Goal: Information Seeking & Learning: Learn about a topic

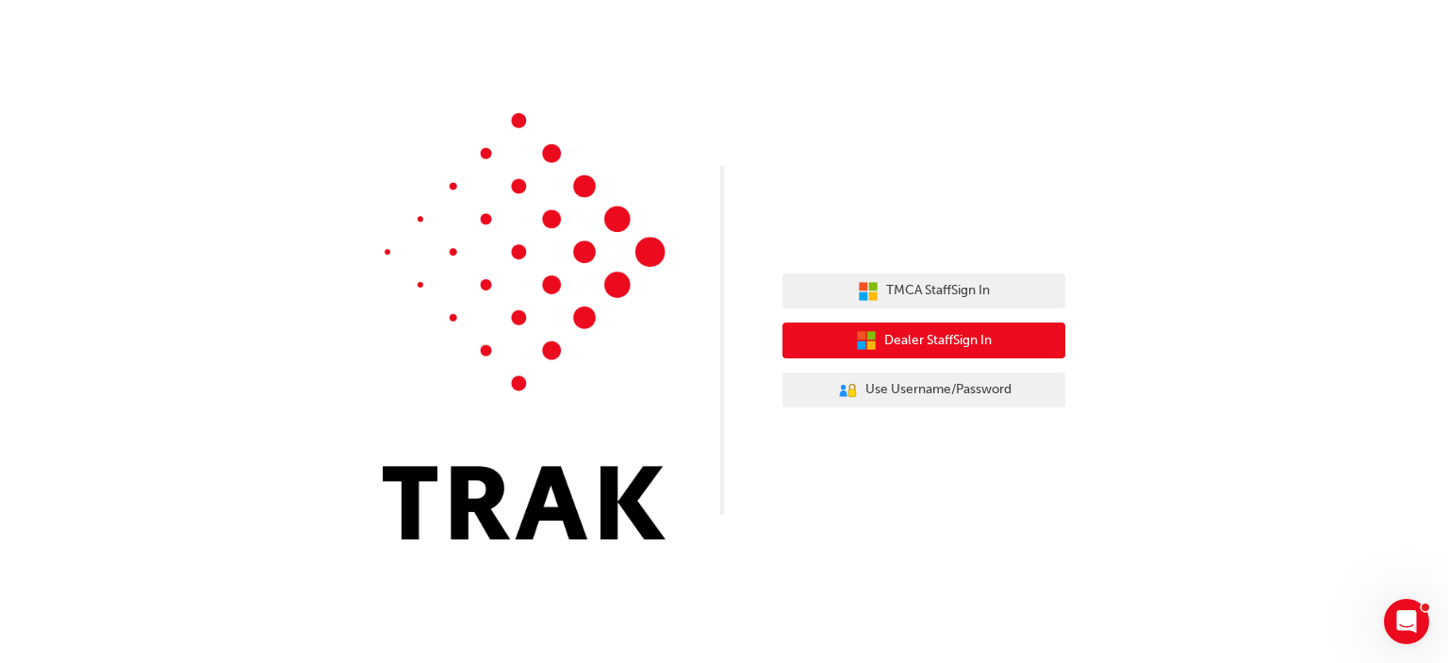
click at [972, 325] on button "Dealer Staff Sign In" at bounding box center [924, 340] width 283 height 36
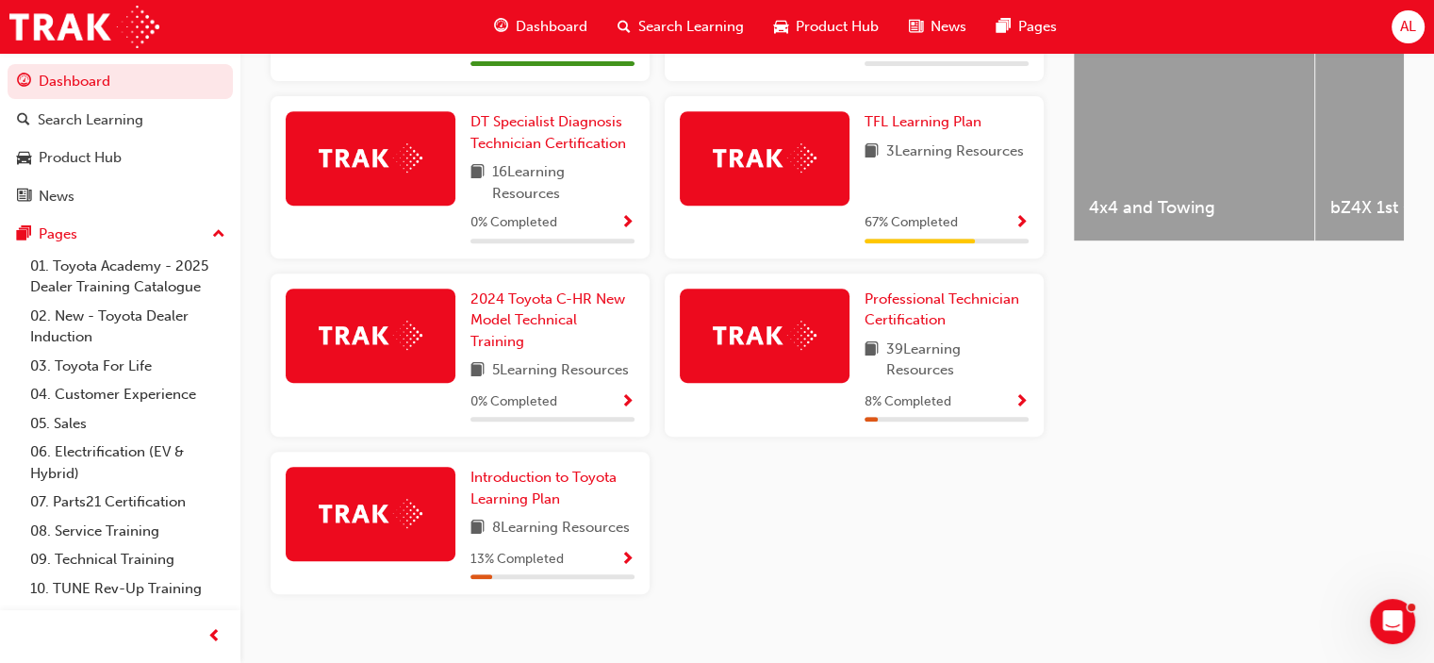
scroll to position [819, 0]
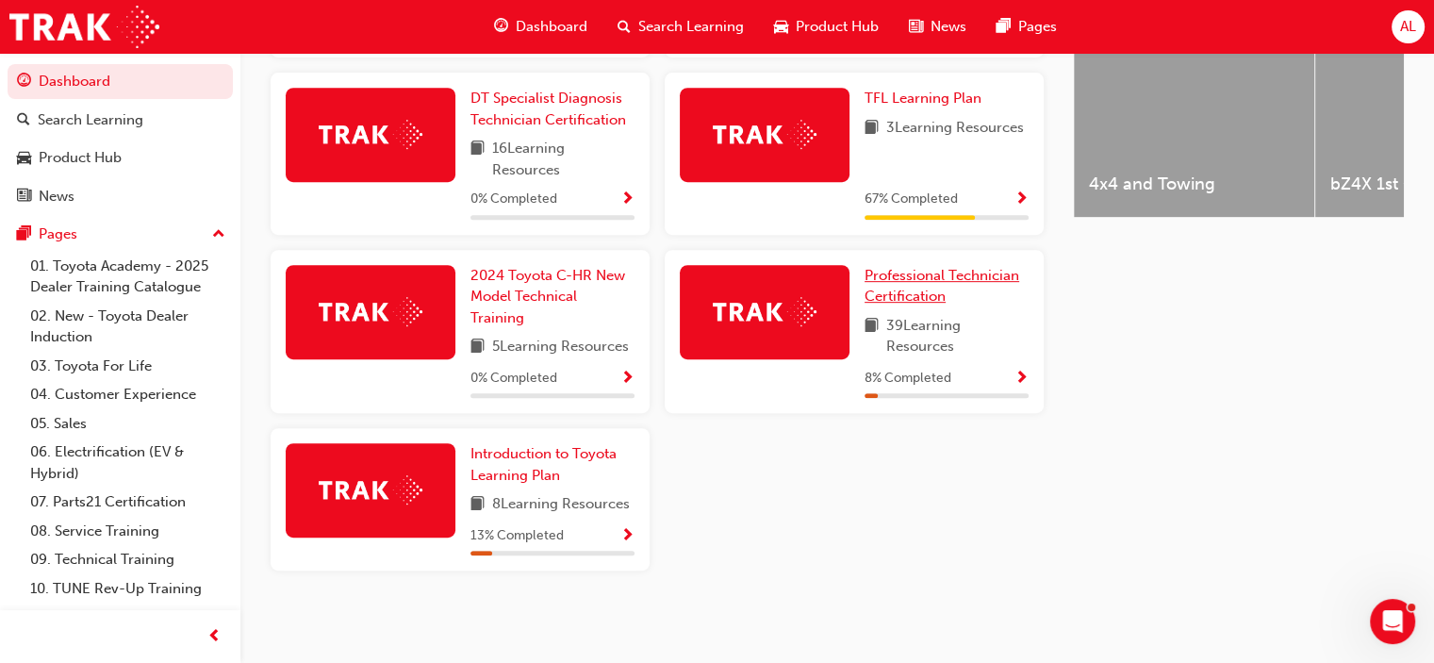
click at [903, 293] on span "Professional Technician Certification" at bounding box center [942, 286] width 155 height 39
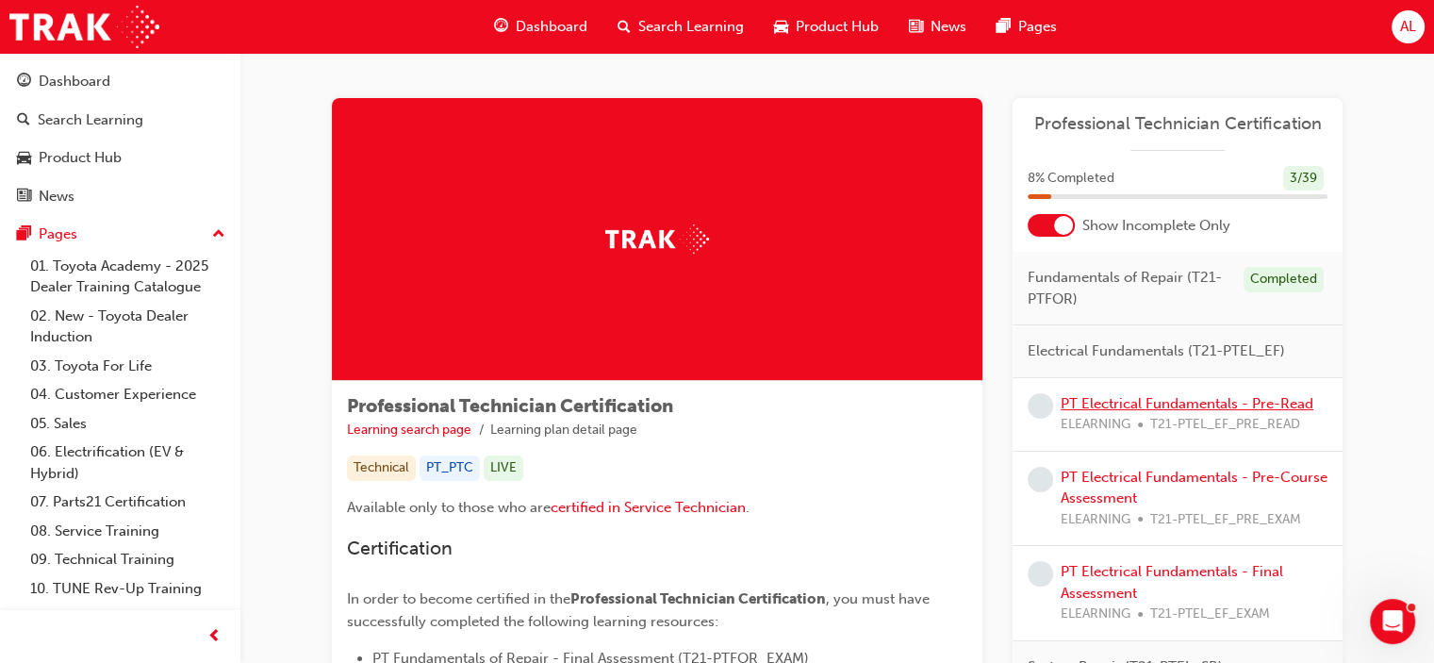
click at [1223, 398] on link "PT Electrical Fundamentals - Pre-Read" at bounding box center [1187, 403] width 253 height 17
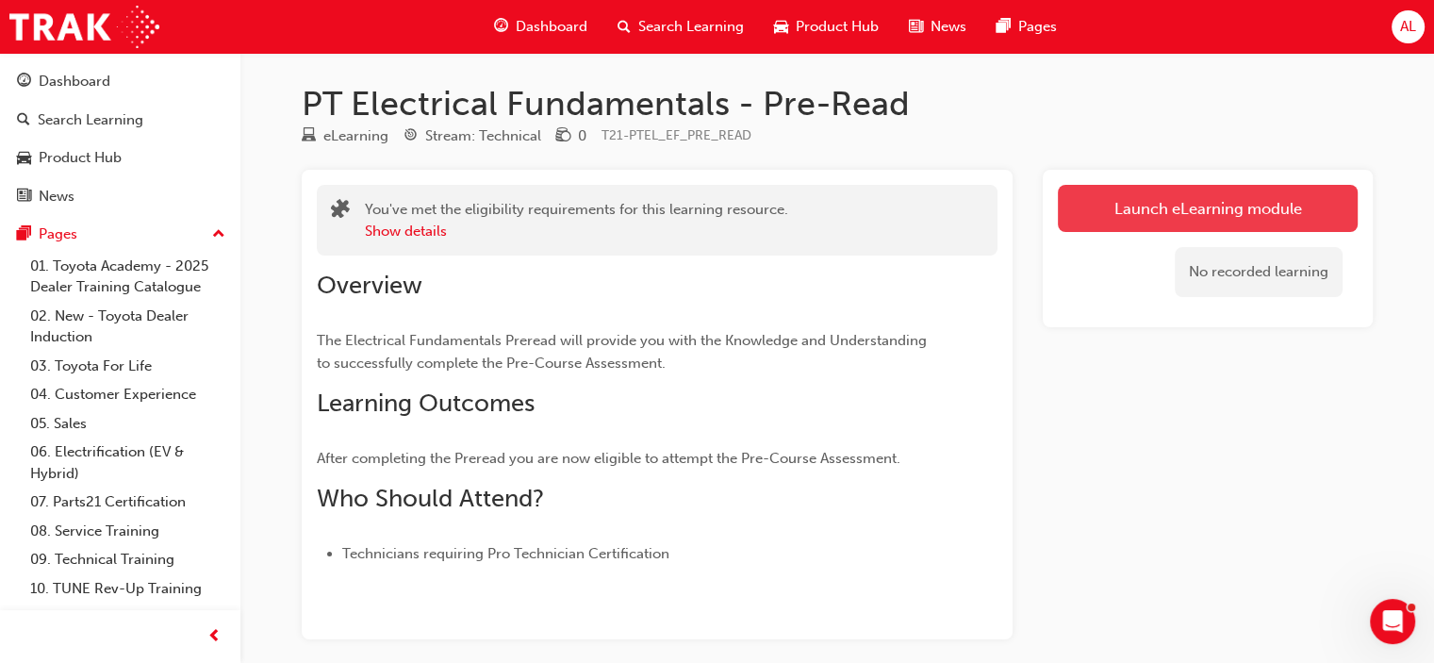
click at [1090, 210] on link "Launch eLearning module" at bounding box center [1208, 208] width 300 height 47
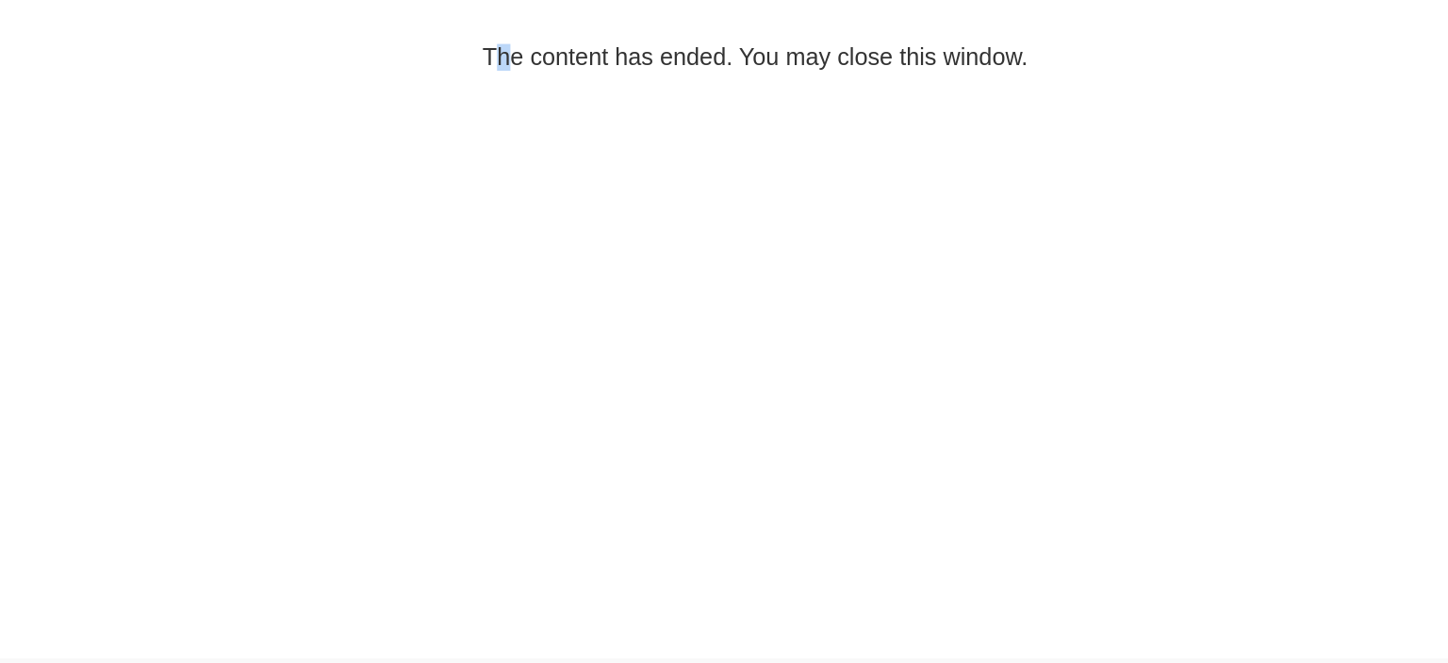
drag, startPoint x: 249, startPoint y: 282, endPoint x: 281, endPoint y: 379, distance: 102.3
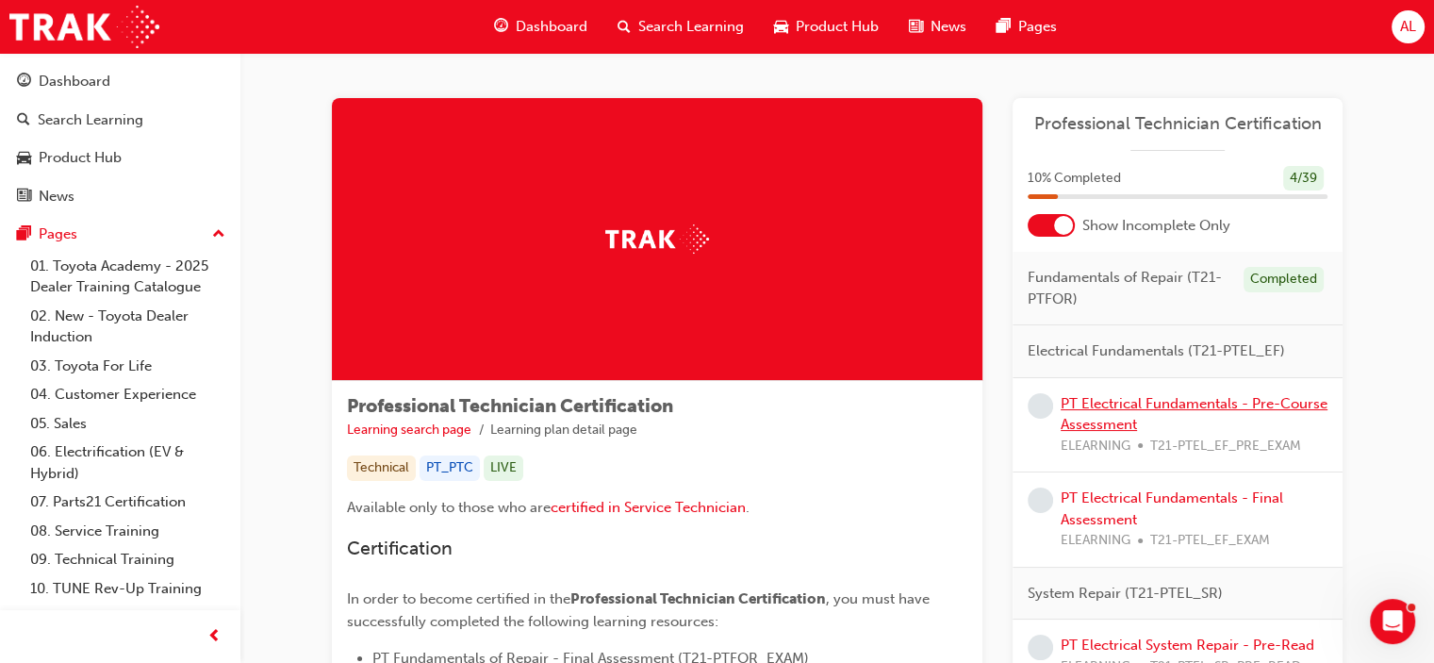
click at [1167, 405] on link "PT Electrical Fundamentals - Pre-Course Assessment" at bounding box center [1194, 414] width 267 height 39
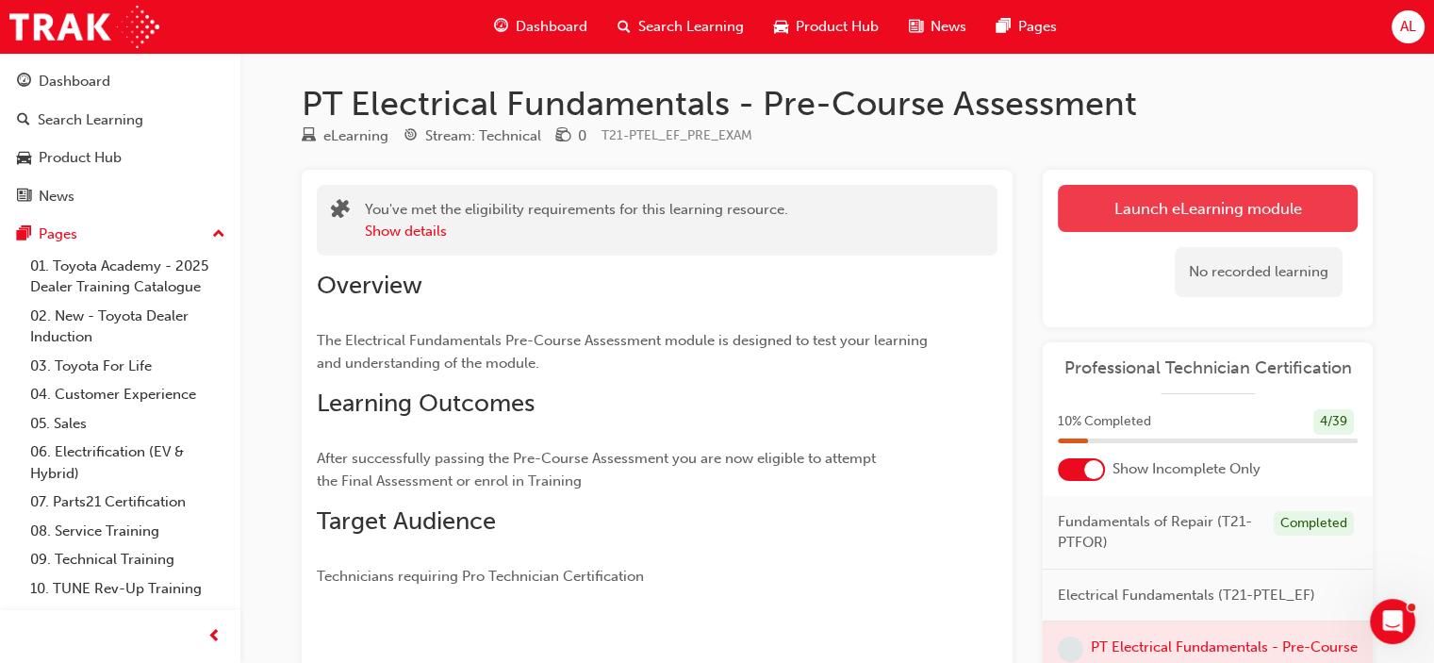
click at [1131, 210] on link "Launch eLearning module" at bounding box center [1208, 208] width 300 height 47
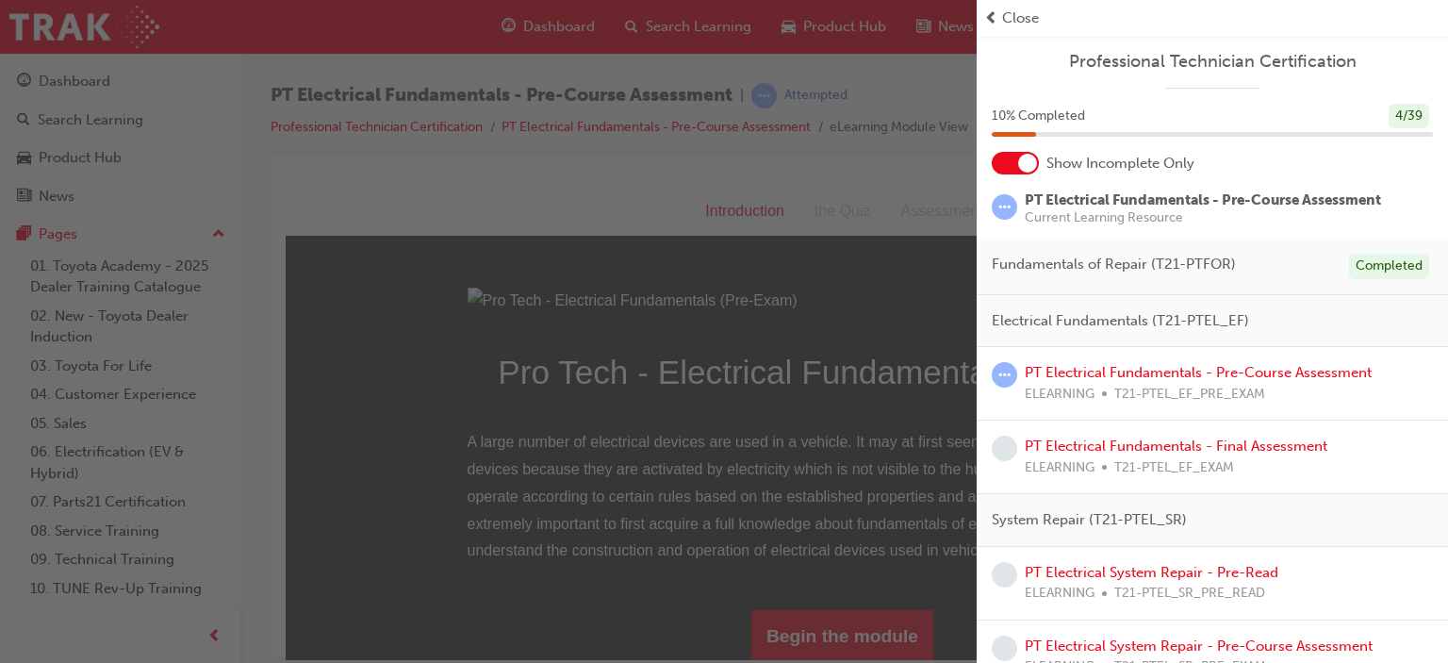
click at [787, 291] on div "button" at bounding box center [488, 331] width 977 height 663
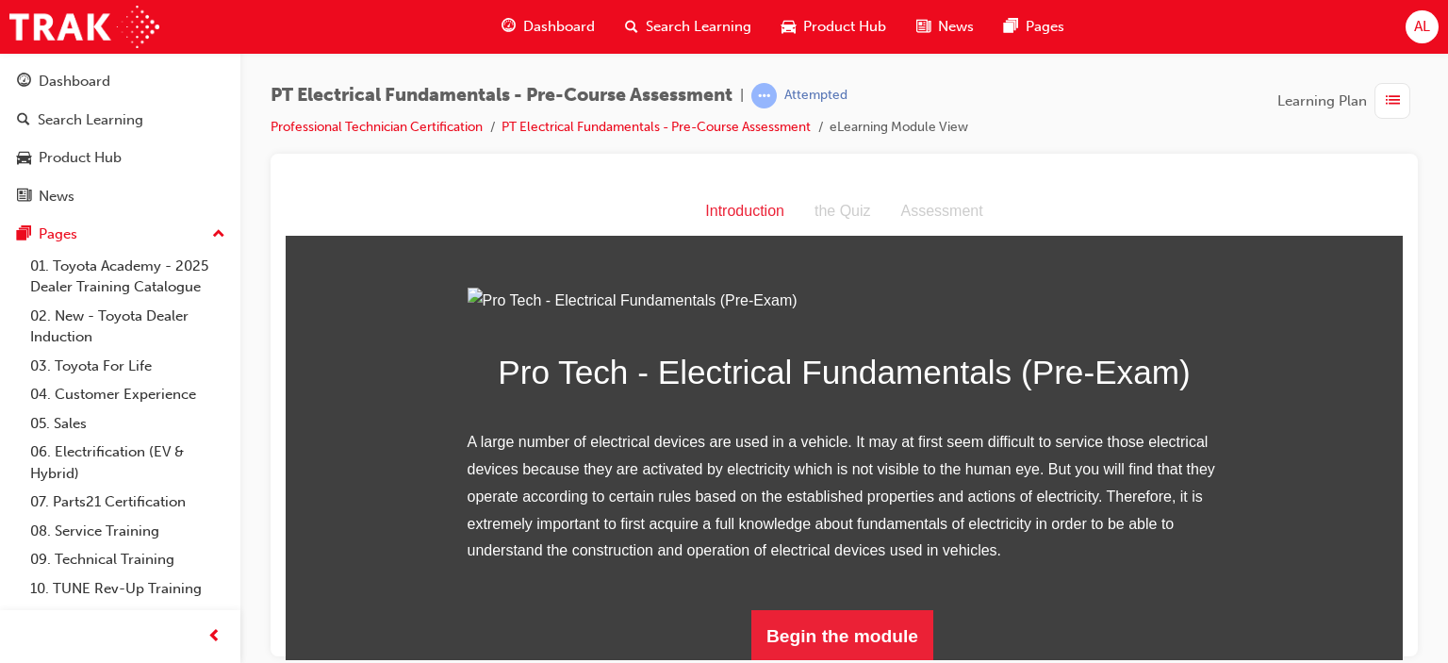
scroll to position [210, 0]
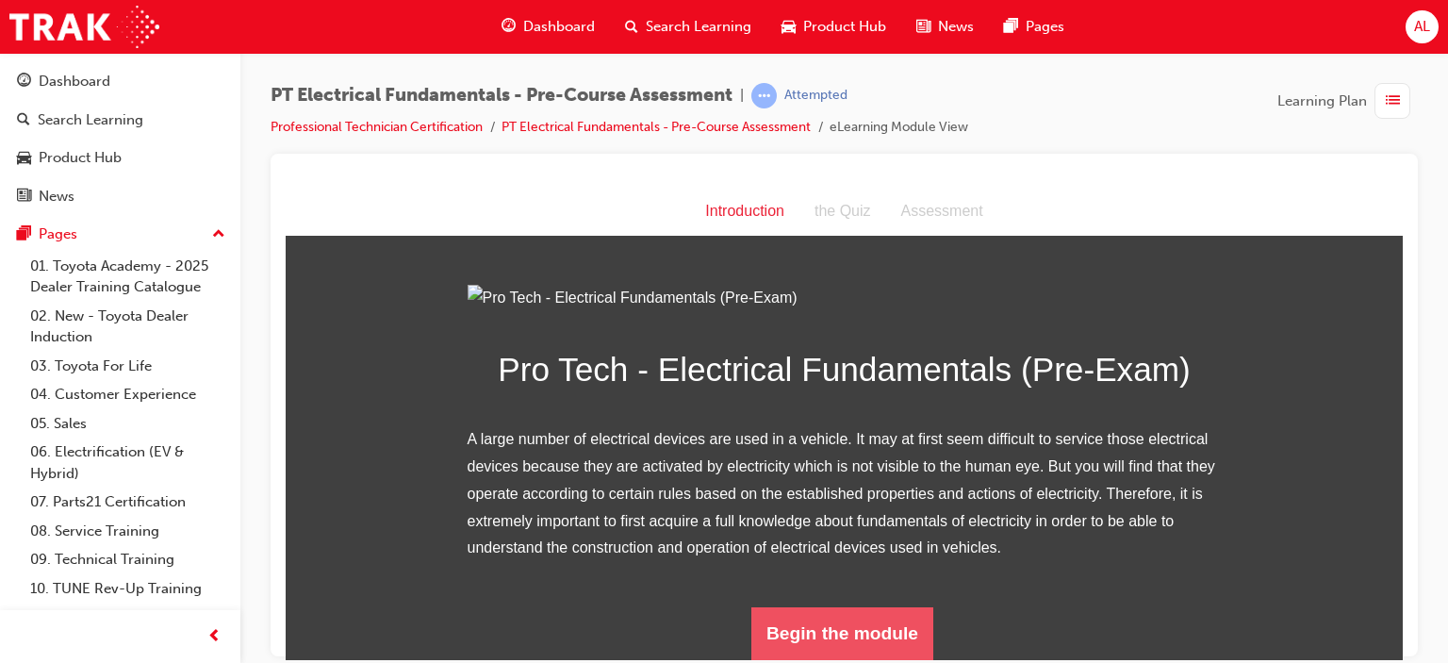
click at [830, 645] on button "Begin the module" at bounding box center [842, 632] width 182 height 53
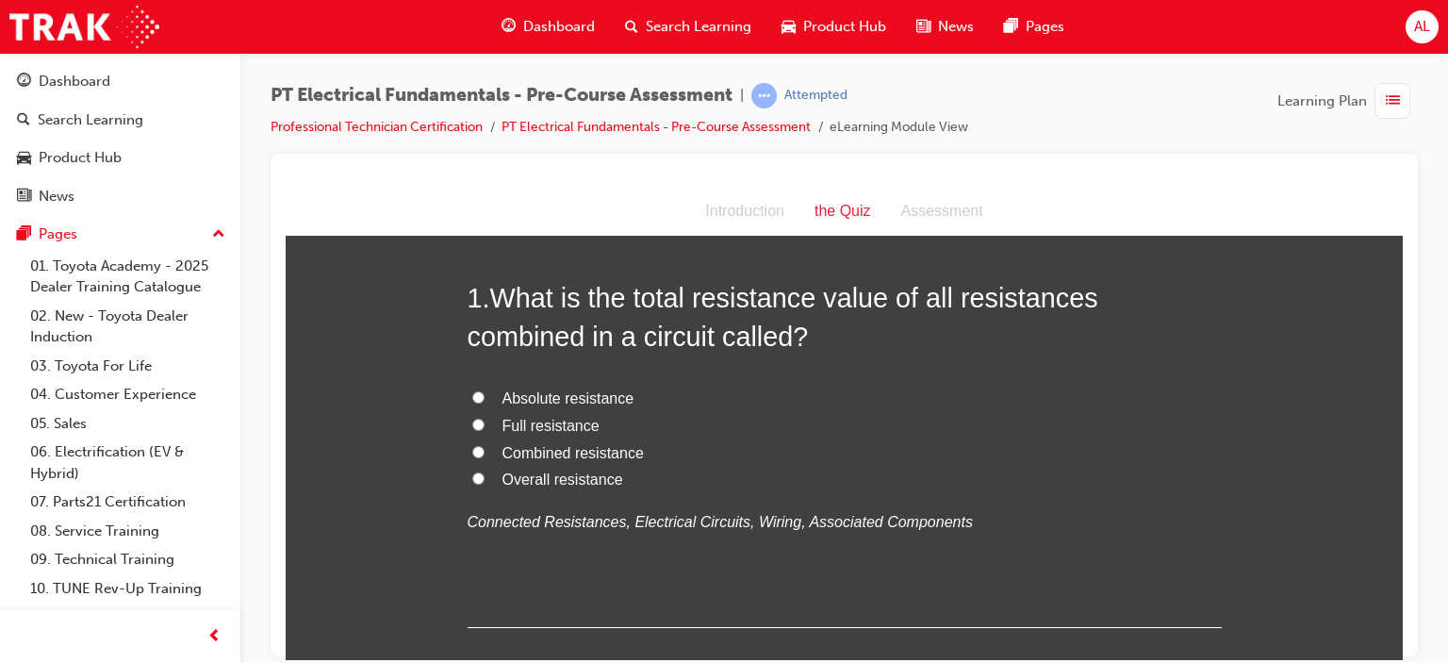
scroll to position [81, 0]
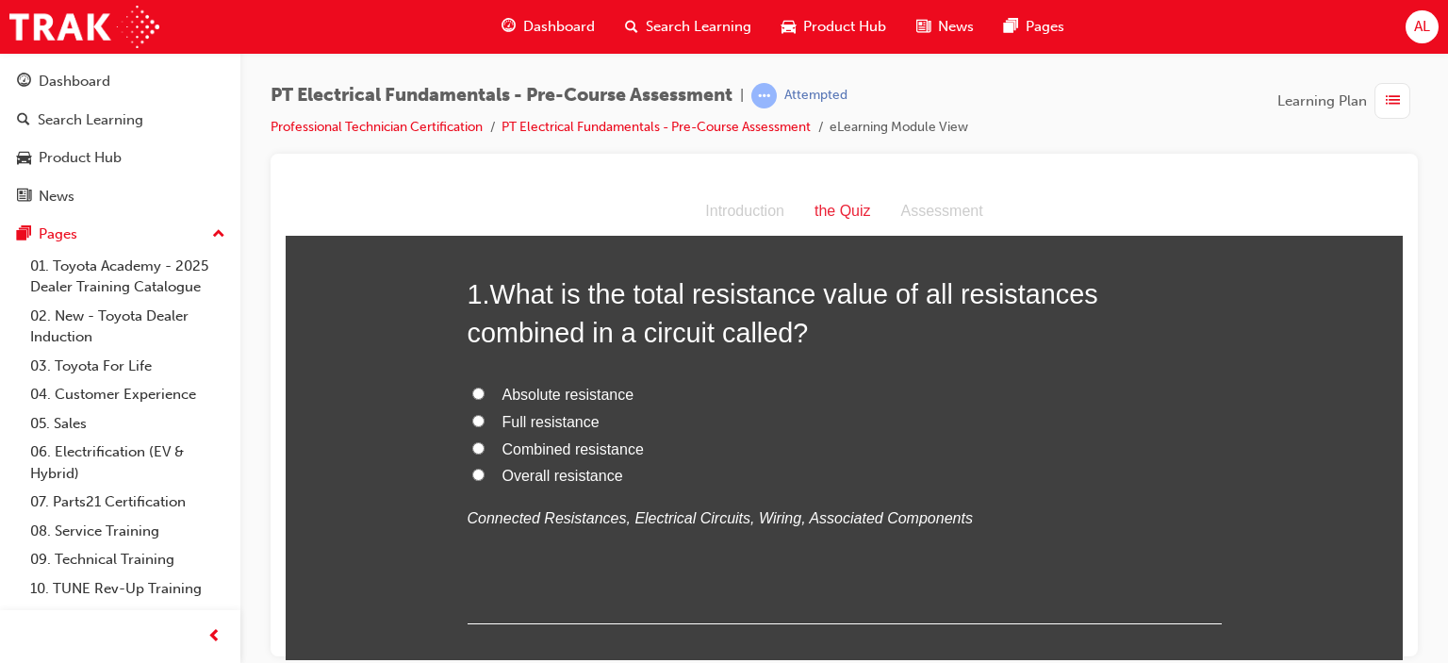
click at [472, 446] on input "Combined resistance" at bounding box center [478, 447] width 12 height 12
radio input "true"
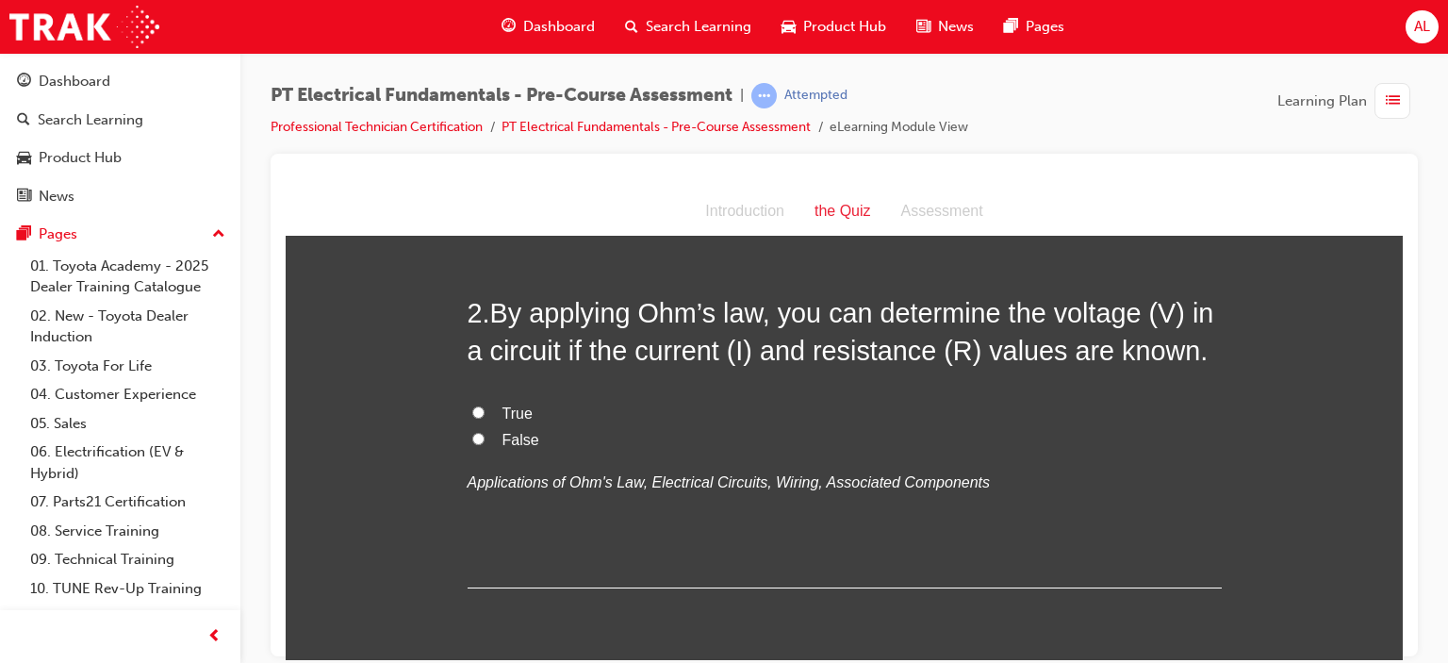
scroll to position [505, 0]
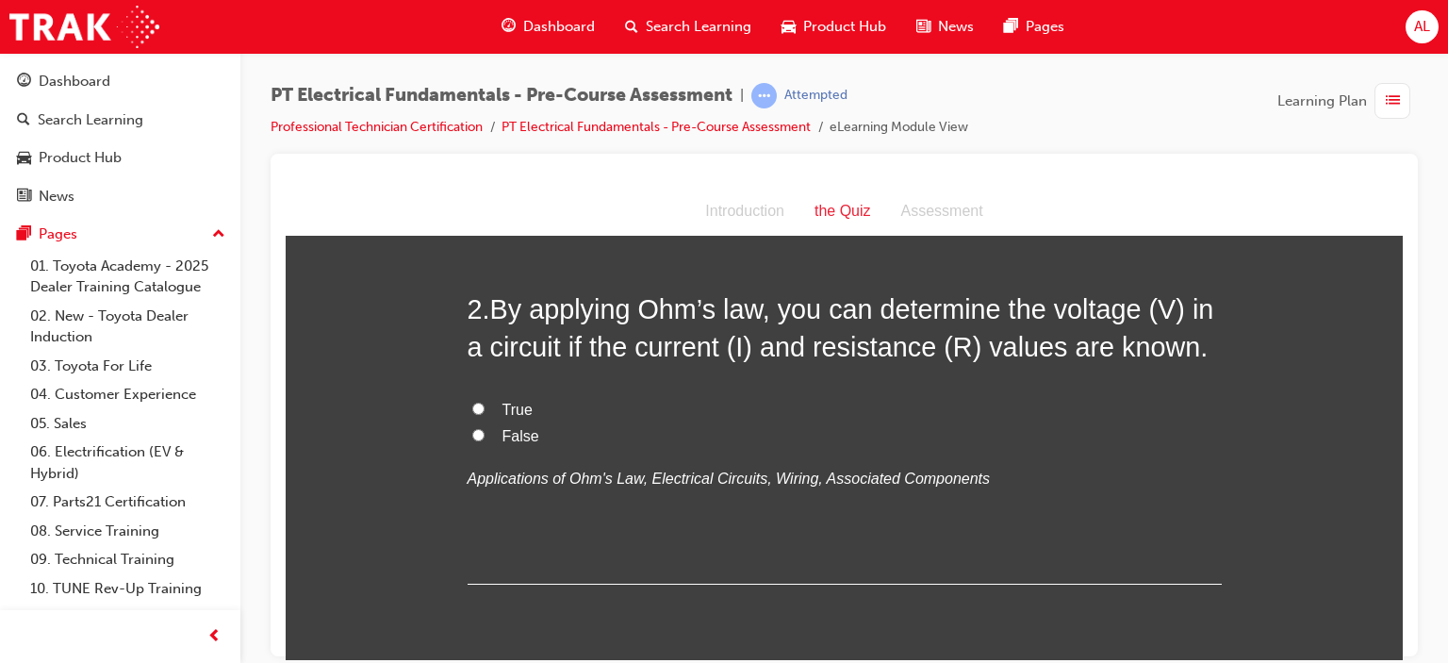
click at [472, 406] on input "True" at bounding box center [478, 408] width 12 height 12
radio input "true"
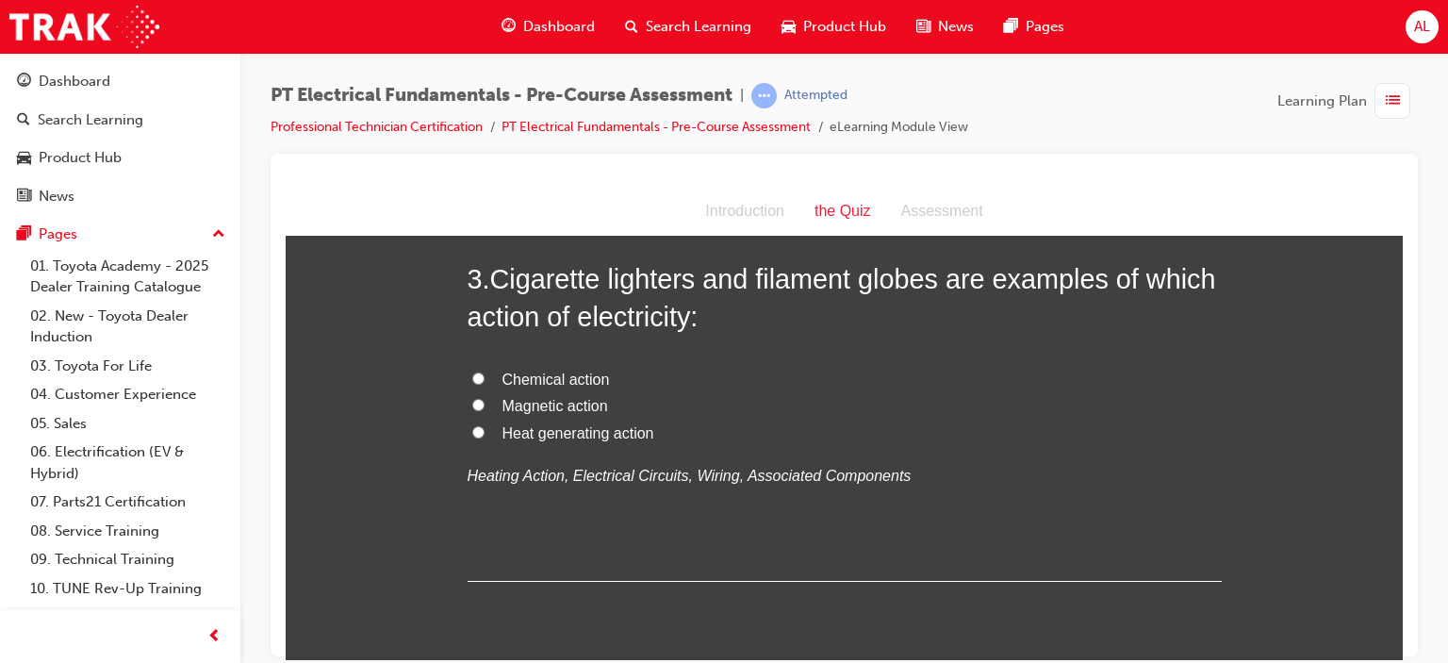
scroll to position [919, 0]
click at [472, 430] on input "Heat generating action" at bounding box center [478, 432] width 12 height 12
radio input "true"
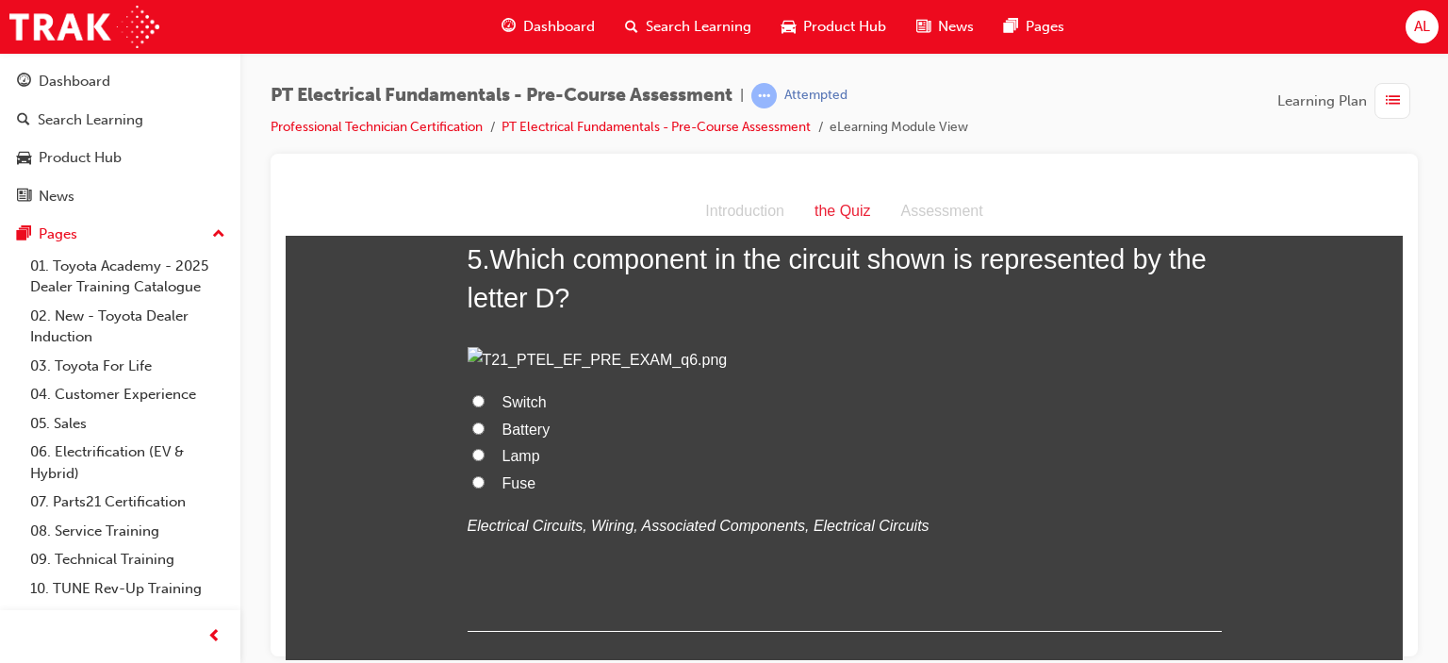
scroll to position [1791, 0]
drag, startPoint x: 365, startPoint y: 439, endPoint x: 341, endPoint y: 450, distance: 25.8
click at [341, 450] on div "You must select an answer for each question before you can submit. Please note,…" at bounding box center [844, 591] width 1117 height 4252
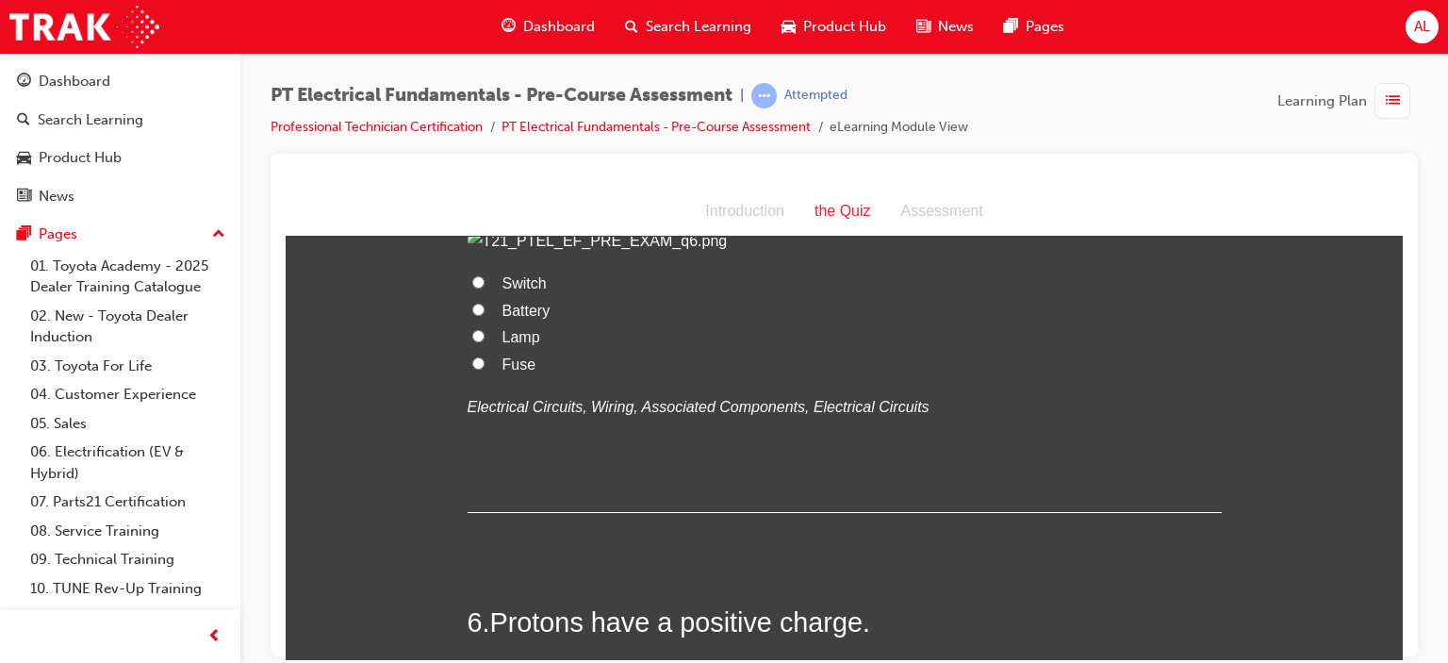
scroll to position [1934, 0]
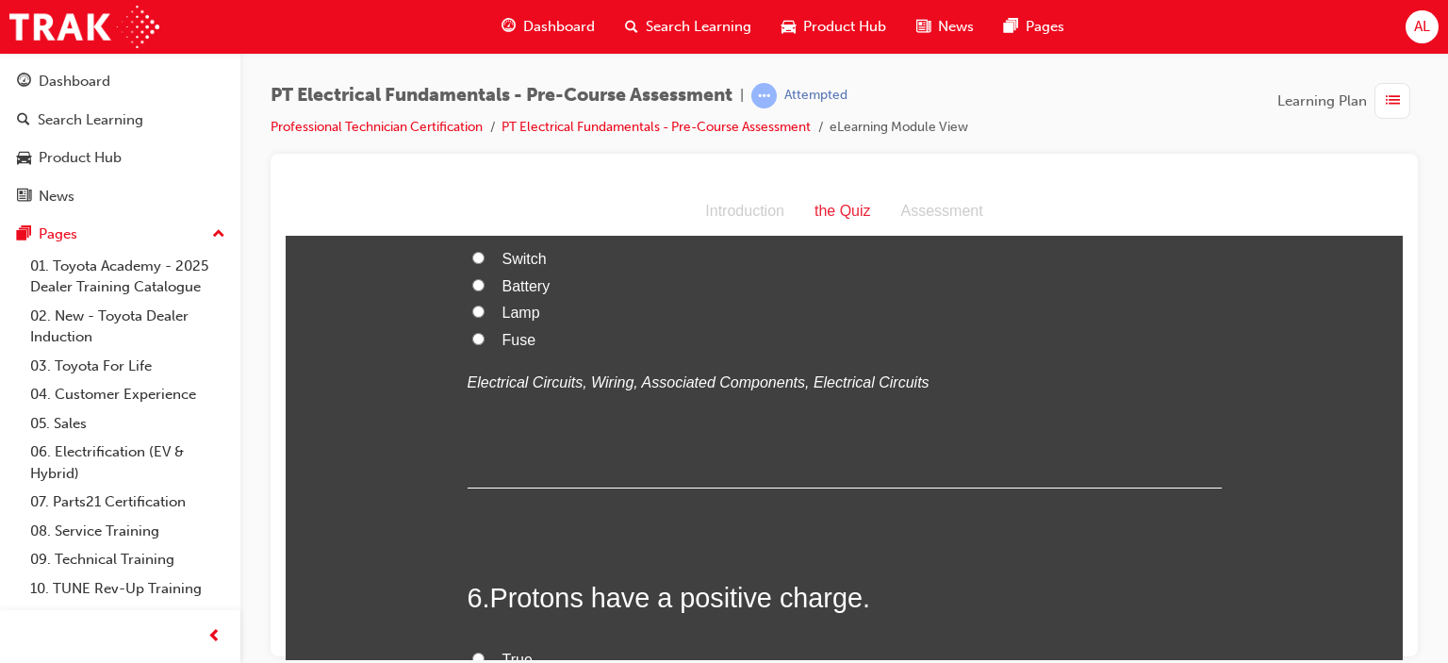
click at [1032, 173] on div at bounding box center [844, 178] width 1117 height 19
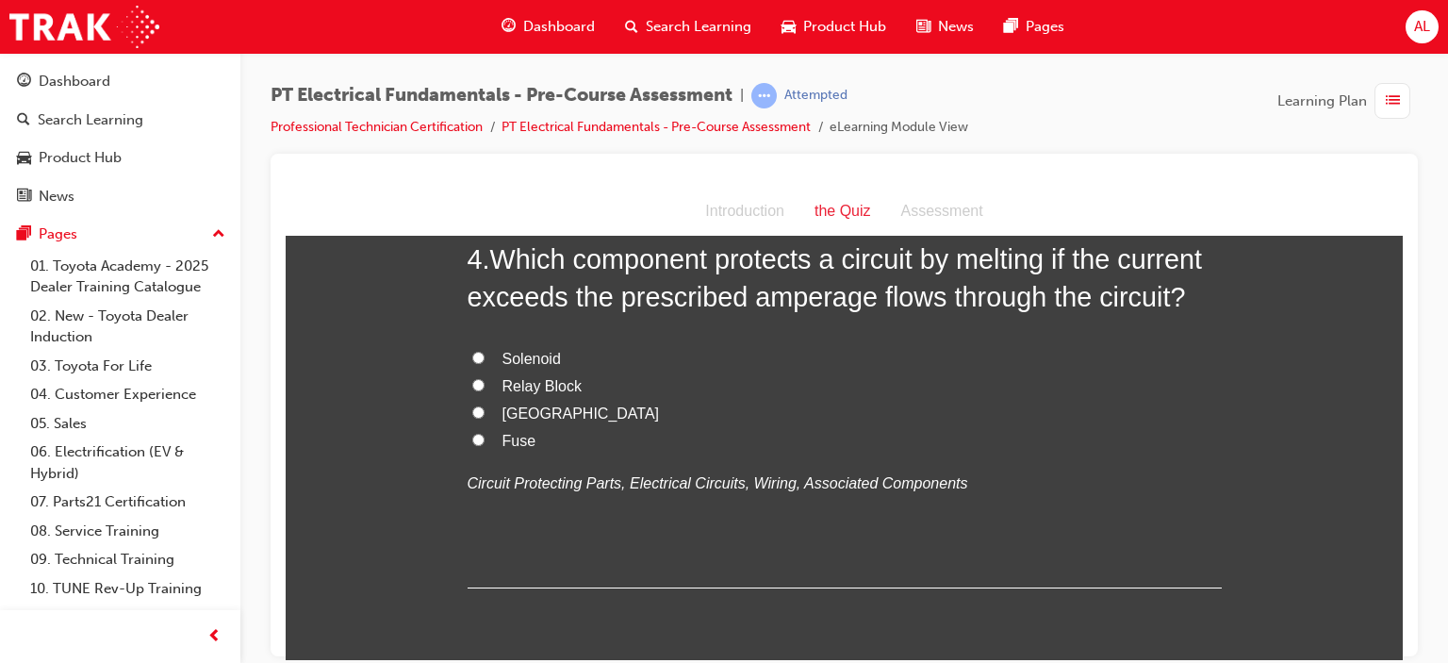
scroll to position [1341, 0]
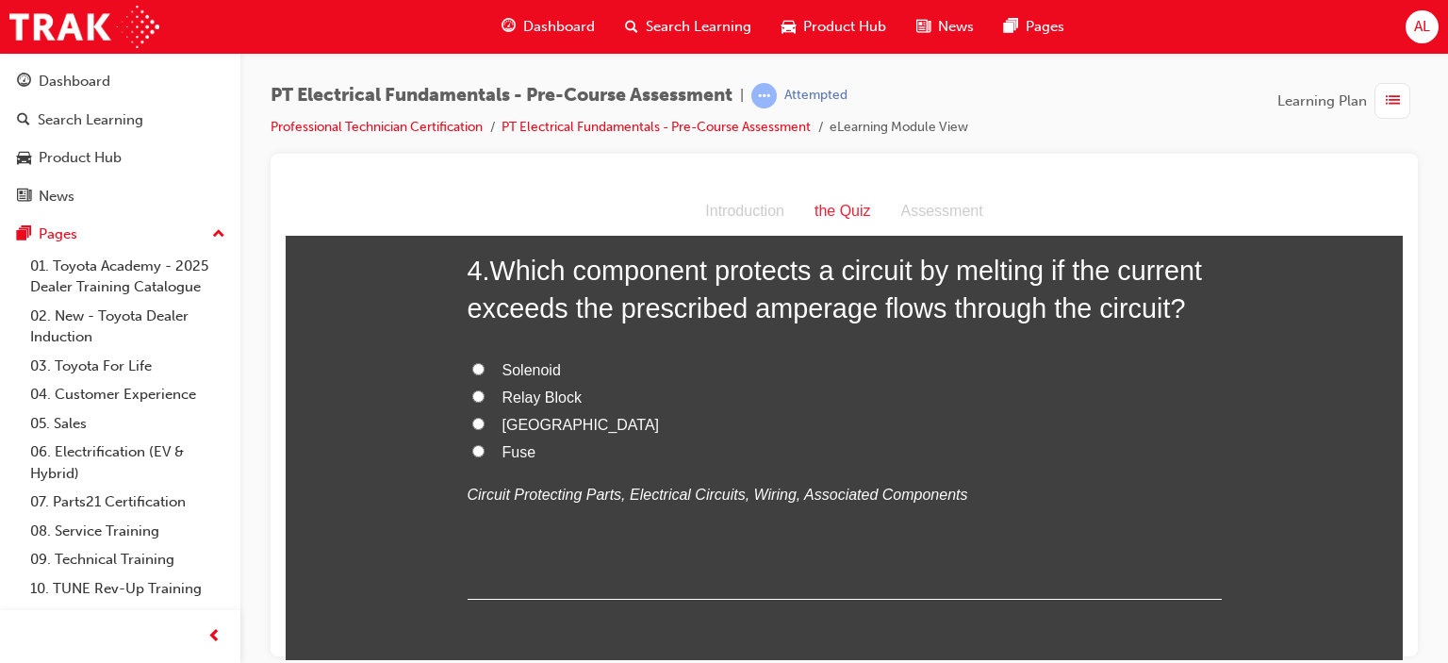
click at [472, 445] on input "Fuse" at bounding box center [478, 450] width 12 height 12
radio input "true"
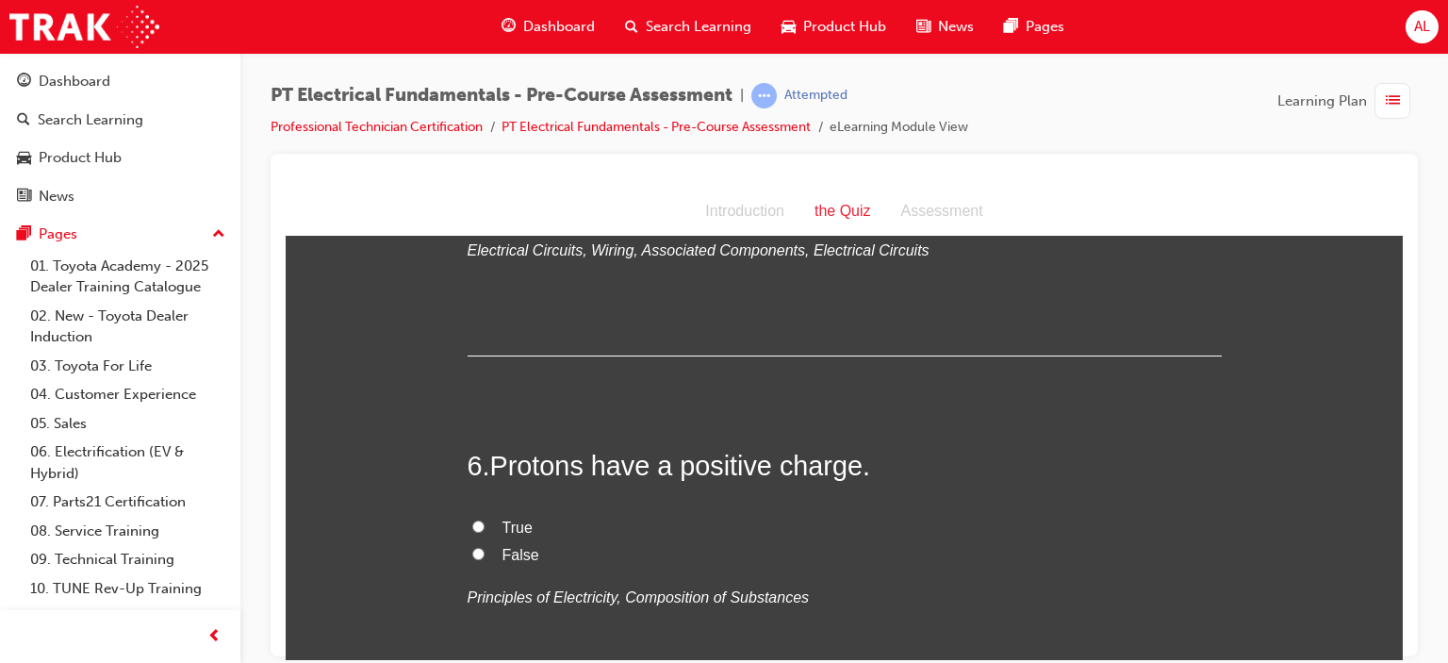
scroll to position [2065, 0]
click at [472, 186] on input "Lamp" at bounding box center [478, 179] width 12 height 12
radio input "true"
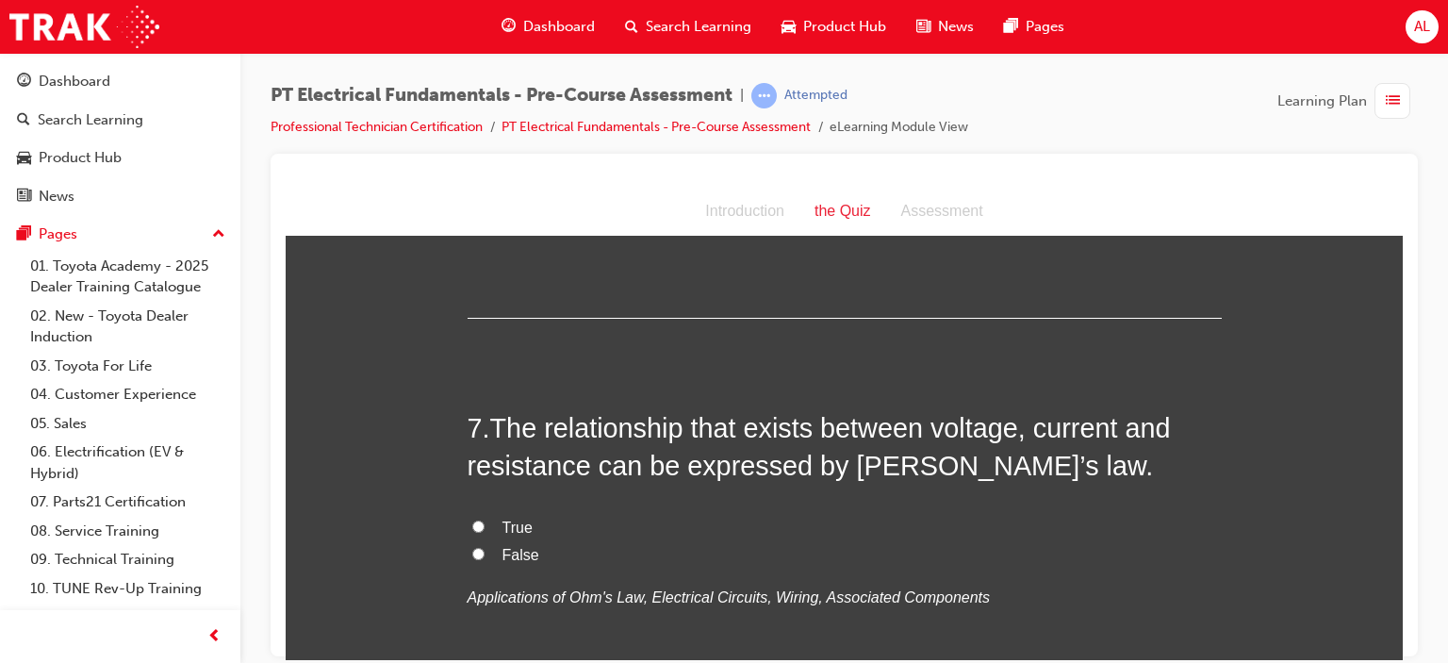
scroll to position [2449, 0]
click at [472, 149] on input "True" at bounding box center [478, 143] width 12 height 12
radio input "true"
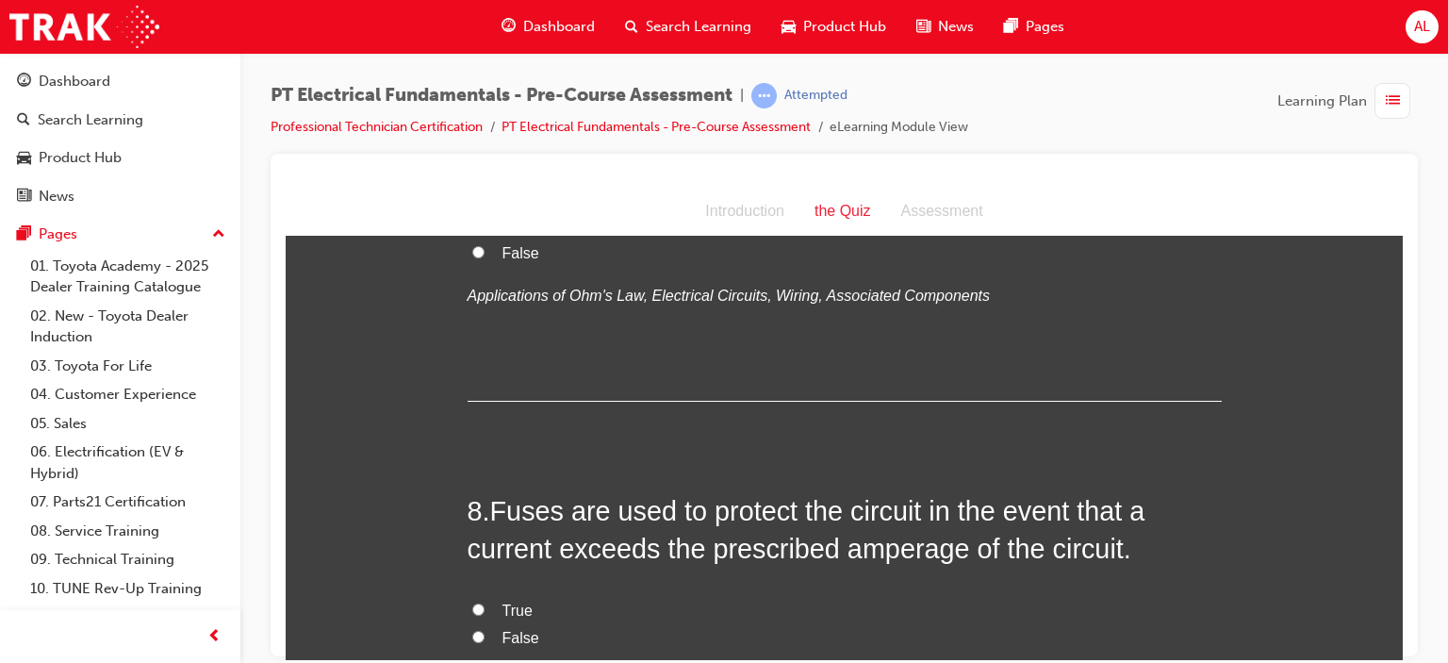
scroll to position [2754, 0]
click at [472, 228] on input "True" at bounding box center [478, 222] width 12 height 12
radio input "true"
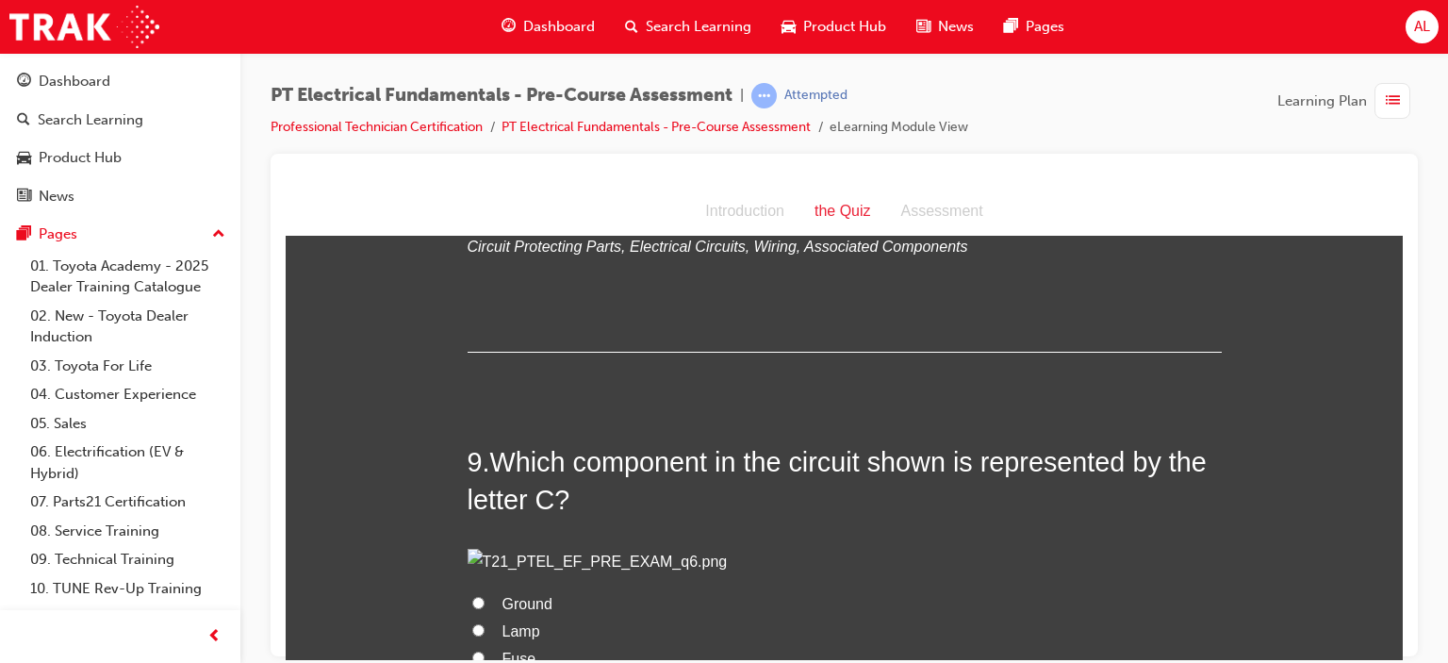
scroll to position [3185, 0]
click at [472, 182] on input "True" at bounding box center [478, 176] width 12 height 12
radio input "true"
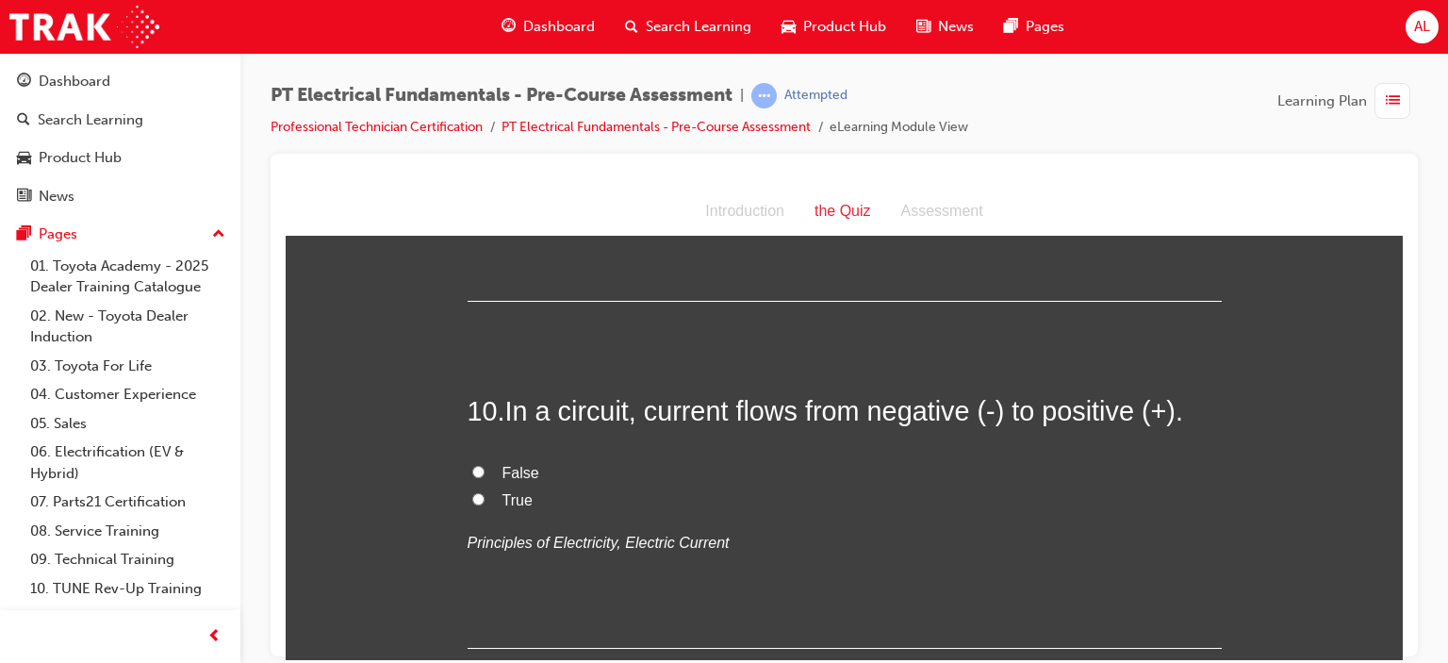
scroll to position [3723, 0]
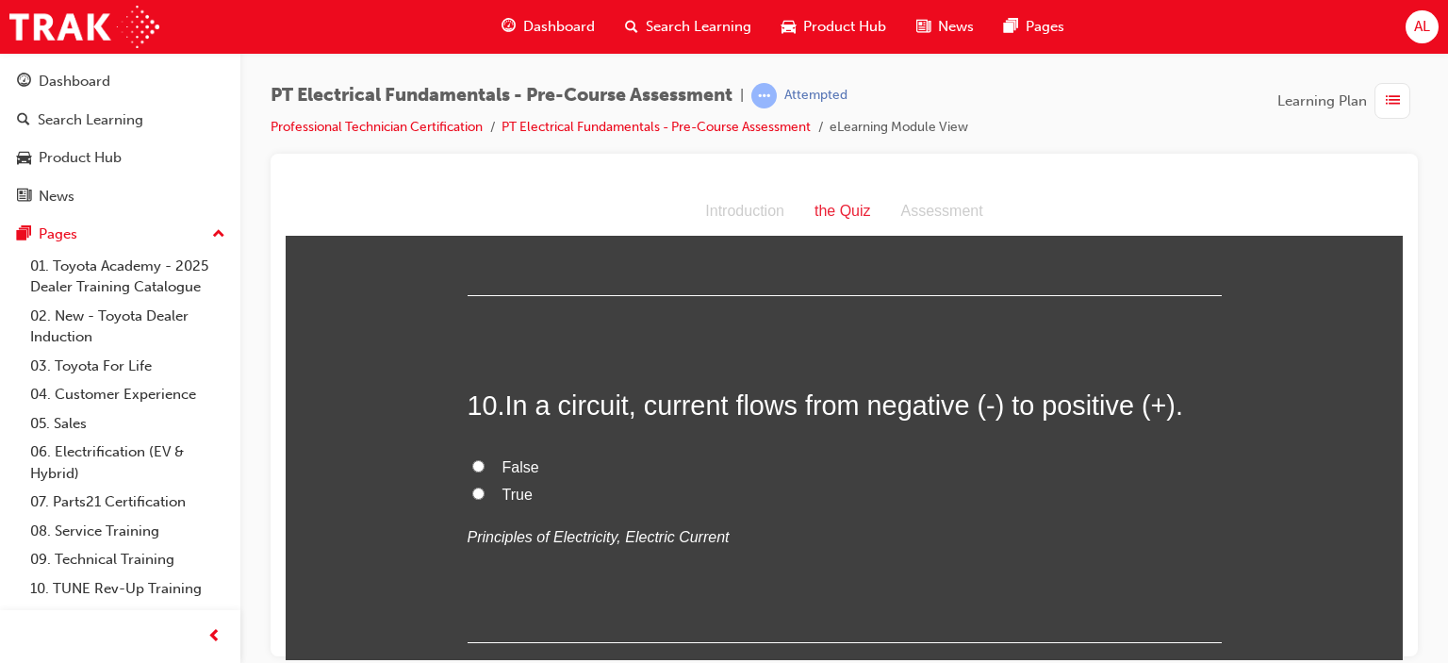
click at [472, 71] on input "Ground" at bounding box center [478, 64] width 12 height 12
radio input "true"
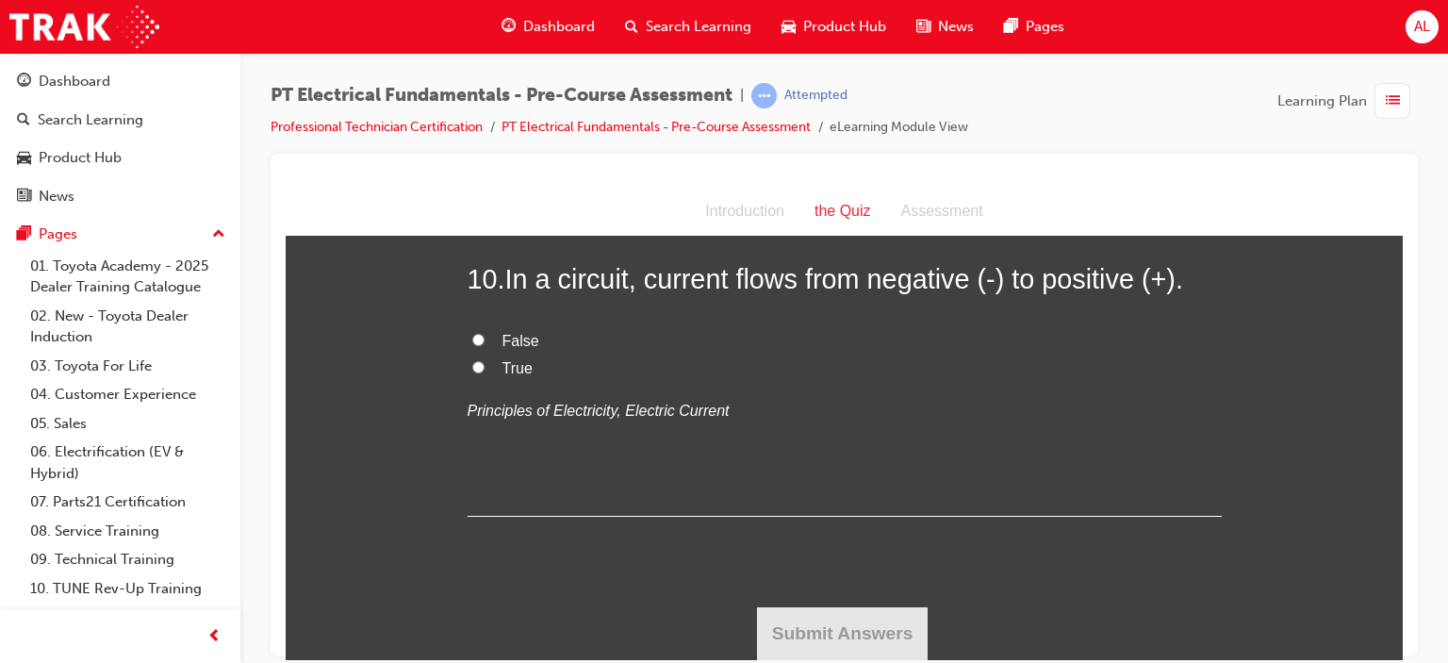
scroll to position [4281, 0]
click at [472, 339] on input "False" at bounding box center [478, 339] width 12 height 12
radio input "true"
click at [785, 646] on button "Submit Answers" at bounding box center [843, 632] width 172 height 53
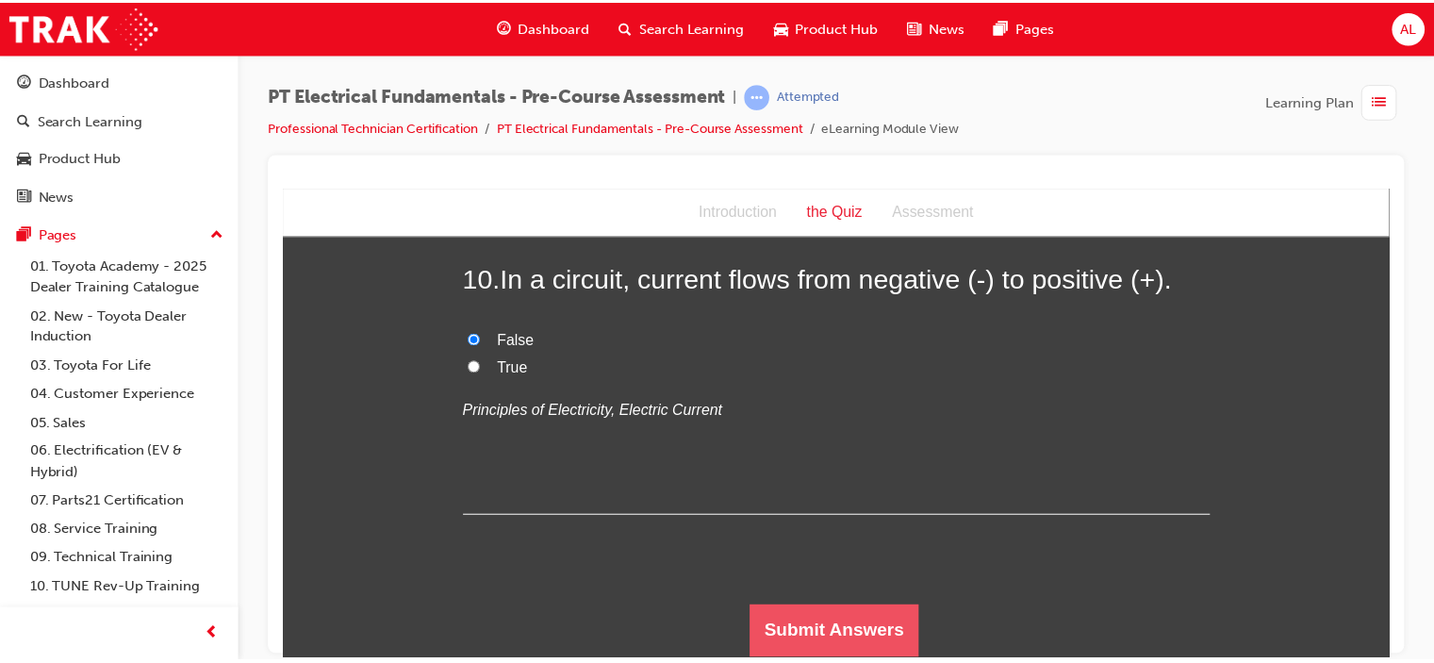
scroll to position [0, 0]
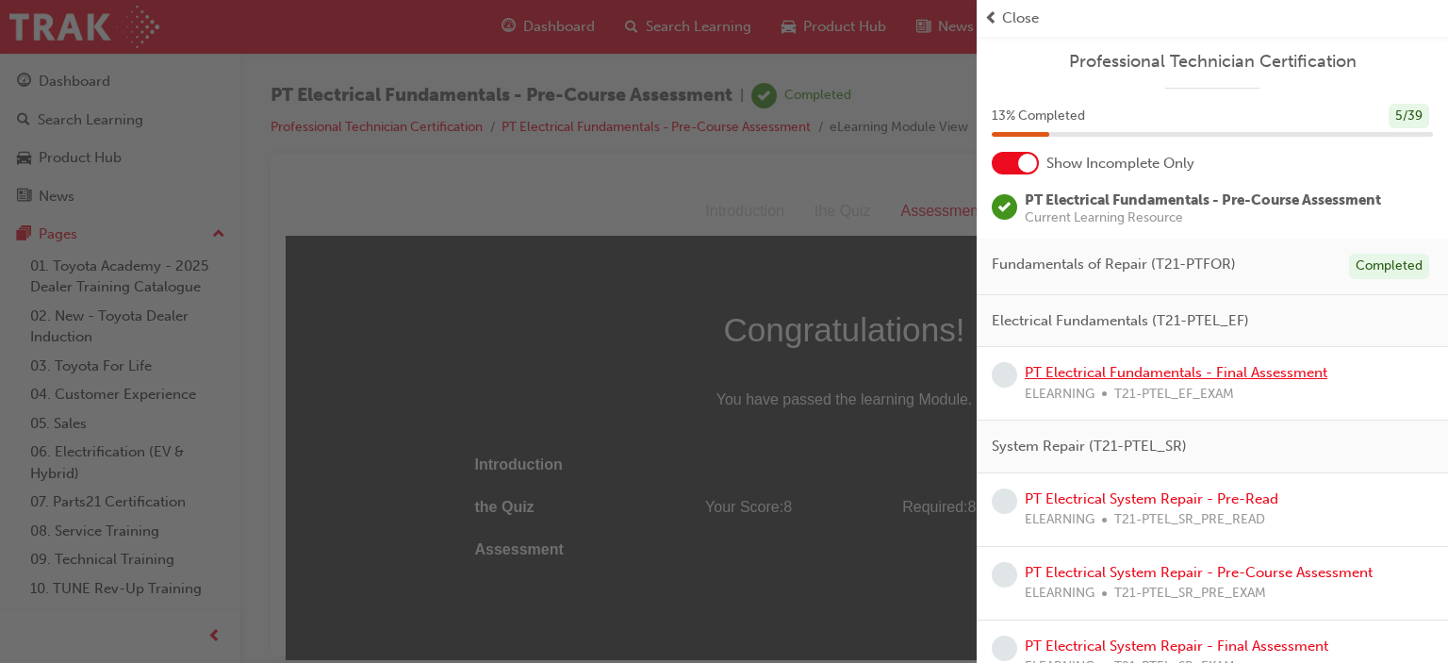
click at [1209, 370] on link "PT Electrical Fundamentals - Final Assessment" at bounding box center [1176, 372] width 303 height 17
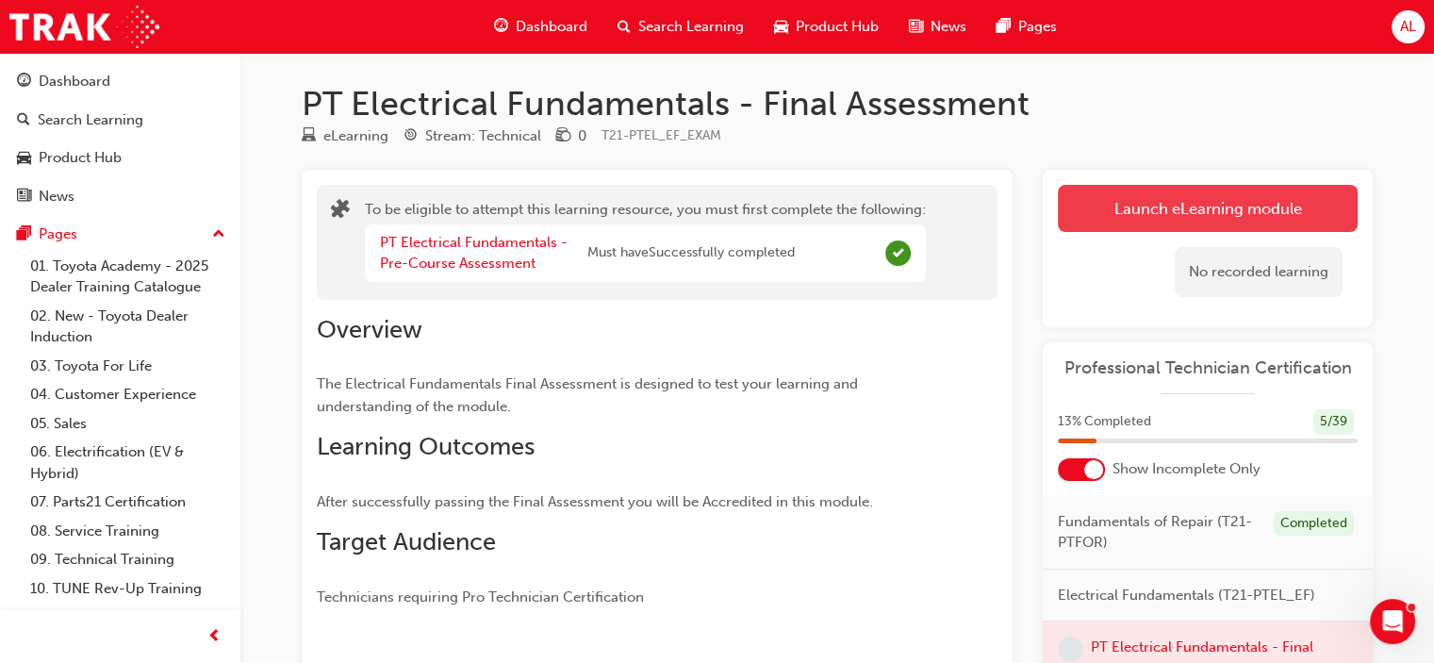
click at [1179, 200] on button "Launch eLearning module" at bounding box center [1208, 208] width 300 height 47
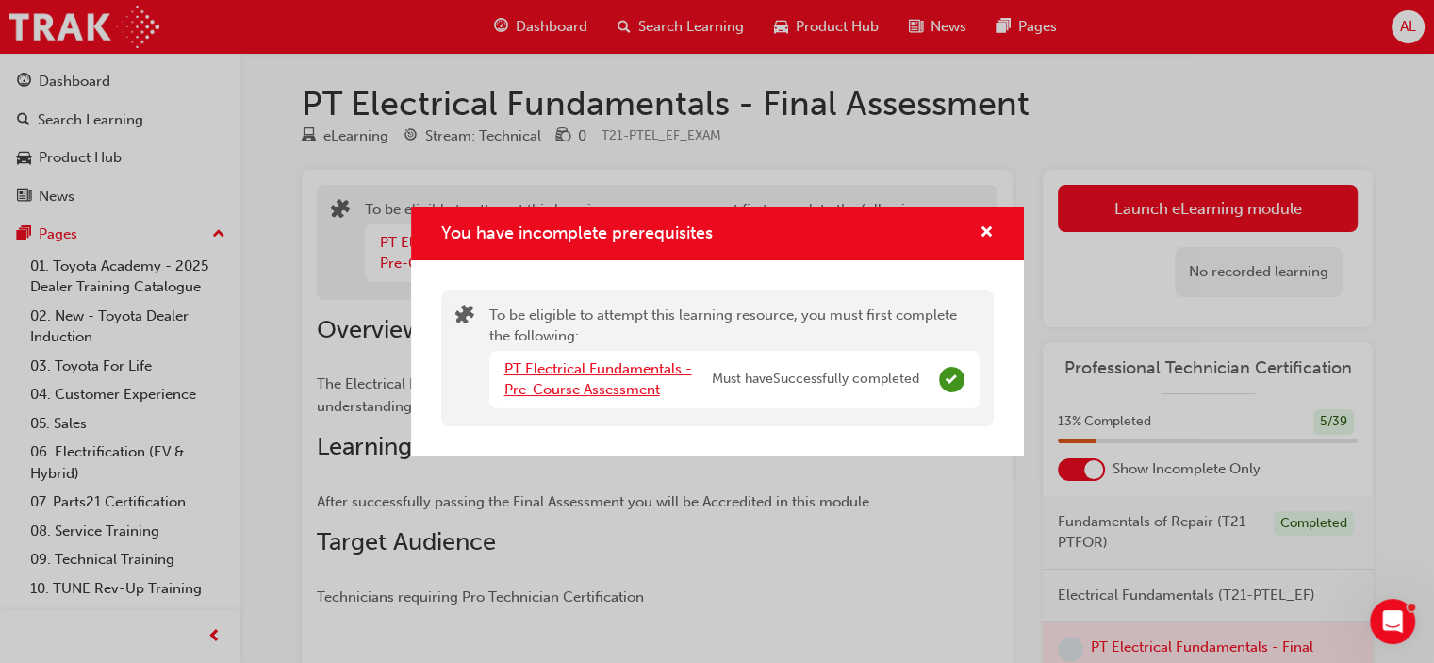
click at [621, 372] on link "PT Electrical Fundamentals - Pre-Course Assessment" at bounding box center [598, 379] width 188 height 39
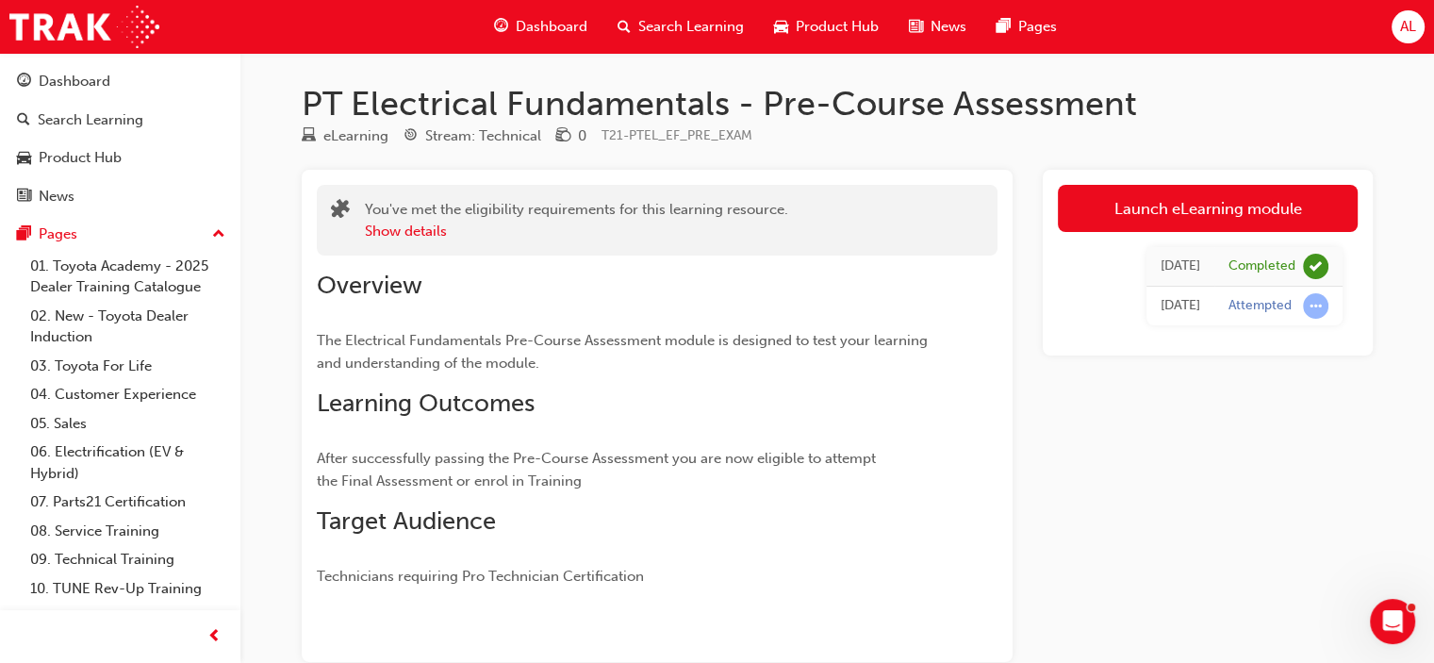
click at [555, 11] on div "Dashboard" at bounding box center [541, 27] width 124 height 39
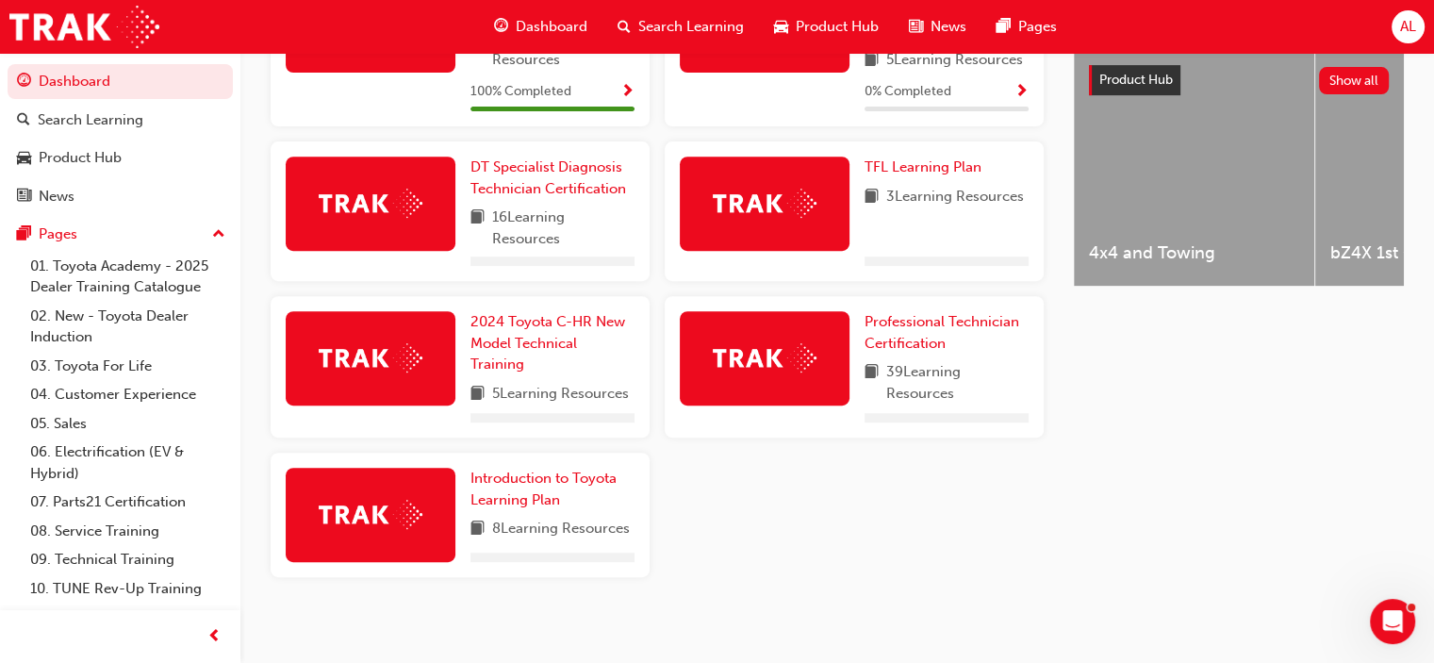
scroll to position [756, 0]
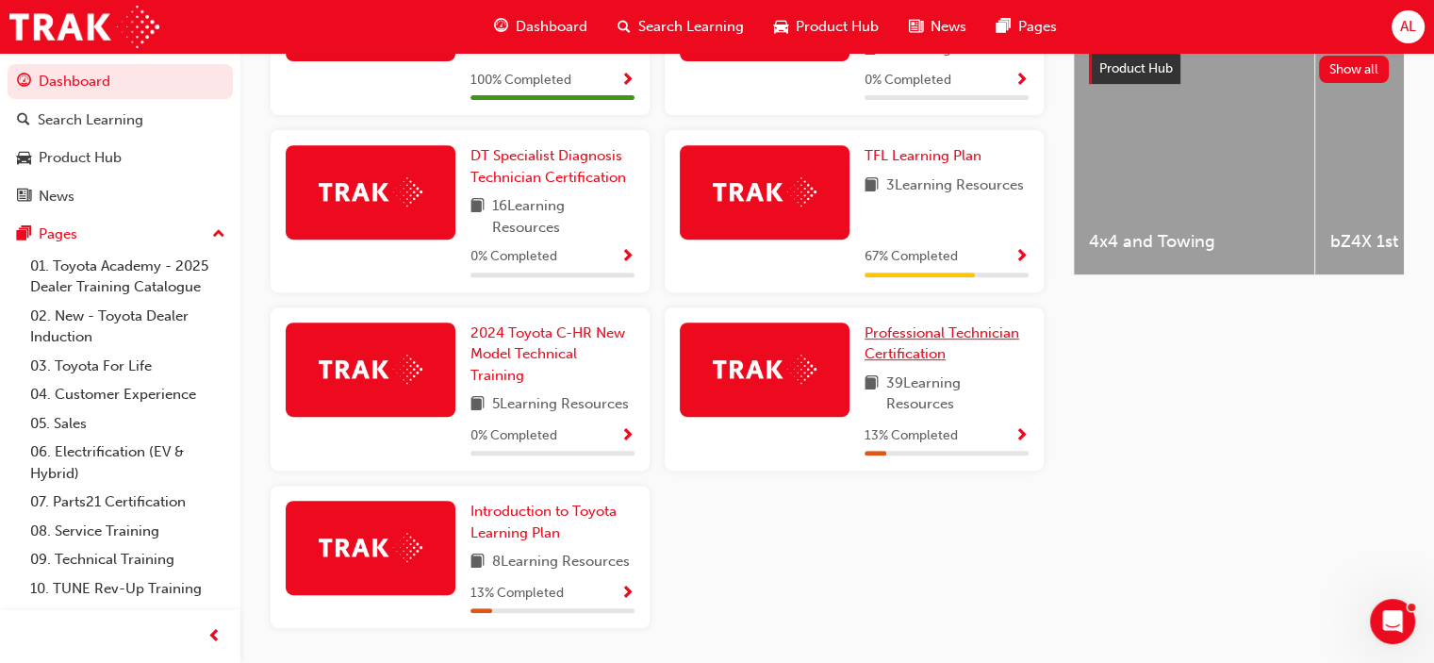
click at [890, 342] on span "Professional Technician Certification" at bounding box center [942, 343] width 155 height 39
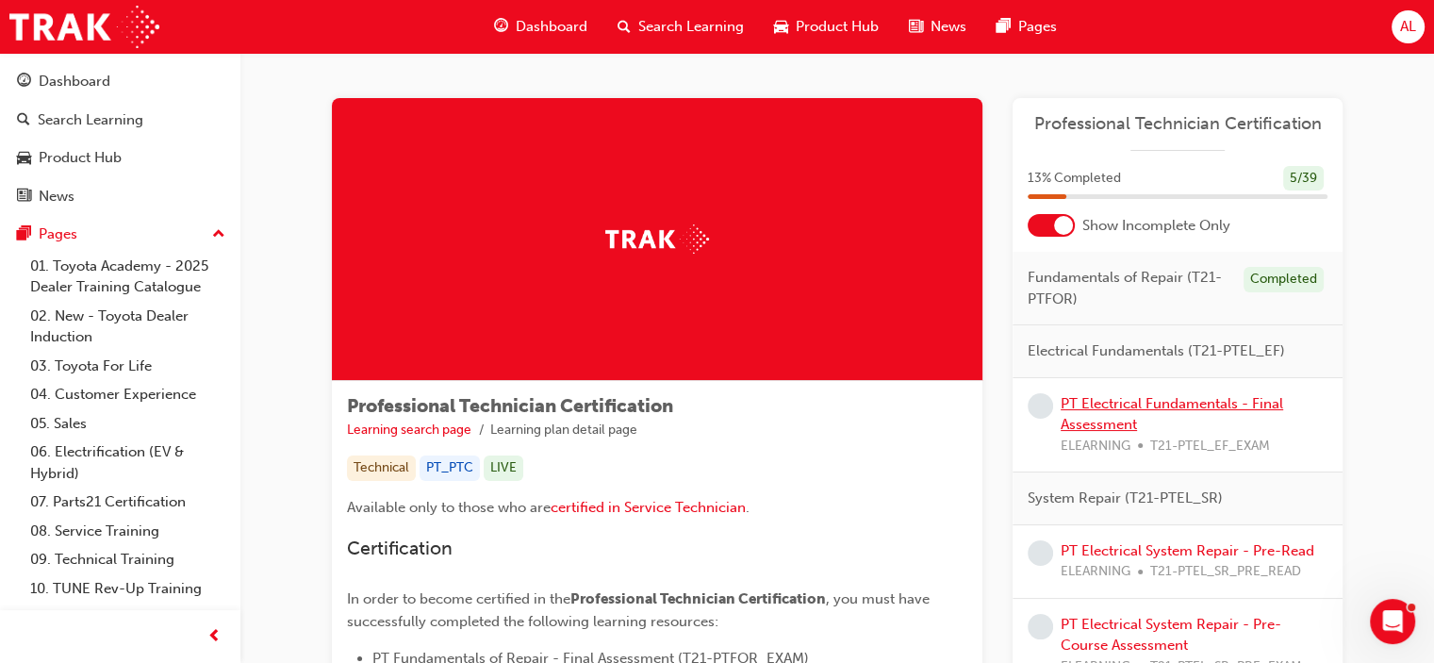
click at [1165, 403] on link "PT Electrical Fundamentals - Final Assessment" at bounding box center [1172, 414] width 223 height 39
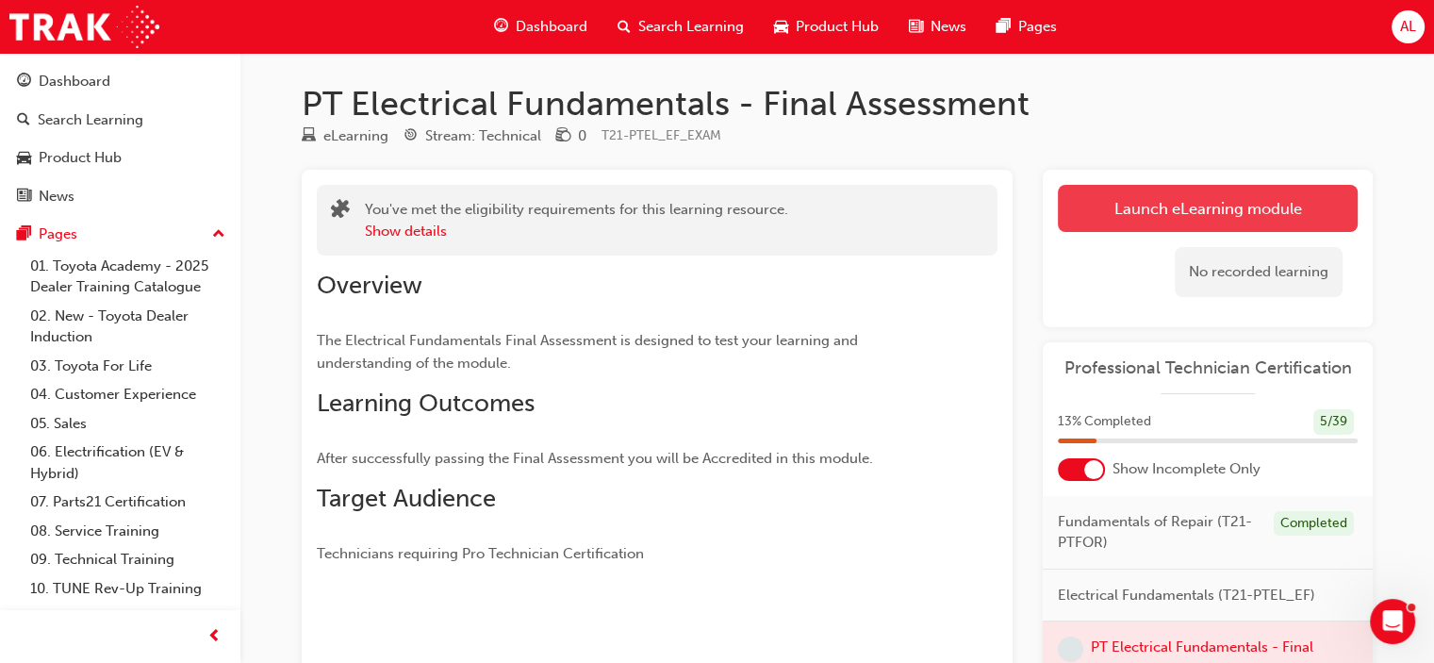
click at [1169, 221] on button "Launch eLearning module" at bounding box center [1208, 208] width 300 height 47
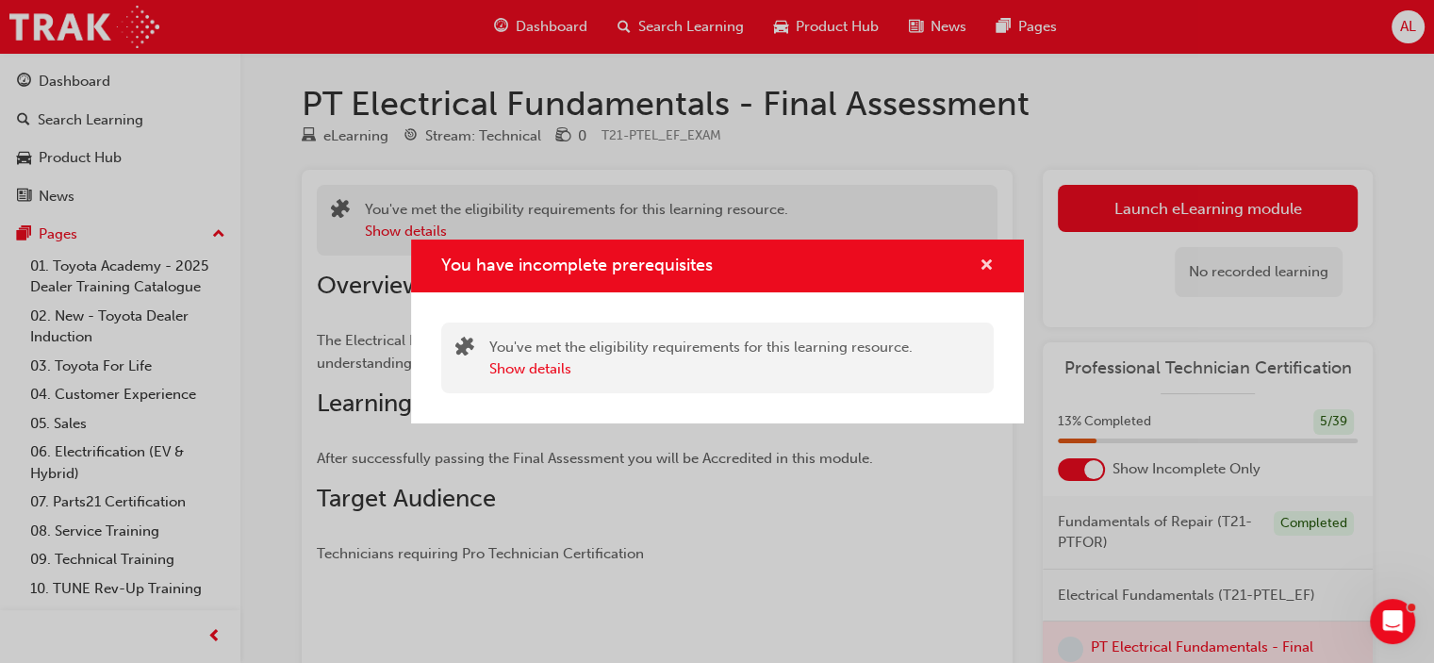
click at [992, 262] on span "cross-icon" at bounding box center [987, 266] width 14 height 17
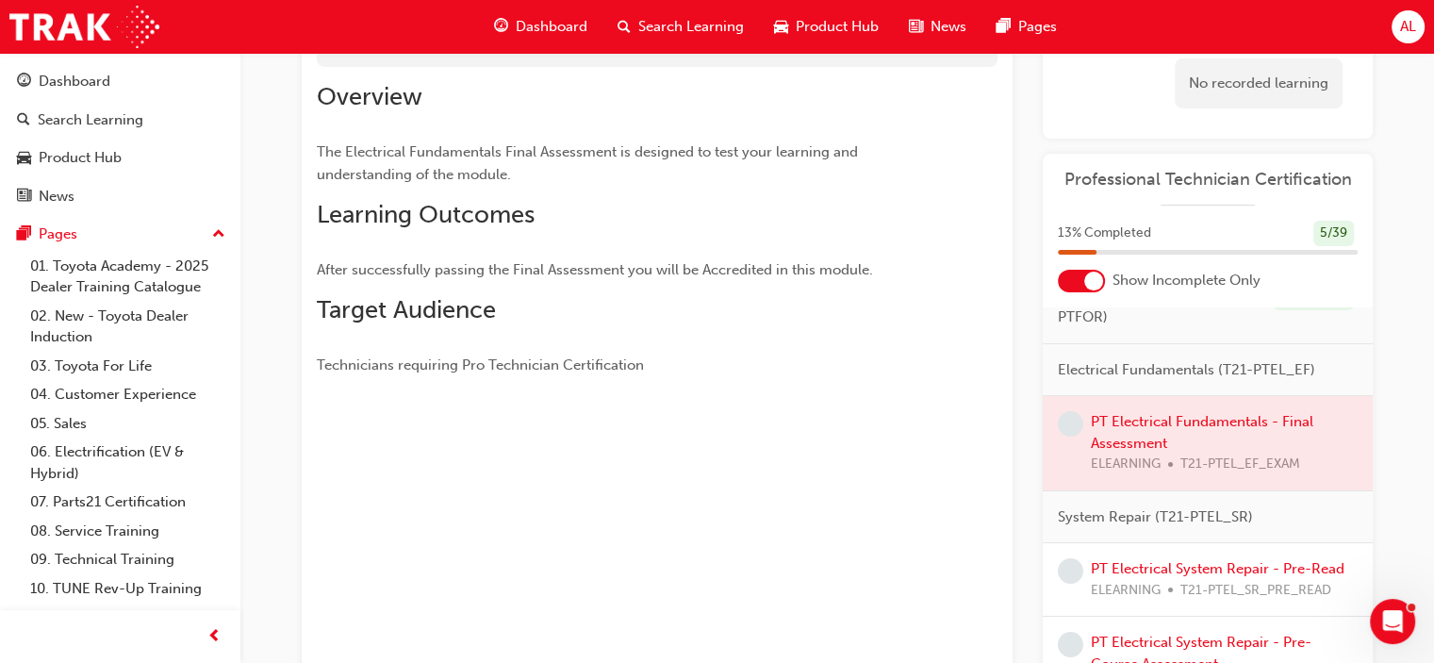
scroll to position [38, 0]
click at [1141, 418] on div at bounding box center [1208, 442] width 330 height 94
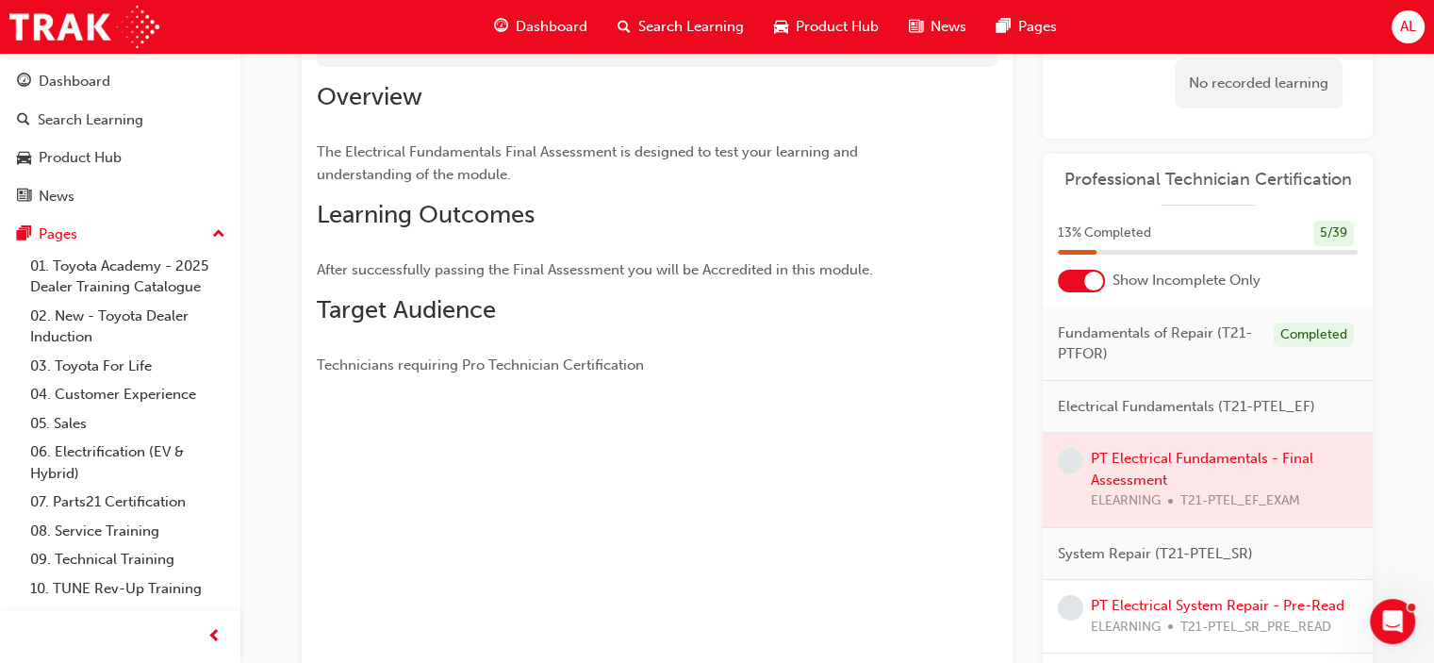
scroll to position [0, 0]
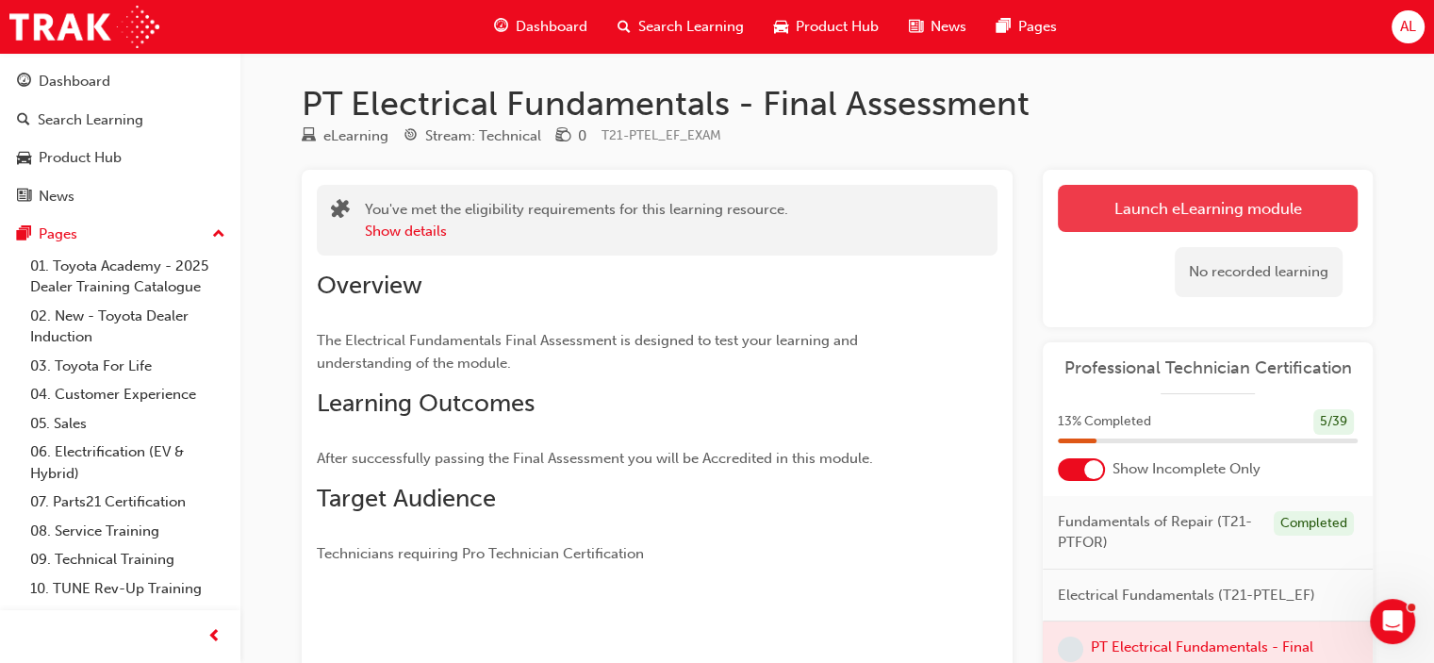
click at [1180, 193] on button "Launch eLearning module" at bounding box center [1208, 208] width 300 height 47
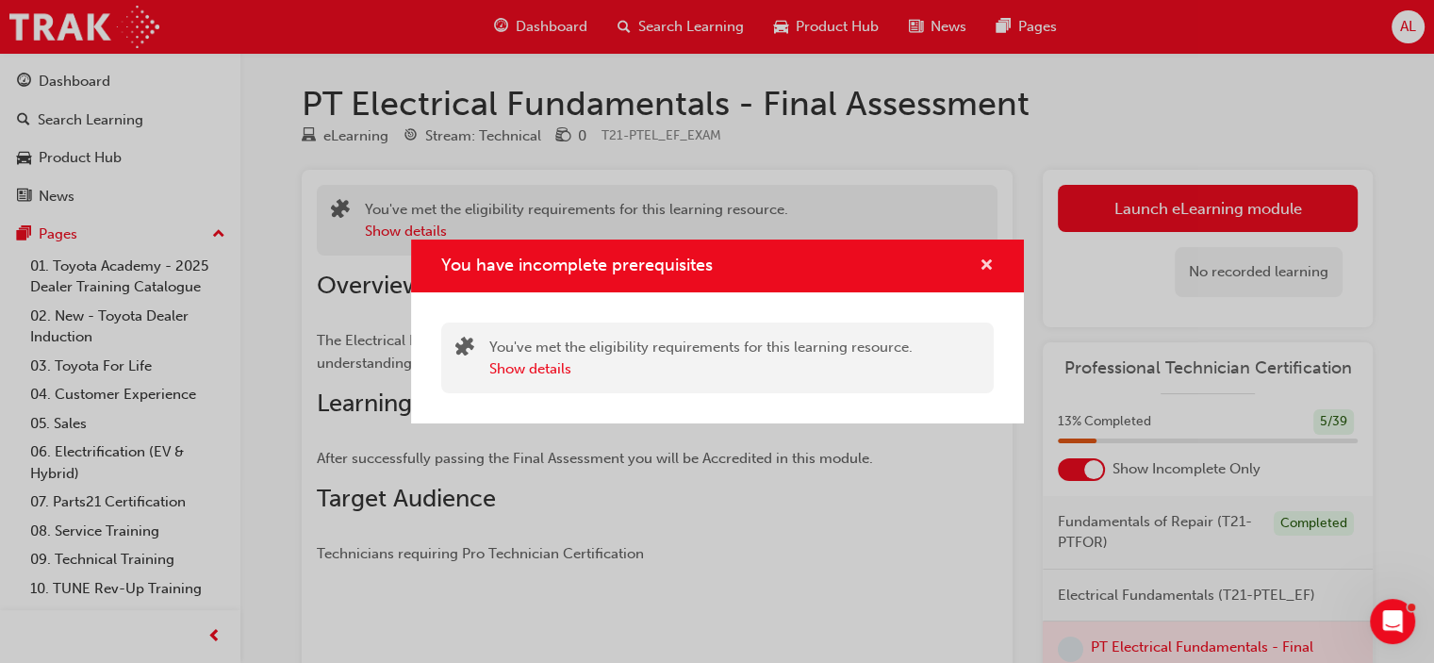
click at [987, 258] on span "cross-icon" at bounding box center [987, 266] width 14 height 17
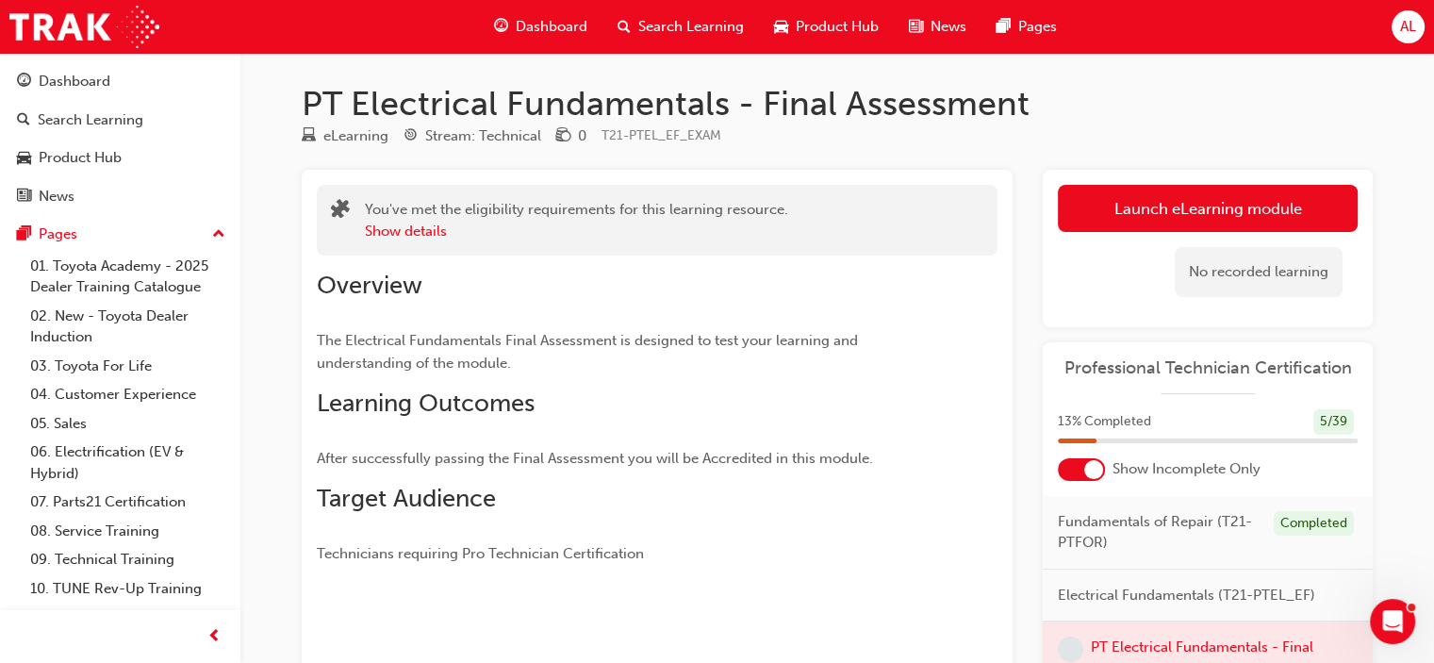
click at [562, 29] on span "Dashboard" at bounding box center [552, 27] width 72 height 22
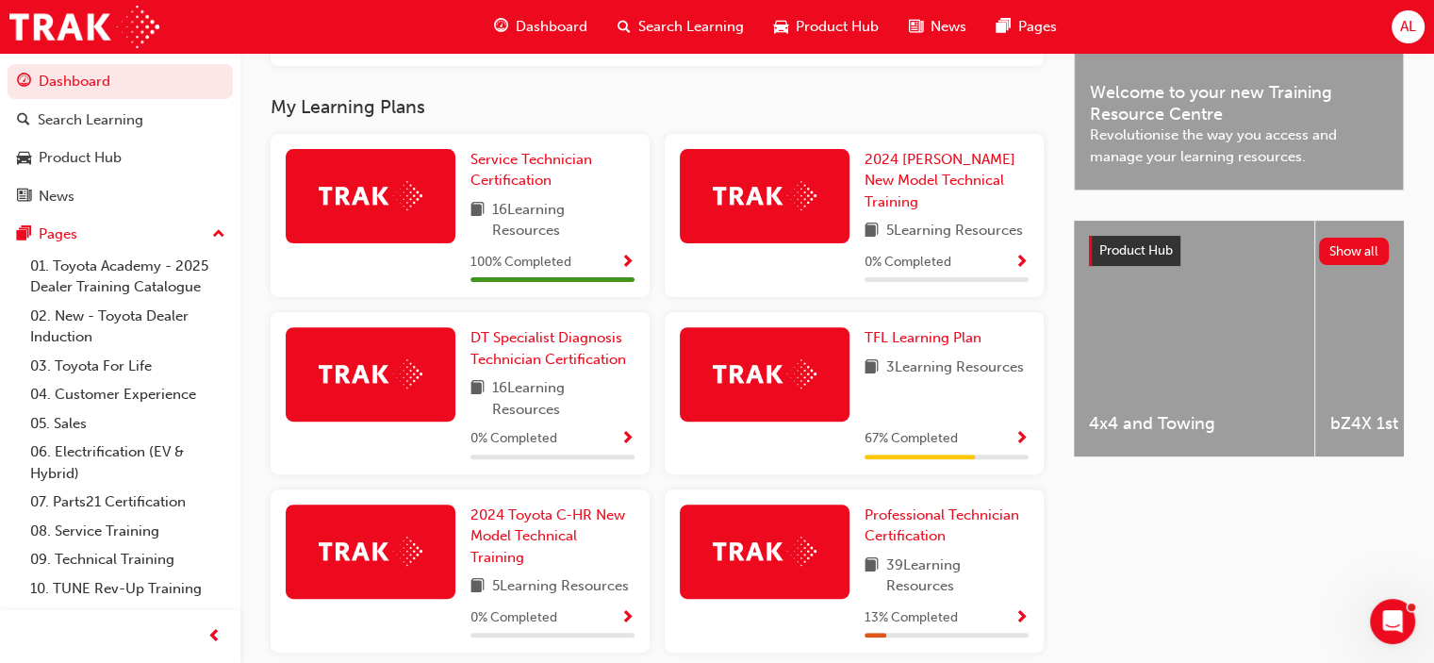
scroll to position [574, 0]
click at [916, 342] on span "TFL Learning Plan" at bounding box center [923, 337] width 117 height 17
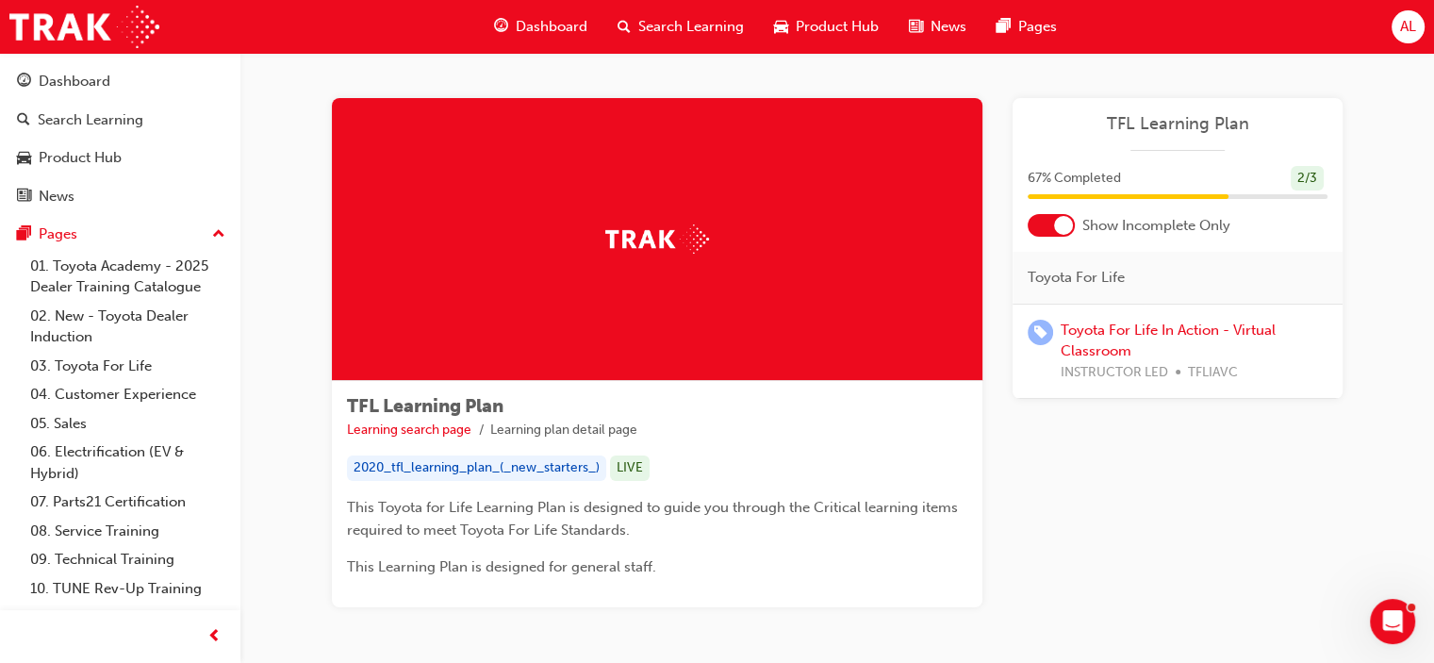
click at [552, 26] on span "Dashboard" at bounding box center [552, 27] width 72 height 22
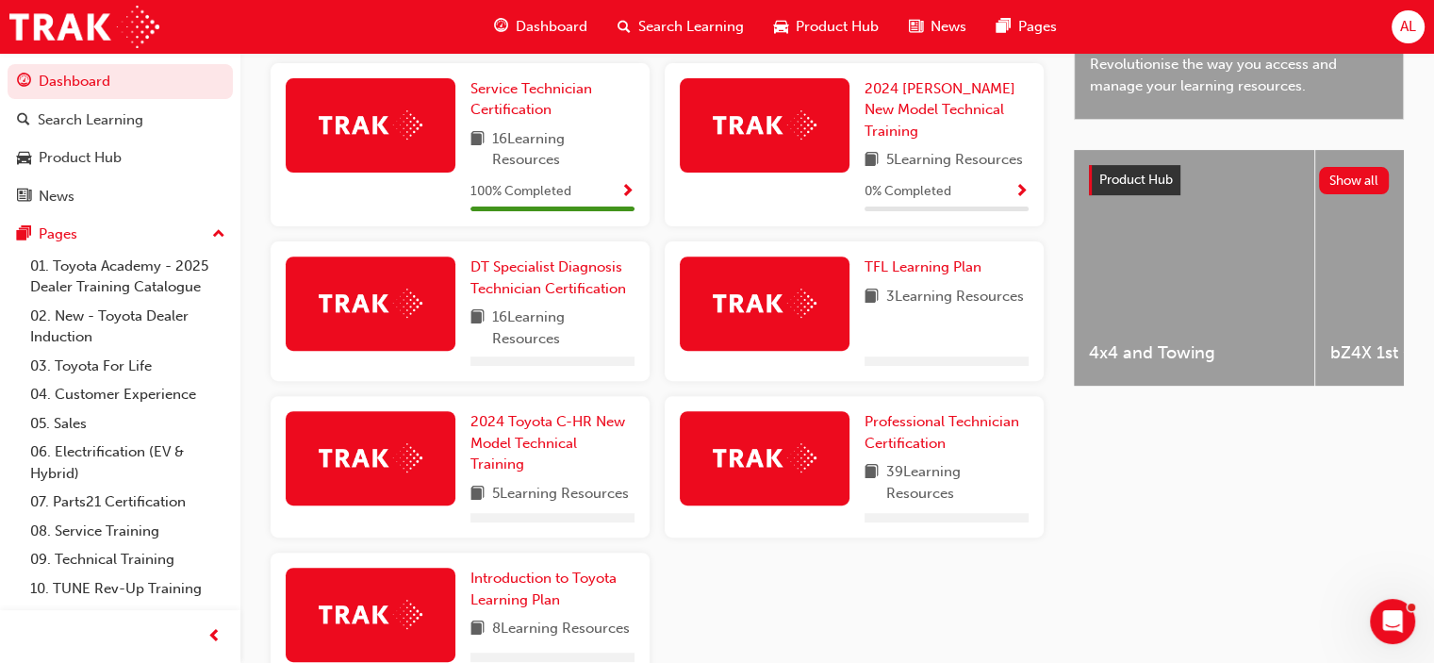
scroll to position [756, 0]
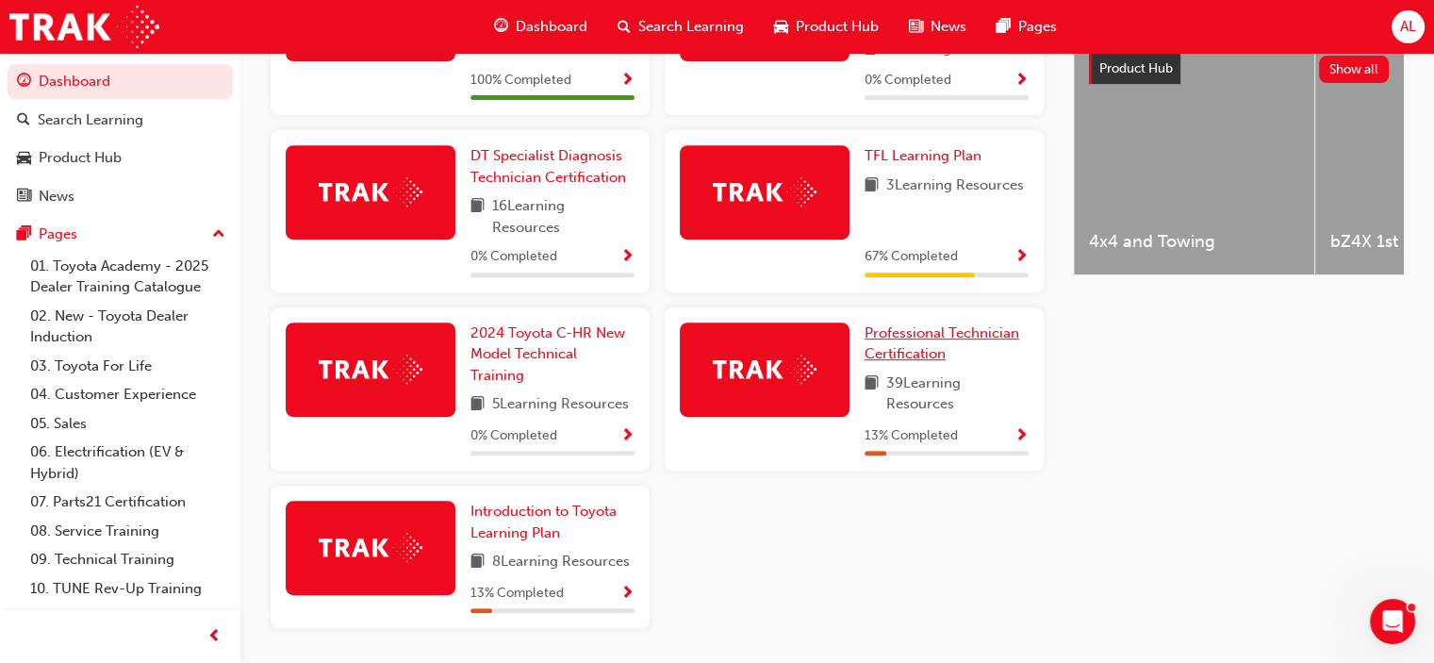
click at [924, 333] on span "Professional Technician Certification" at bounding box center [942, 343] width 155 height 39
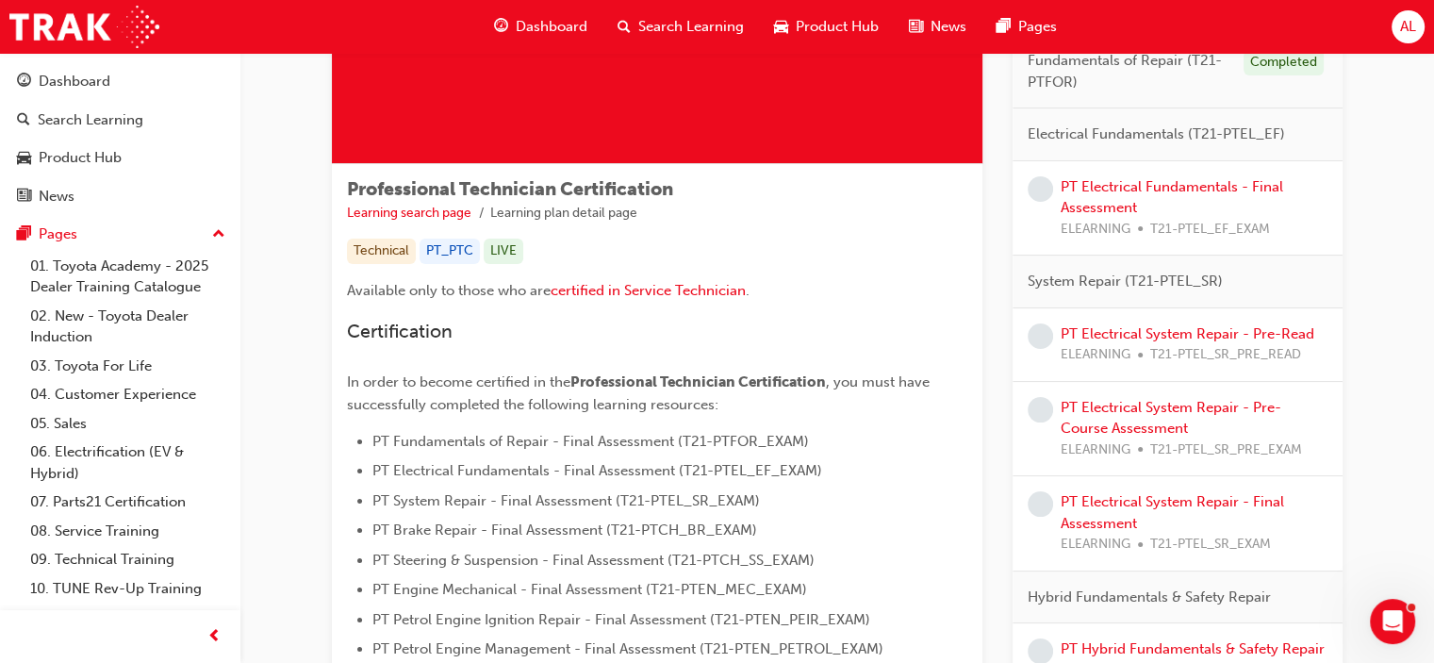
scroll to position [214, 0]
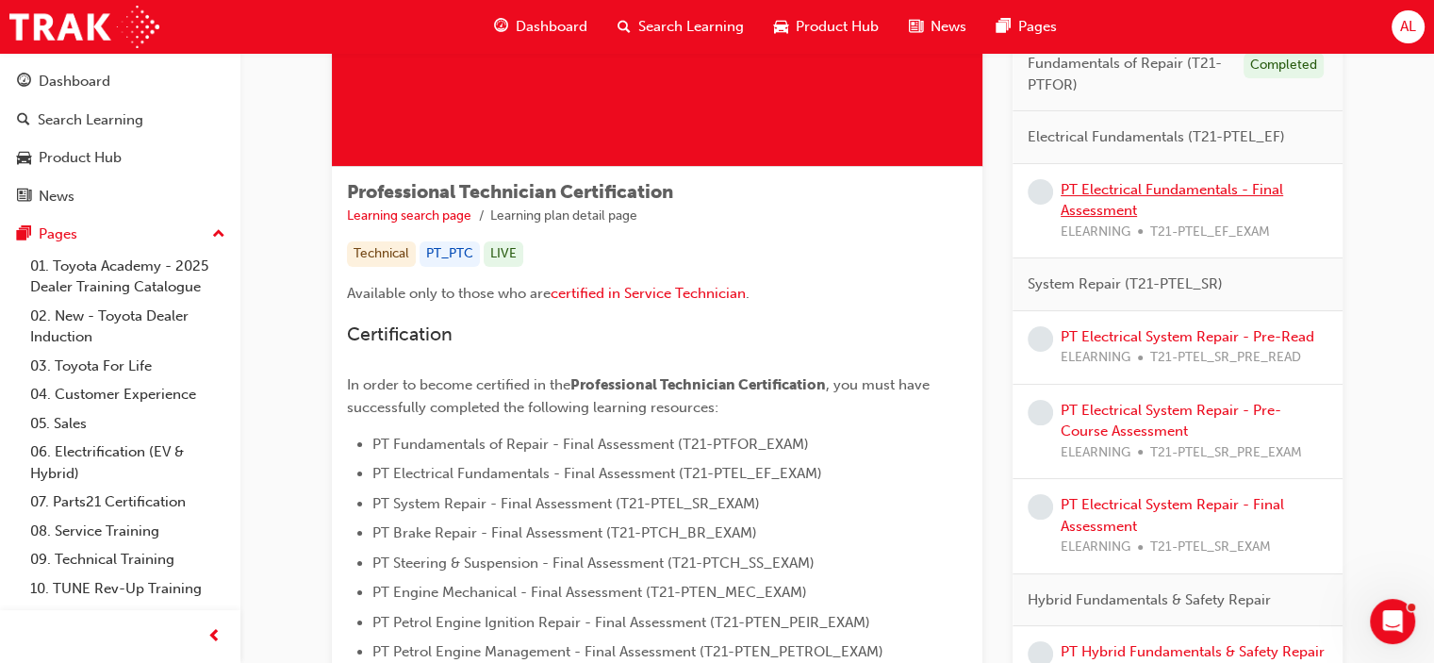
click at [1112, 185] on link "PT Electrical Fundamentals - Final Assessment" at bounding box center [1172, 200] width 223 height 39
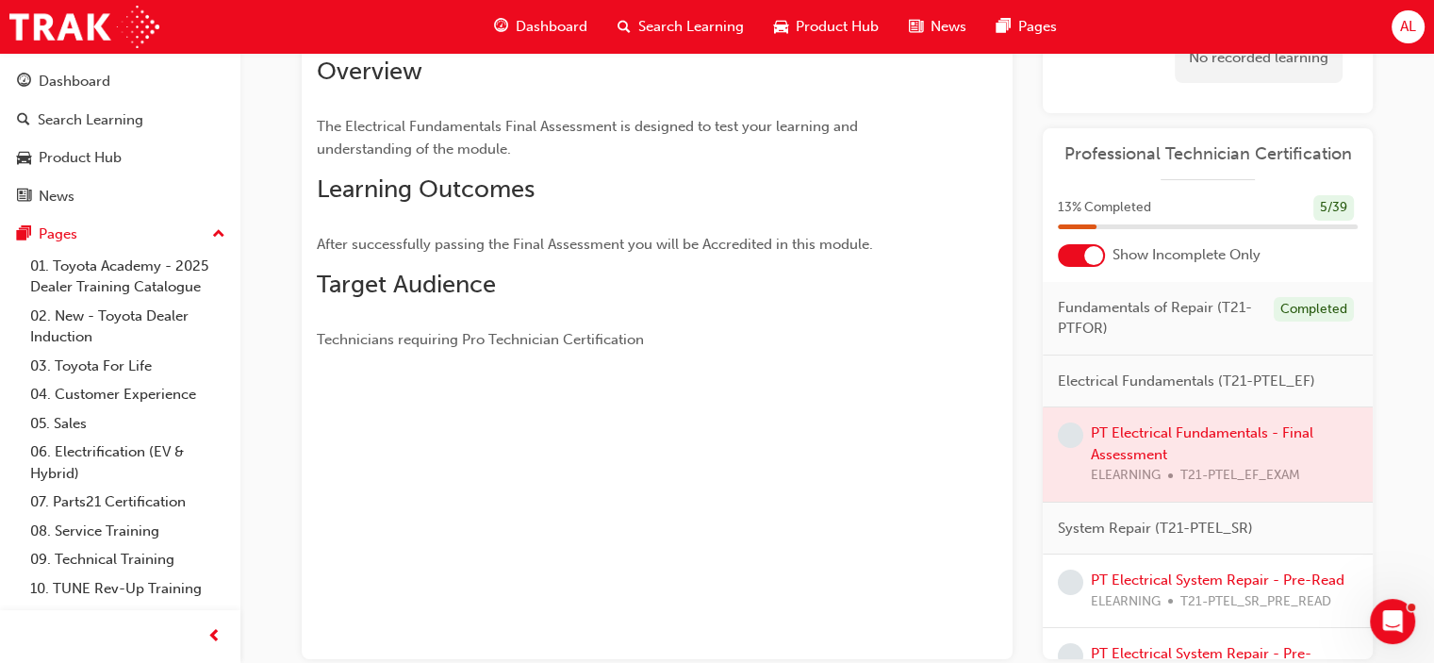
click at [1213, 459] on div at bounding box center [1208, 454] width 330 height 94
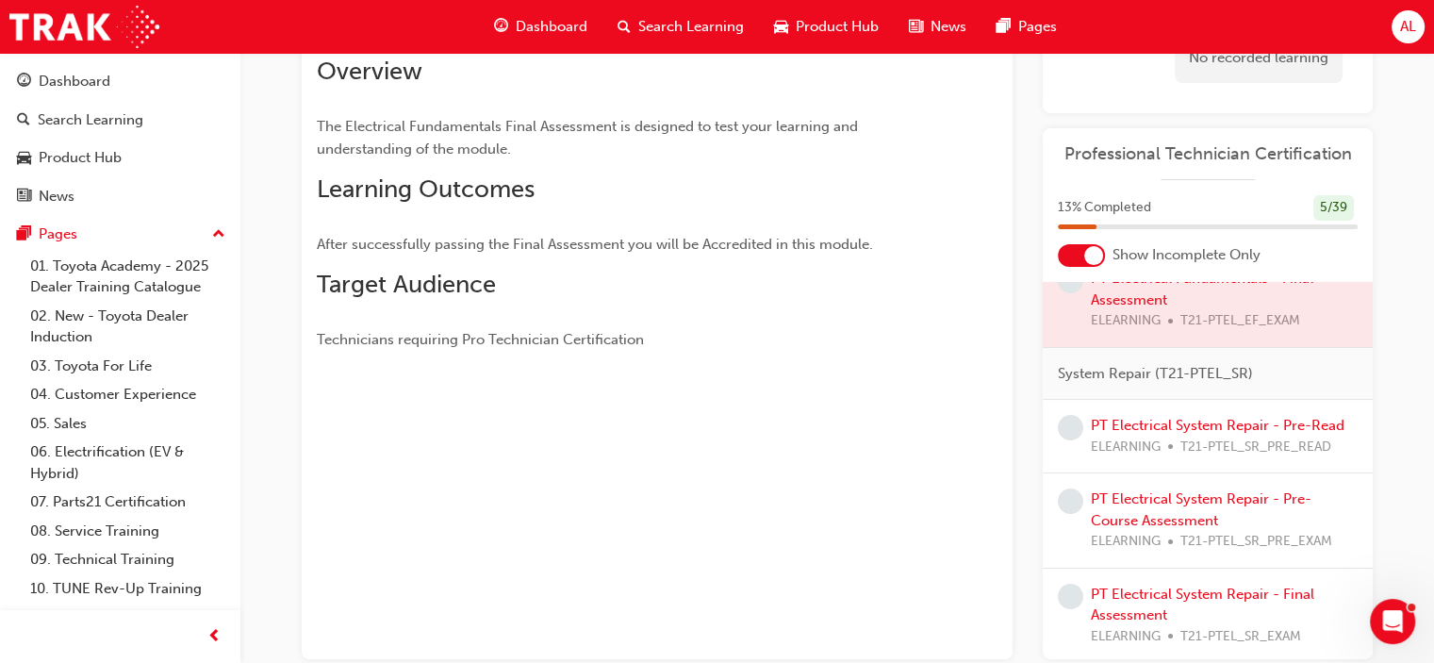
scroll to position [188, 0]
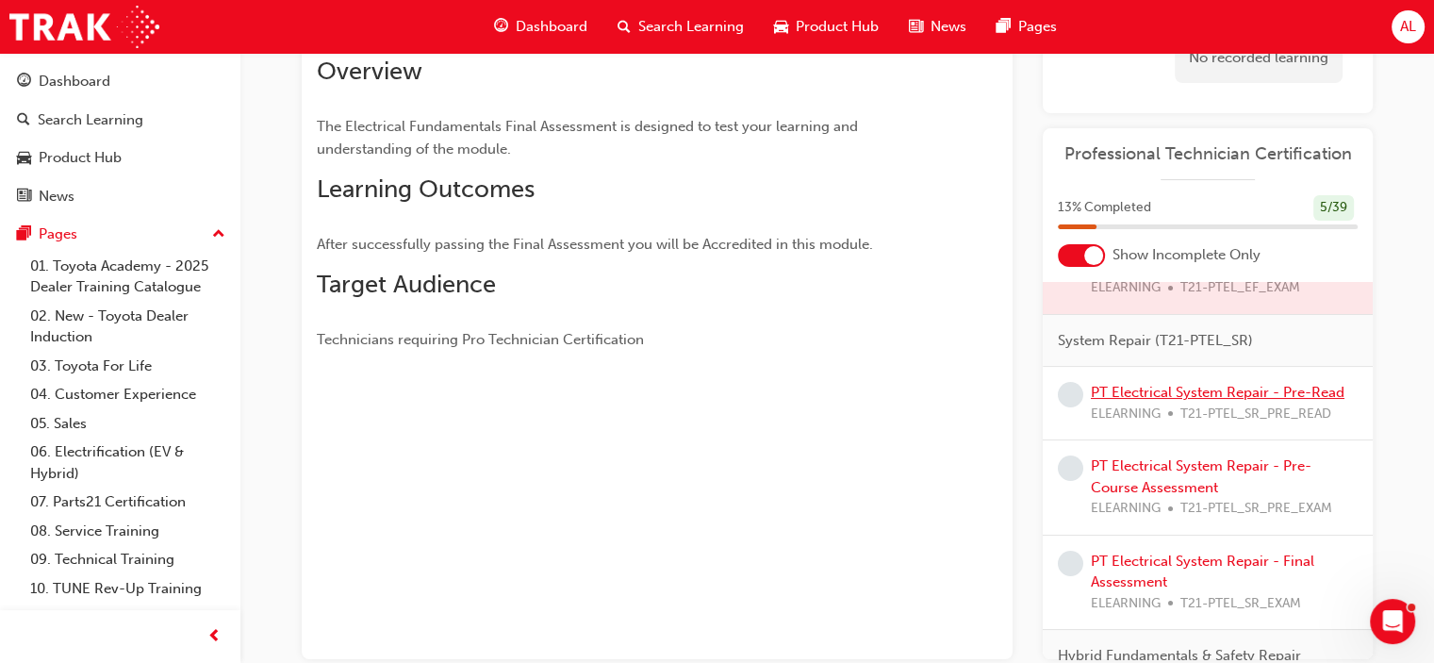
click at [1147, 386] on link "PT Electrical System Repair - Pre-Read" at bounding box center [1218, 392] width 254 height 17
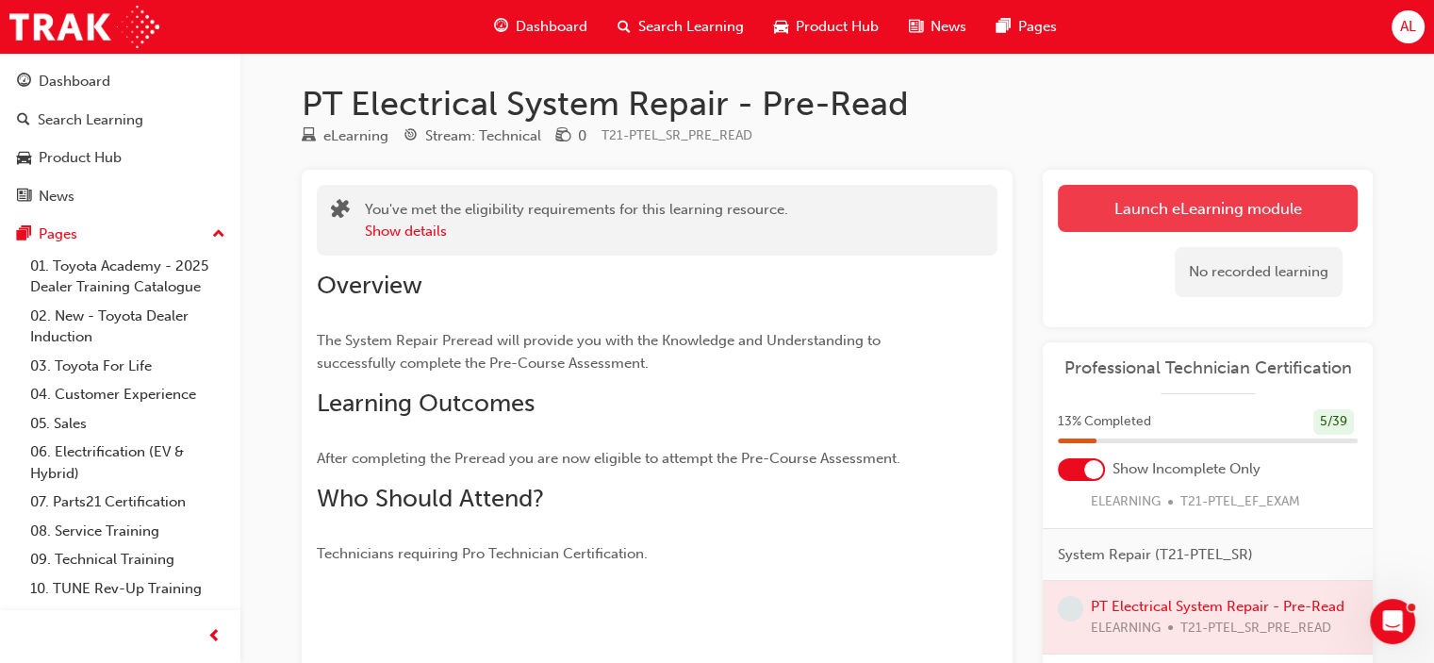
click at [1128, 222] on link "Launch eLearning module" at bounding box center [1208, 208] width 300 height 47
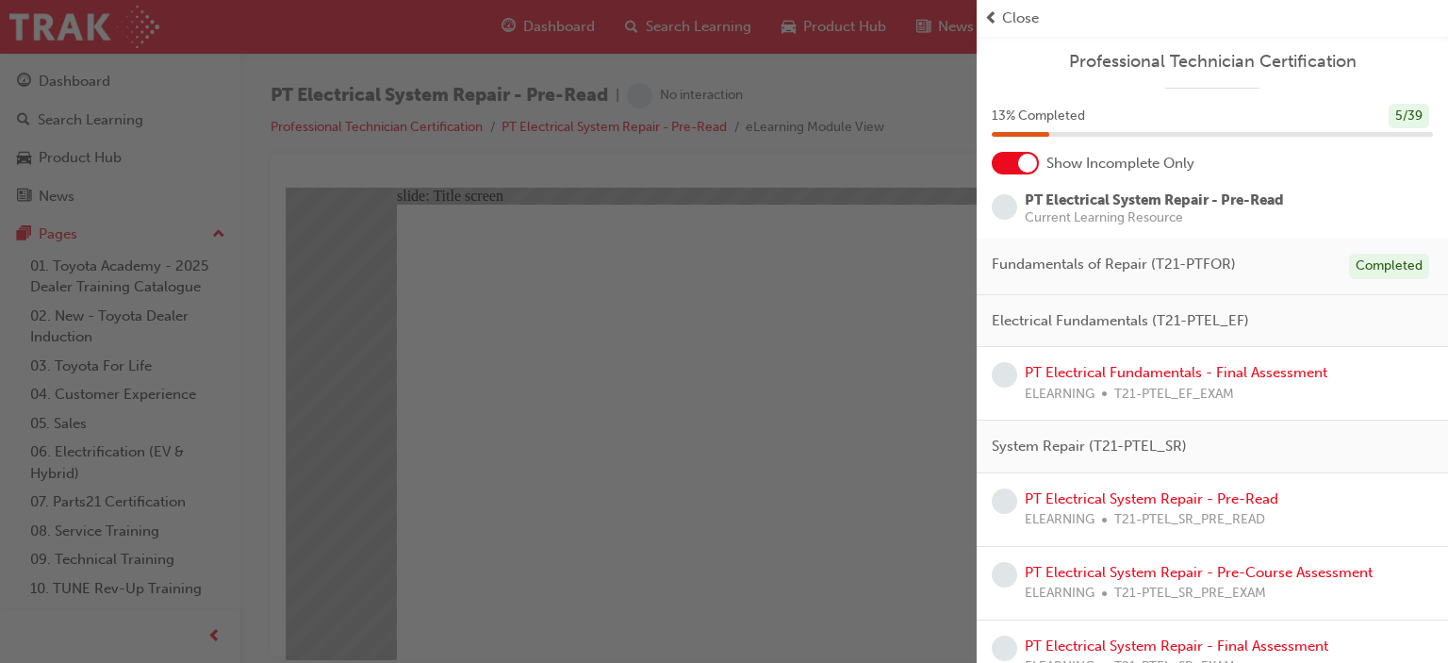
click at [729, 381] on div "button" at bounding box center [488, 331] width 977 height 663
click at [826, 401] on div "button" at bounding box center [488, 331] width 977 height 663
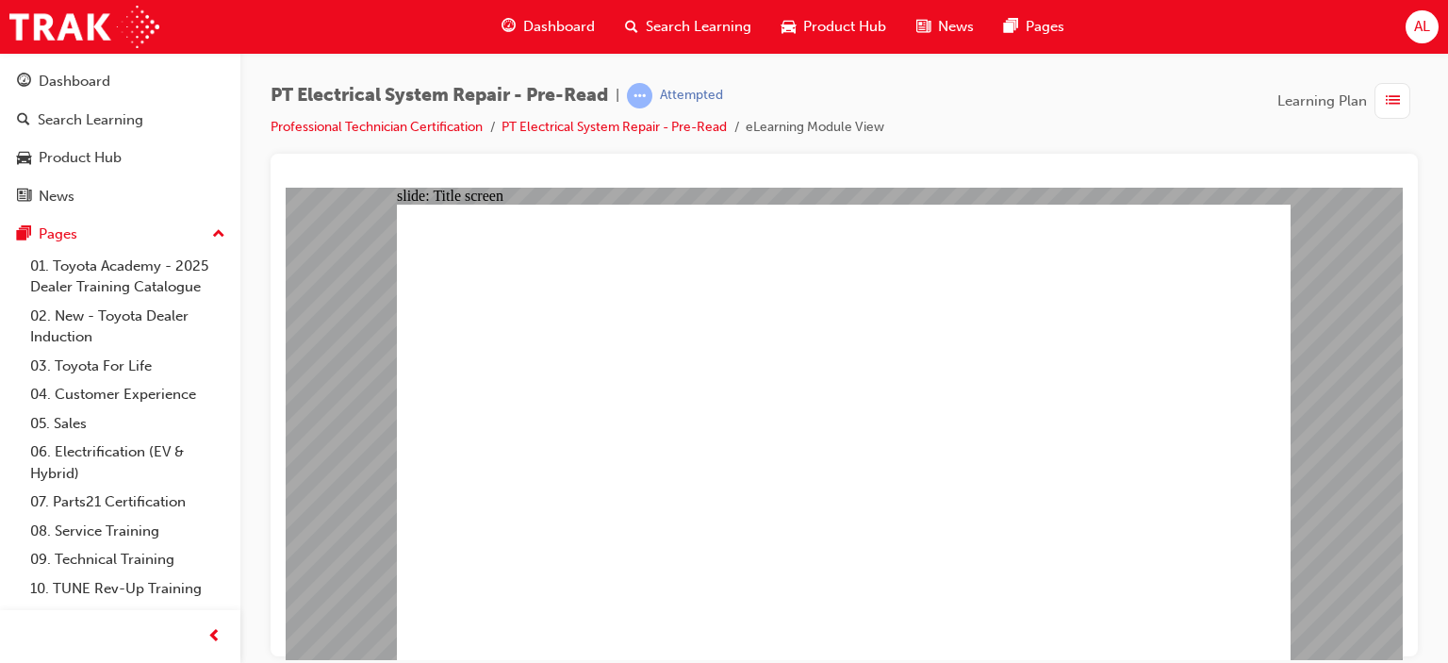
click at [539, 30] on span "Dashboard" at bounding box center [559, 27] width 72 height 22
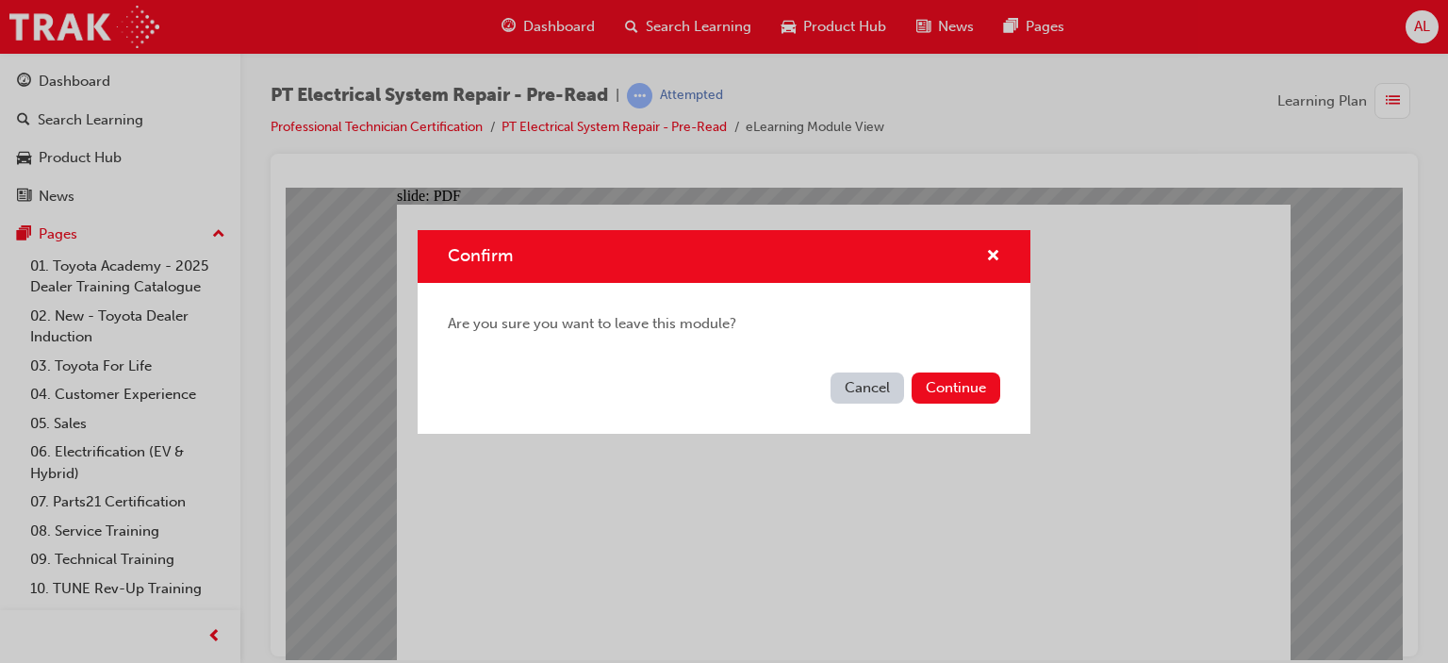
click at [886, 399] on button "Cancel" at bounding box center [868, 387] width 74 height 31
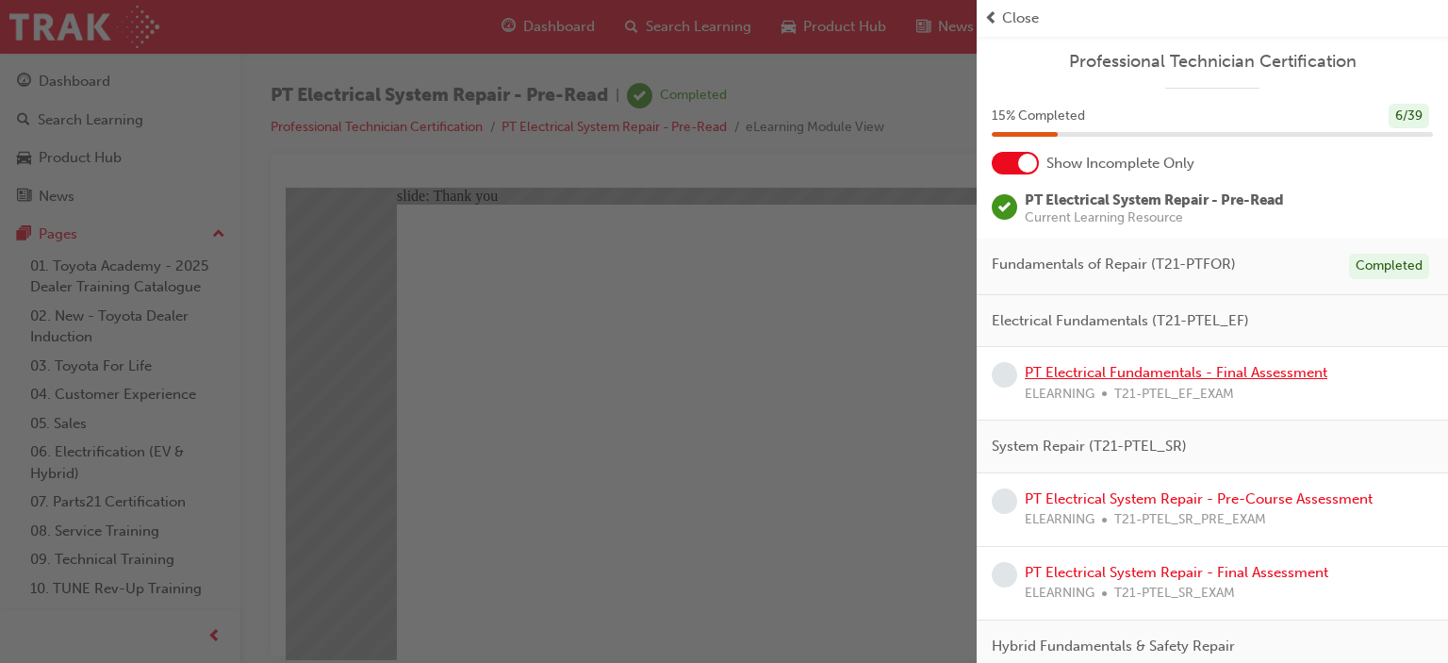
click at [1123, 371] on link "PT Electrical Fundamentals - Final Assessment" at bounding box center [1176, 372] width 303 height 17
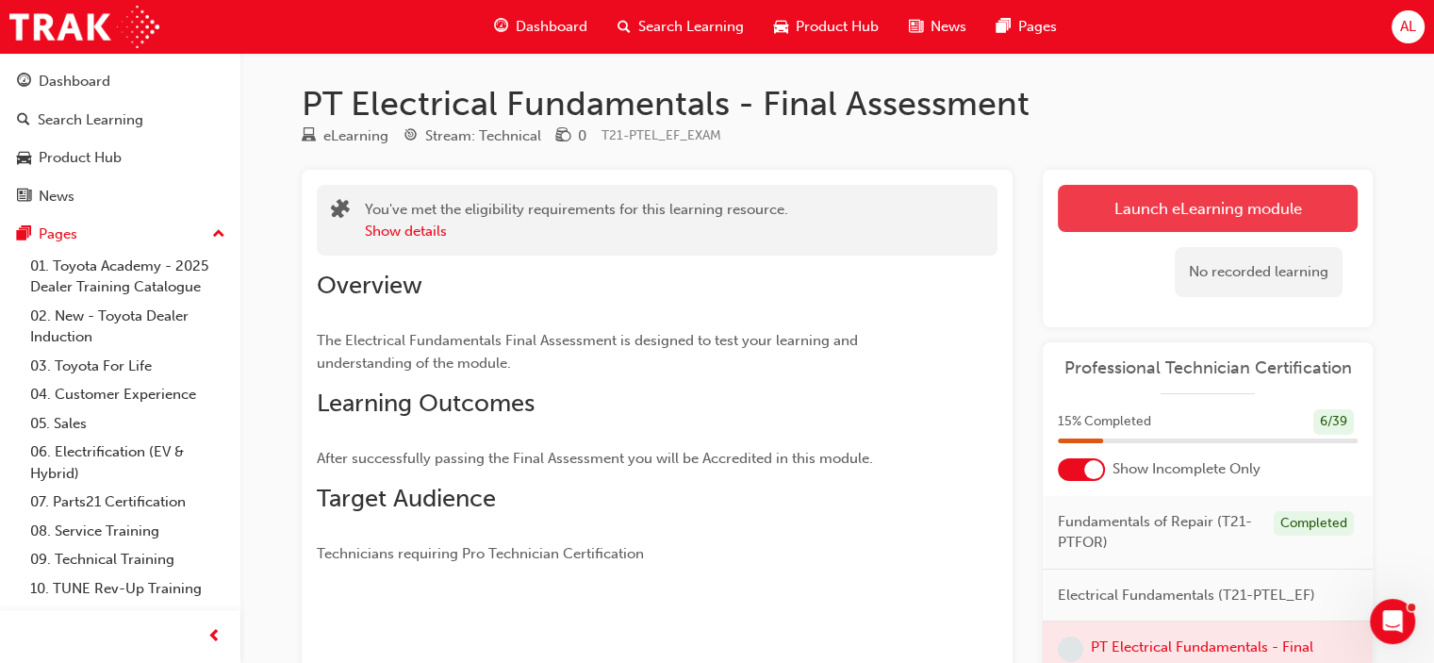
click at [1136, 212] on link "Launch eLearning module" at bounding box center [1208, 208] width 300 height 47
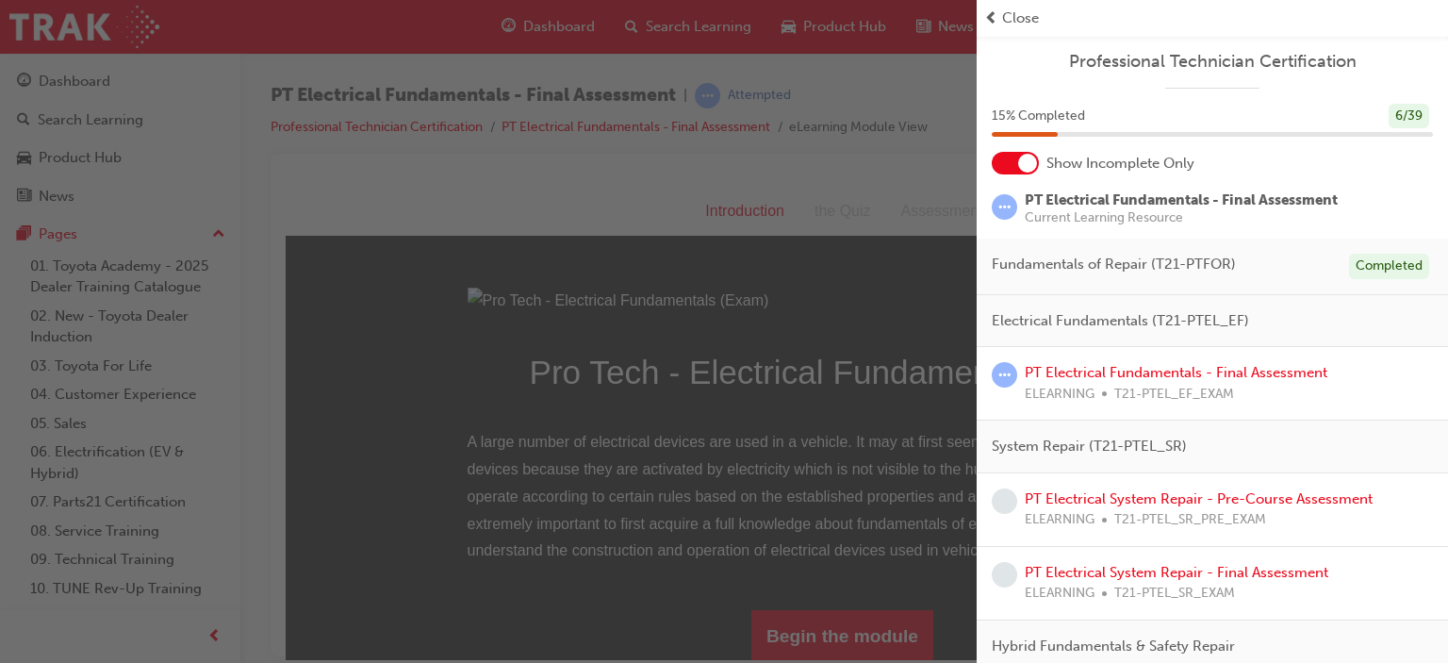
click at [793, 446] on div "button" at bounding box center [488, 331] width 977 height 663
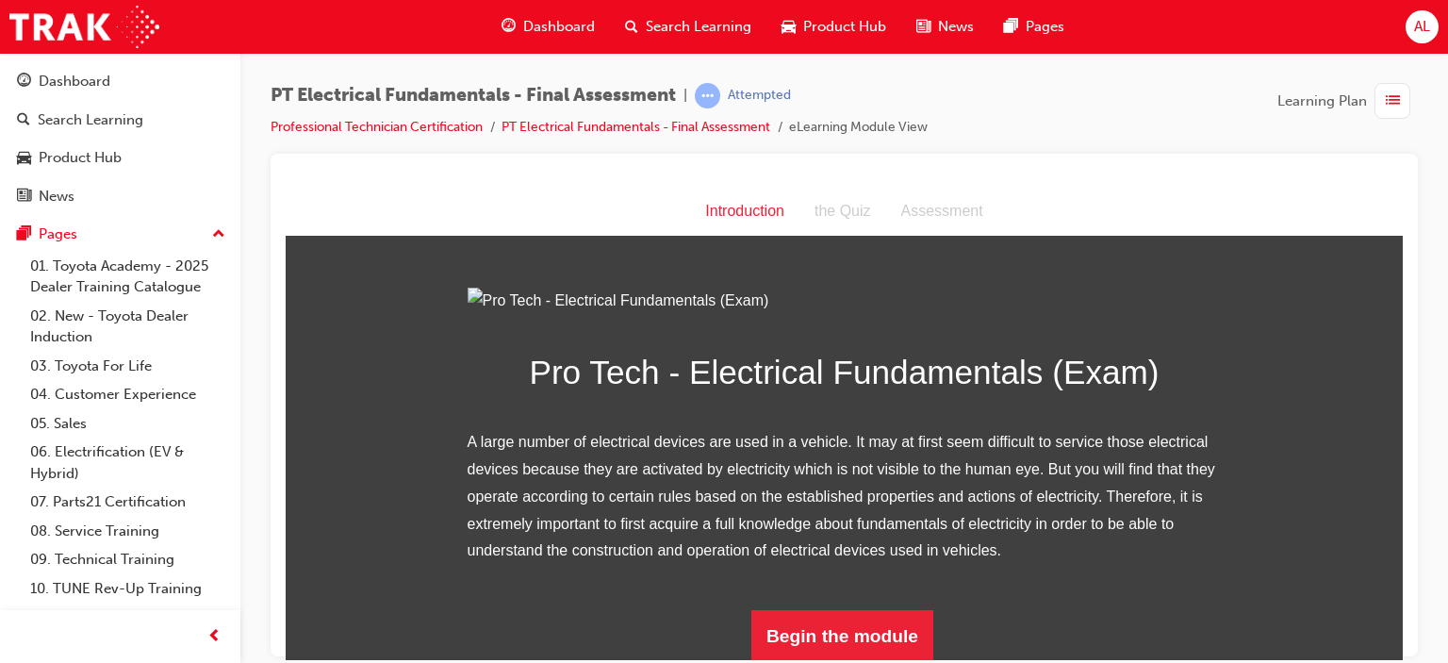
scroll to position [210, 0]
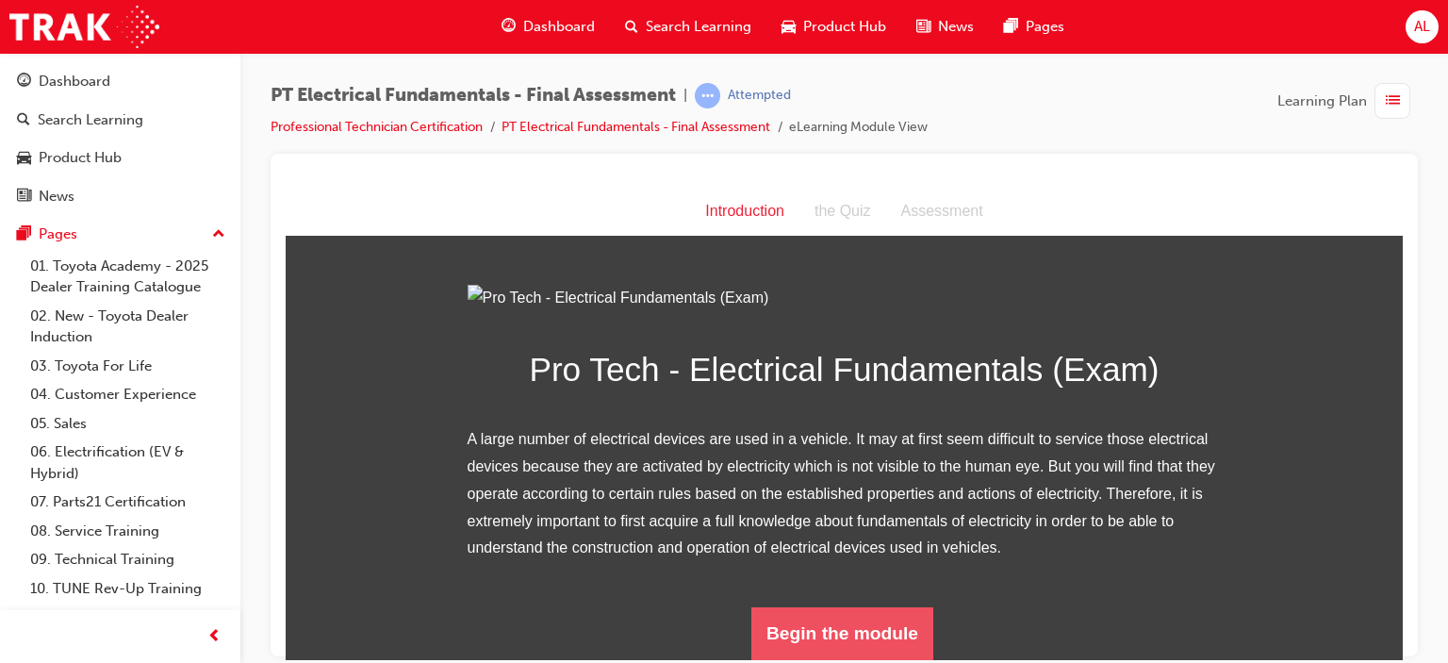
click at [839, 642] on button "Begin the module" at bounding box center [842, 632] width 182 height 53
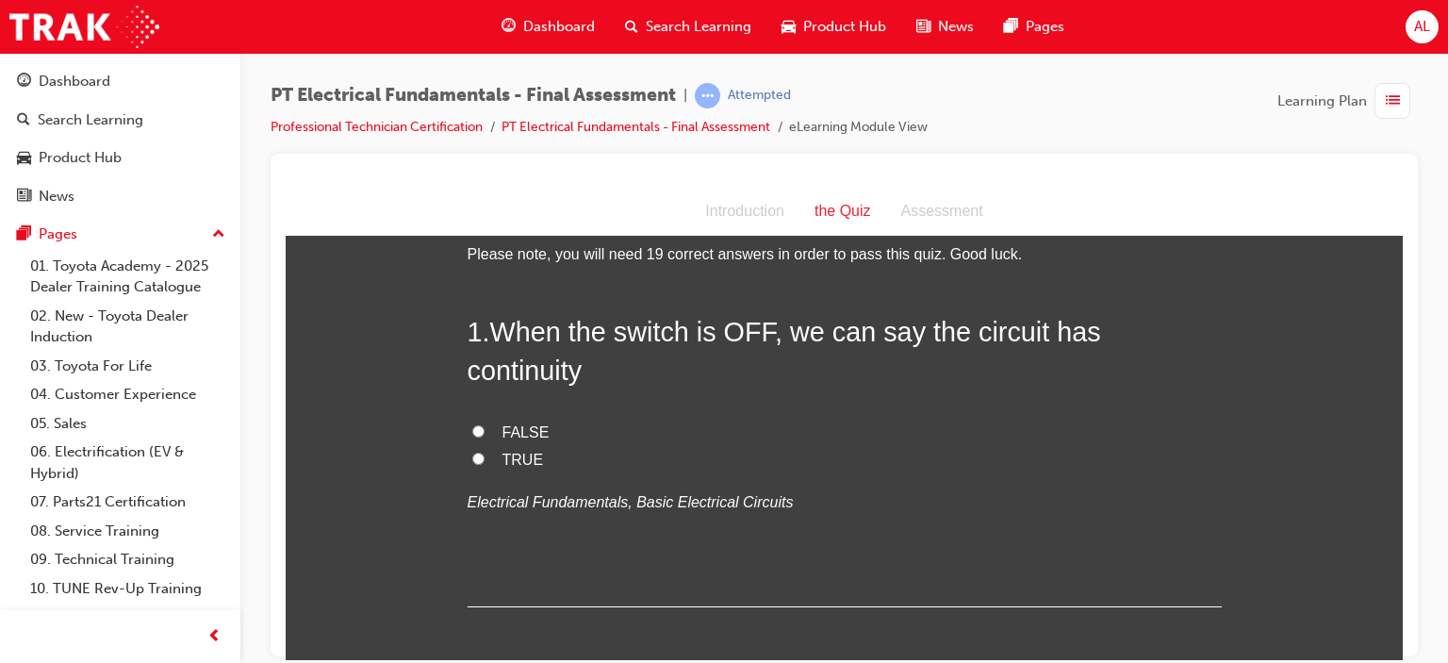
scroll to position [0, 0]
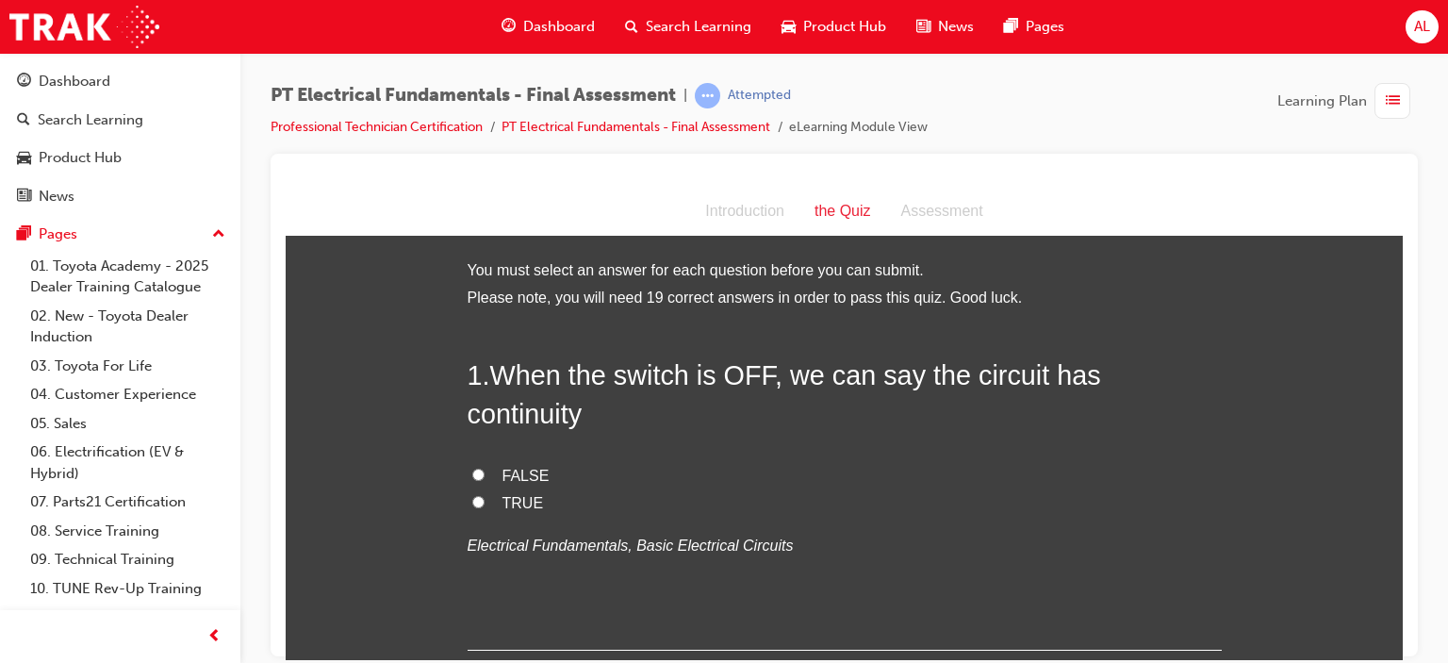
click at [472, 468] on input "FALSE" at bounding box center [478, 474] width 12 height 12
radio input "true"
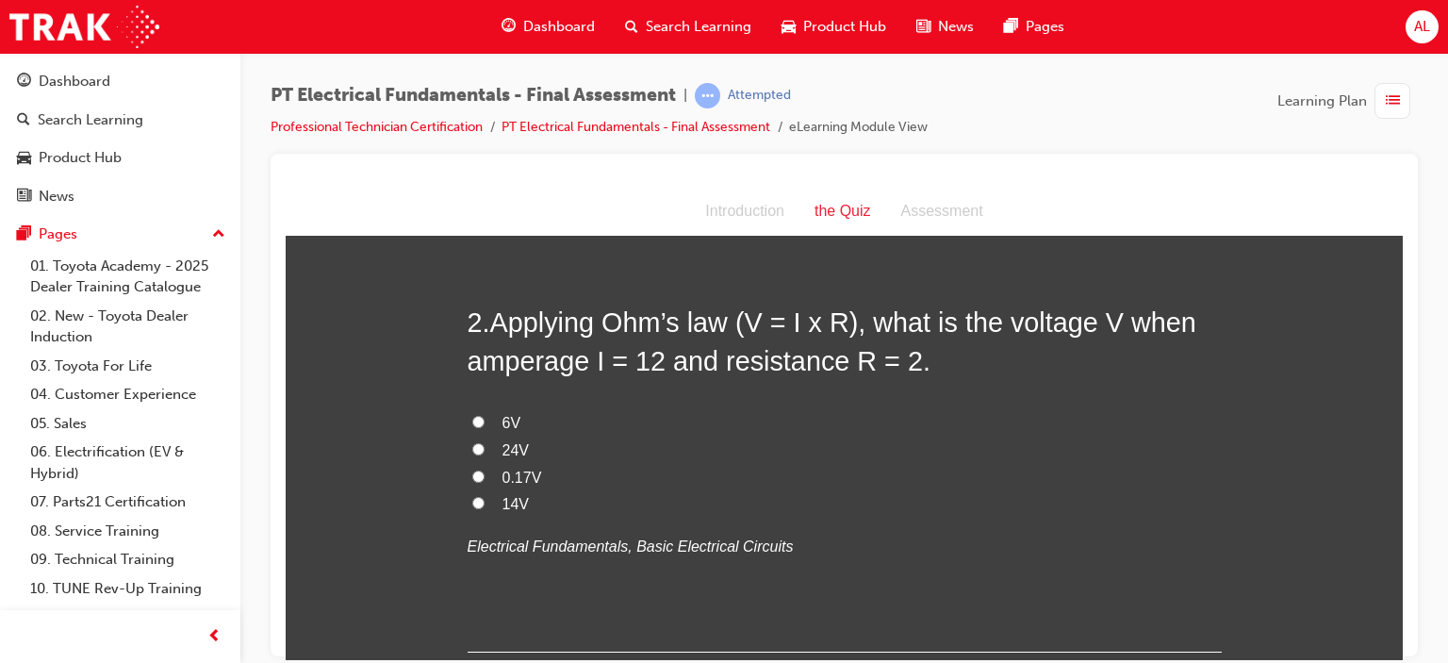
scroll to position [440, 0]
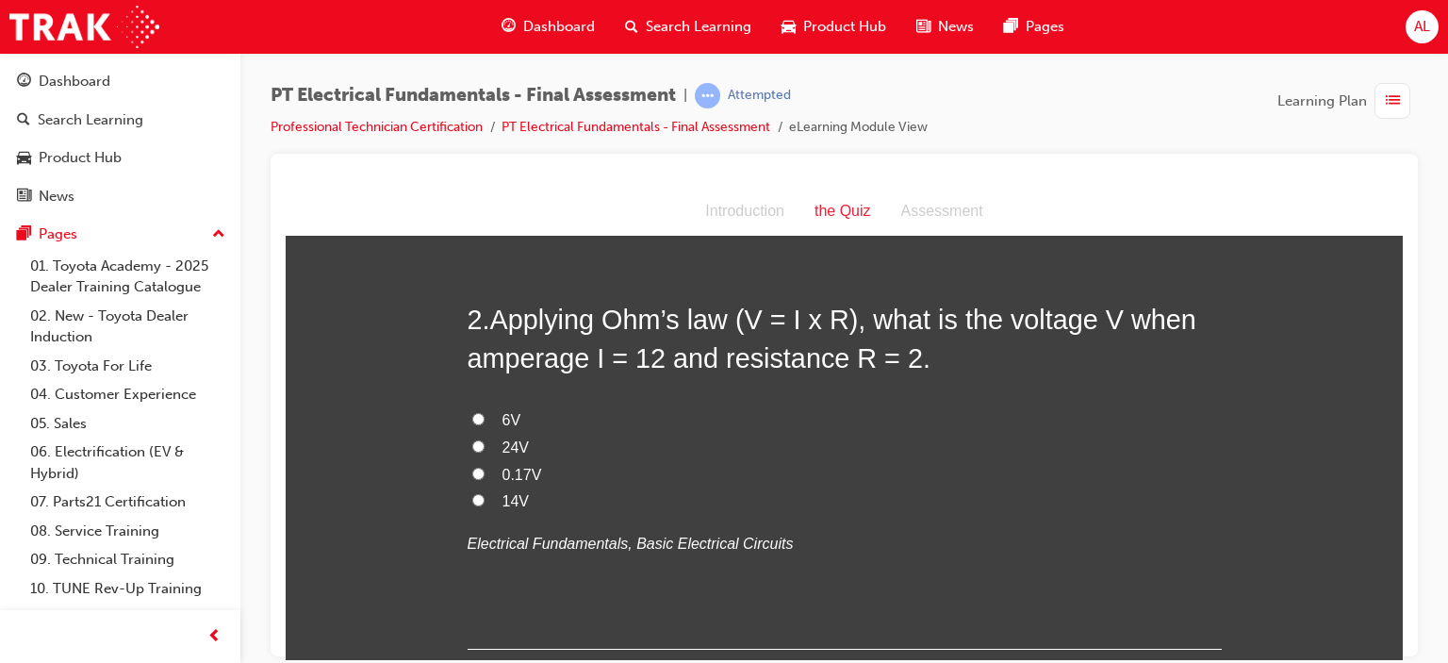
click at [472, 439] on input "24V" at bounding box center [478, 445] width 12 height 12
radio input "true"
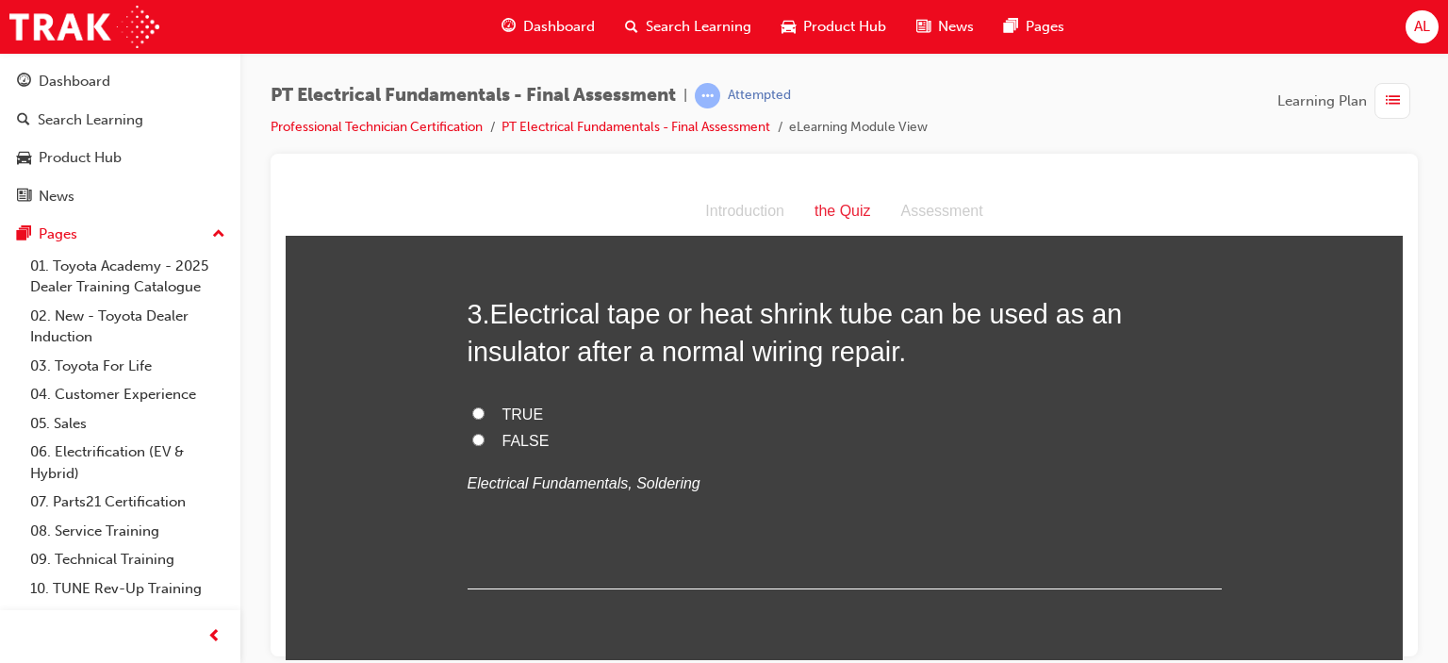
scroll to position [884, 0]
click at [472, 407] on input "TRUE" at bounding box center [478, 413] width 12 height 12
radio input "true"
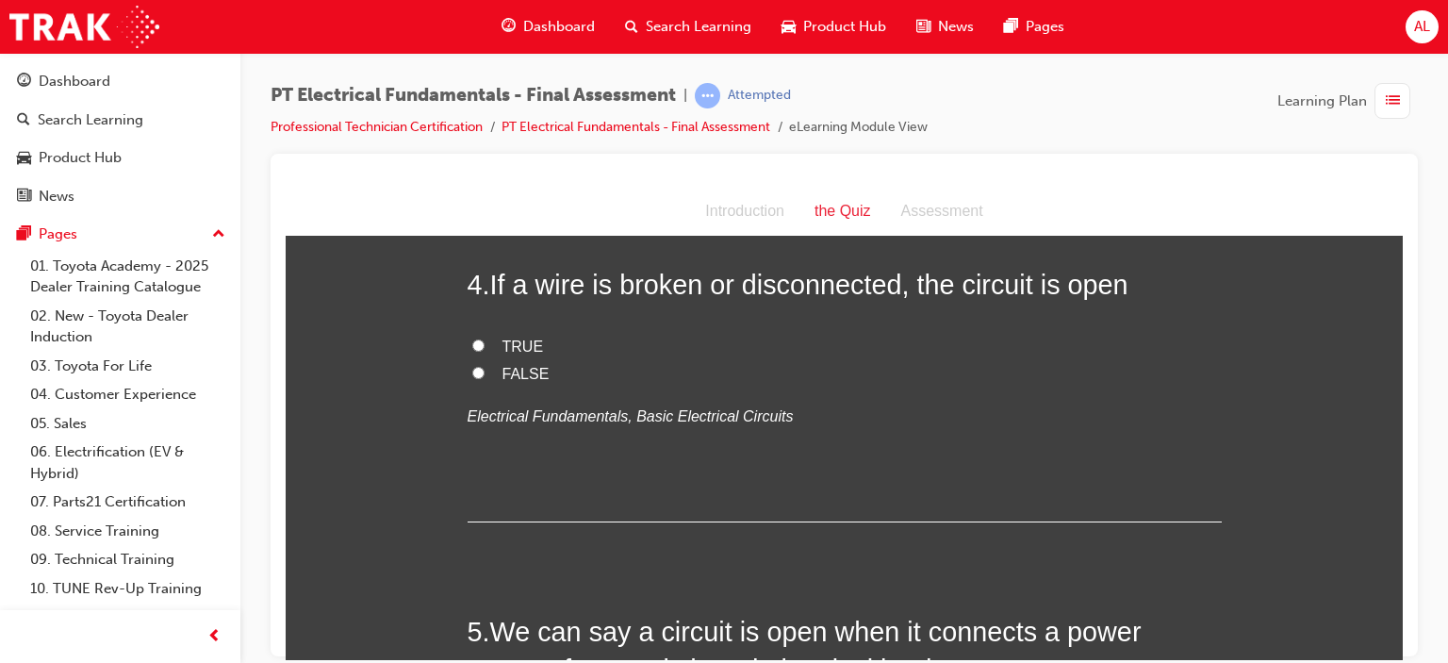
scroll to position [1297, 0]
click at [472, 340] on input "TRUE" at bounding box center [478, 346] width 12 height 12
radio input "true"
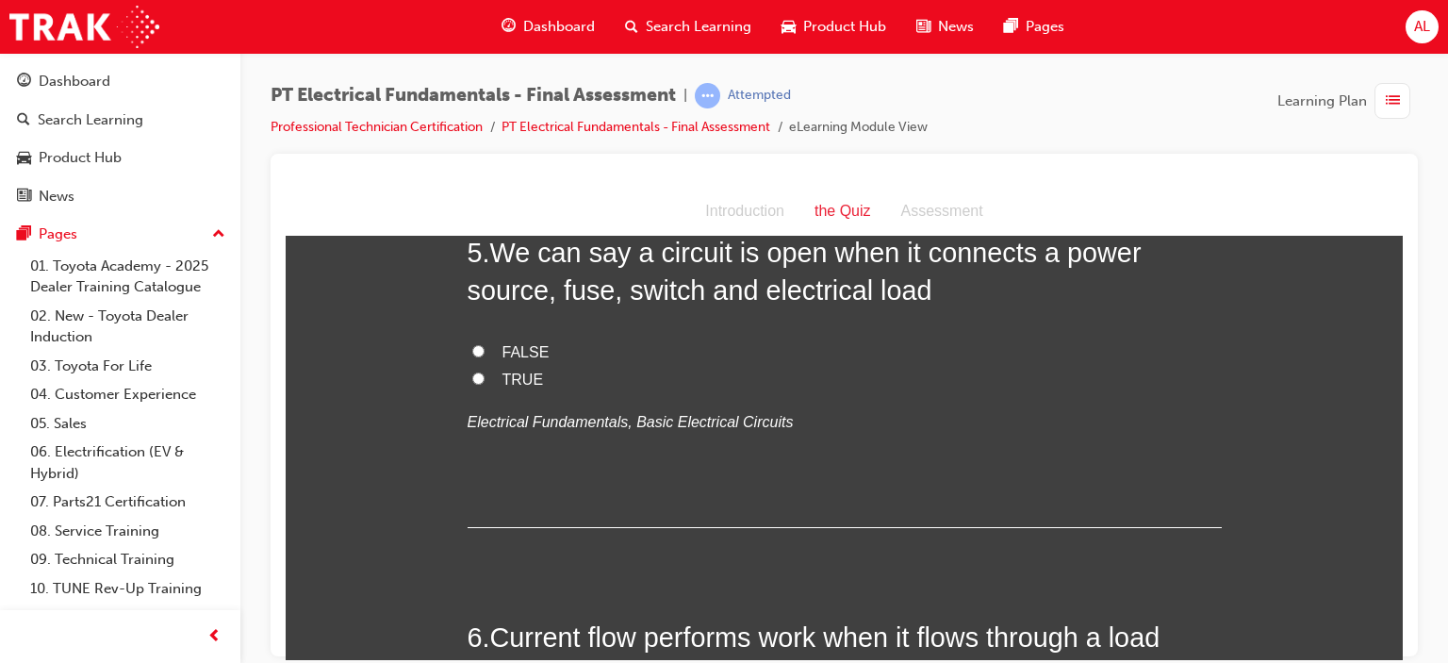
scroll to position [1674, 0]
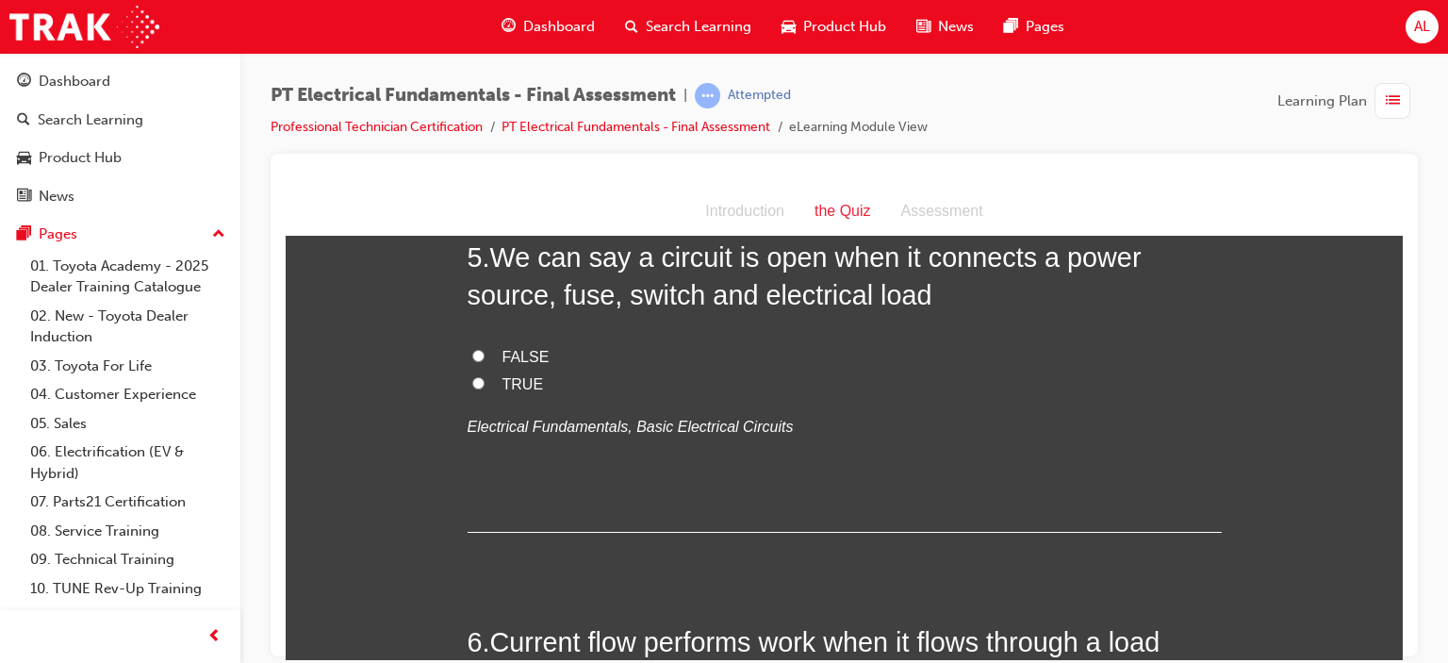
click at [472, 349] on input "FALSE" at bounding box center [478, 355] width 12 height 12
radio input "true"
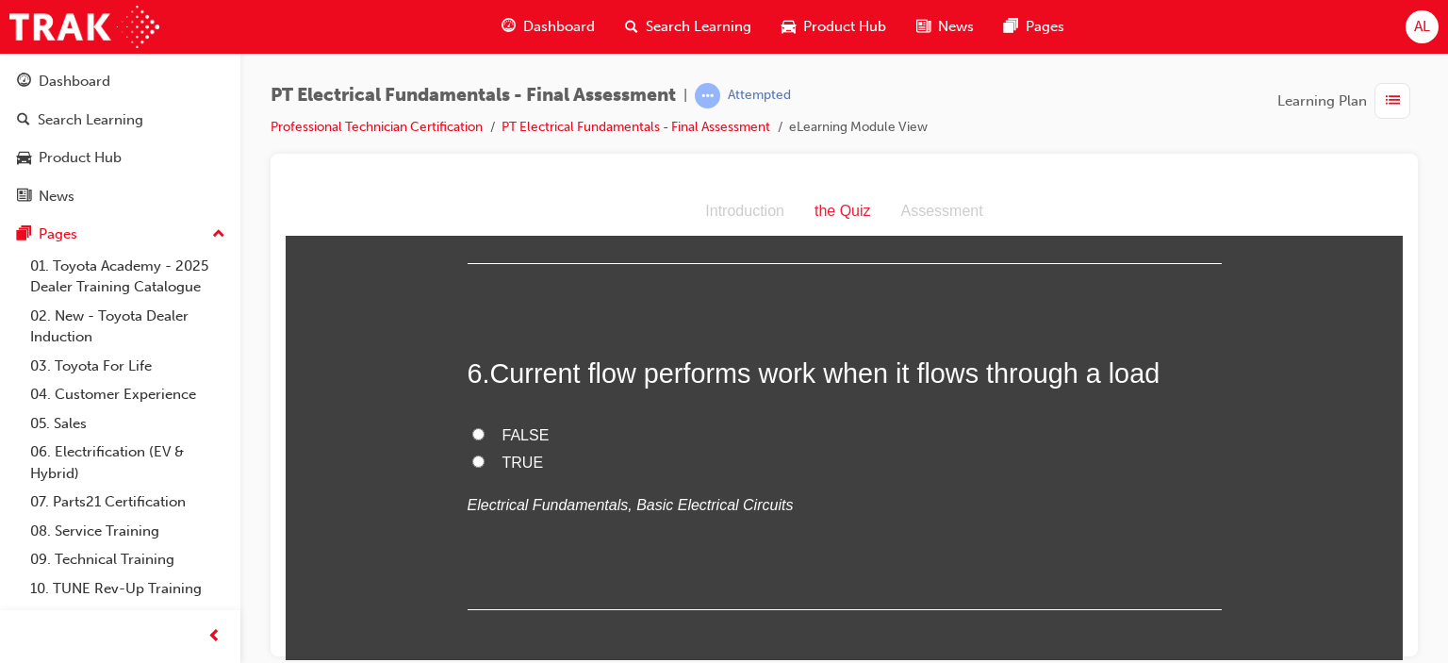
scroll to position [1937, 0]
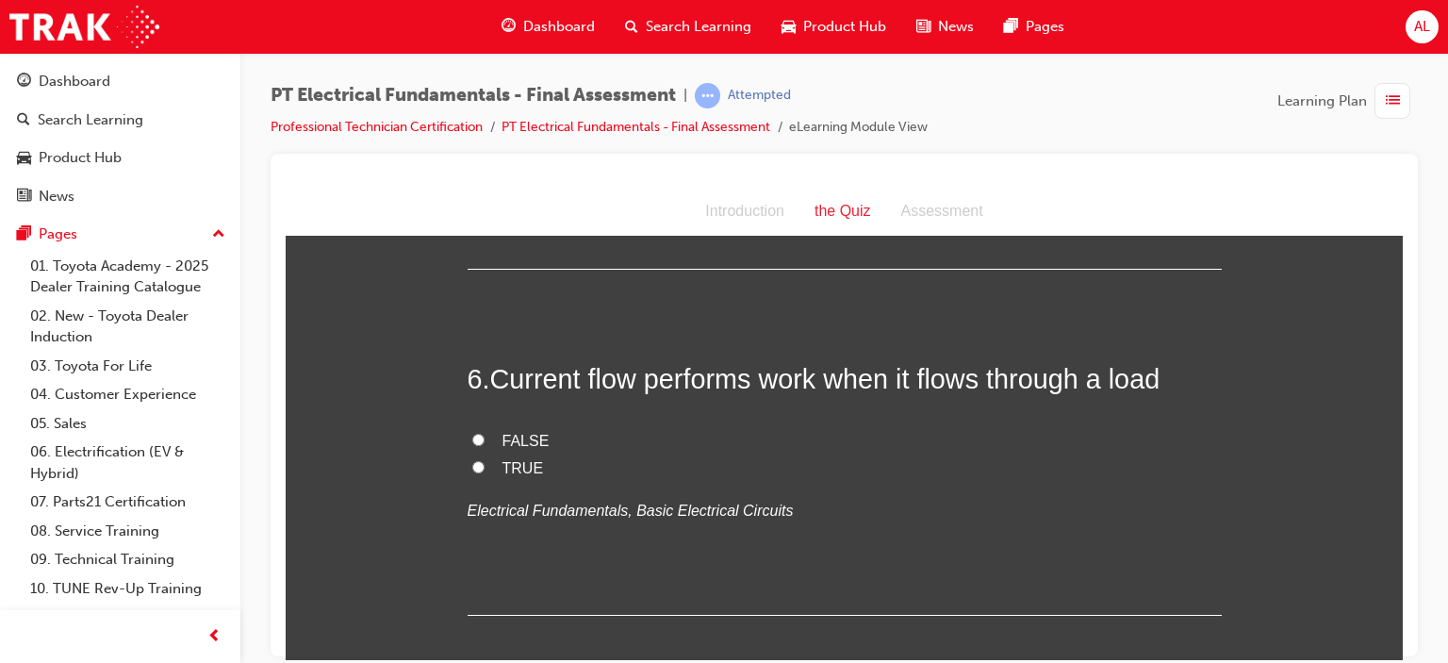
click at [472, 460] on input "TRUE" at bounding box center [478, 466] width 12 height 12
radio input "true"
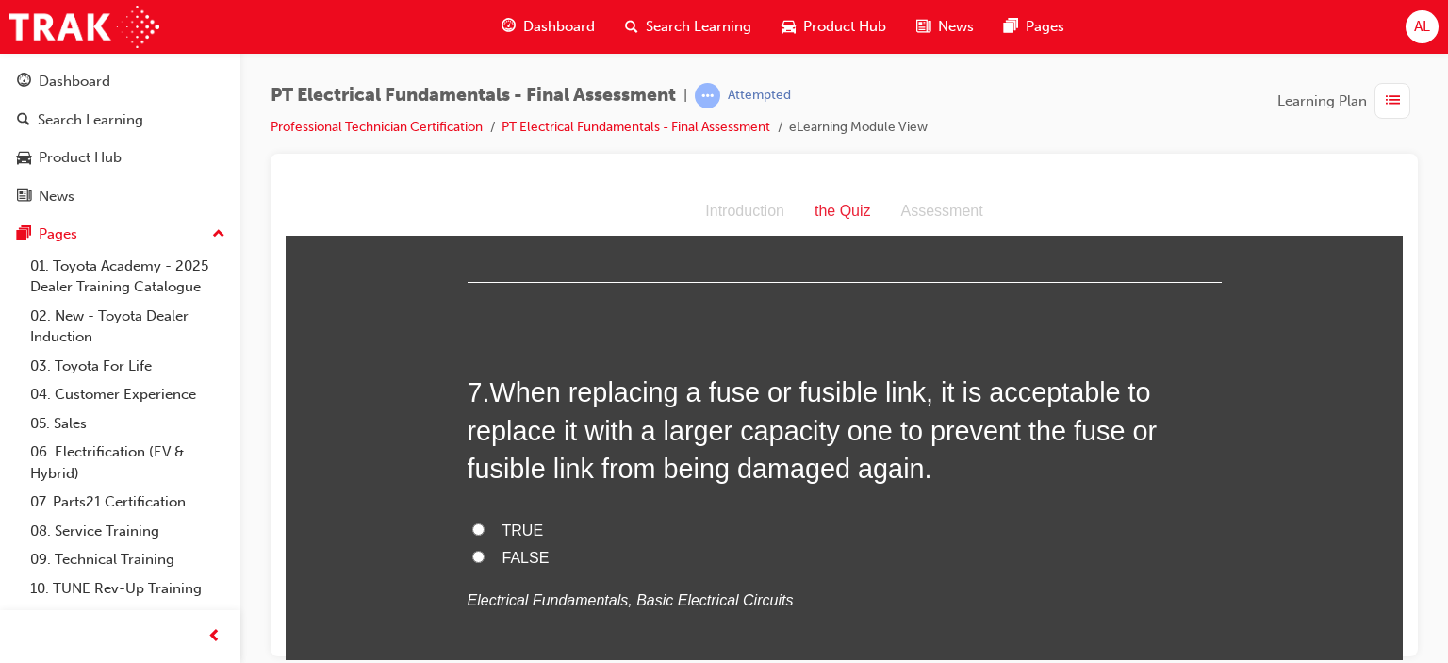
scroll to position [2268, 0]
click at [474, 551] on input "FALSE" at bounding box center [478, 557] width 12 height 12
radio input "true"
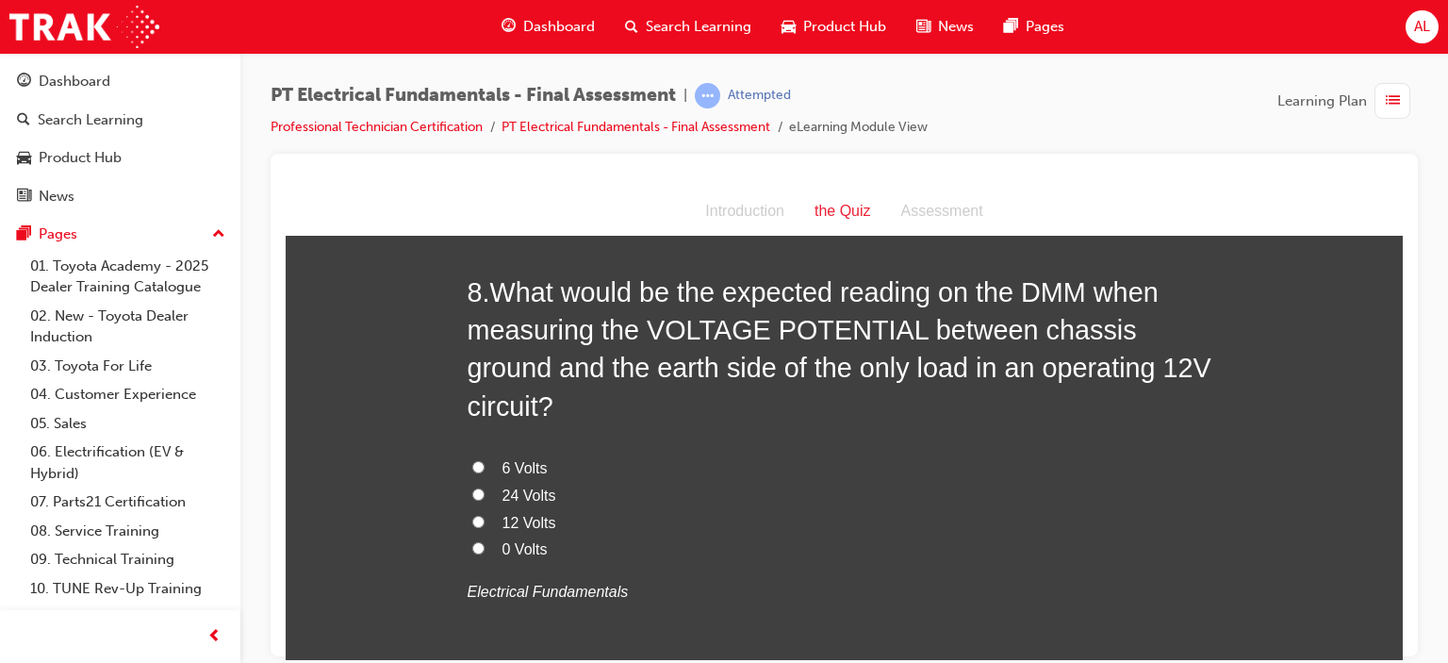
scroll to position [2791, 0]
click at [472, 543] on input "0 Volts" at bounding box center [478, 549] width 12 height 12
radio input "true"
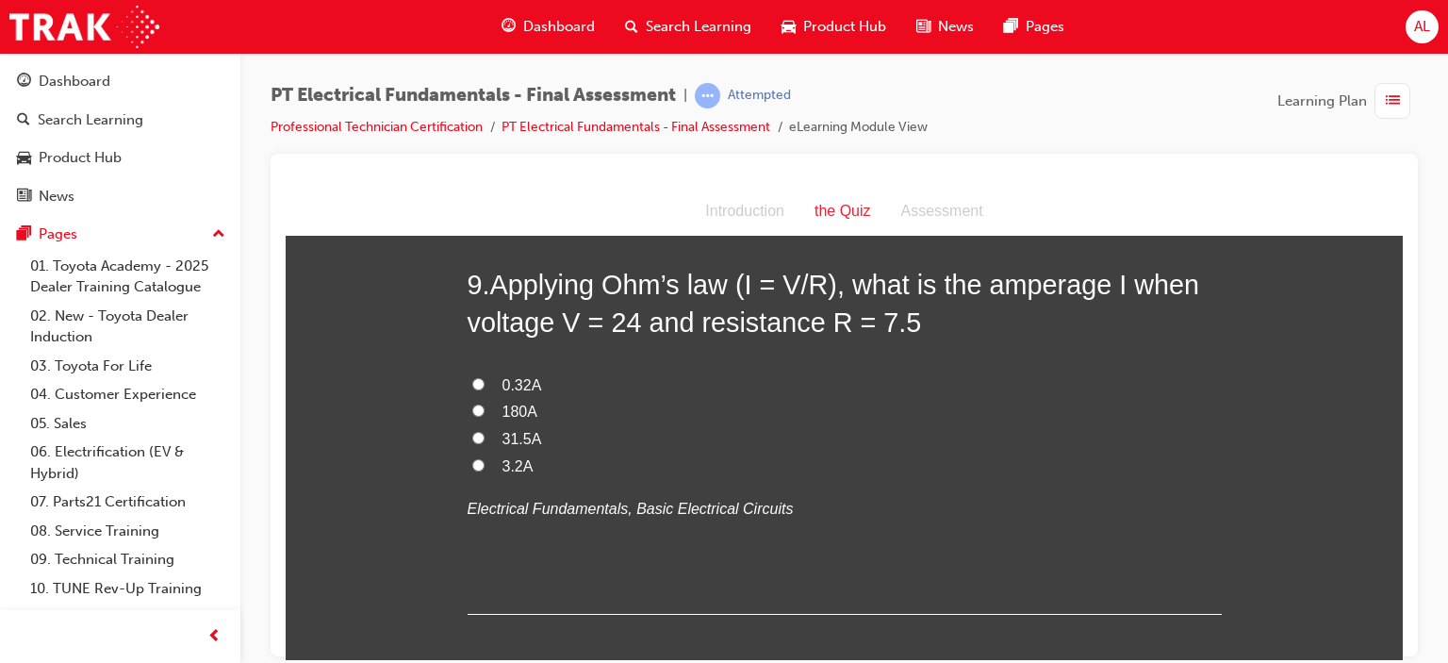
scroll to position [3309, 0]
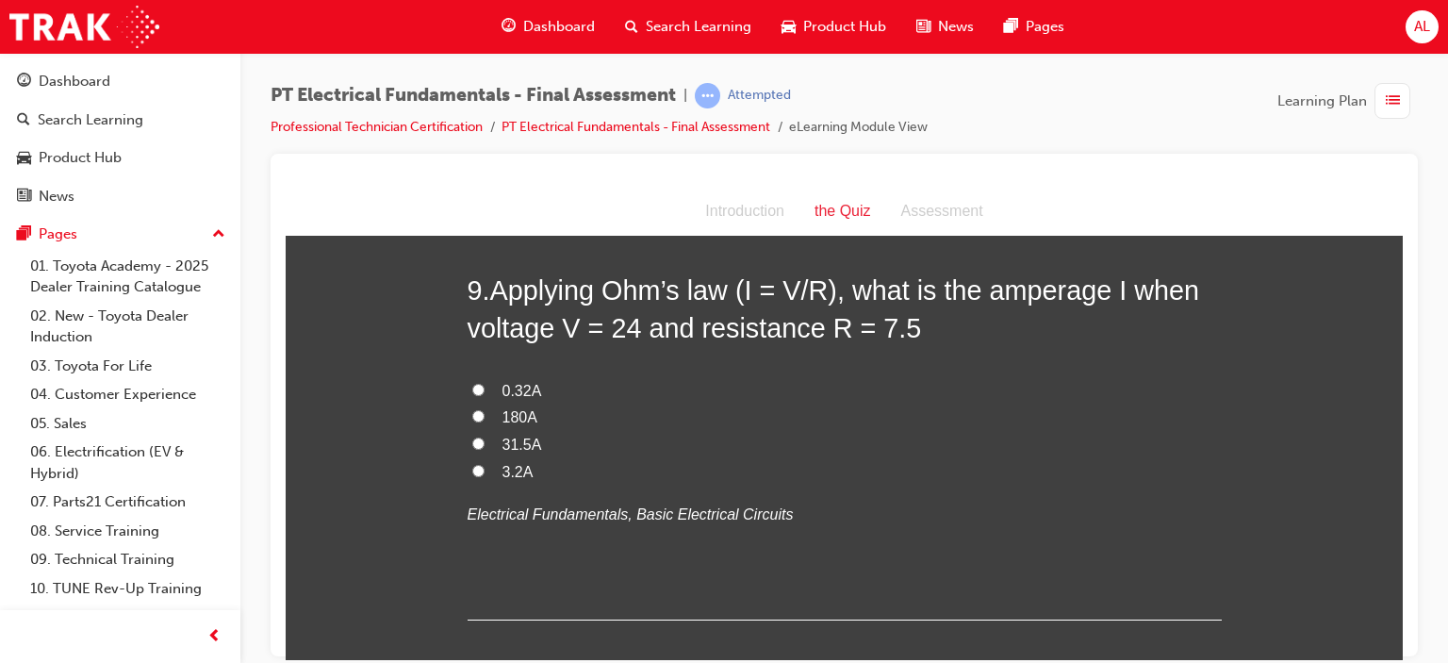
click at [472, 464] on input "3.2A" at bounding box center [478, 470] width 12 height 12
radio input "true"
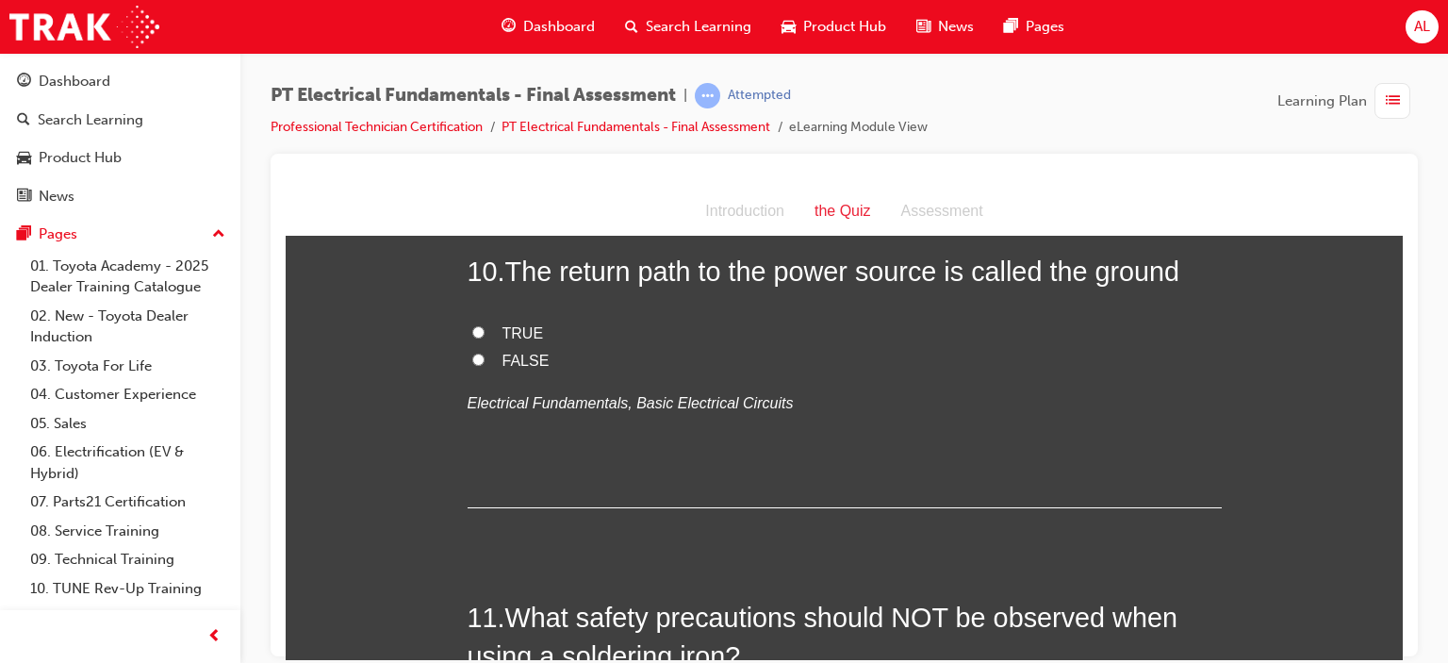
scroll to position [3685, 0]
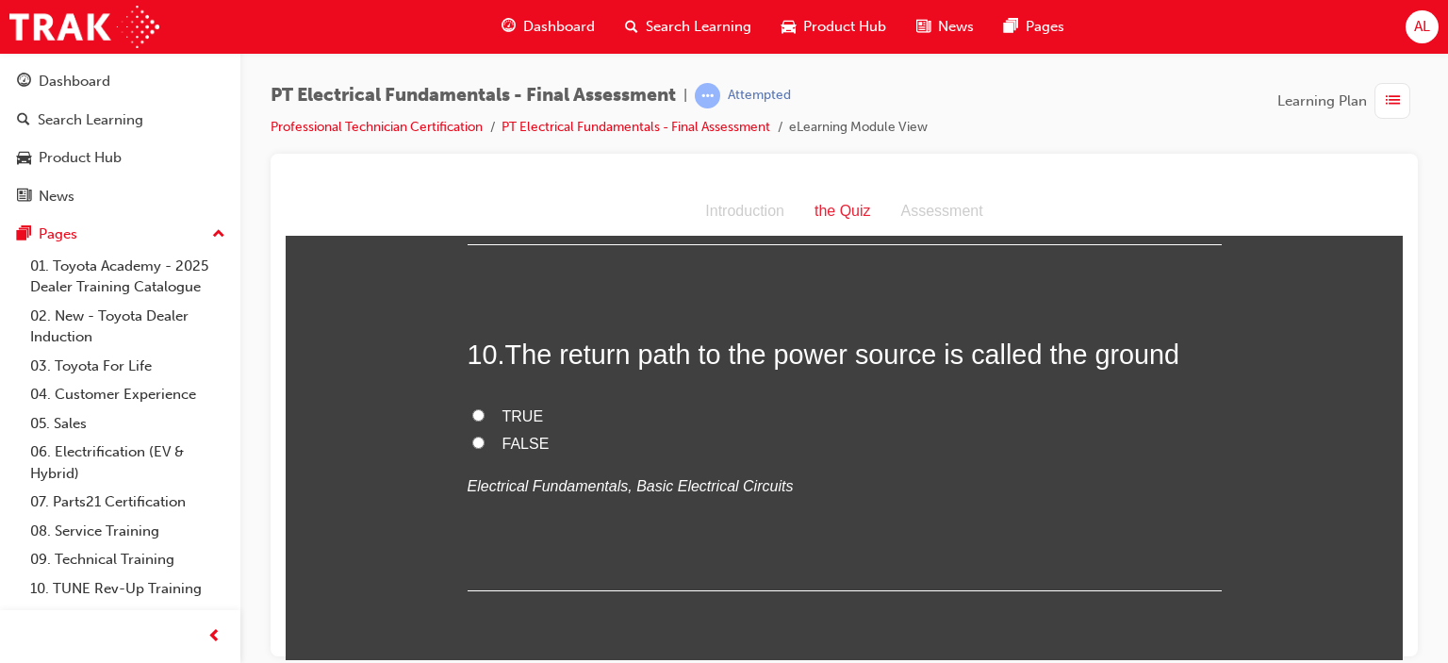
click at [472, 408] on input "TRUE" at bounding box center [478, 414] width 12 height 12
radio input "true"
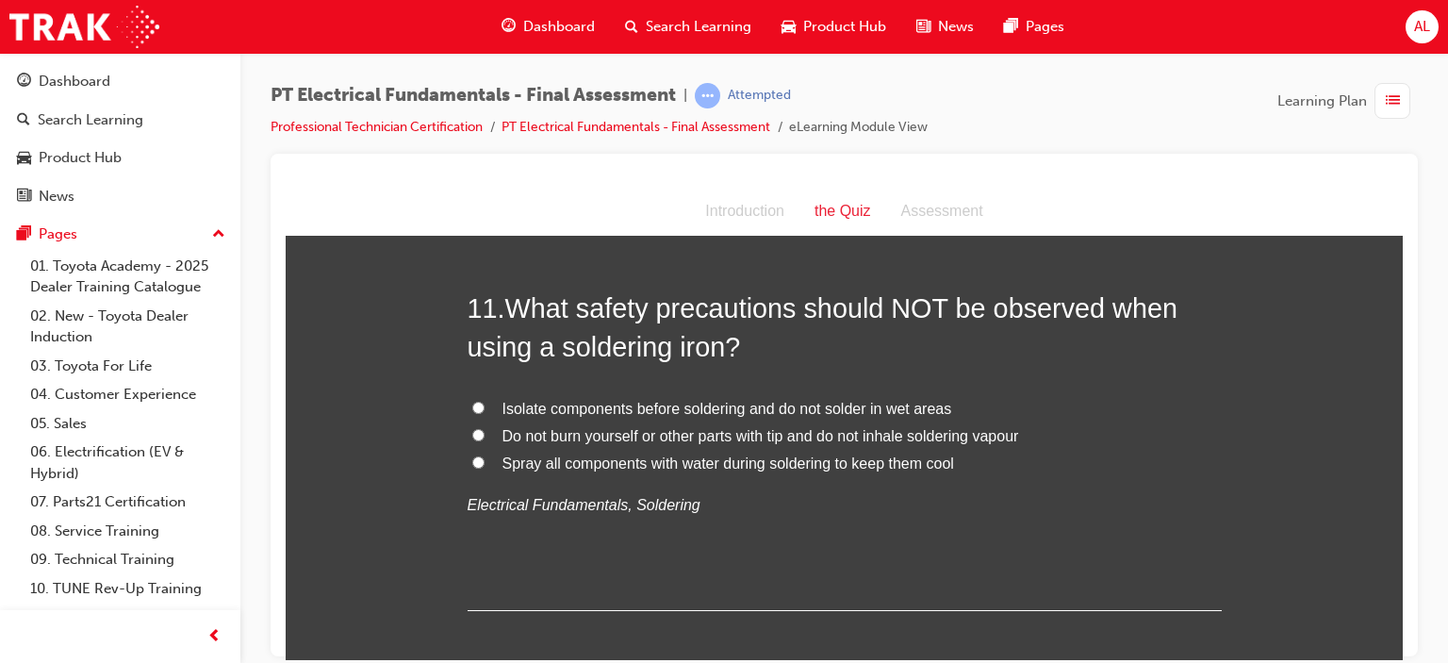
scroll to position [4073, 0]
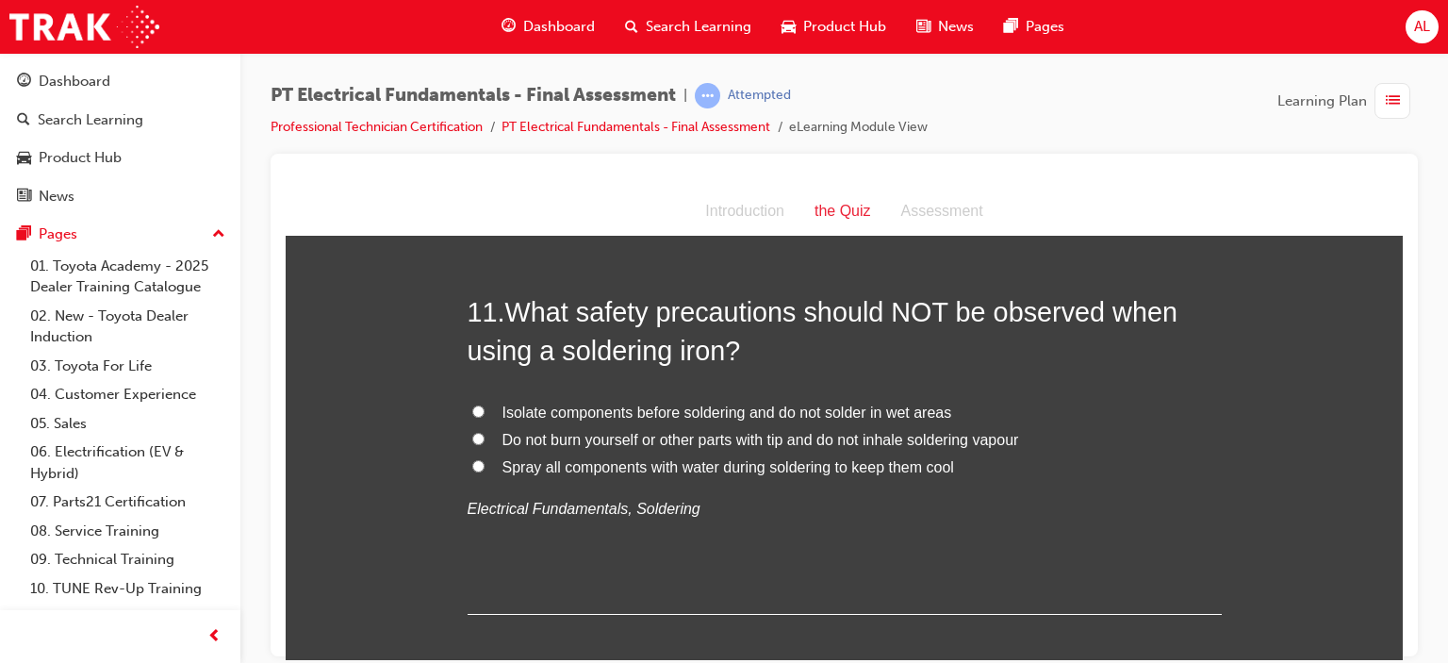
click at [472, 459] on input "Spray all components with water during soldering to keep them cool" at bounding box center [478, 465] width 12 height 12
radio input "true"
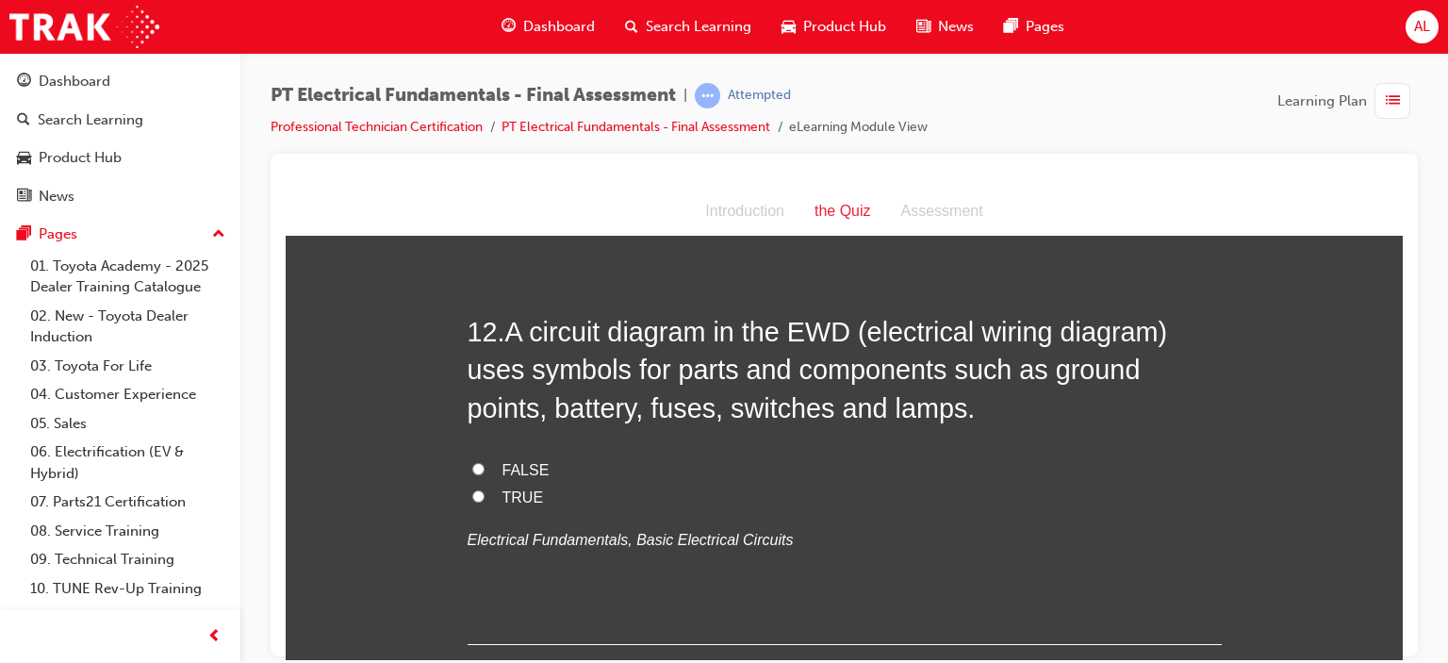
scroll to position [4464, 0]
click at [472, 490] on input "TRUE" at bounding box center [478, 496] width 12 height 12
radio input "true"
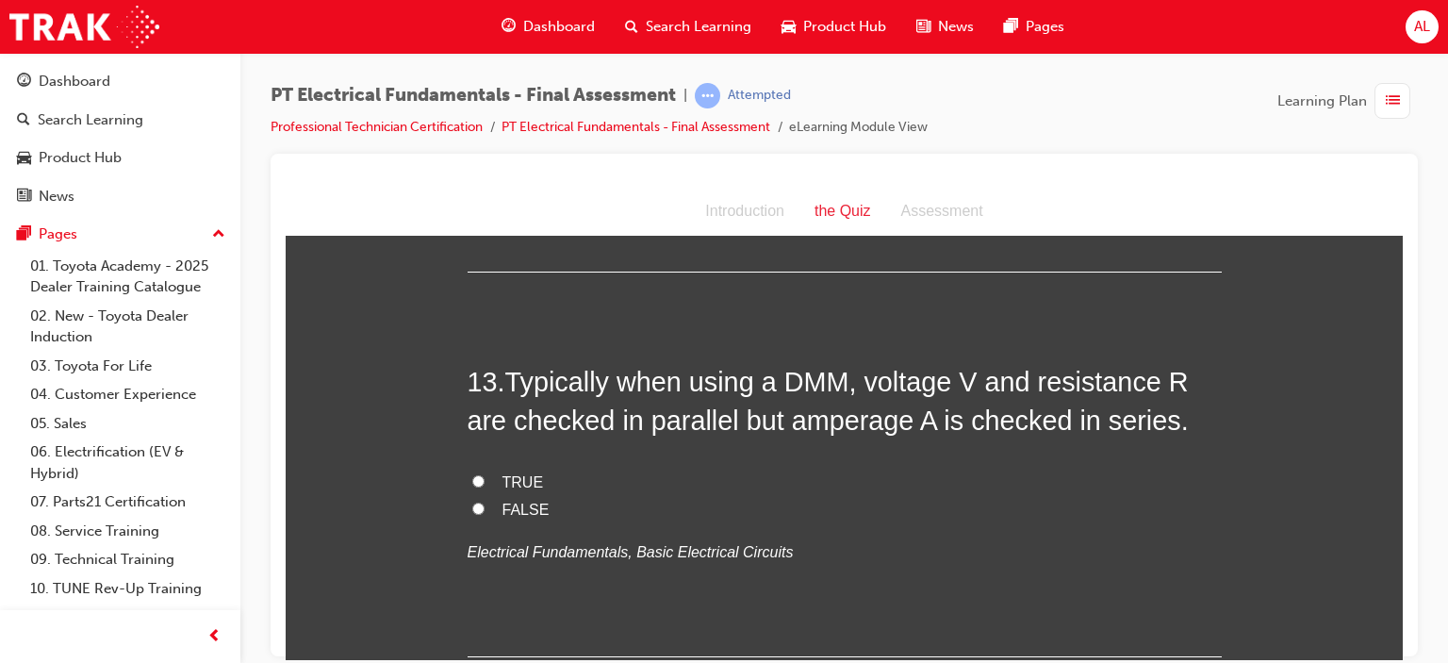
scroll to position [4837, 0]
click at [472, 475] on input "TRUE" at bounding box center [478, 481] width 12 height 12
radio input "true"
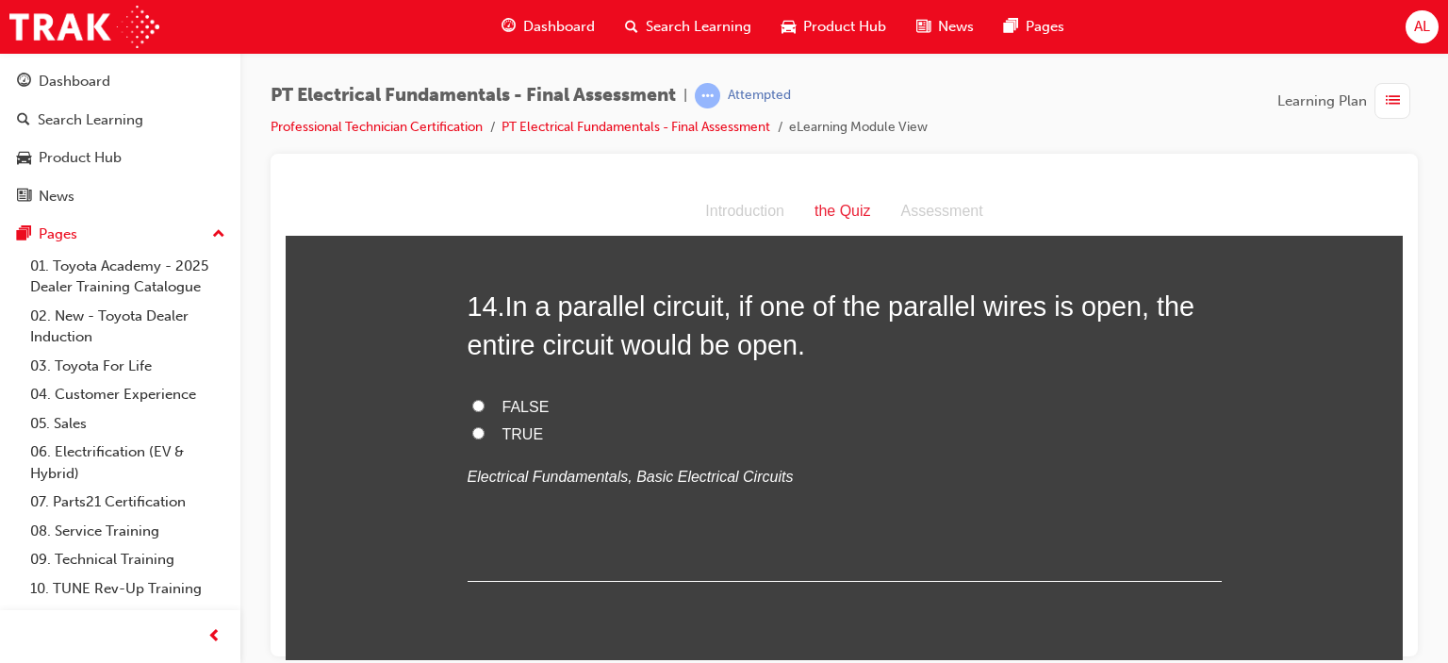
scroll to position [5294, 0]
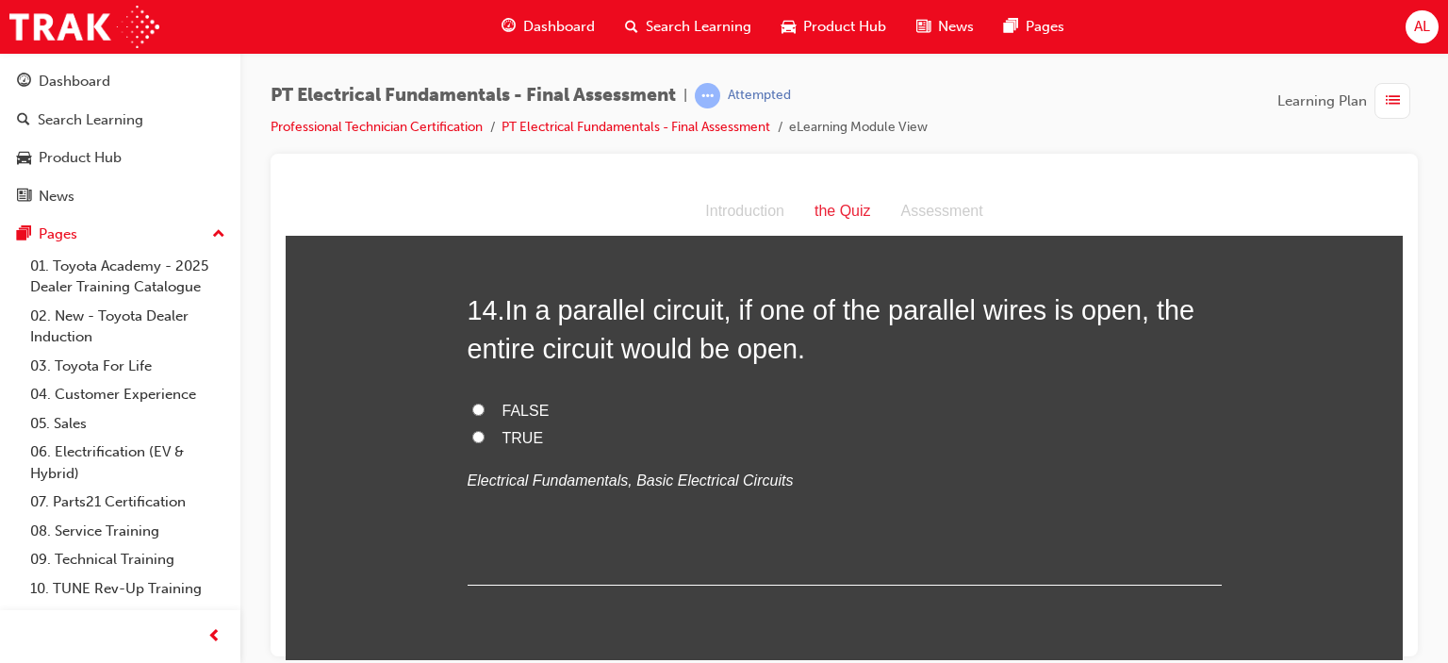
click at [472, 403] on input "FALSE" at bounding box center [478, 409] width 12 height 12
radio input "true"
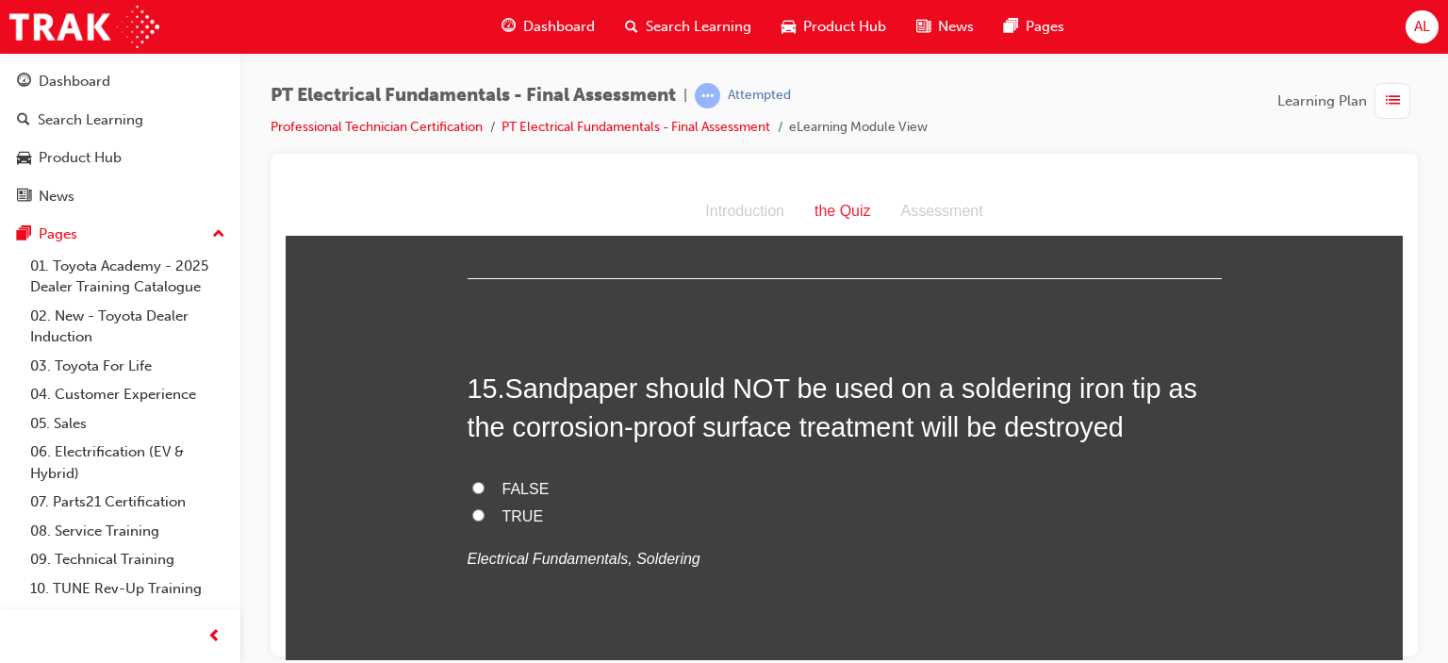
scroll to position [5600, 0]
click at [472, 509] on input "TRUE" at bounding box center [478, 515] width 12 height 12
radio input "true"
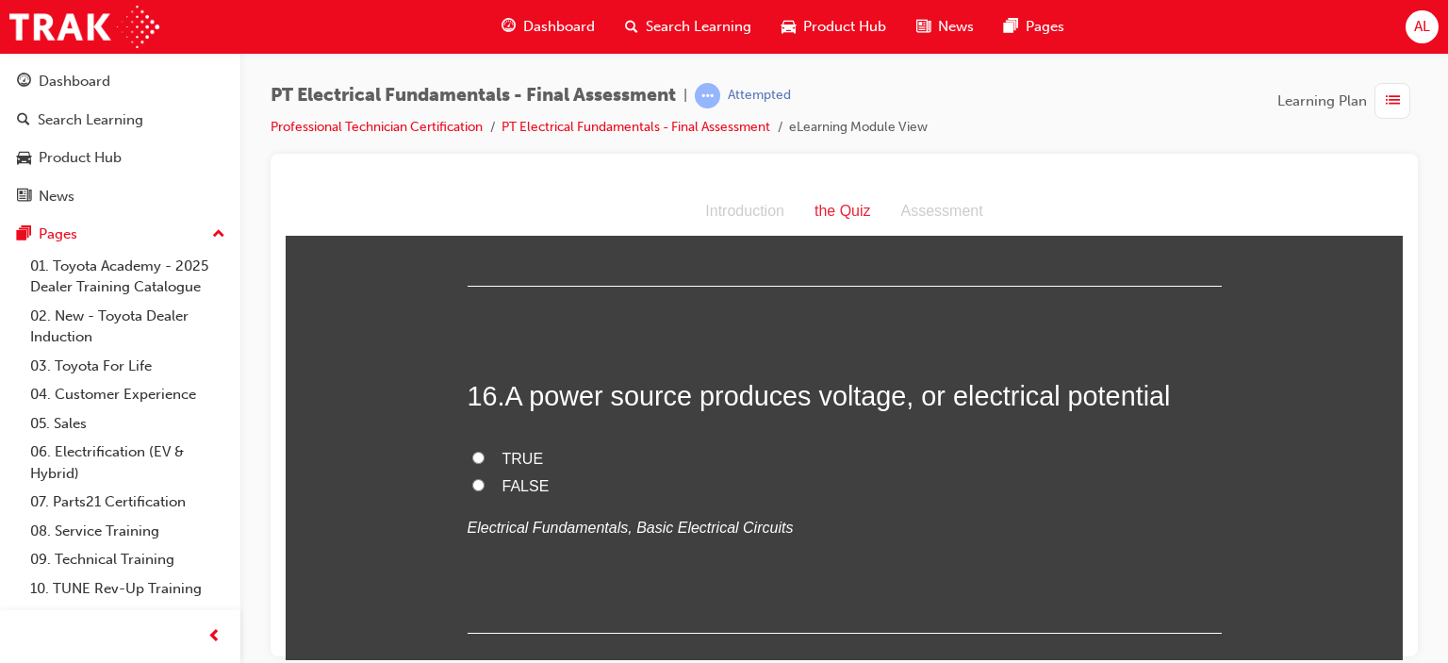
scroll to position [5972, 0]
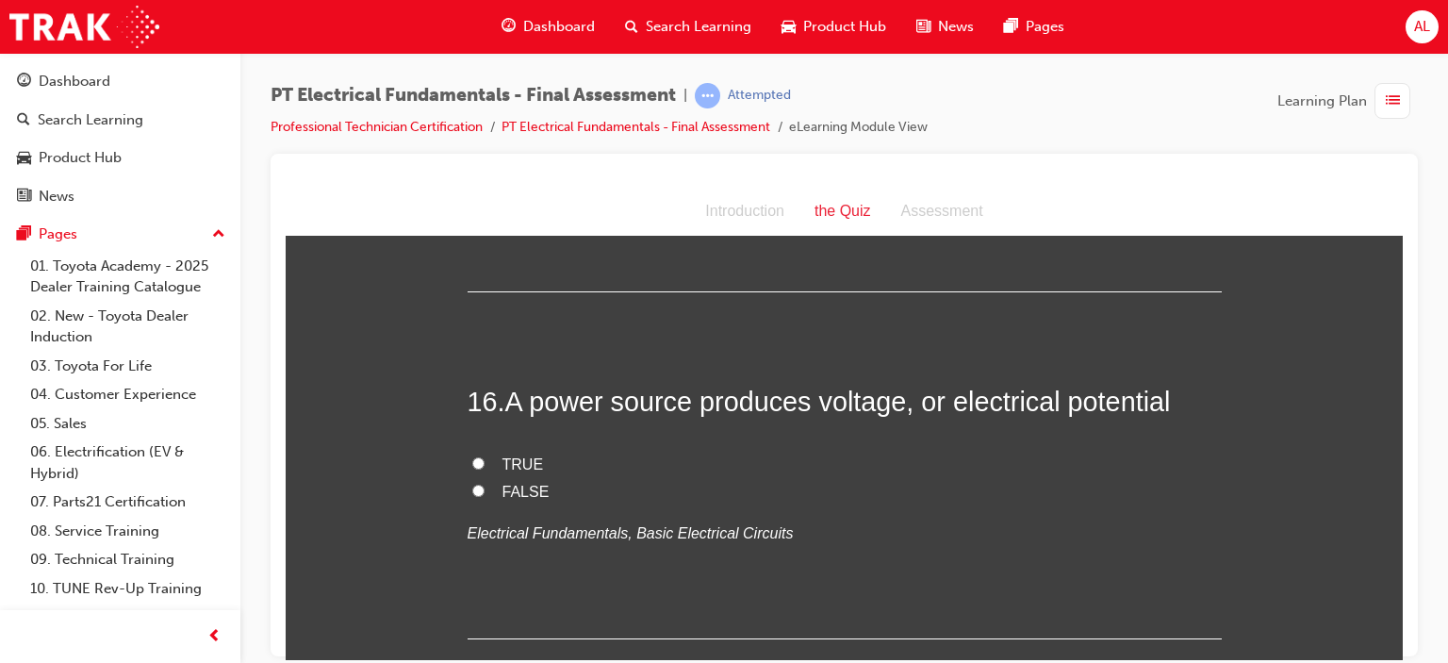
click at [472, 456] on input "TRUE" at bounding box center [478, 462] width 12 height 12
radio input "true"
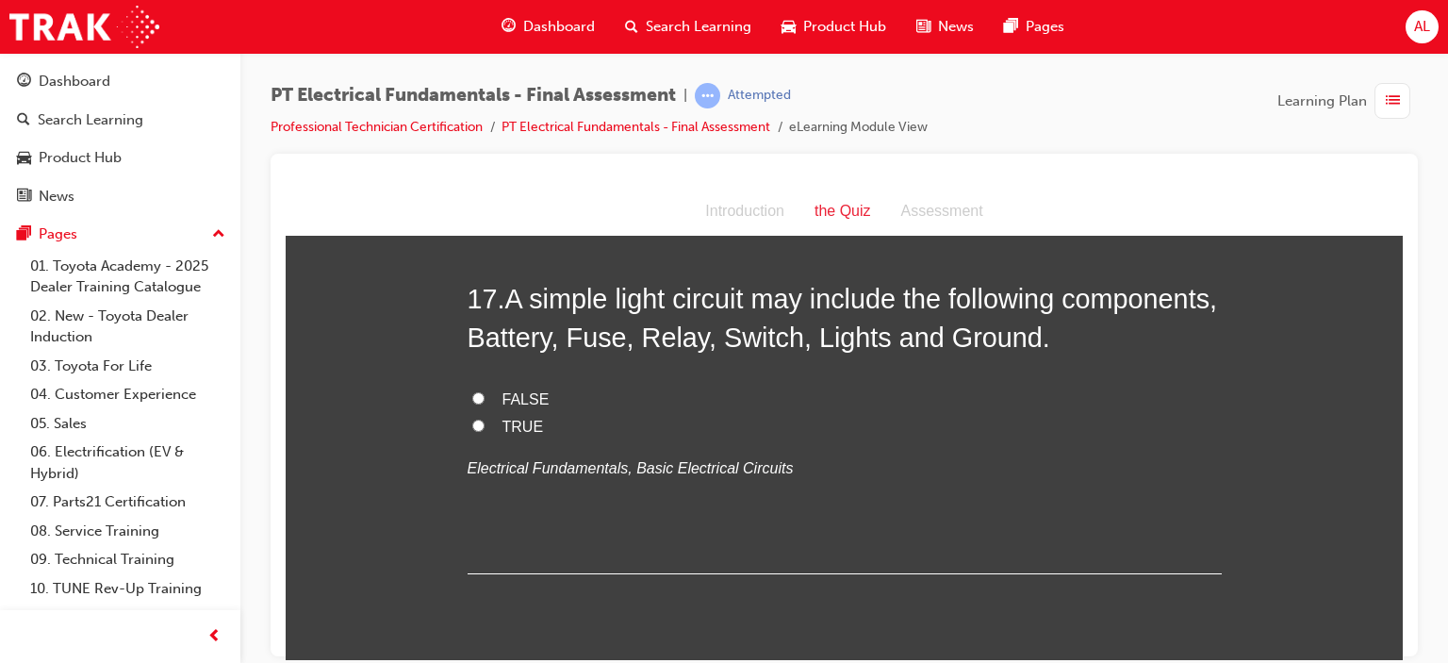
scroll to position [6419, 0]
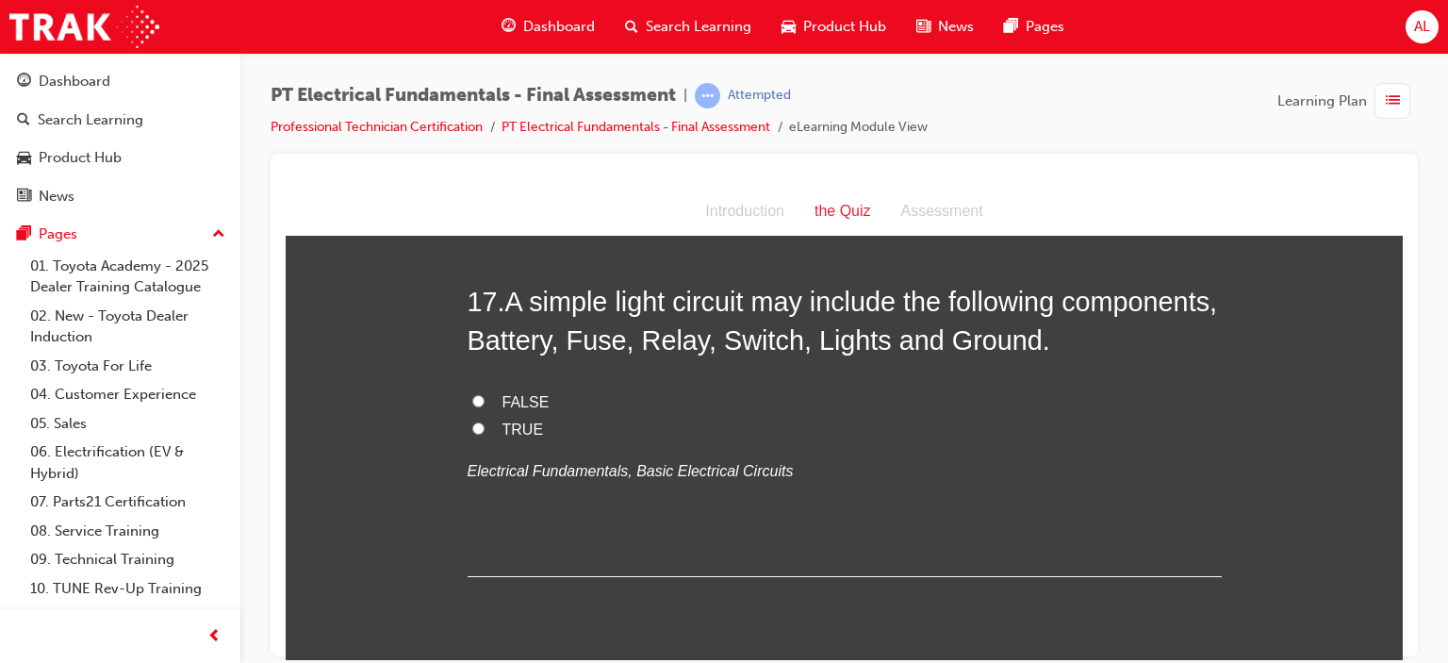
click at [472, 421] on input "TRUE" at bounding box center [478, 427] width 12 height 12
radio input "true"
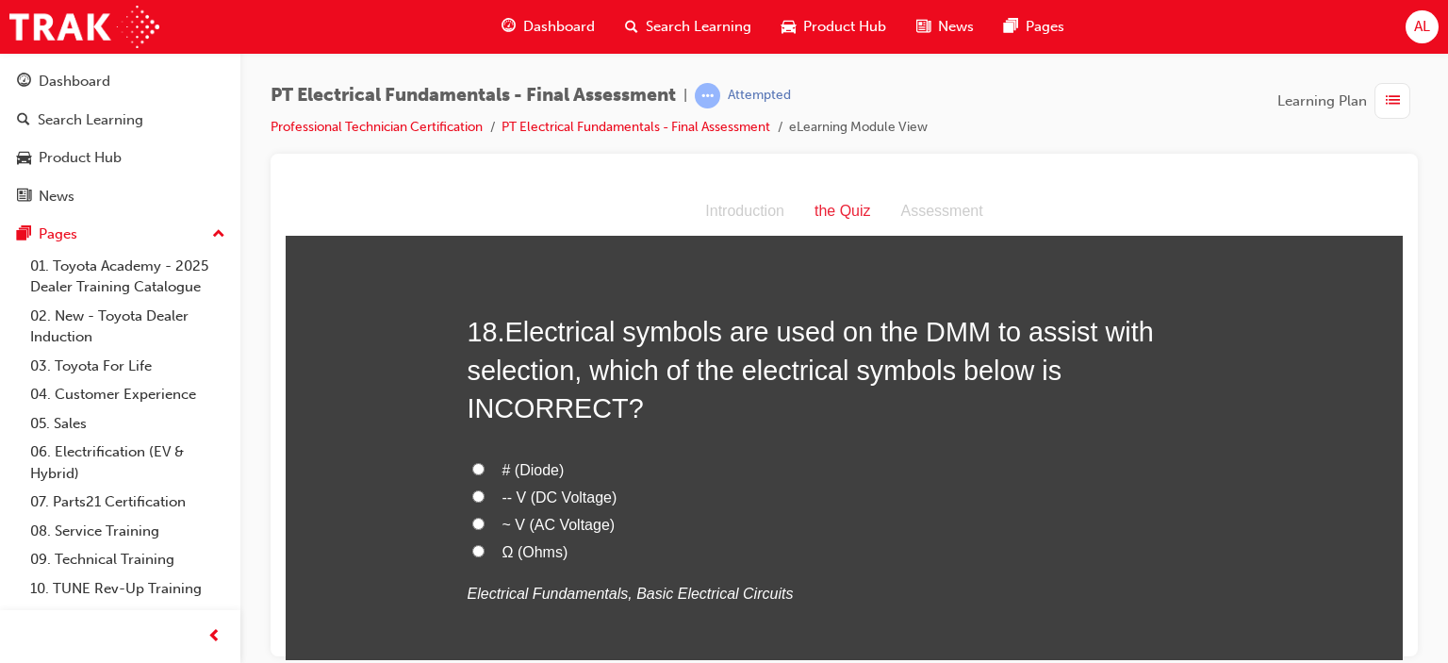
scroll to position [6772, 0]
click at [472, 464] on input "# (Diode)" at bounding box center [478, 470] width 12 height 12
radio input "true"
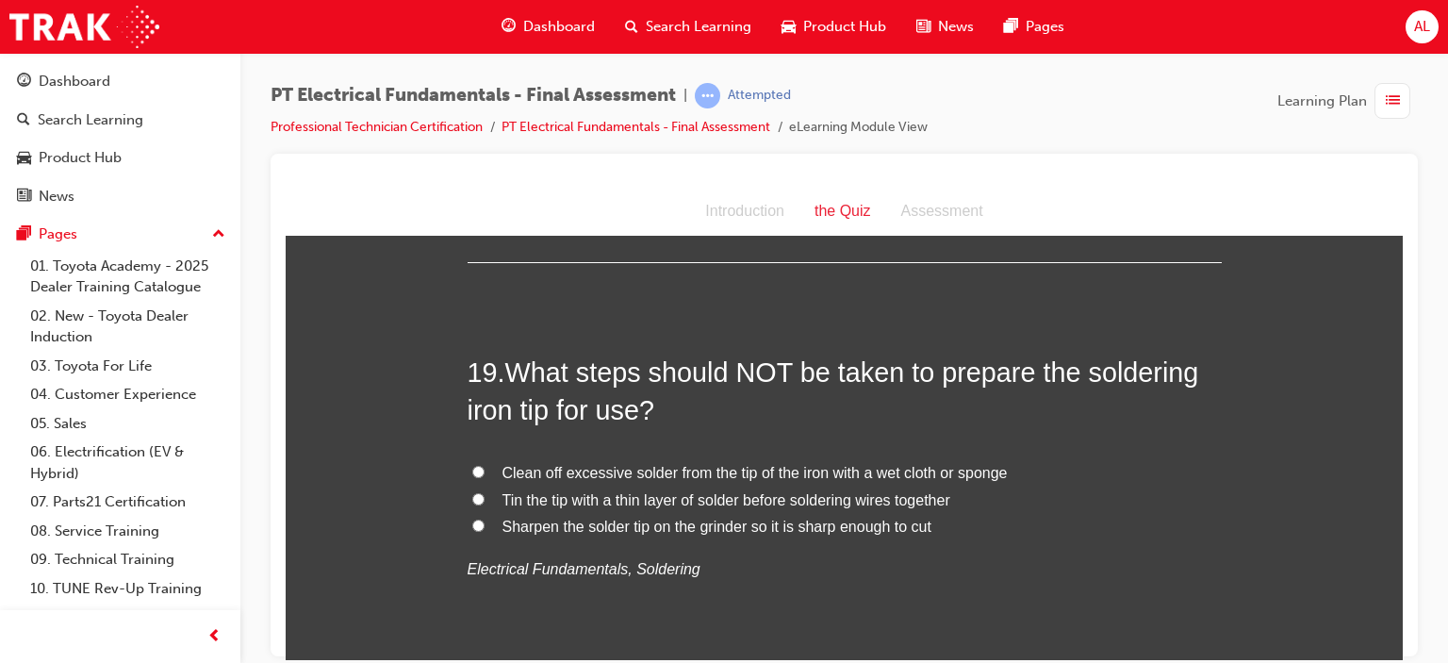
scroll to position [7207, 0]
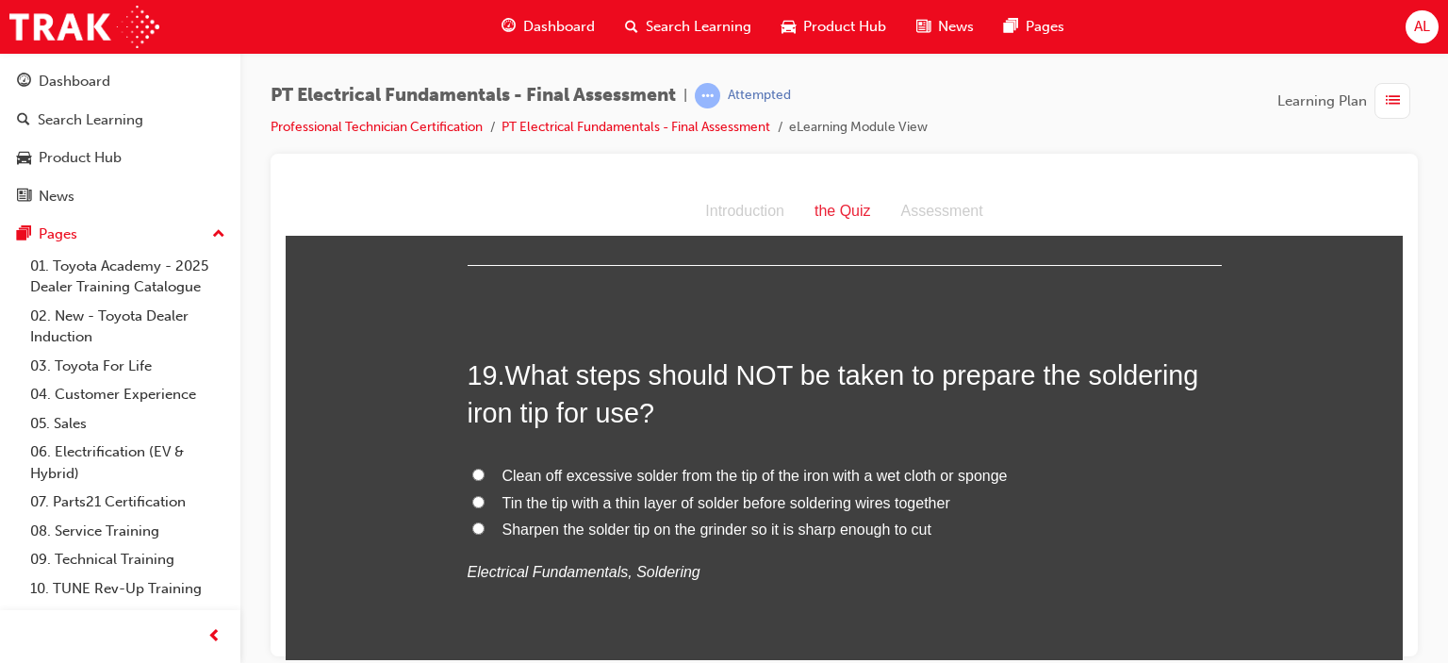
click at [472, 521] on input "Sharpen the solder tip on the grinder so it is sharp enough to cut" at bounding box center [478, 527] width 12 height 12
radio input "true"
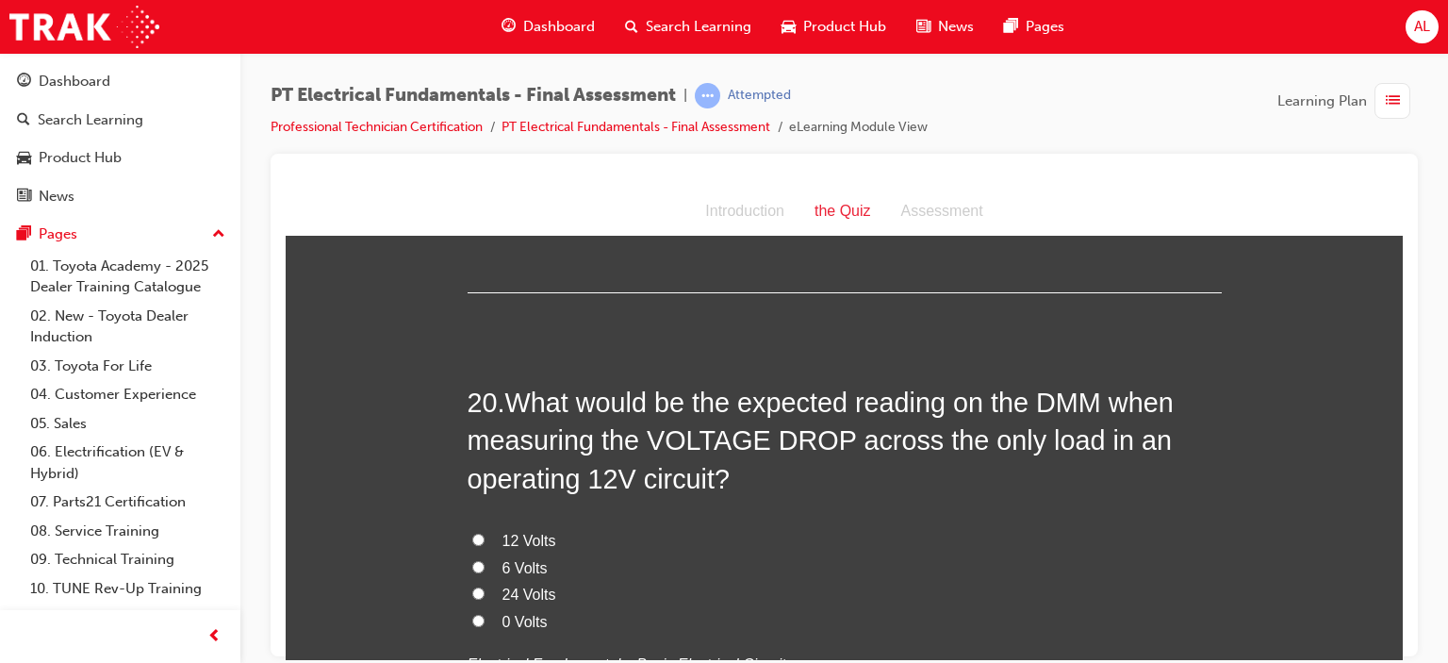
scroll to position [7591, 0]
click at [472, 534] on input "12 Volts" at bounding box center [478, 540] width 12 height 12
radio input "true"
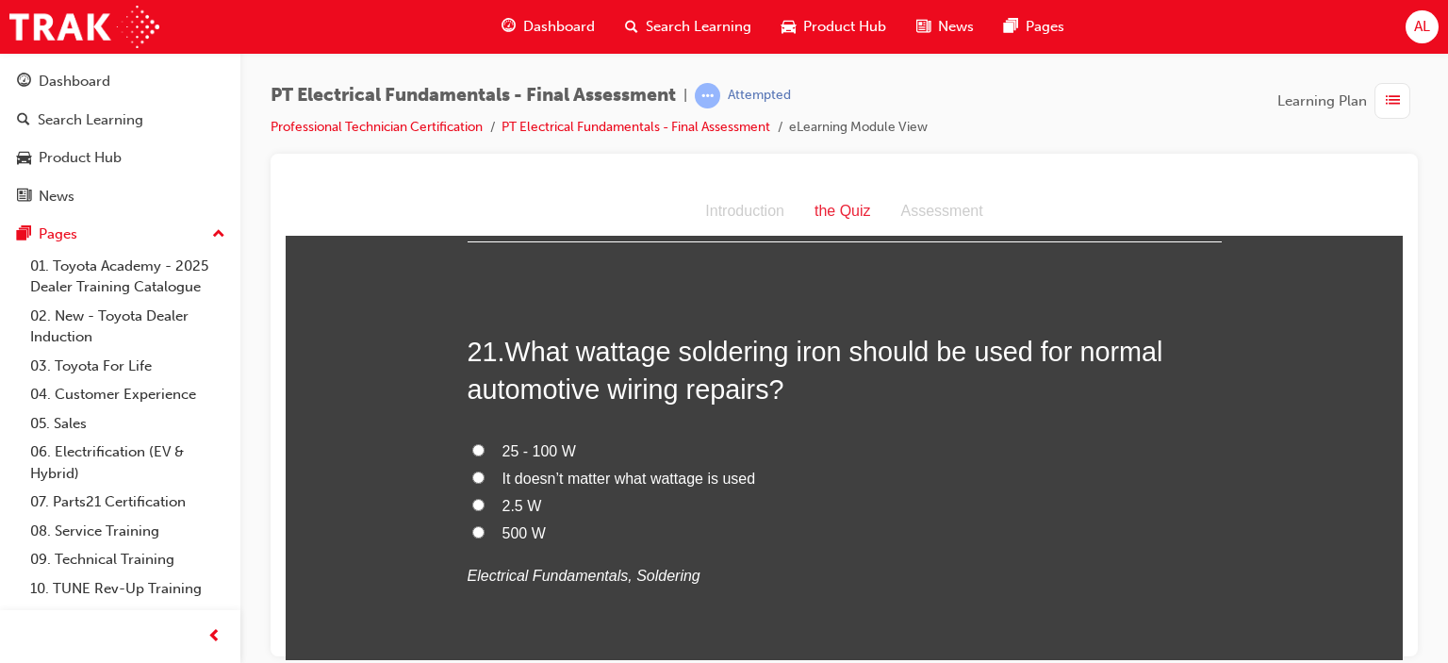
scroll to position [8120, 0]
click at [472, 443] on input "25 - 100 W" at bounding box center [478, 449] width 12 height 12
radio input "true"
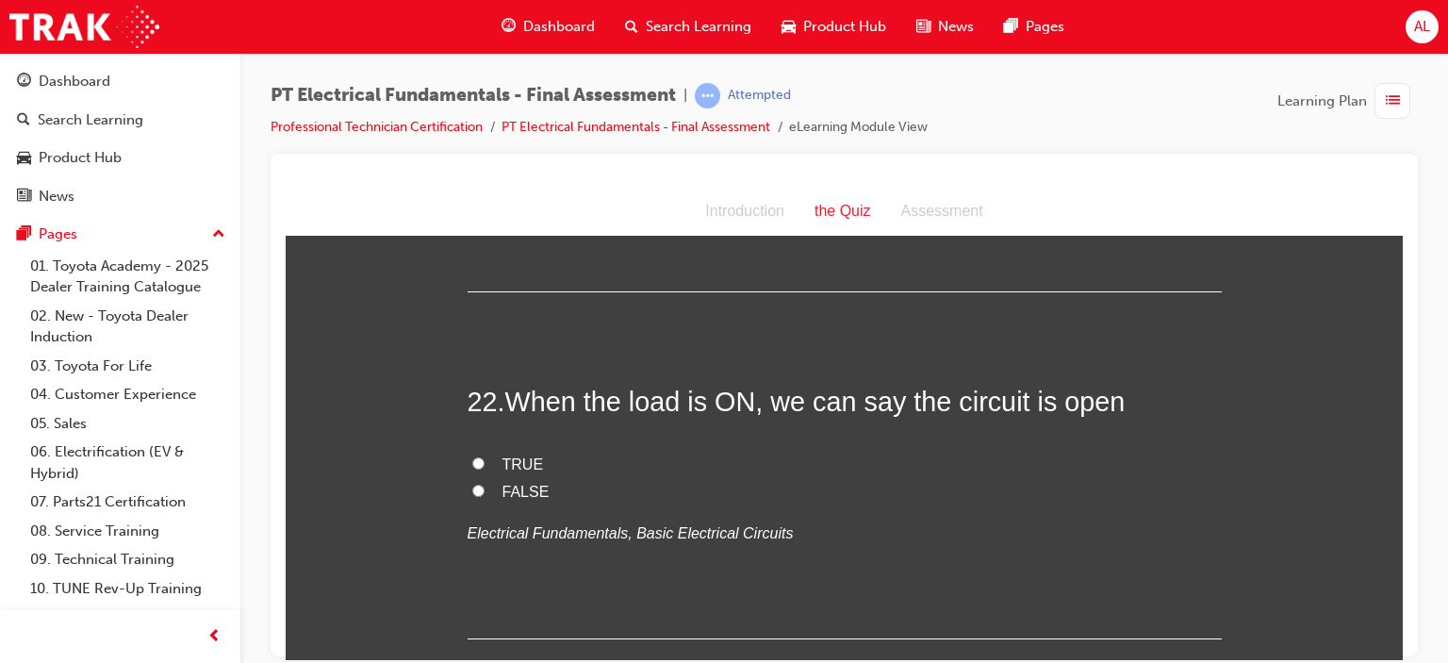
scroll to position [8476, 0]
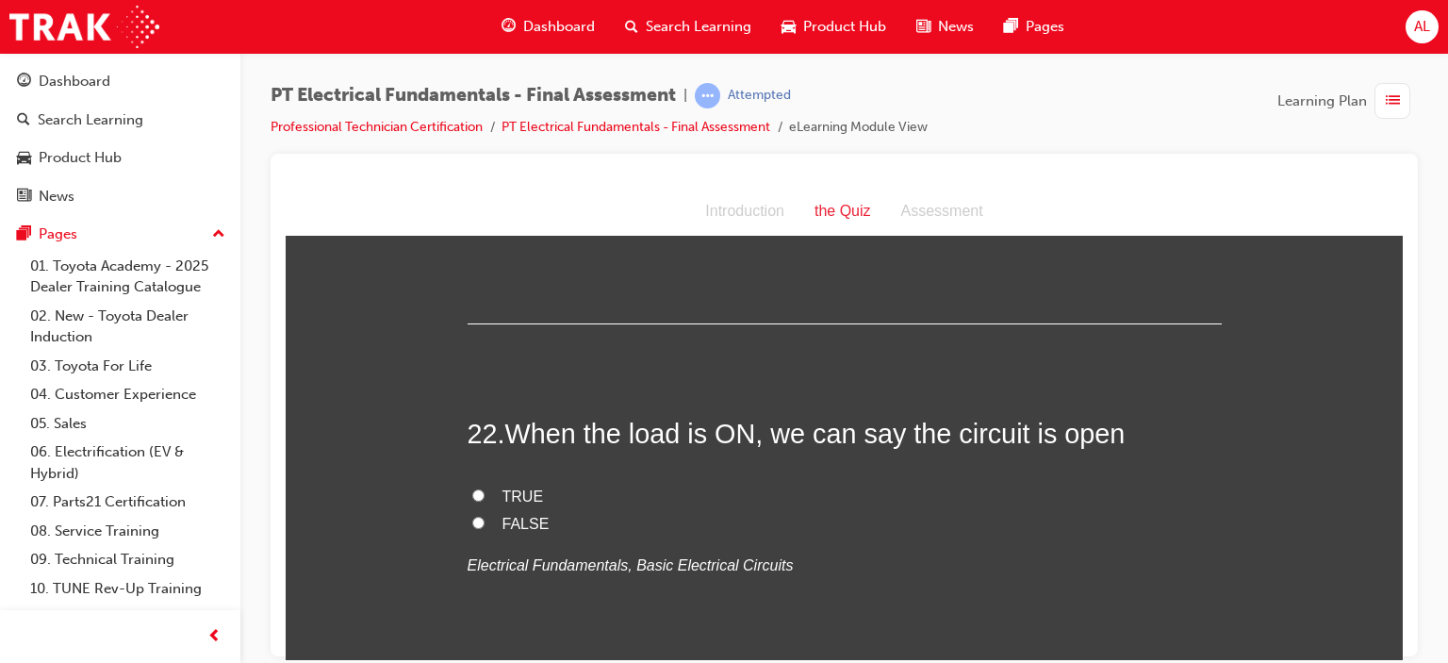
click at [472, 516] on input "FALSE" at bounding box center [478, 522] width 12 height 12
radio input "true"
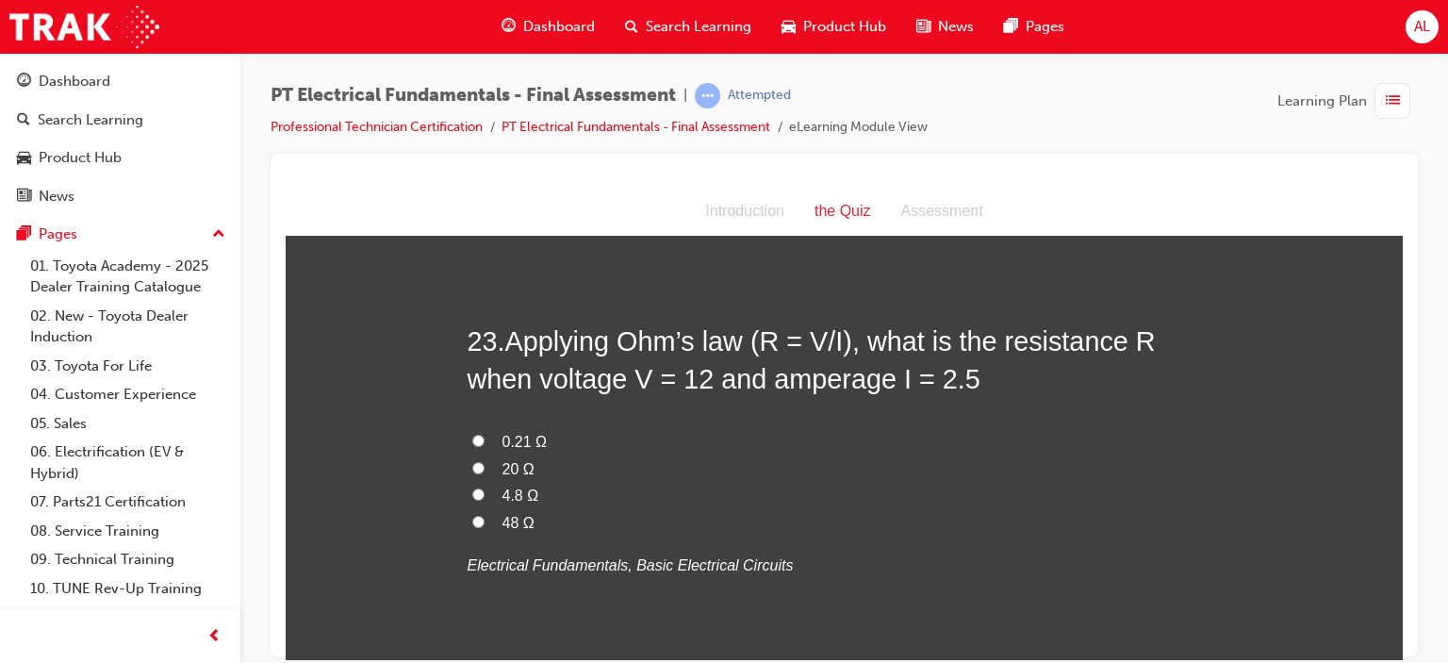
scroll to position [8916, 0]
click at [472, 487] on input "4.8 Ω" at bounding box center [478, 493] width 12 height 12
radio input "true"
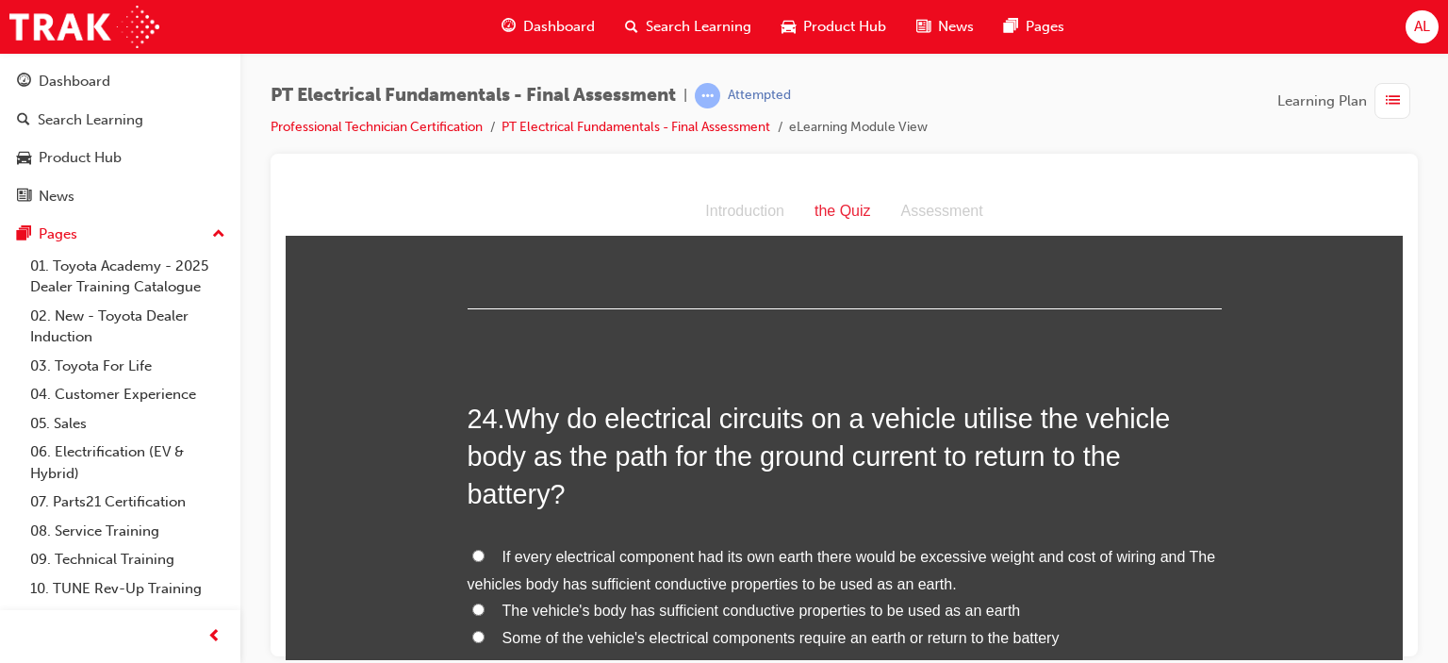
scroll to position [9274, 0]
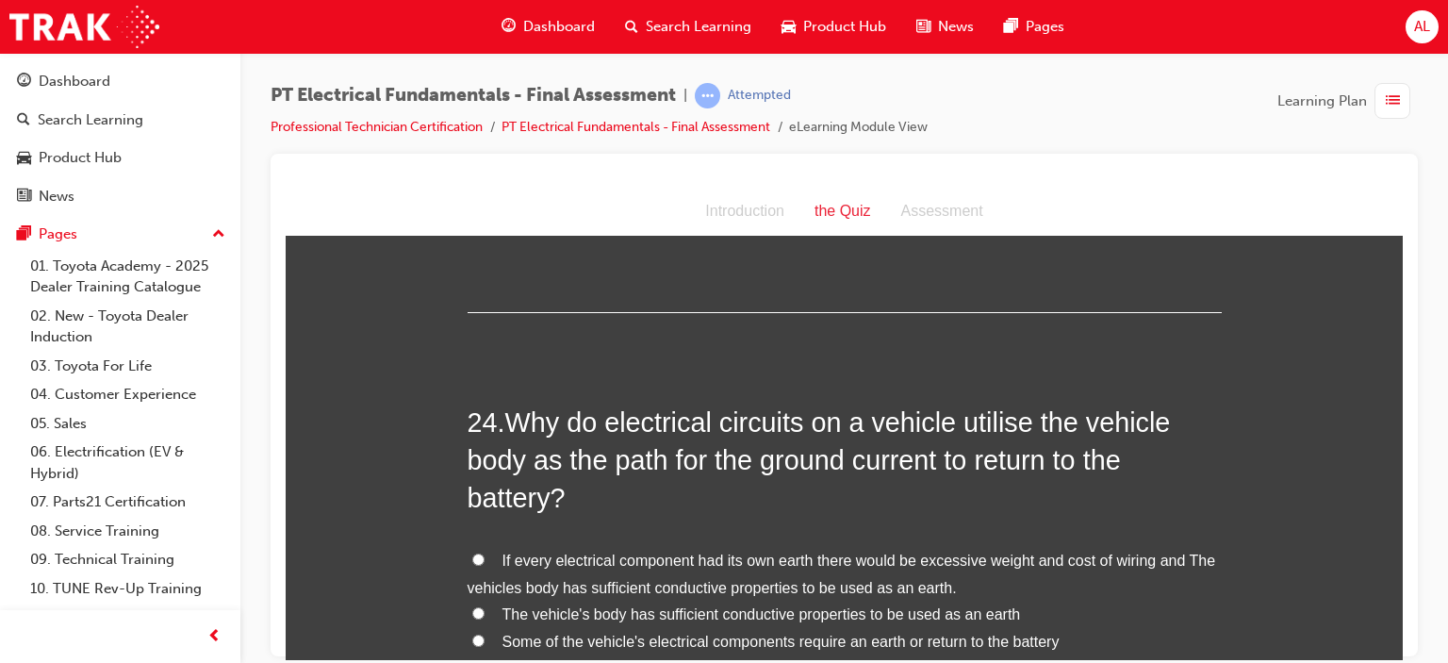
click at [472, 553] on input "If every electrical component had its own earth there would be excessive weight…" at bounding box center [478, 559] width 12 height 12
radio input "true"
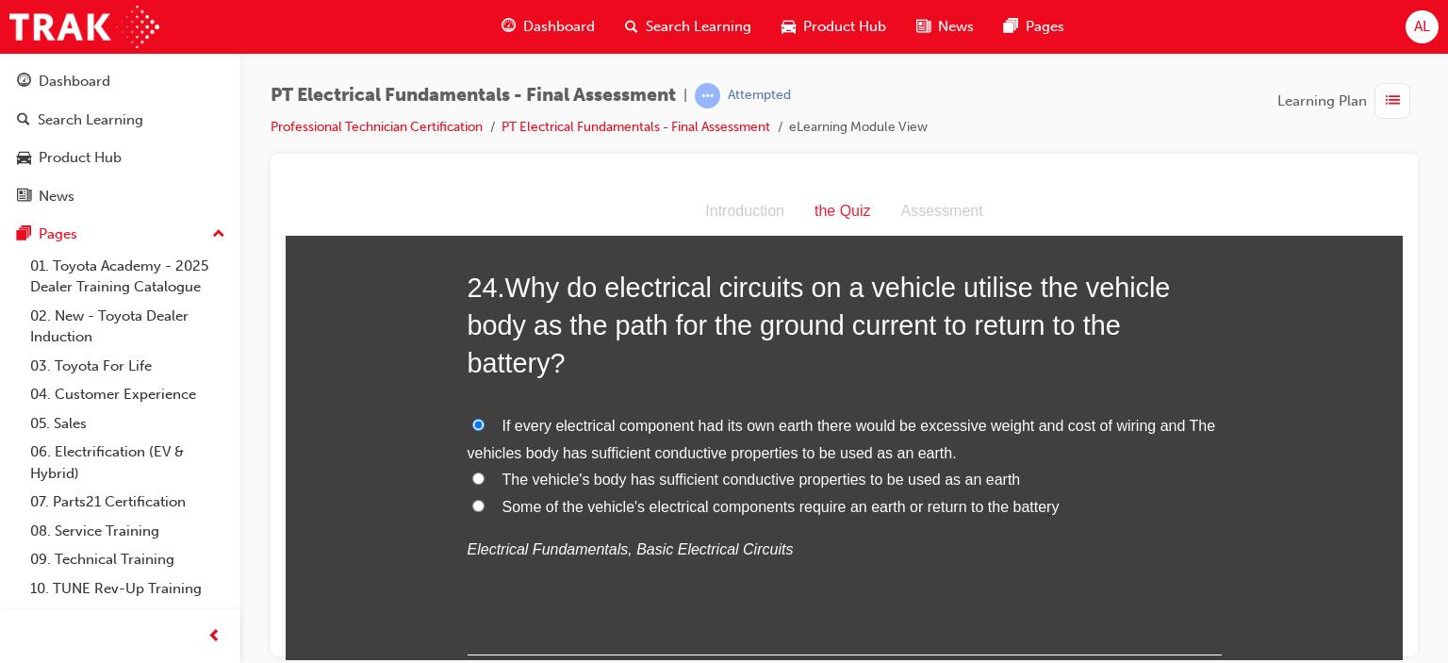
scroll to position [9427, 0]
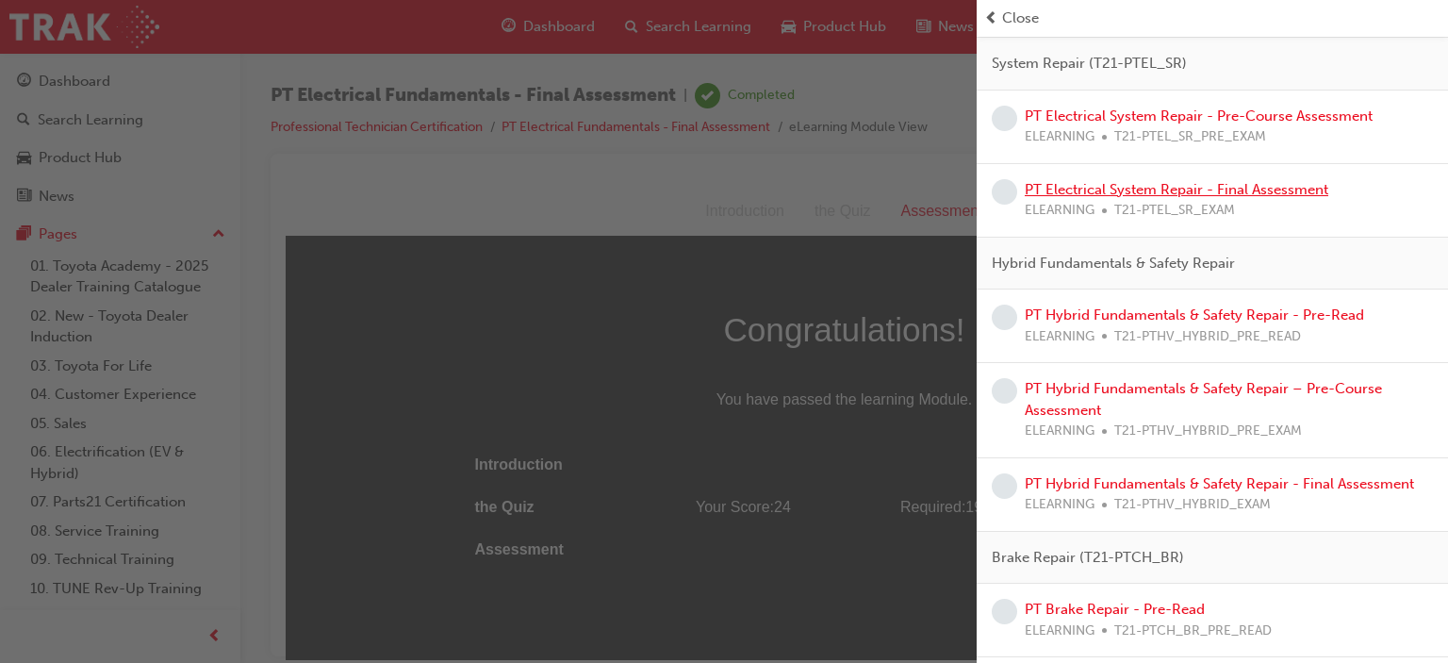
scroll to position [313, 0]
click at [1114, 309] on link "PT Hybrid Fundamentals & Safety Repair - Pre-Read" at bounding box center [1194, 314] width 339 height 17
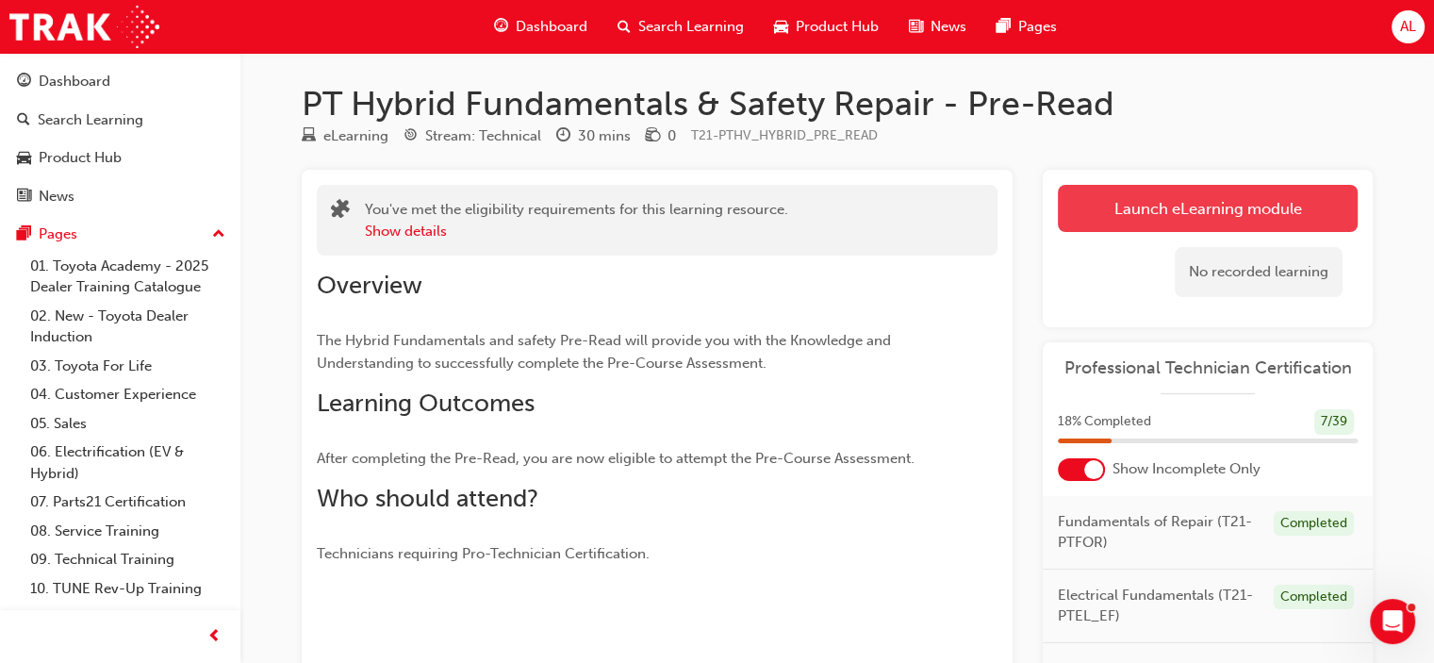
click at [1159, 219] on link "Launch eLearning module" at bounding box center [1208, 208] width 300 height 47
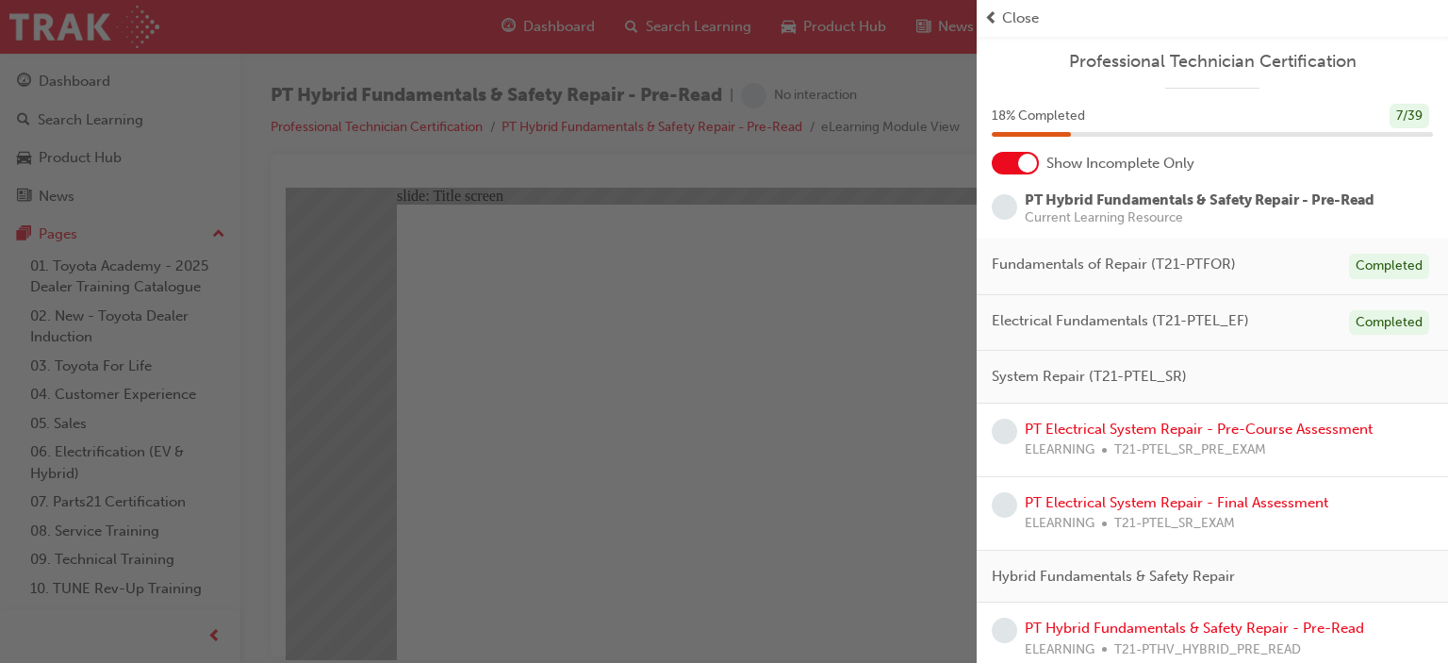
click at [784, 459] on div "button" at bounding box center [488, 331] width 977 height 663
click at [870, 472] on div "button" at bounding box center [488, 331] width 977 height 663
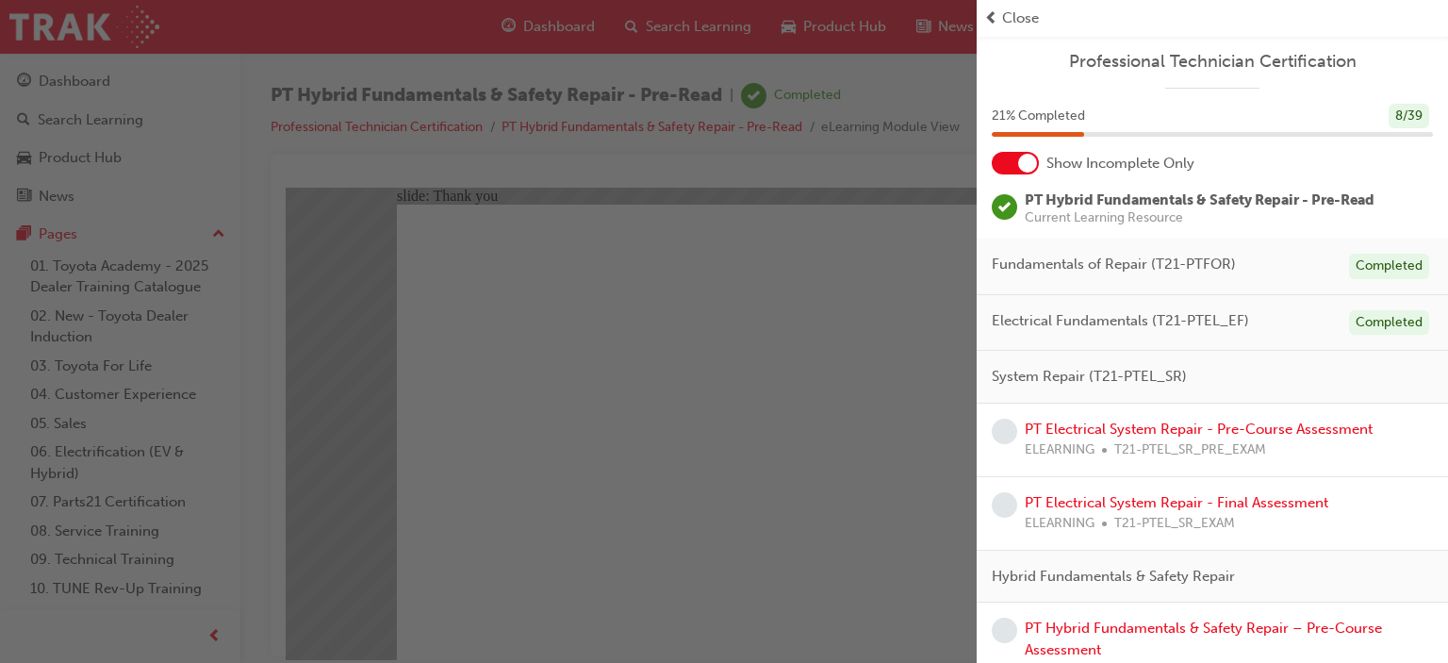
click at [886, 190] on div "button" at bounding box center [488, 331] width 977 height 663
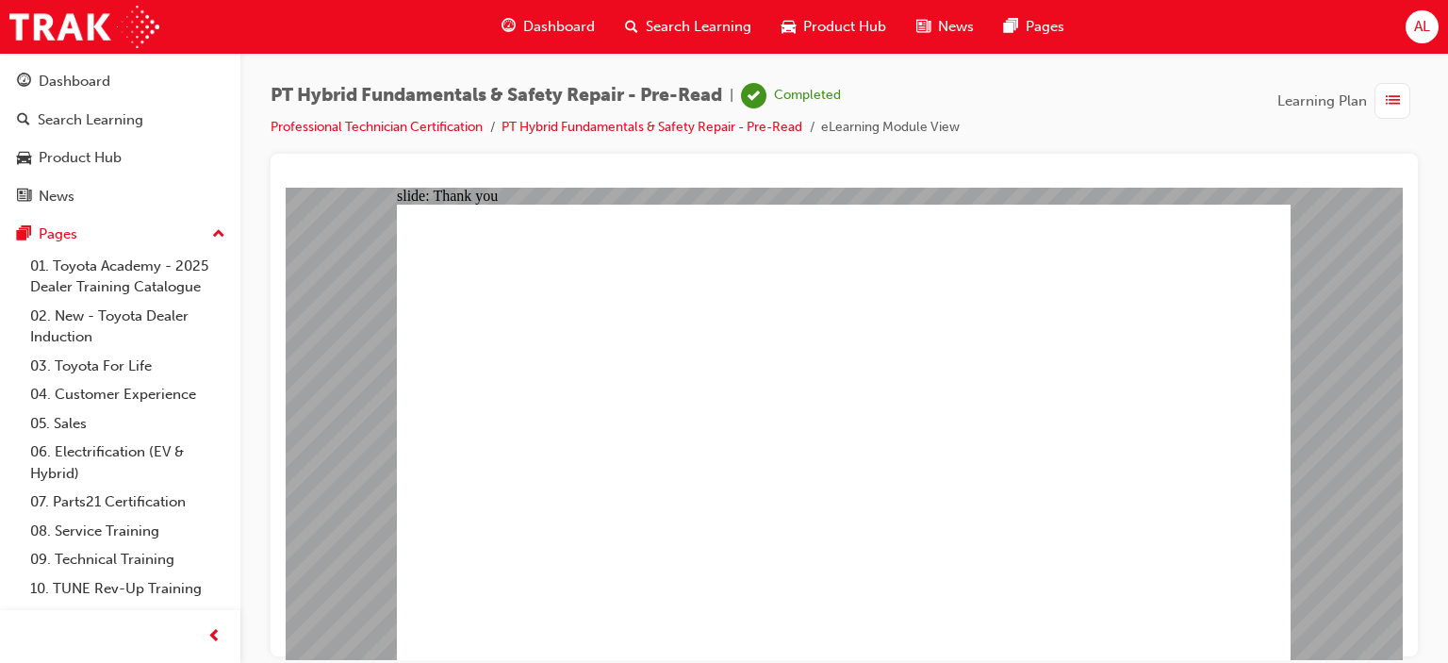
click at [540, 23] on span "Dashboard" at bounding box center [559, 27] width 72 height 22
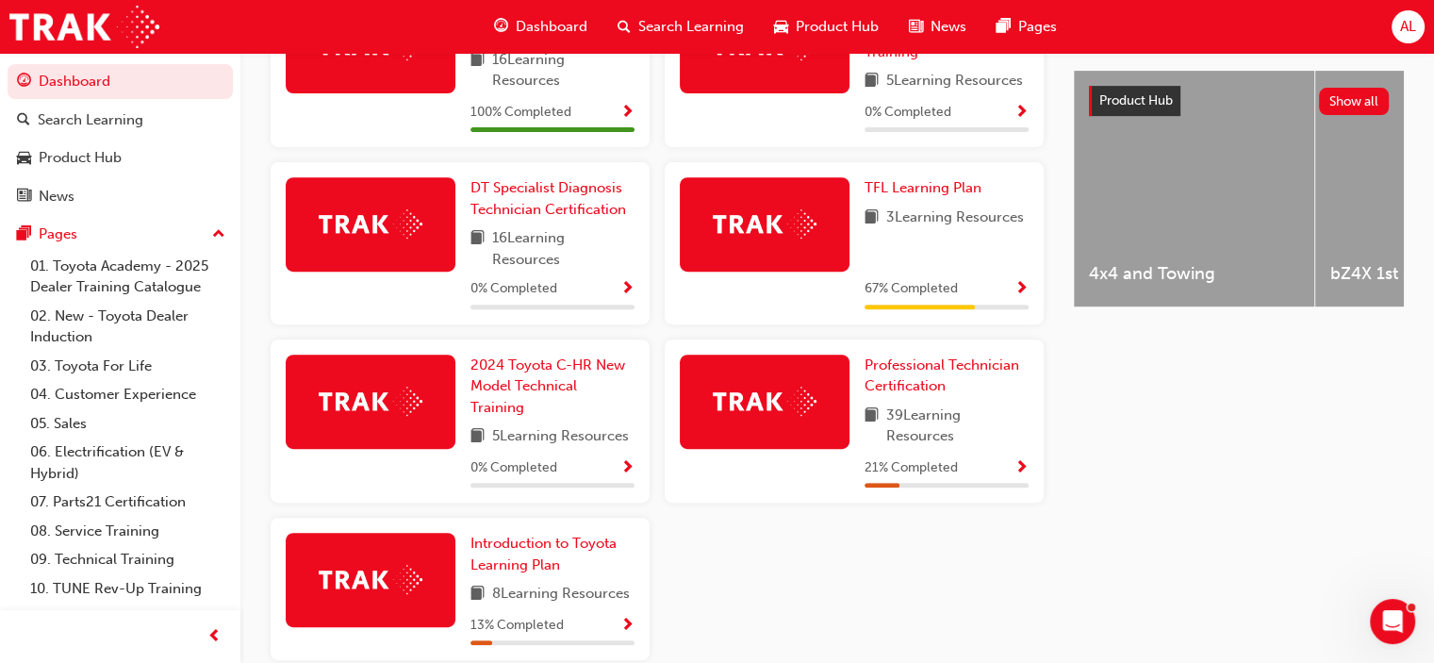
scroll to position [726, 0]
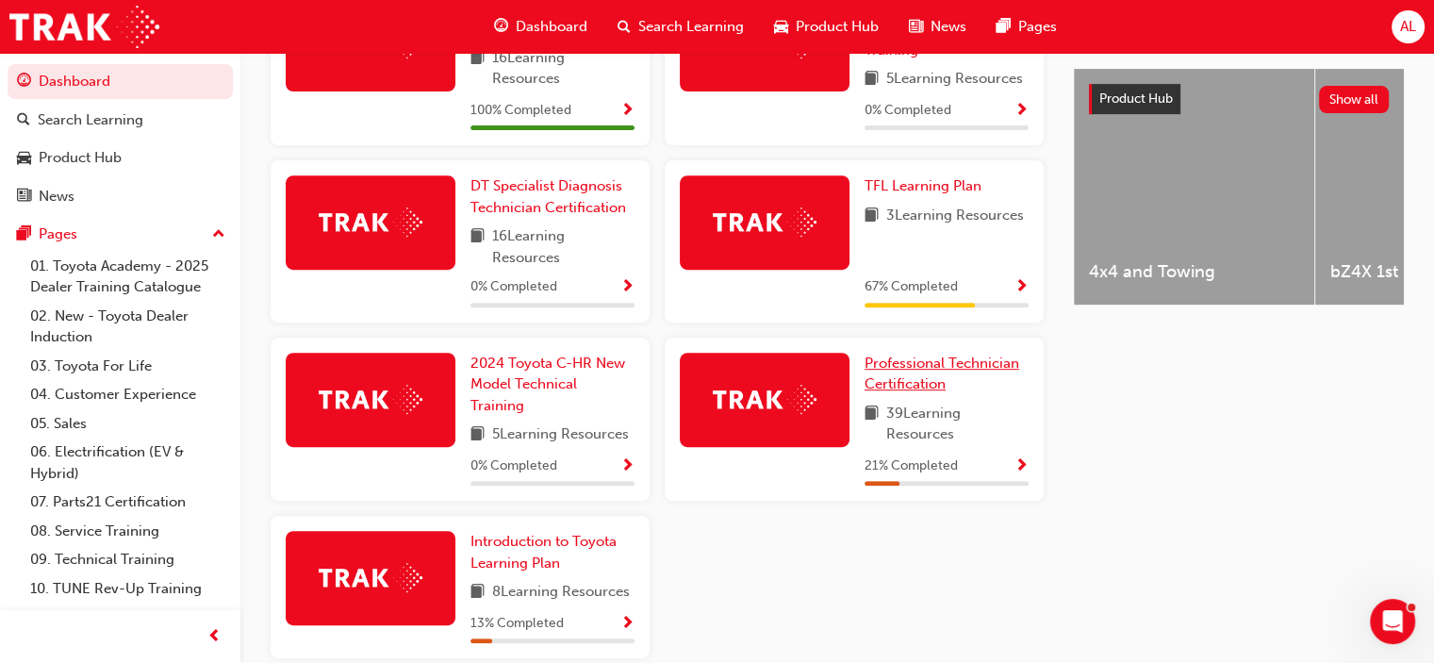
click at [917, 376] on link "Professional Technician Certification" at bounding box center [947, 374] width 164 height 42
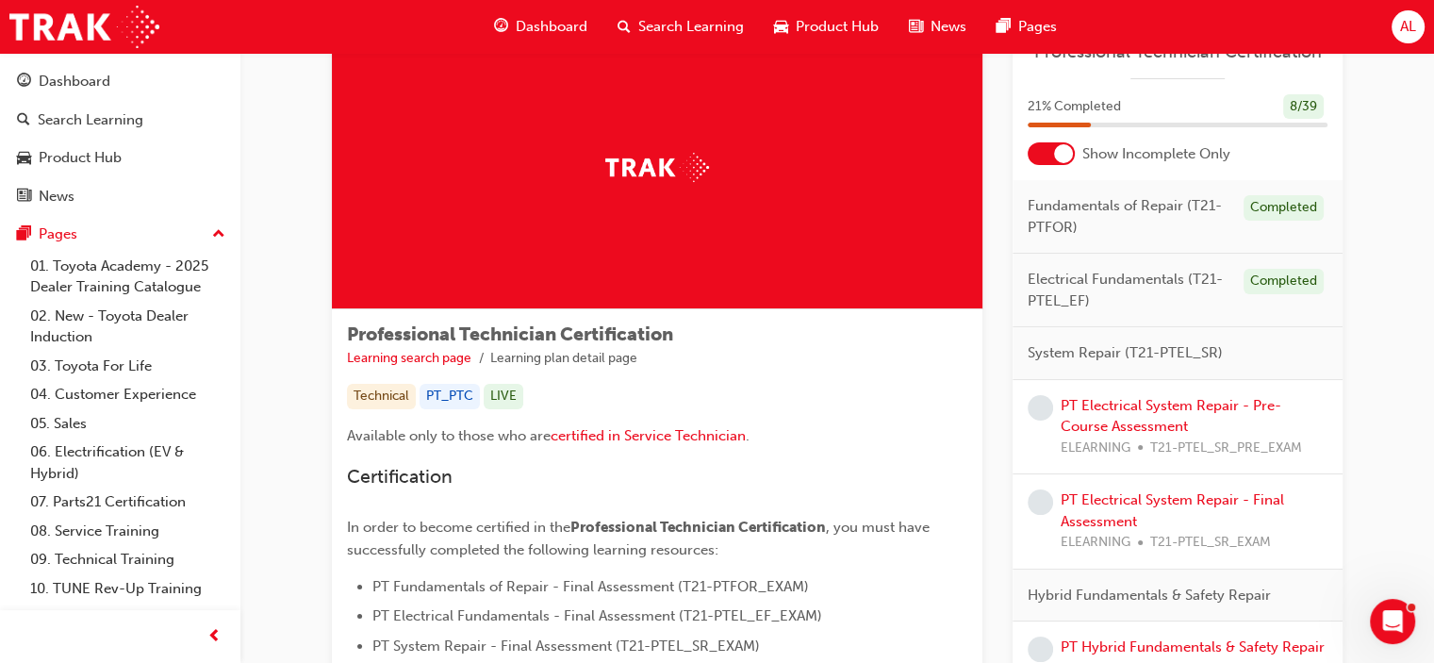
scroll to position [64, 0]
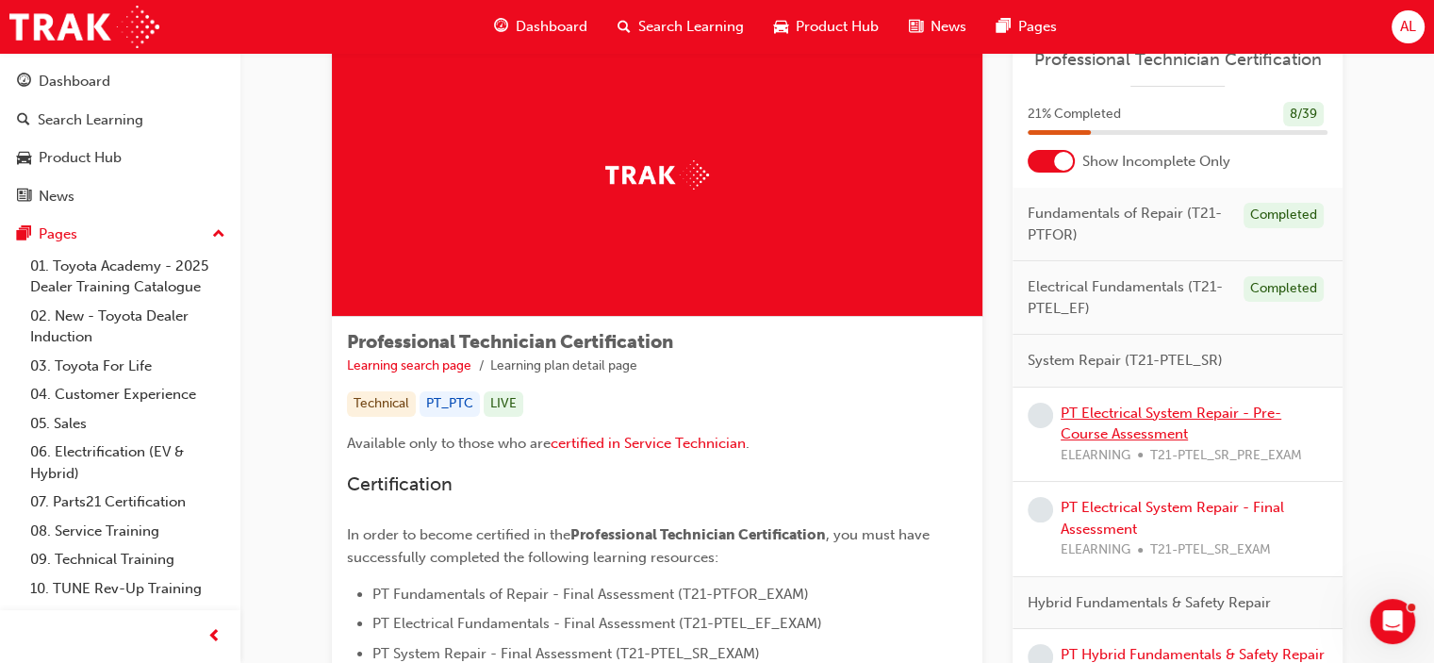
click at [1210, 412] on link "PT Electrical System Repair - Pre-Course Assessment" at bounding box center [1171, 423] width 221 height 39
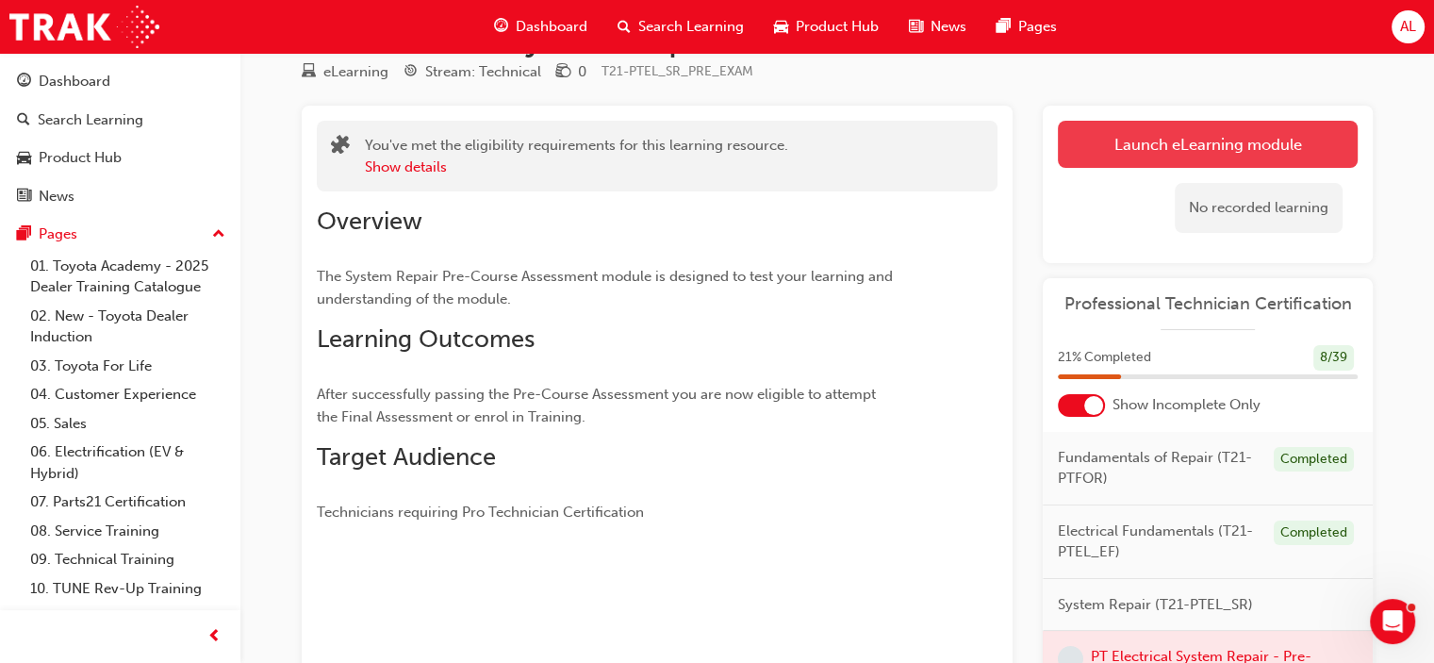
click at [1177, 157] on link "Launch eLearning module" at bounding box center [1208, 144] width 300 height 47
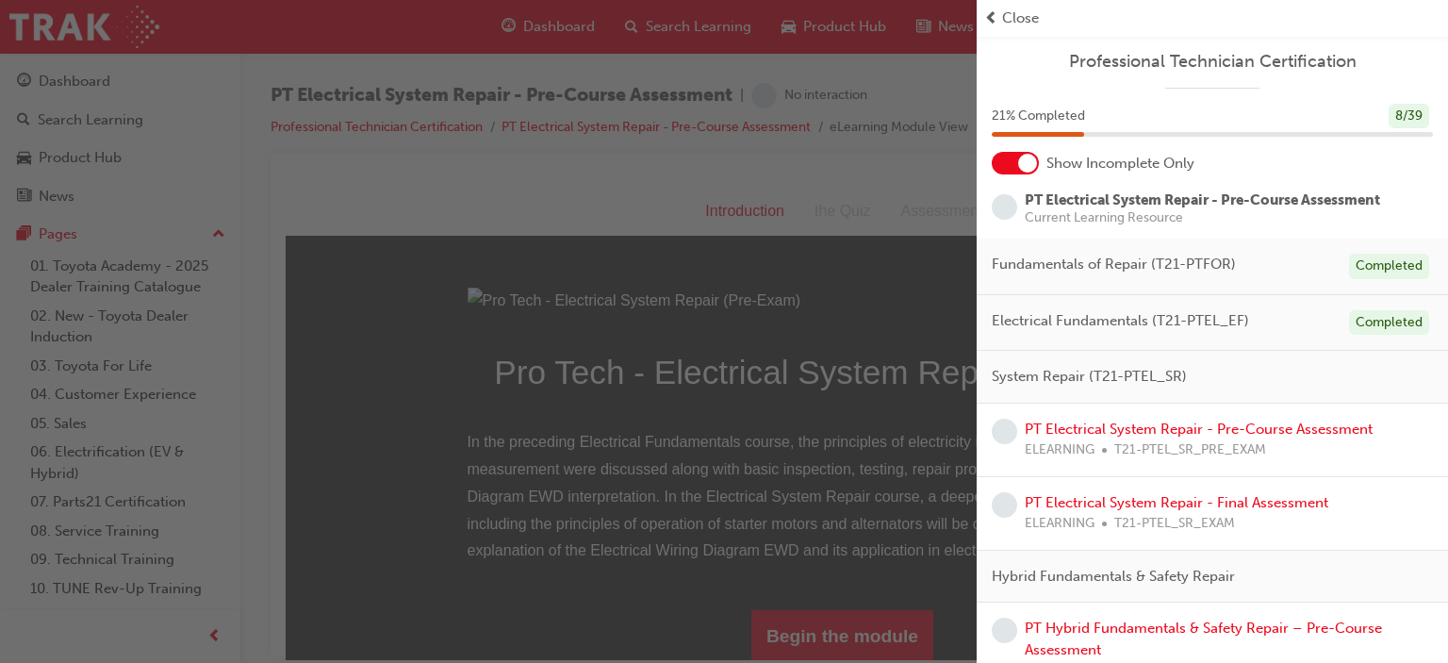
click at [829, 259] on div "button" at bounding box center [488, 331] width 977 height 663
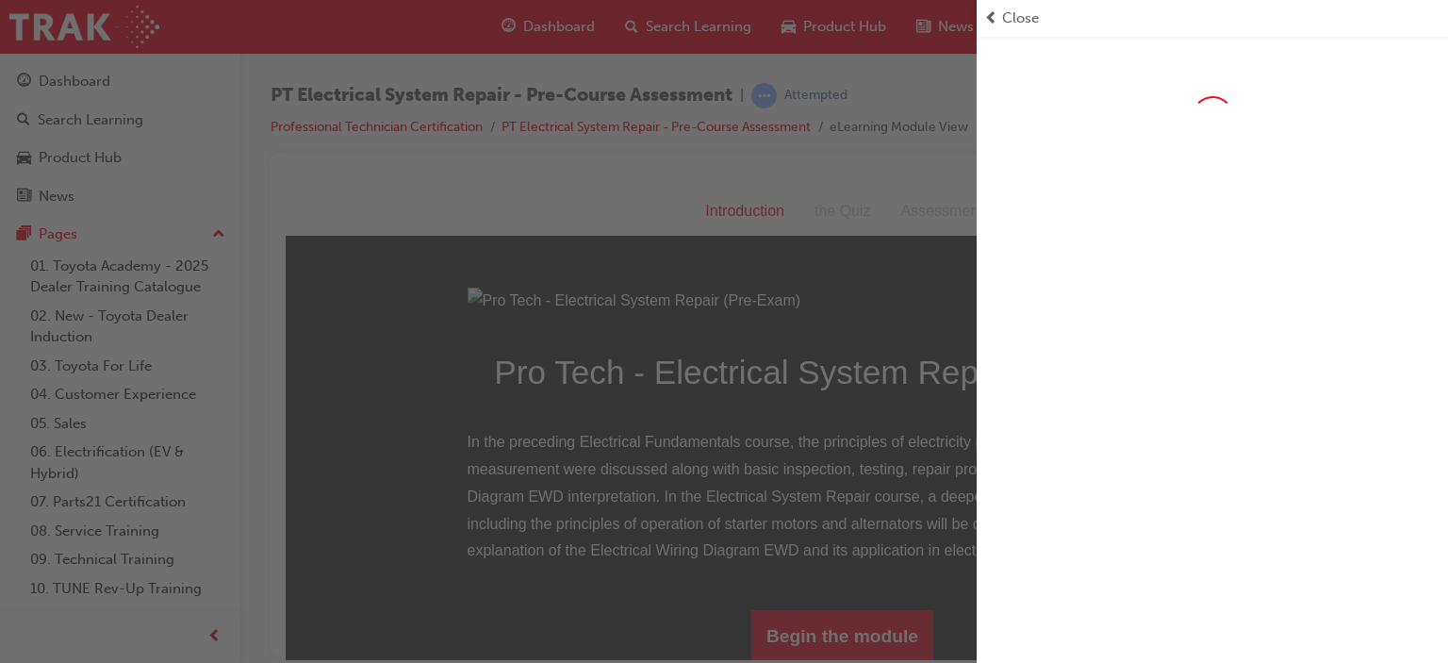
click at [825, 291] on div "button" at bounding box center [488, 331] width 977 height 663
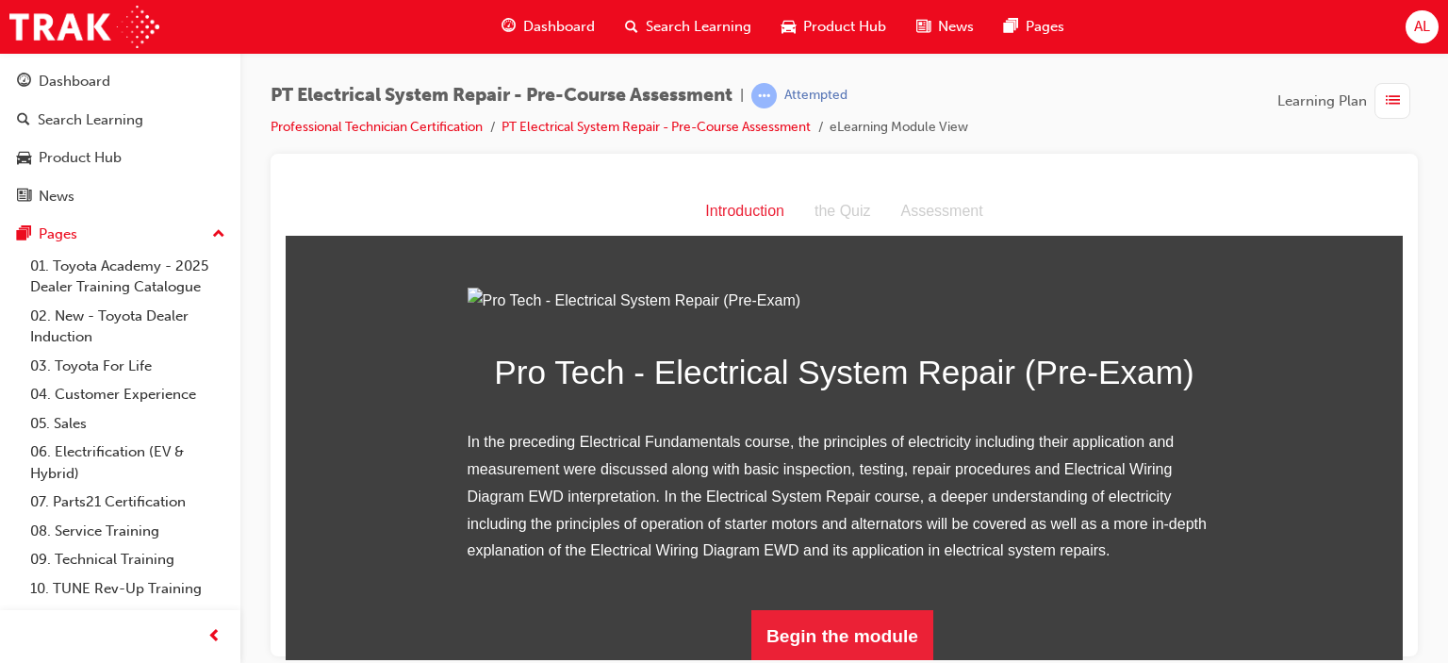
scroll to position [210, 0]
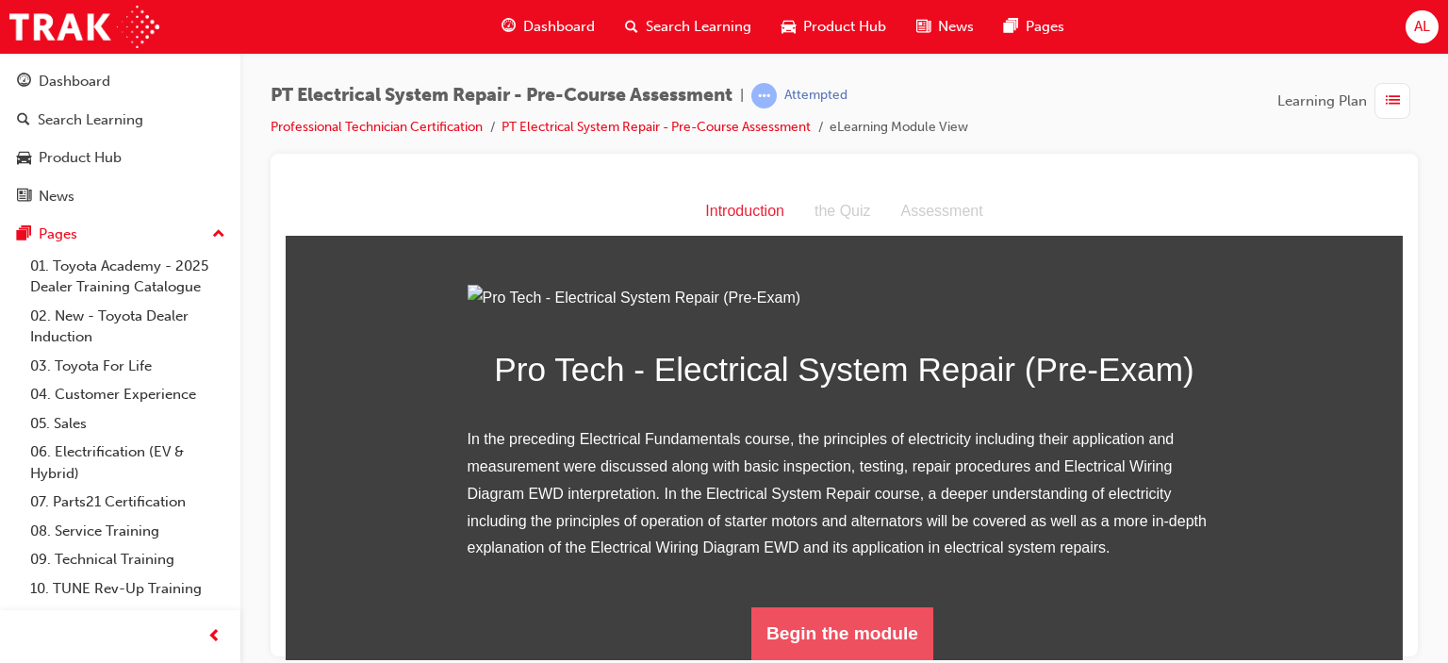
click at [830, 630] on button "Begin the module" at bounding box center [842, 632] width 182 height 53
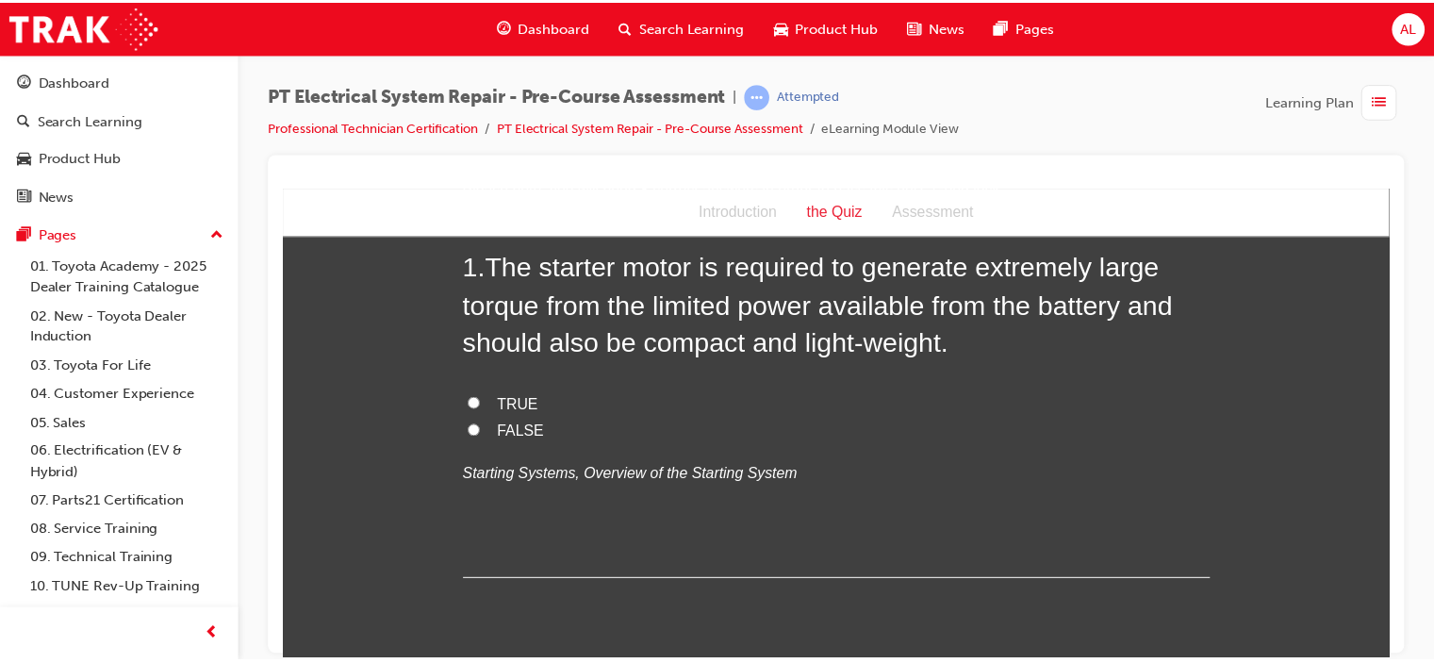
scroll to position [109, 0]
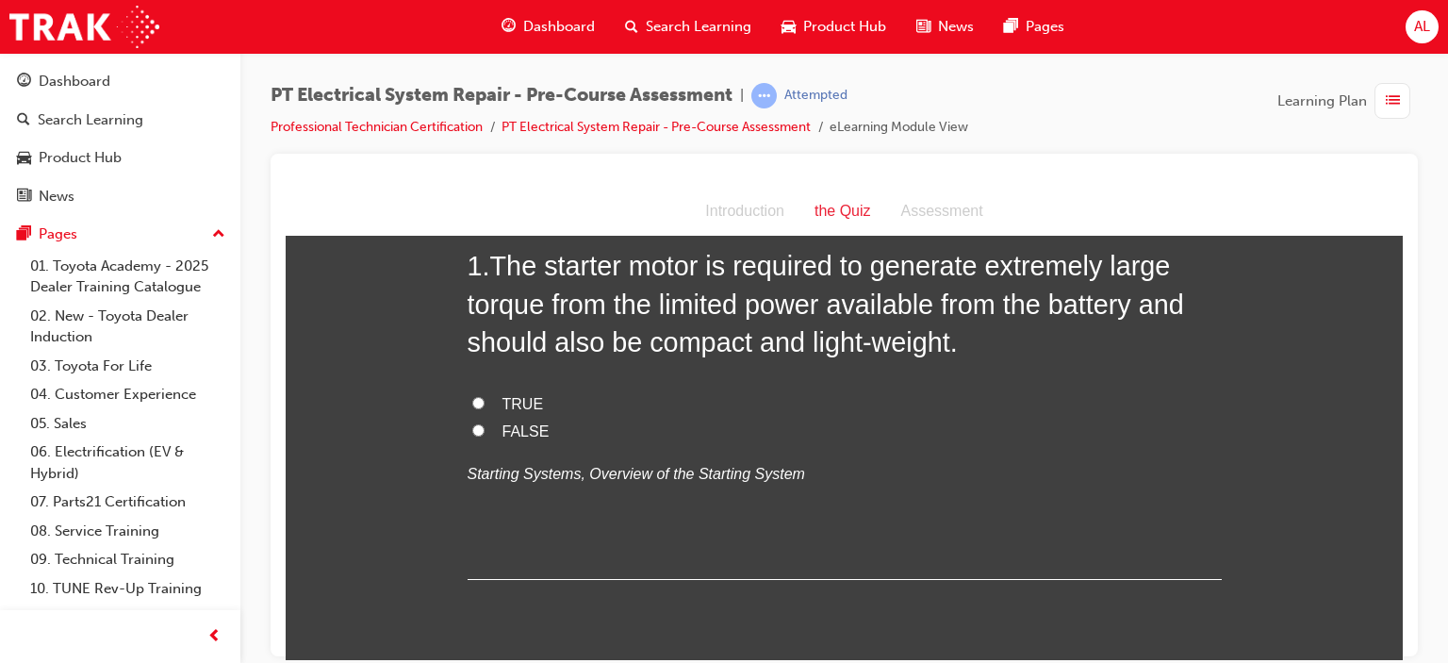
click at [544, 30] on span "Dashboard" at bounding box center [559, 27] width 72 height 22
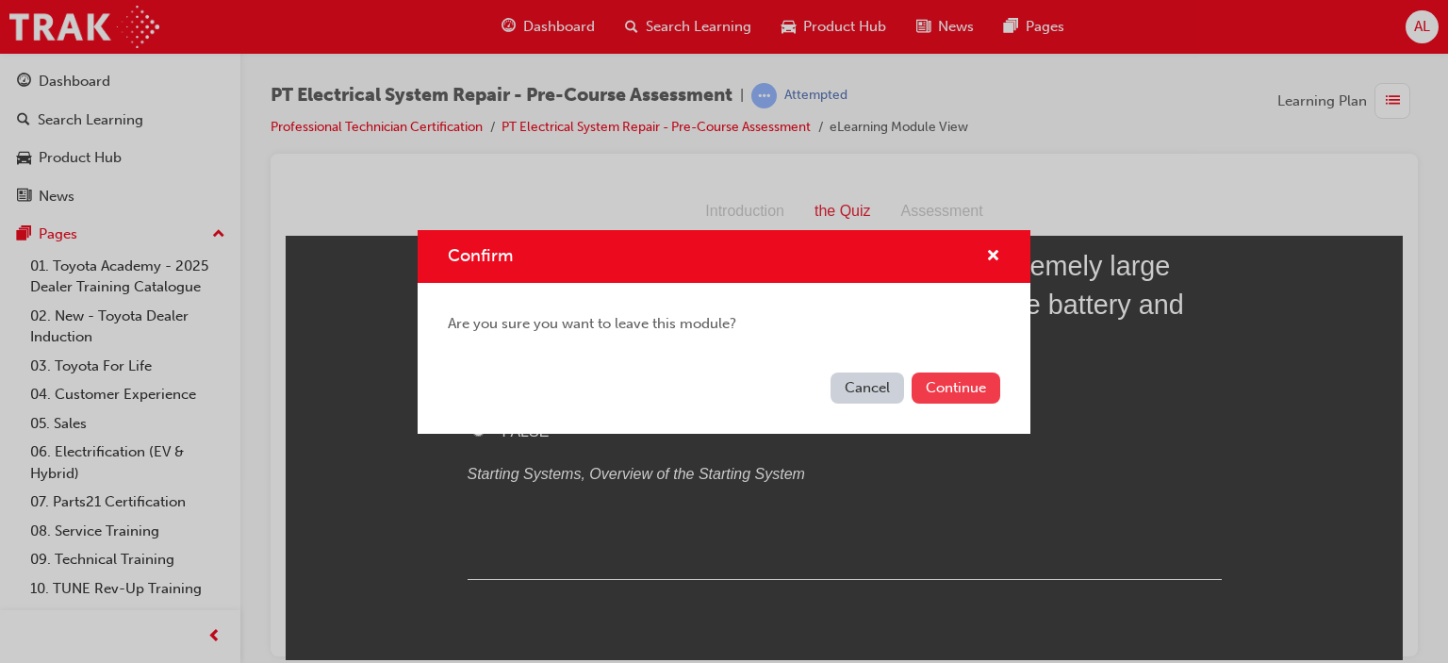
click at [953, 391] on button "Continue" at bounding box center [956, 387] width 89 height 31
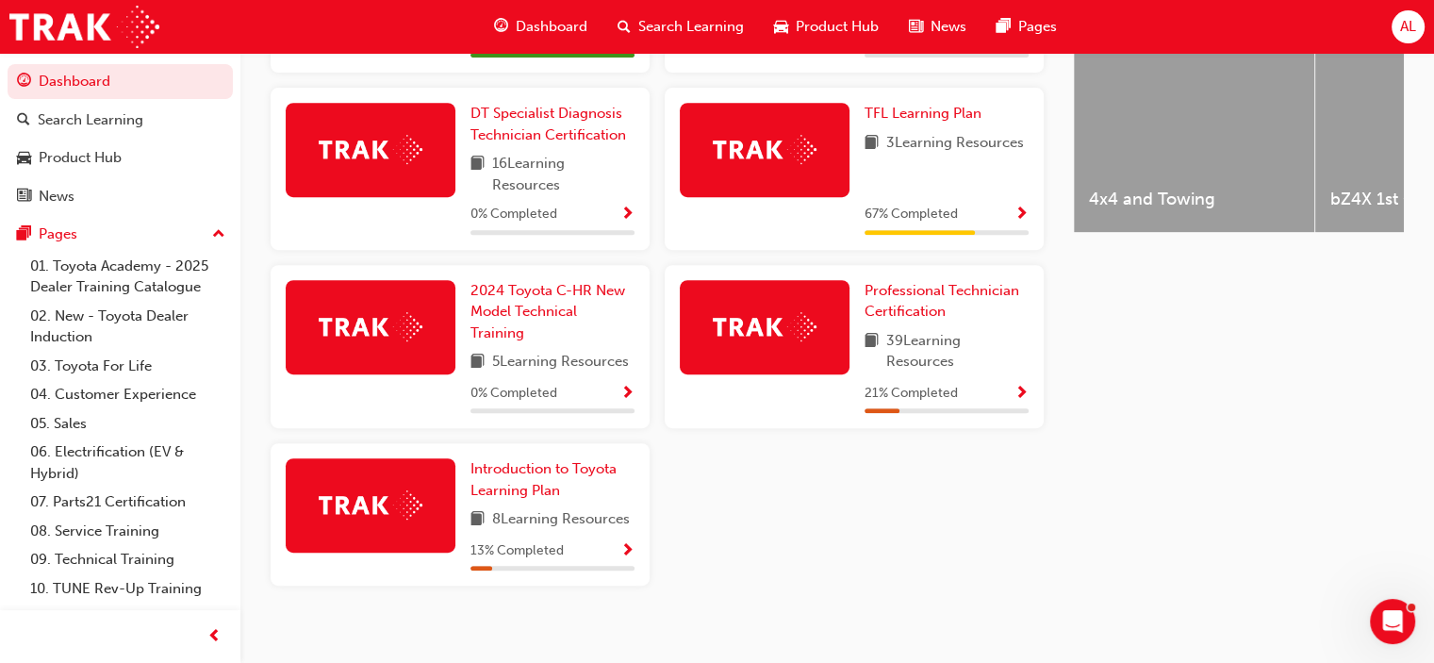
scroll to position [800, 0]
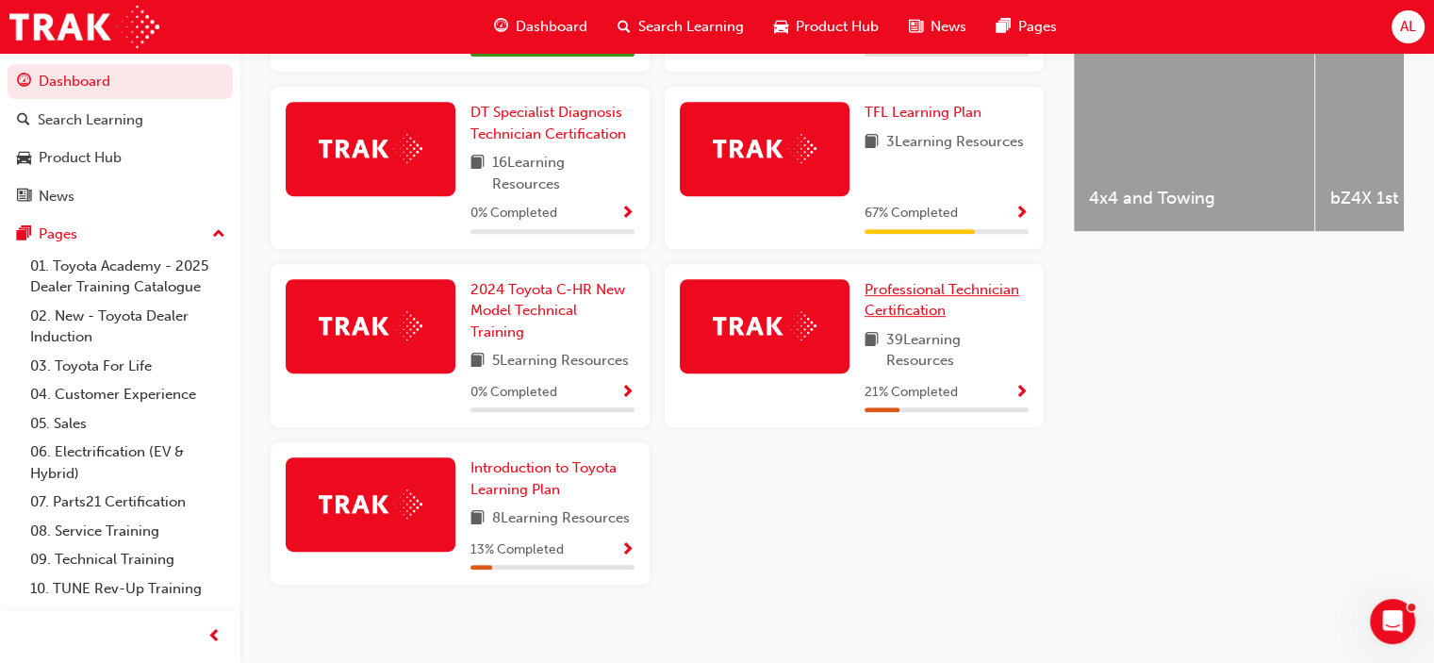
click at [897, 297] on span "Professional Technician Certification" at bounding box center [942, 300] width 155 height 39
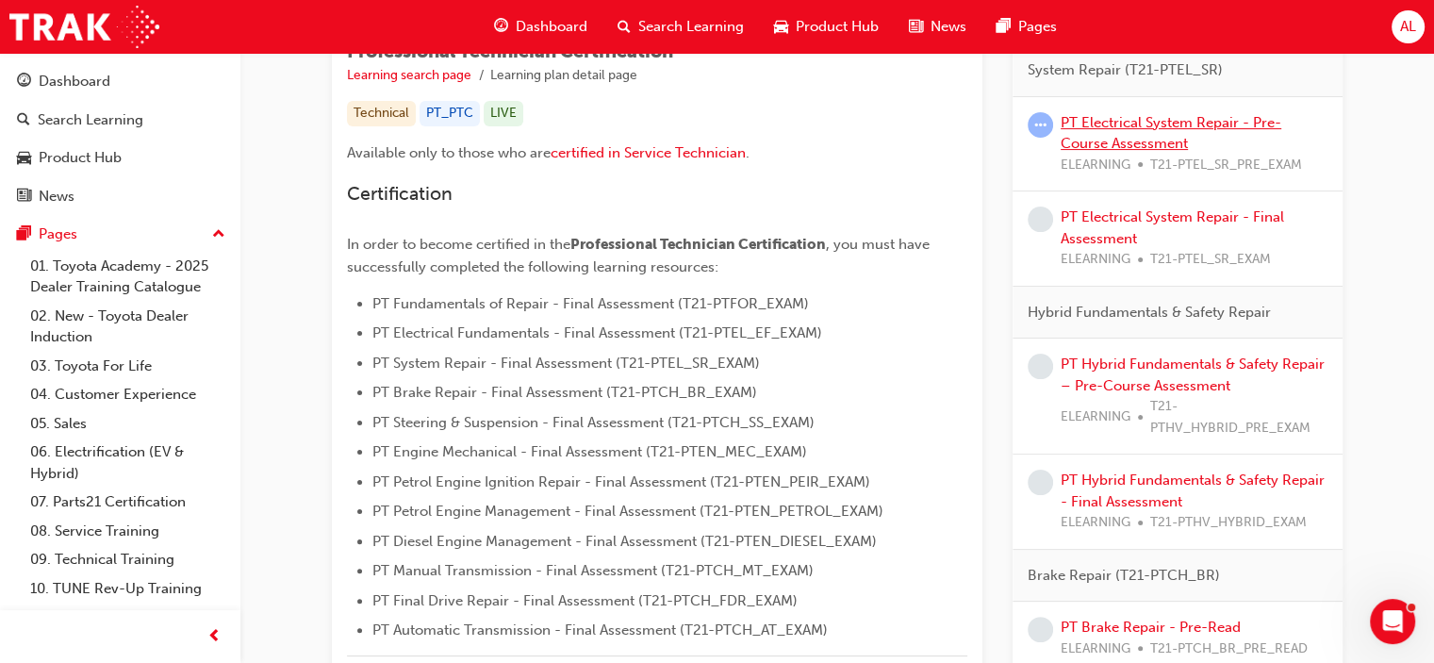
scroll to position [392, 0]
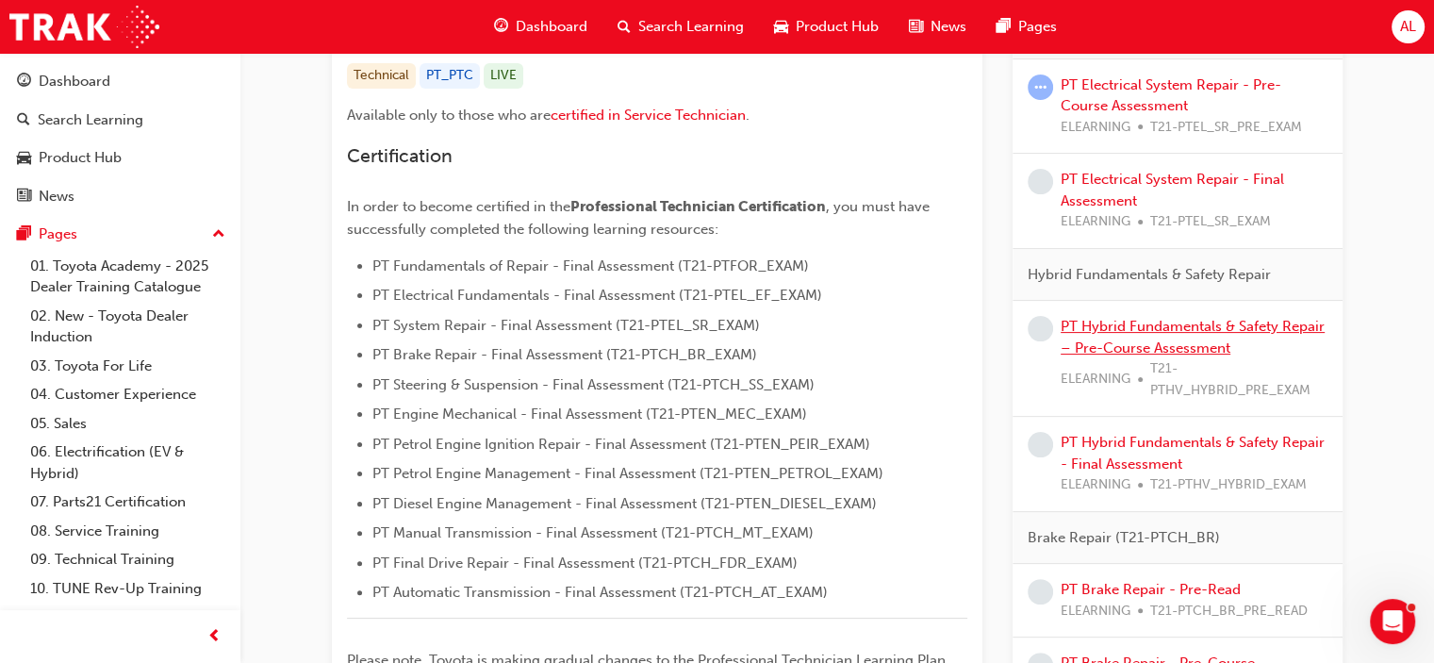
click at [1113, 338] on link "PT Hybrid Fundamentals & Safety Repair – Pre-Course Assessment" at bounding box center [1193, 337] width 264 height 39
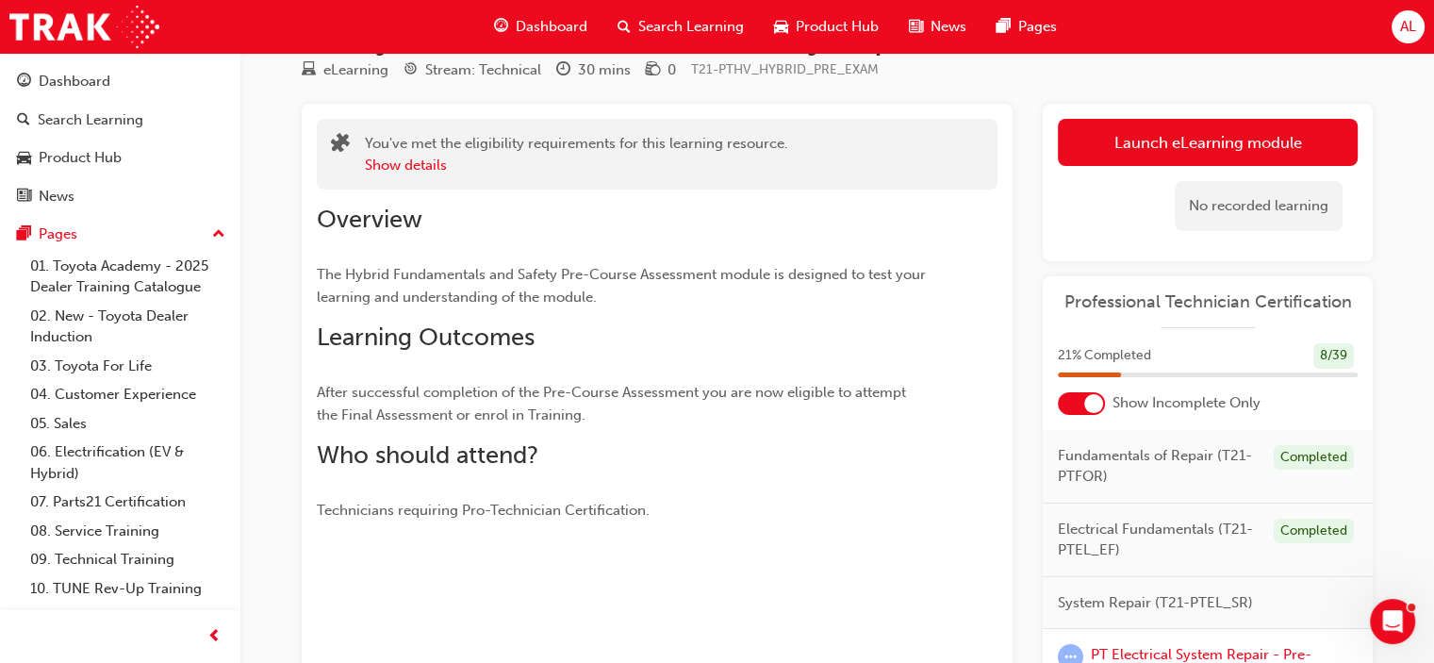
scroll to position [60, 0]
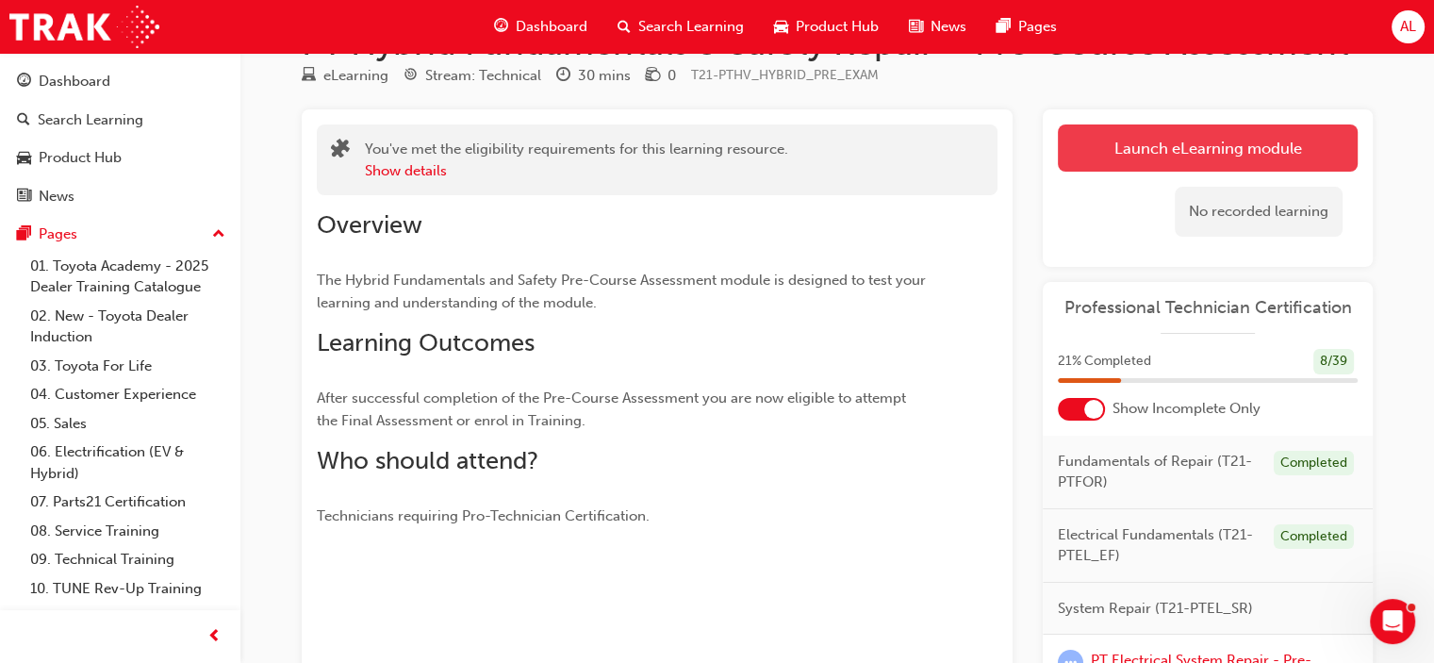
click at [1124, 146] on link "Launch eLearning module" at bounding box center [1208, 147] width 300 height 47
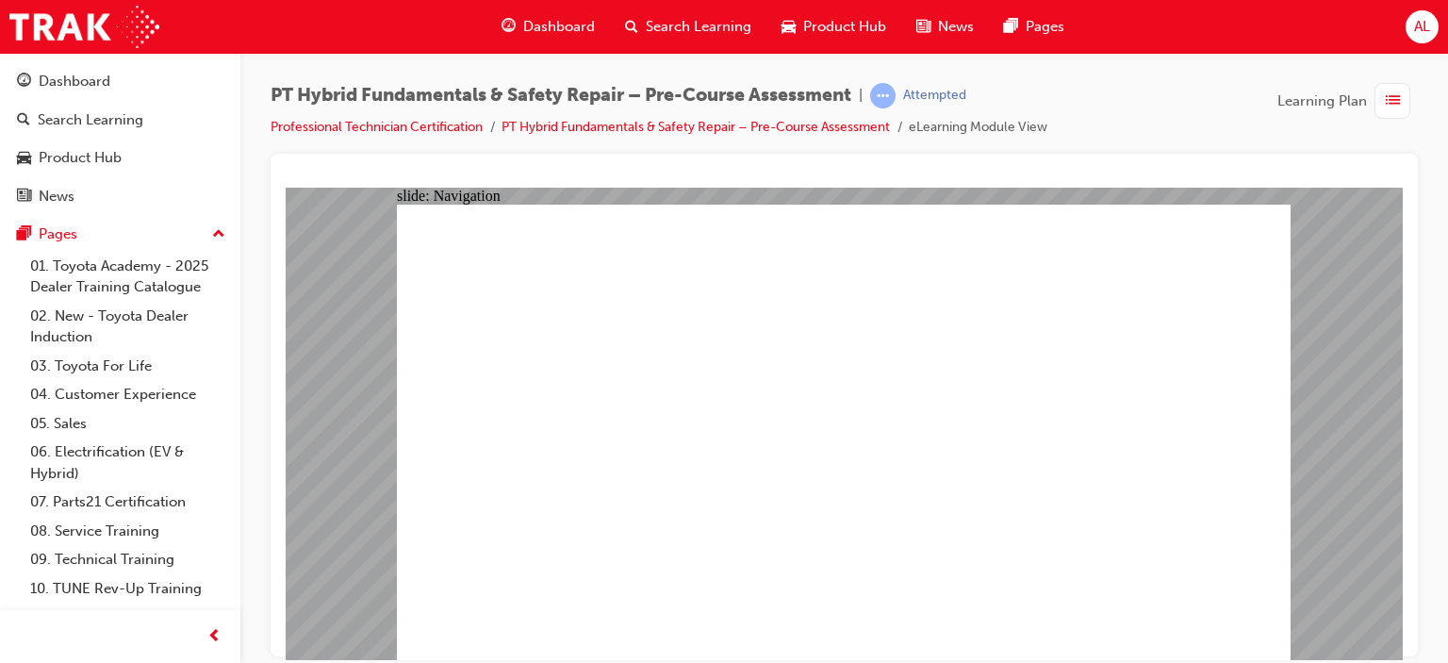
radio input "true"
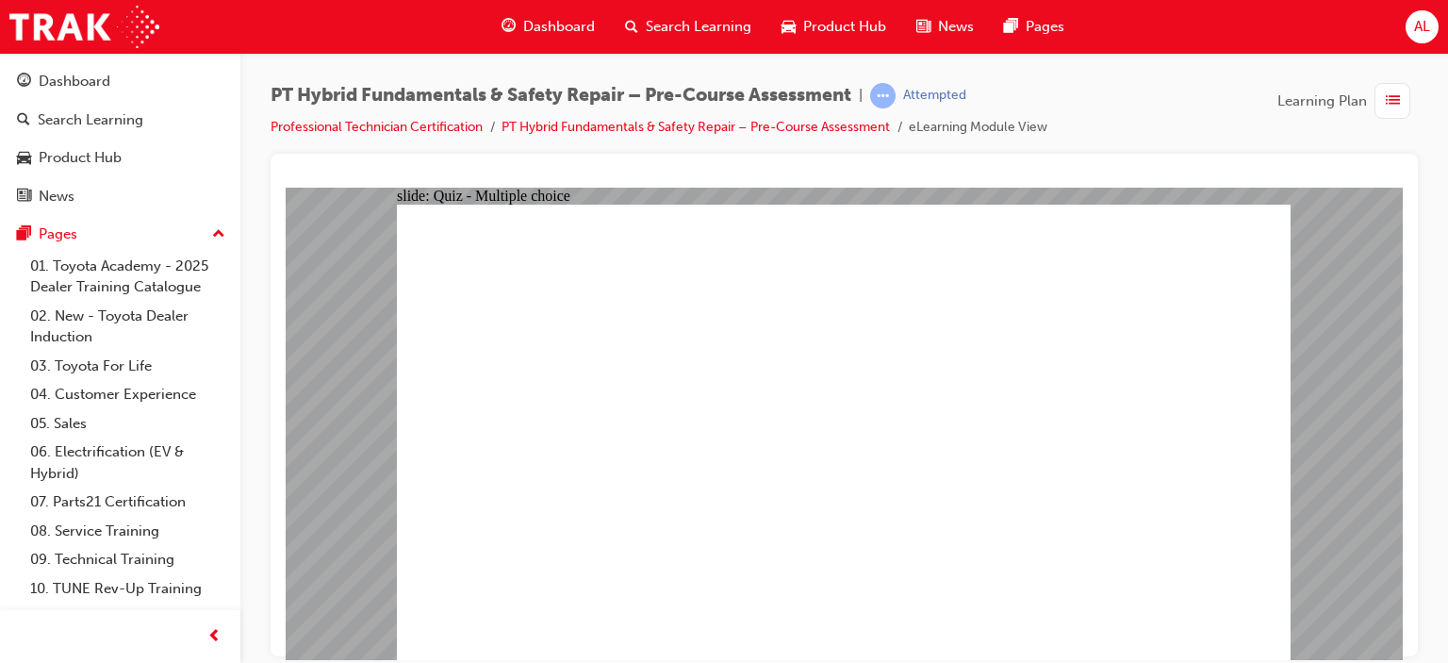
radio input "true"
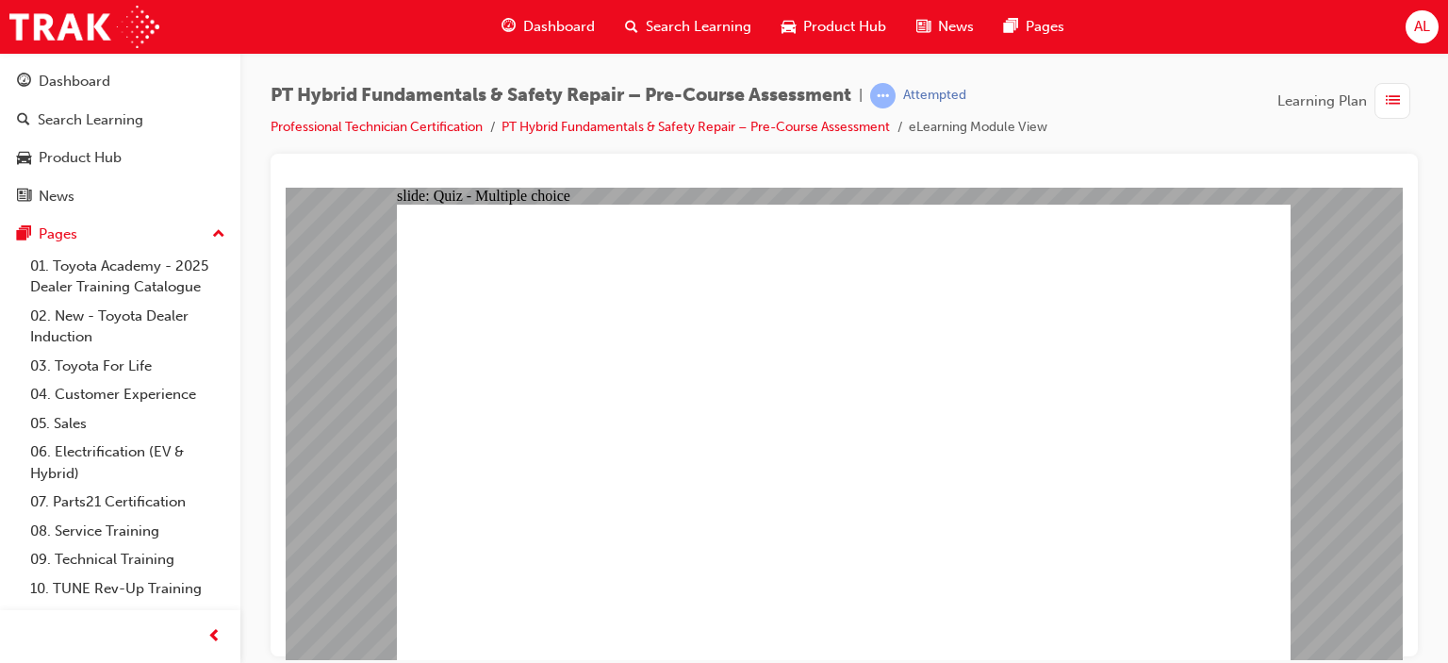
radio input "true"
checkbox input "true"
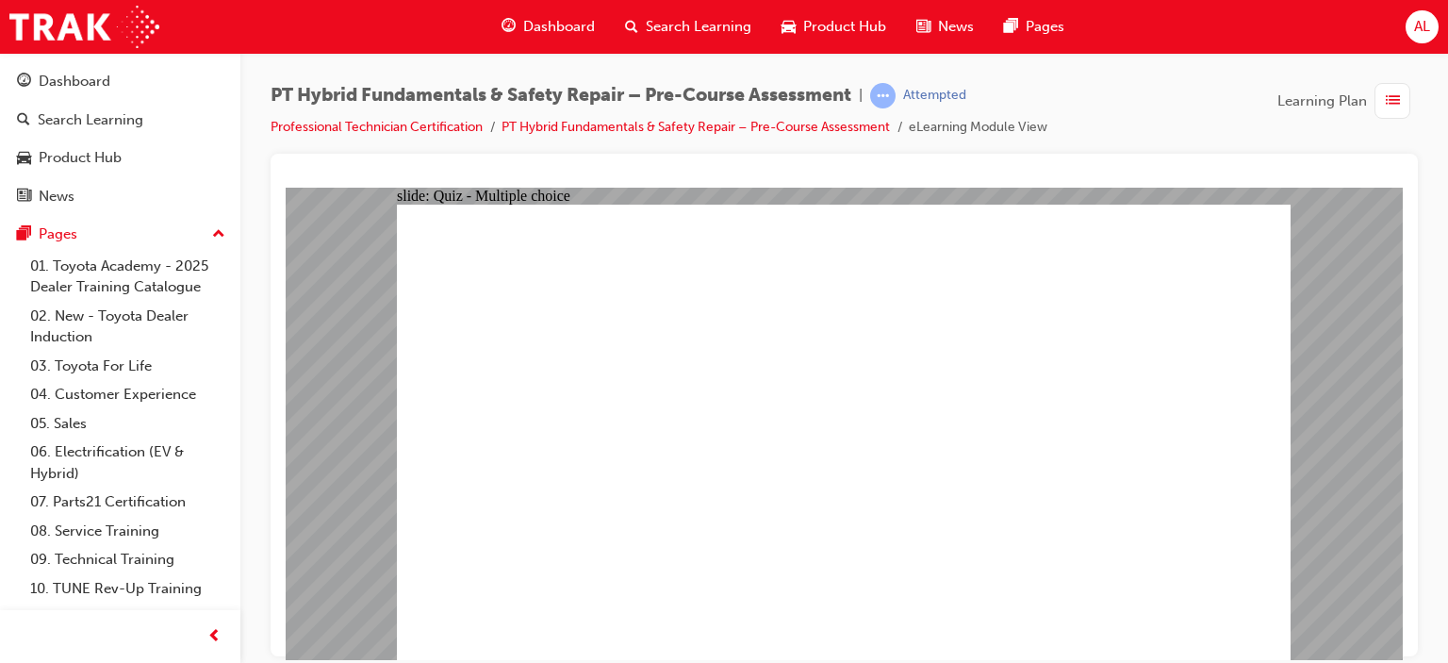
checkbox input "true"
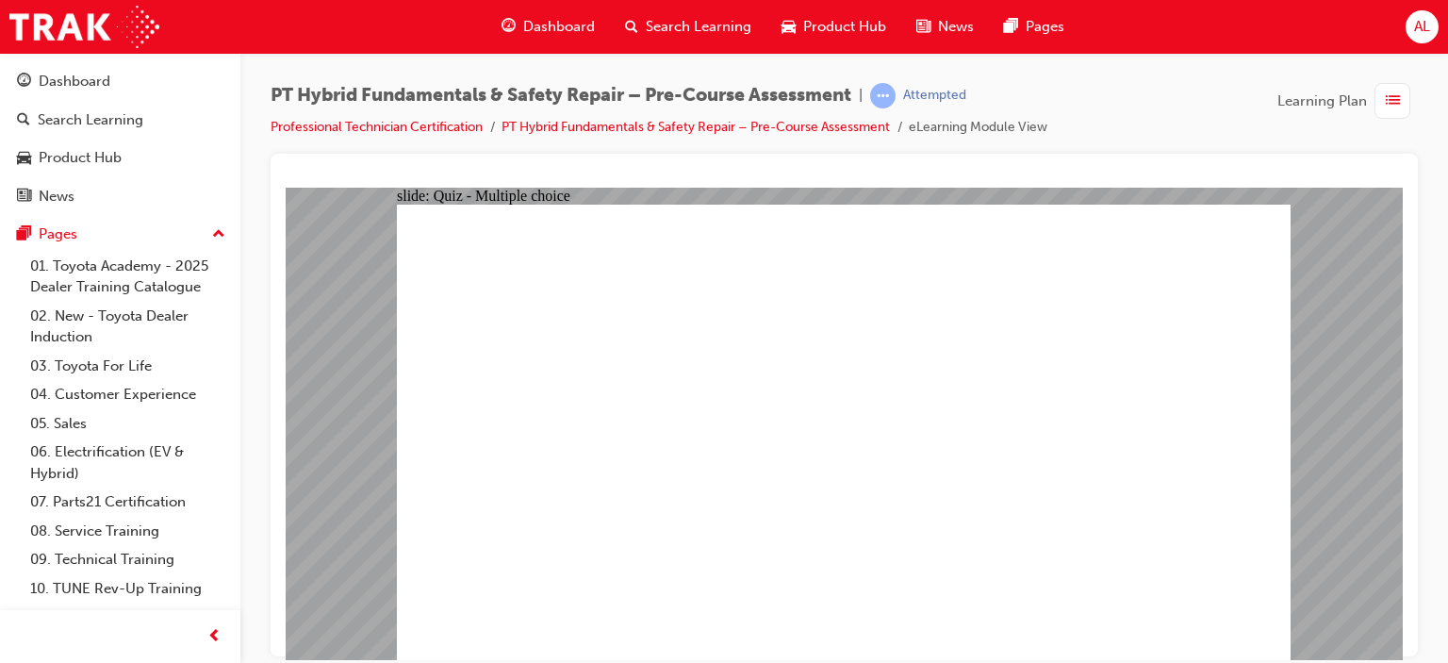
radio input "true"
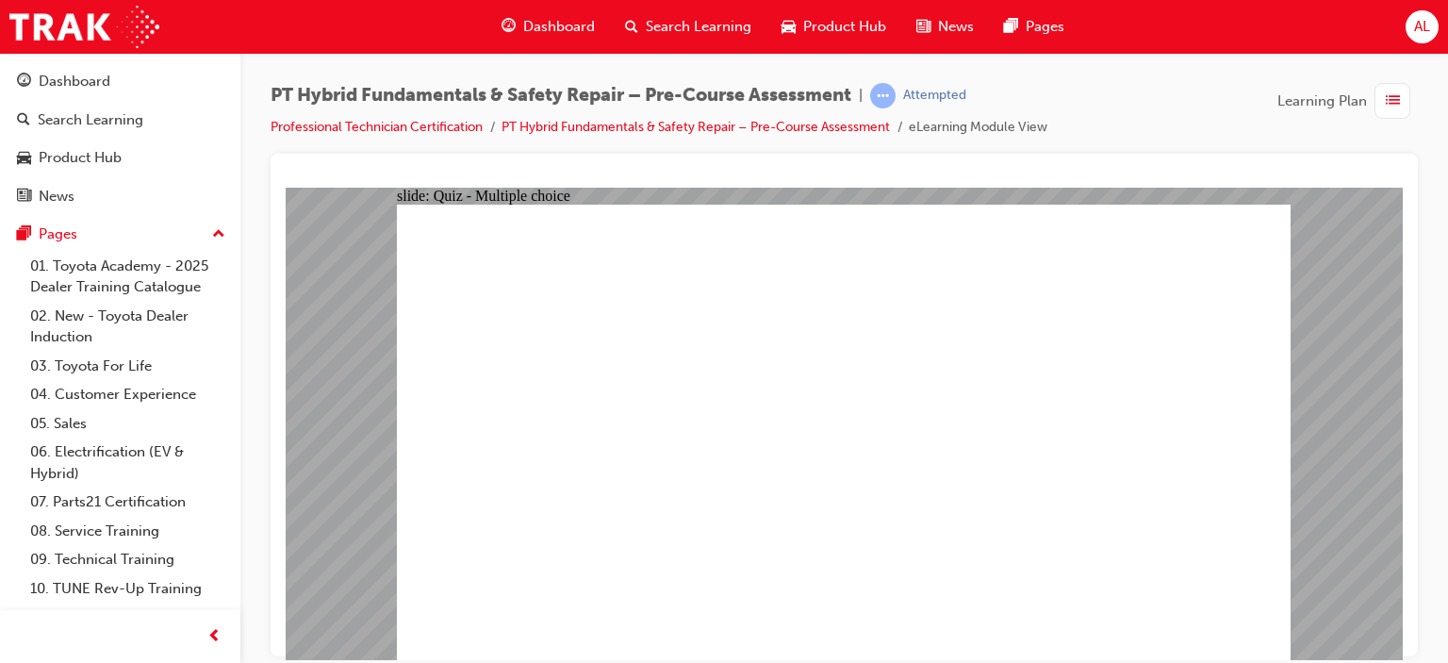
radio input "true"
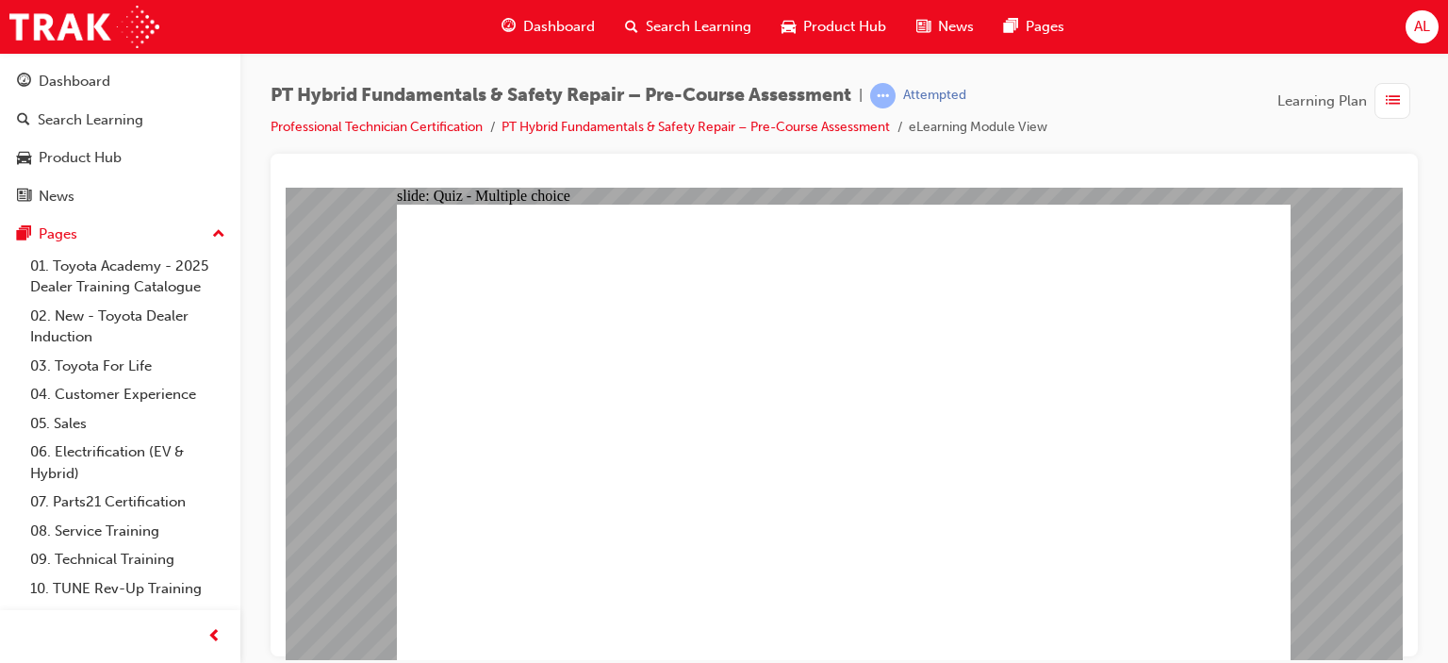
radio input "true"
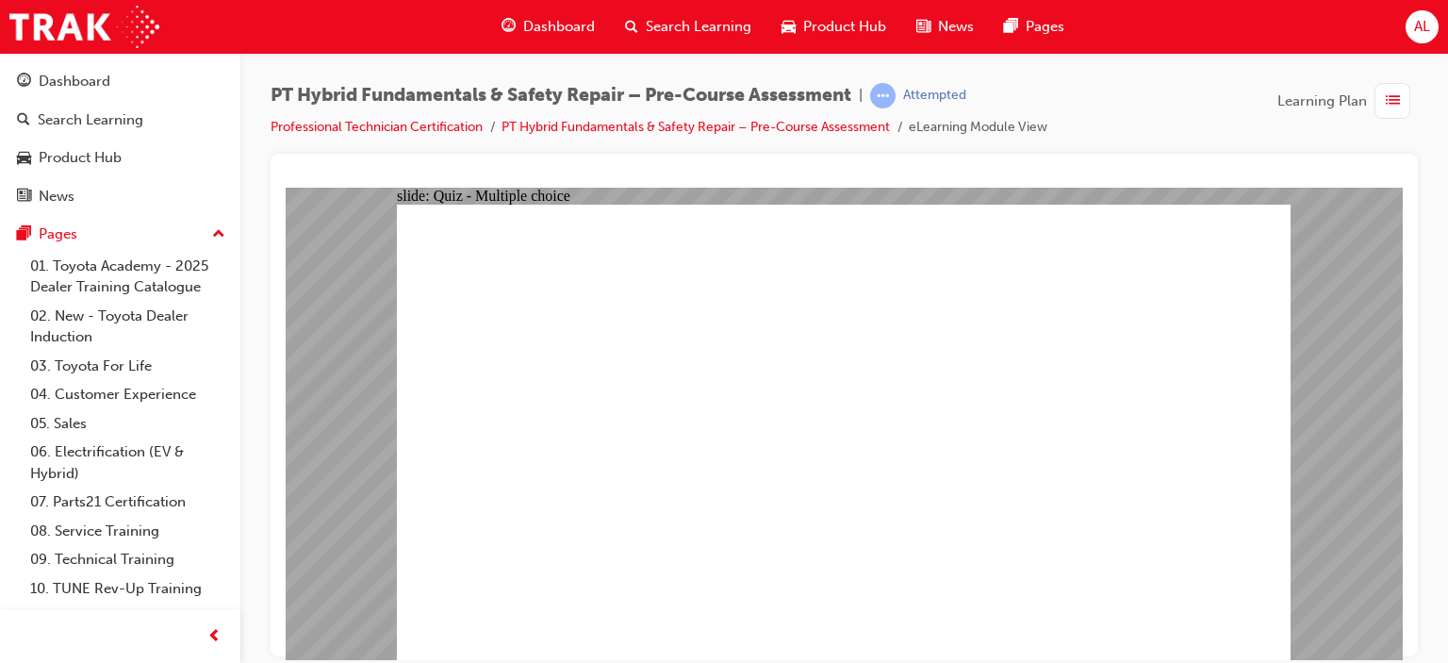
click at [569, 16] on span "Dashboard" at bounding box center [559, 27] width 72 height 22
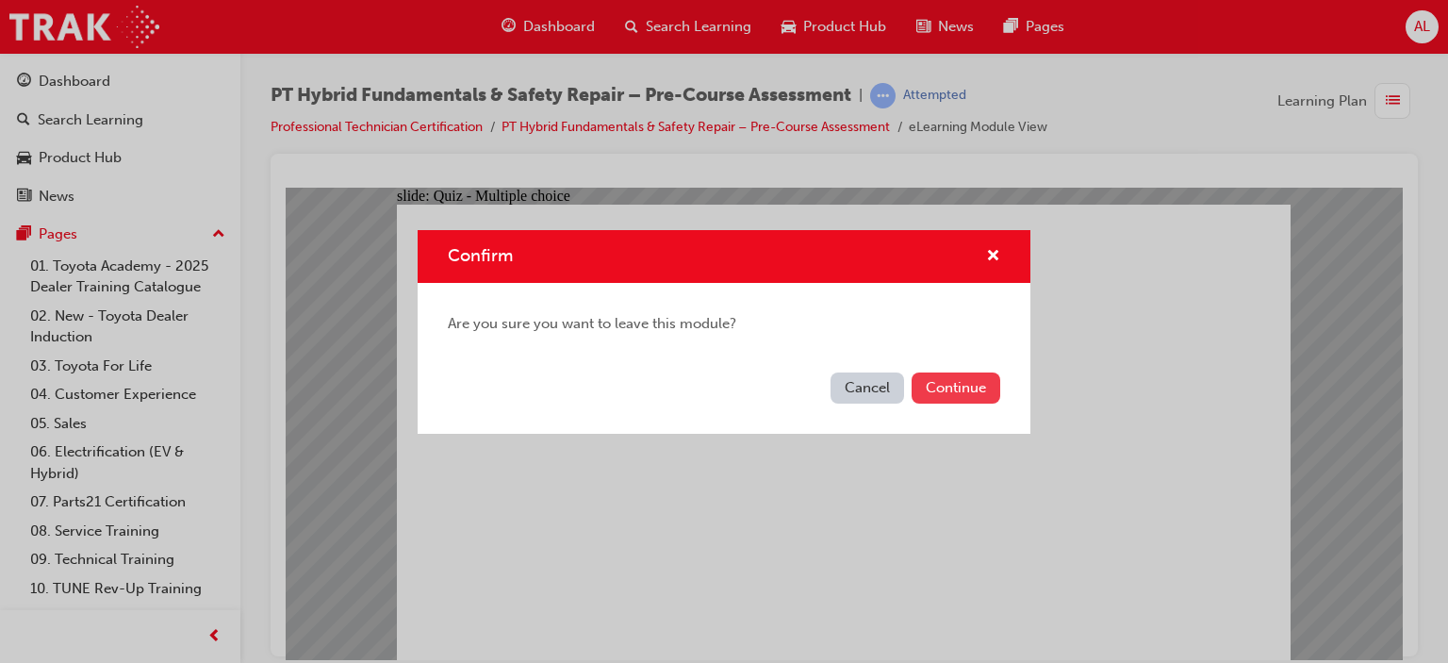
click at [959, 385] on button "Continue" at bounding box center [956, 387] width 89 height 31
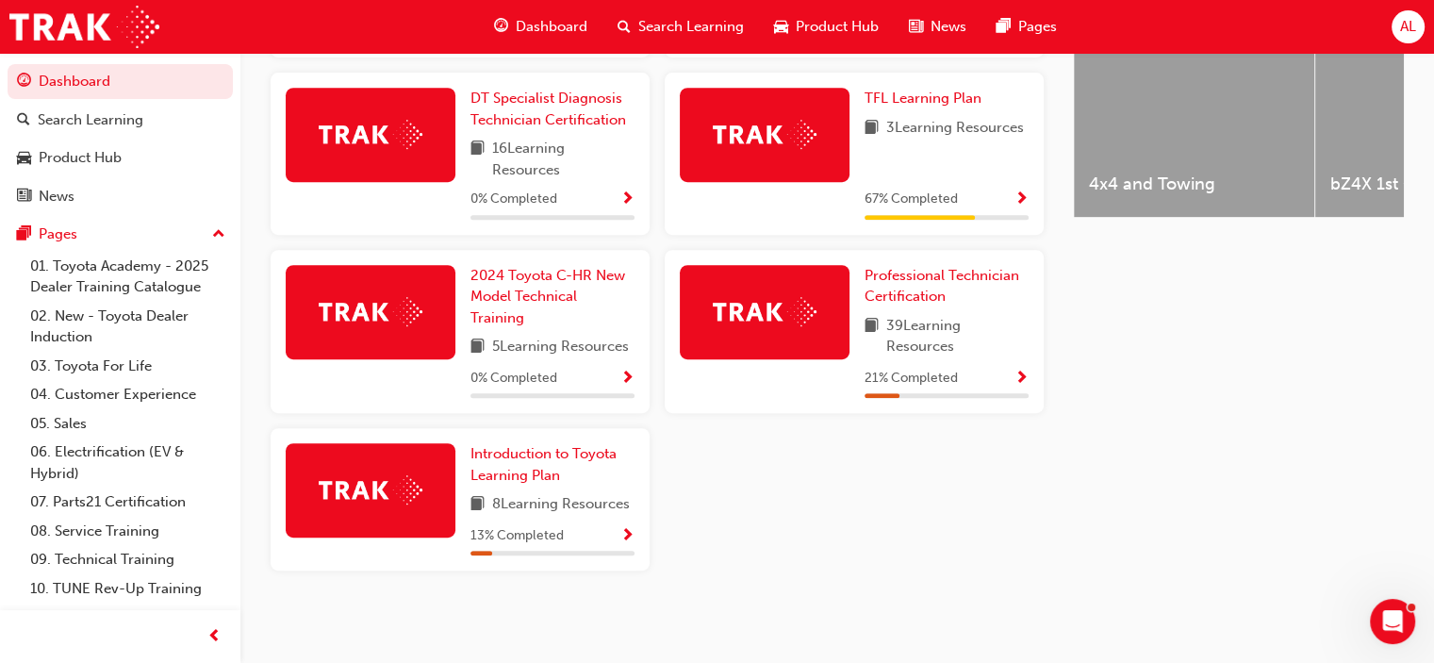
scroll to position [819, 0]
click at [918, 282] on link "Professional Technician Certification" at bounding box center [947, 286] width 164 height 42
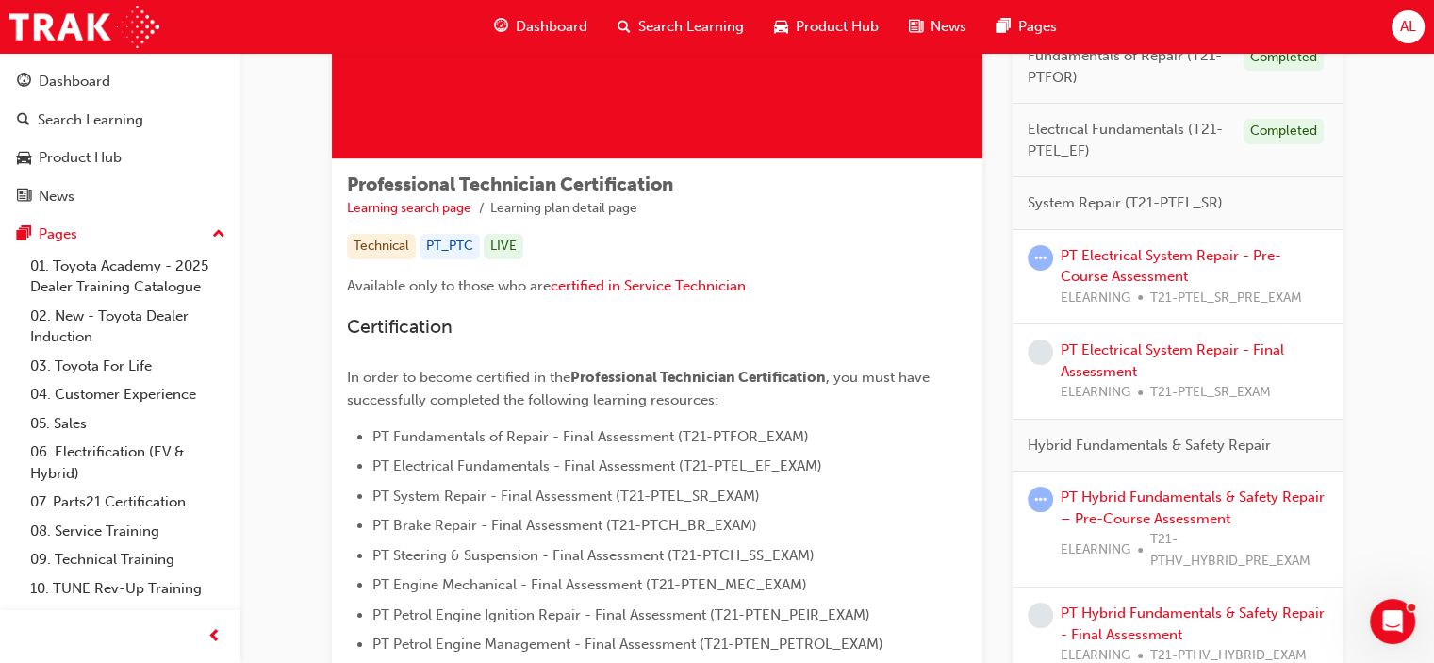
scroll to position [223, 0]
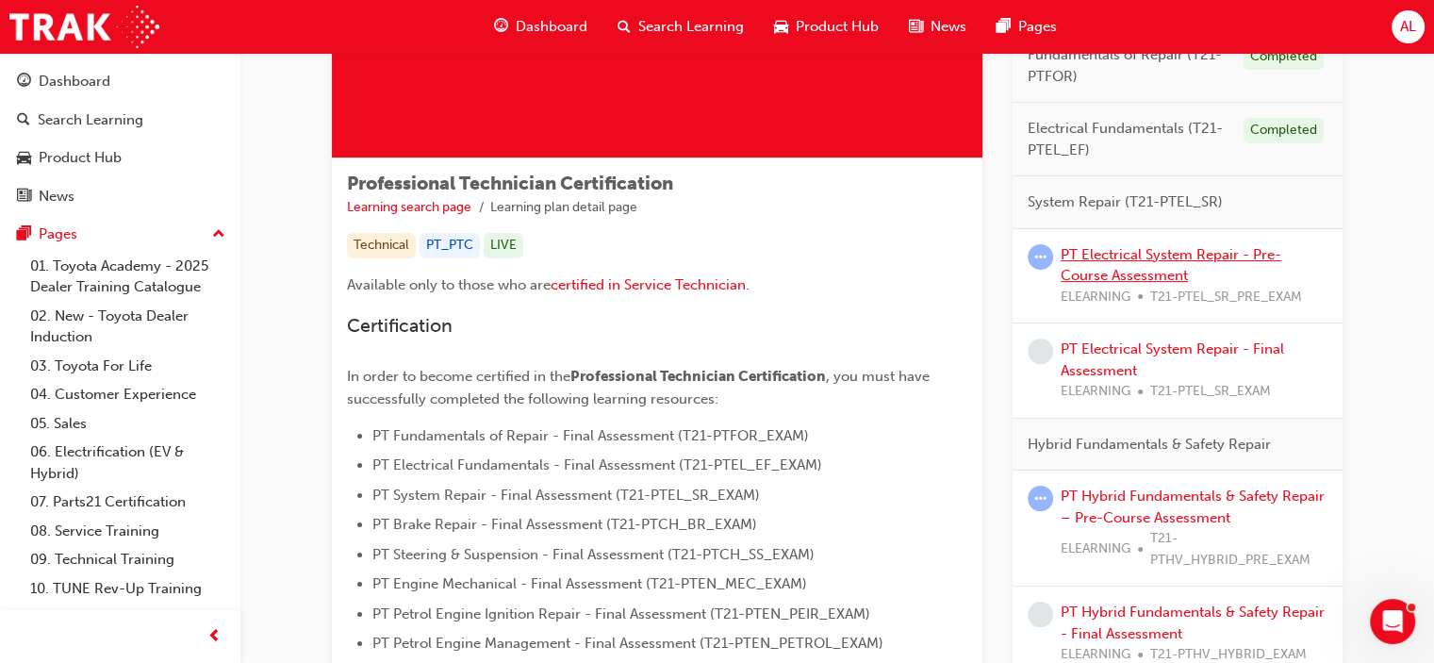
click at [1195, 246] on link "PT Electrical System Repair - Pre-Course Assessment" at bounding box center [1171, 265] width 221 height 39
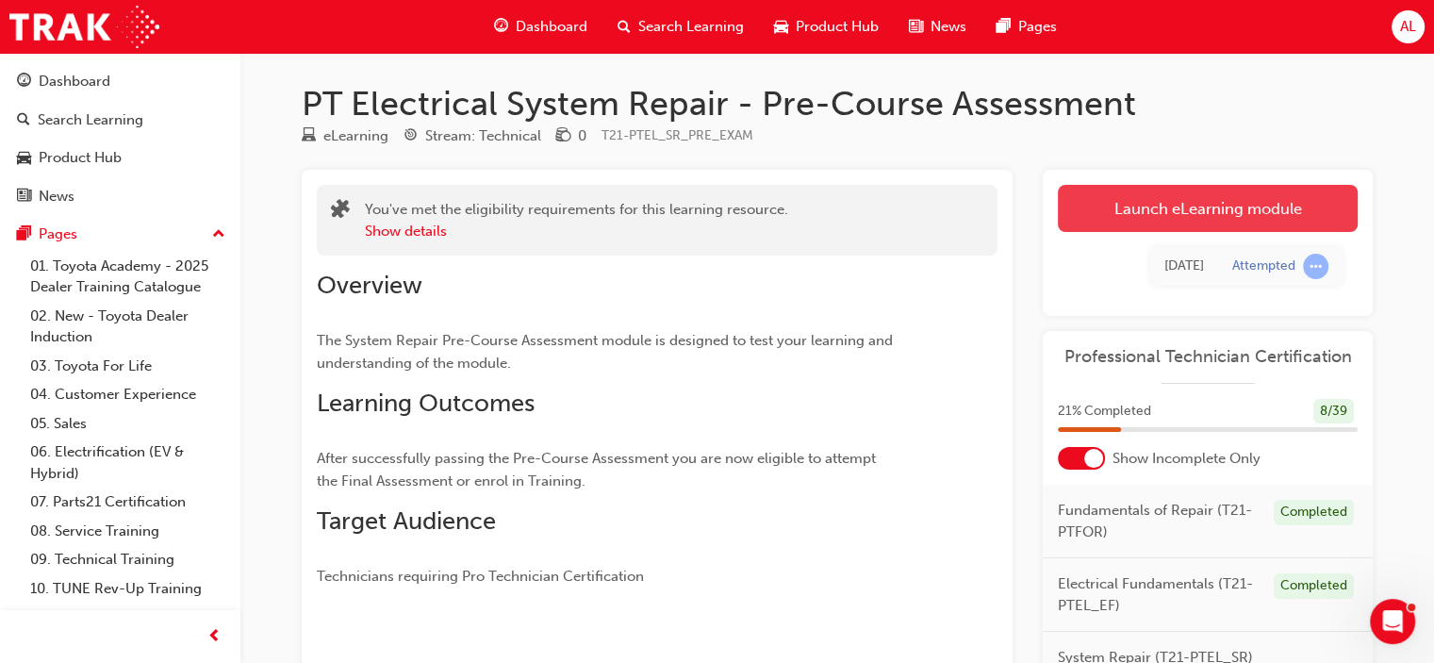
click at [1196, 206] on link "Launch eLearning module" at bounding box center [1208, 208] width 300 height 47
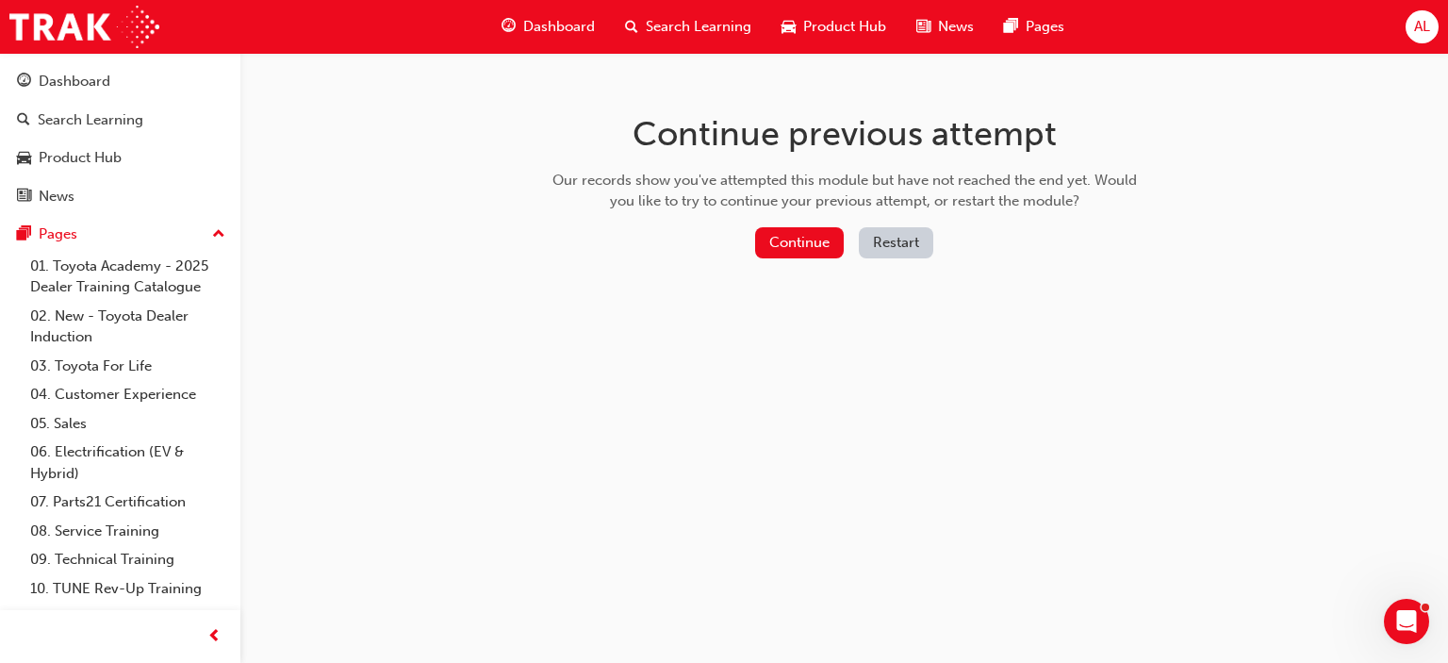
click at [898, 241] on button "Restart" at bounding box center [896, 242] width 74 height 31
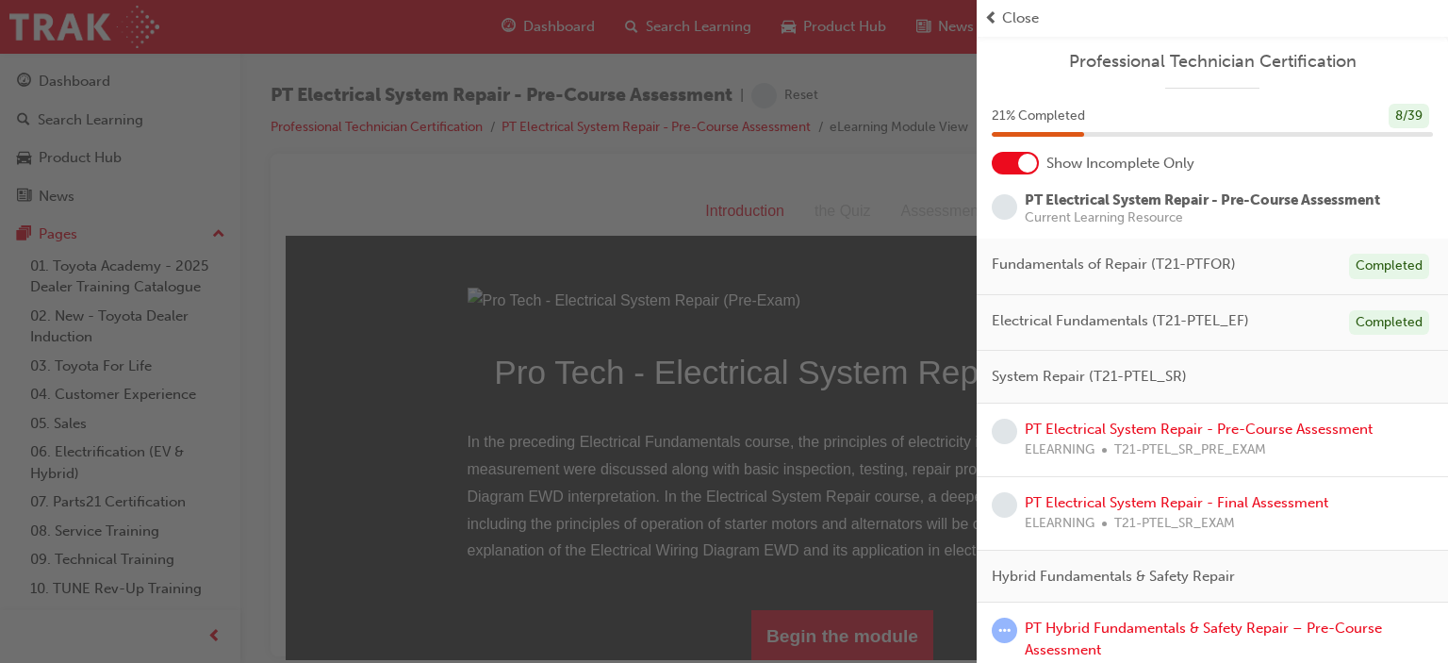
click at [817, 360] on div "button" at bounding box center [488, 331] width 977 height 663
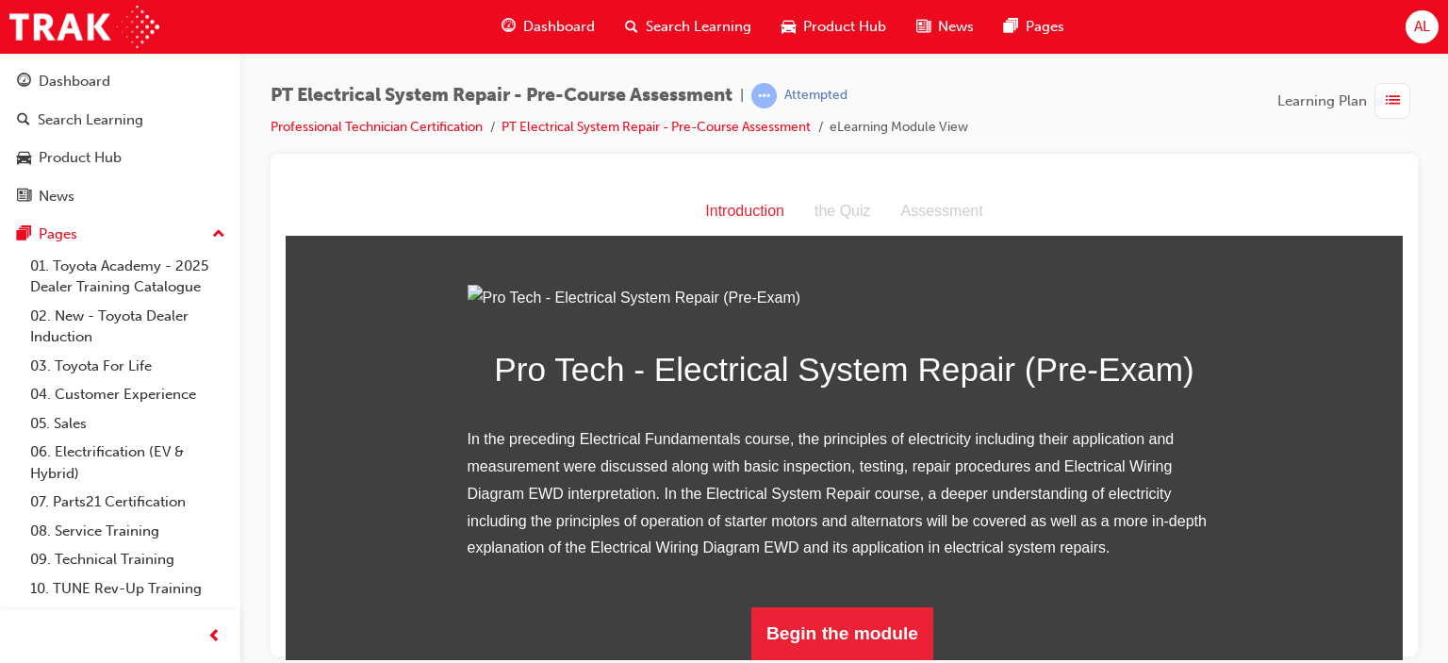
scroll to position [210, 0]
click at [822, 635] on button "Begin the module" at bounding box center [842, 632] width 182 height 53
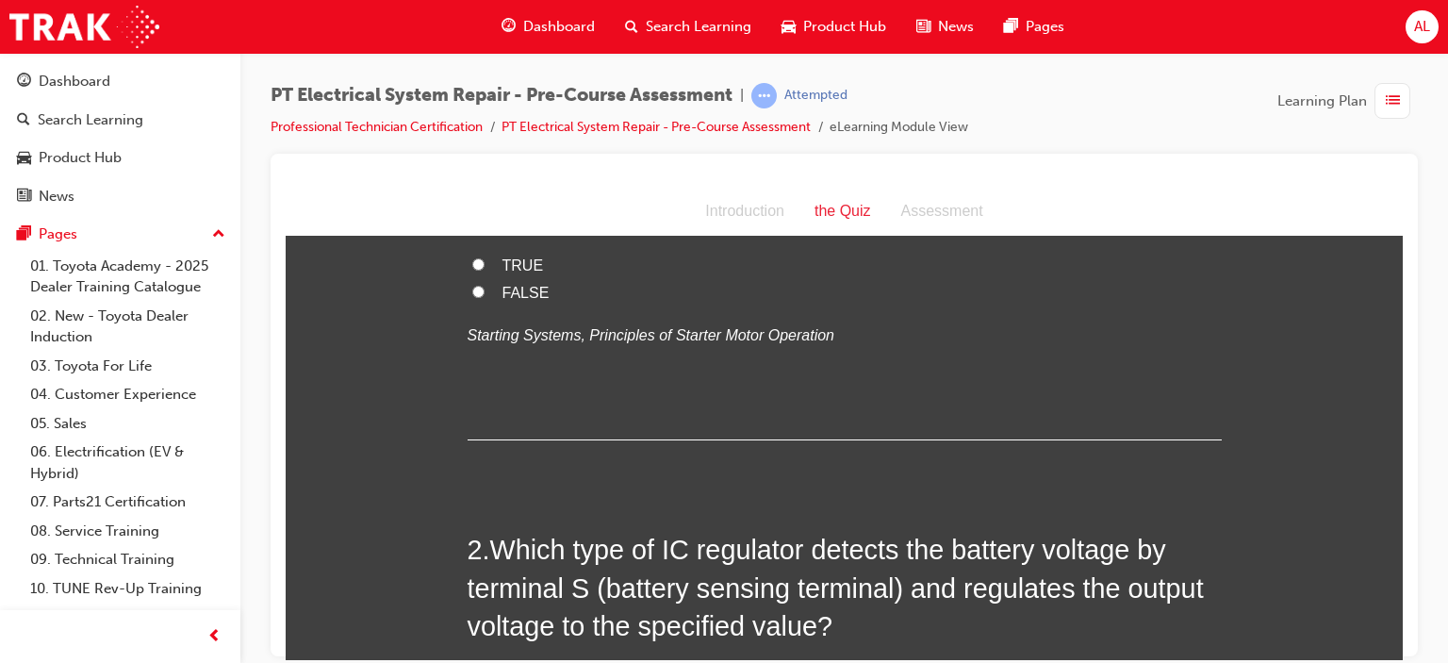
scroll to position [0, 0]
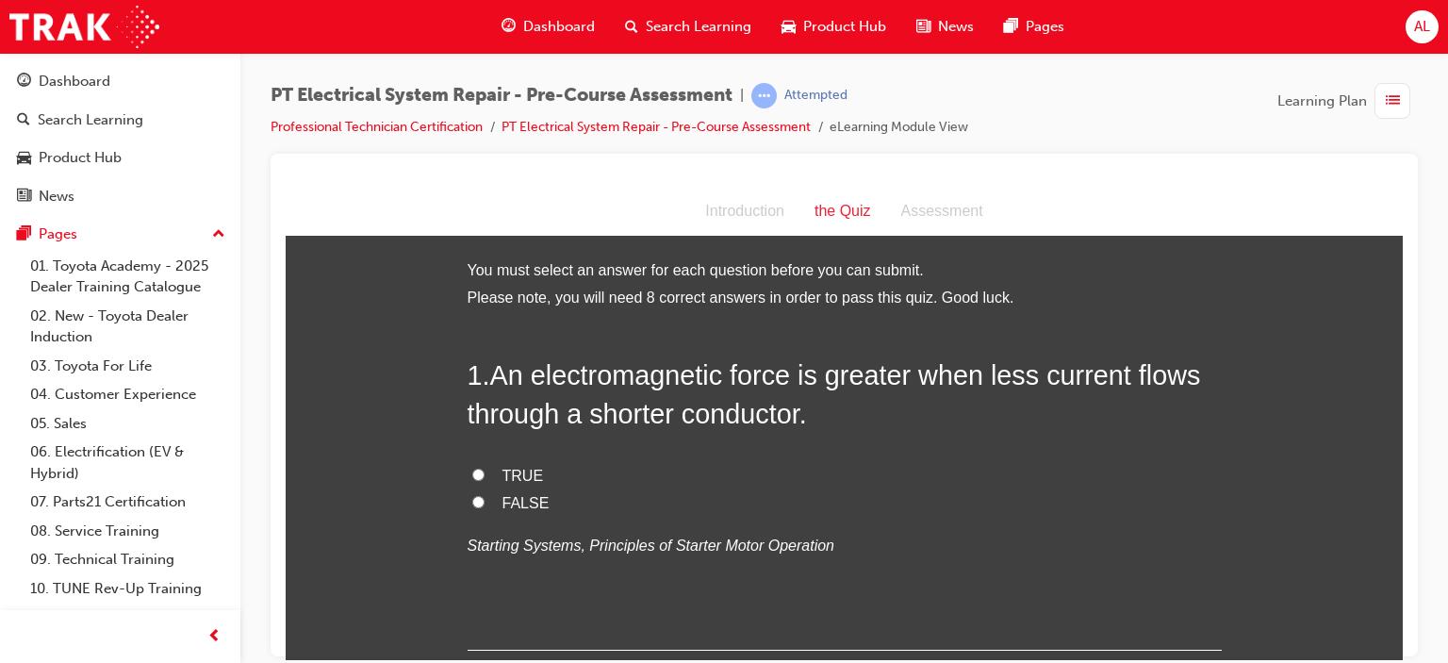
click at [472, 498] on input "FALSE" at bounding box center [478, 501] width 12 height 12
radio input "true"
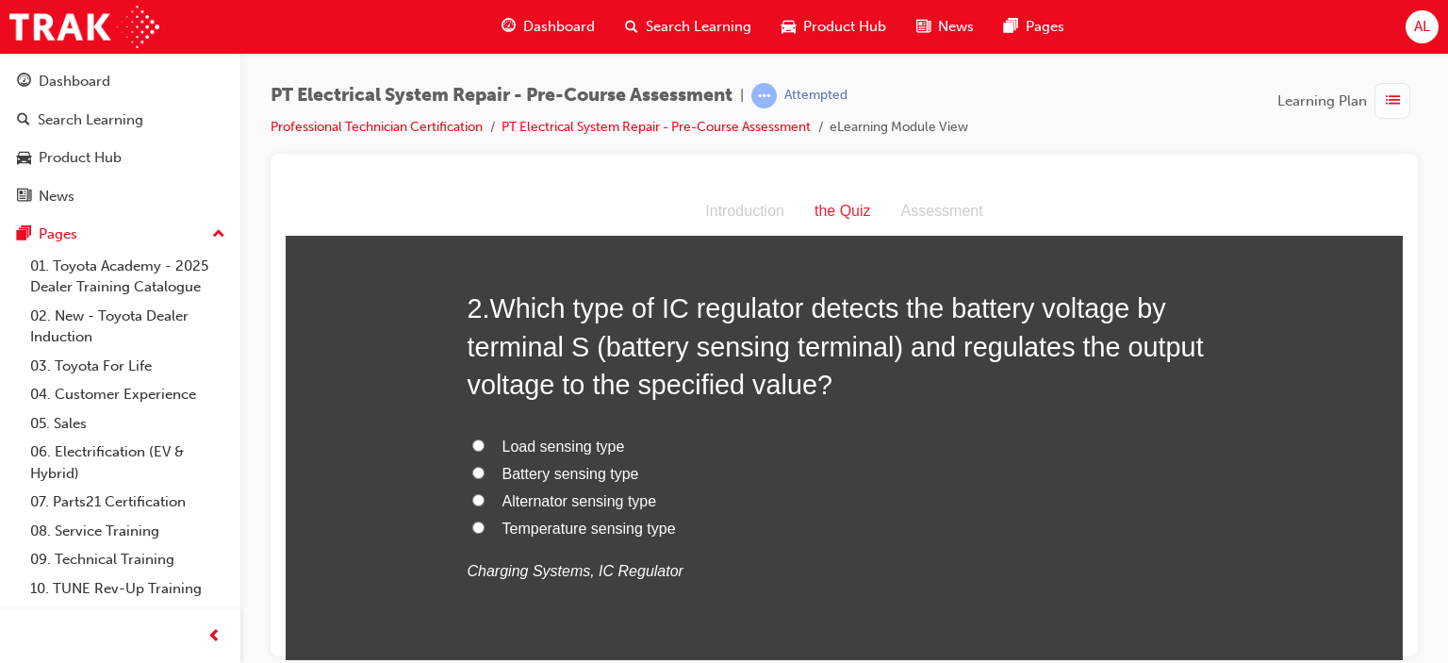
scroll to position [453, 0]
click at [472, 465] on input "Battery sensing type" at bounding box center [478, 471] width 12 height 12
radio input "true"
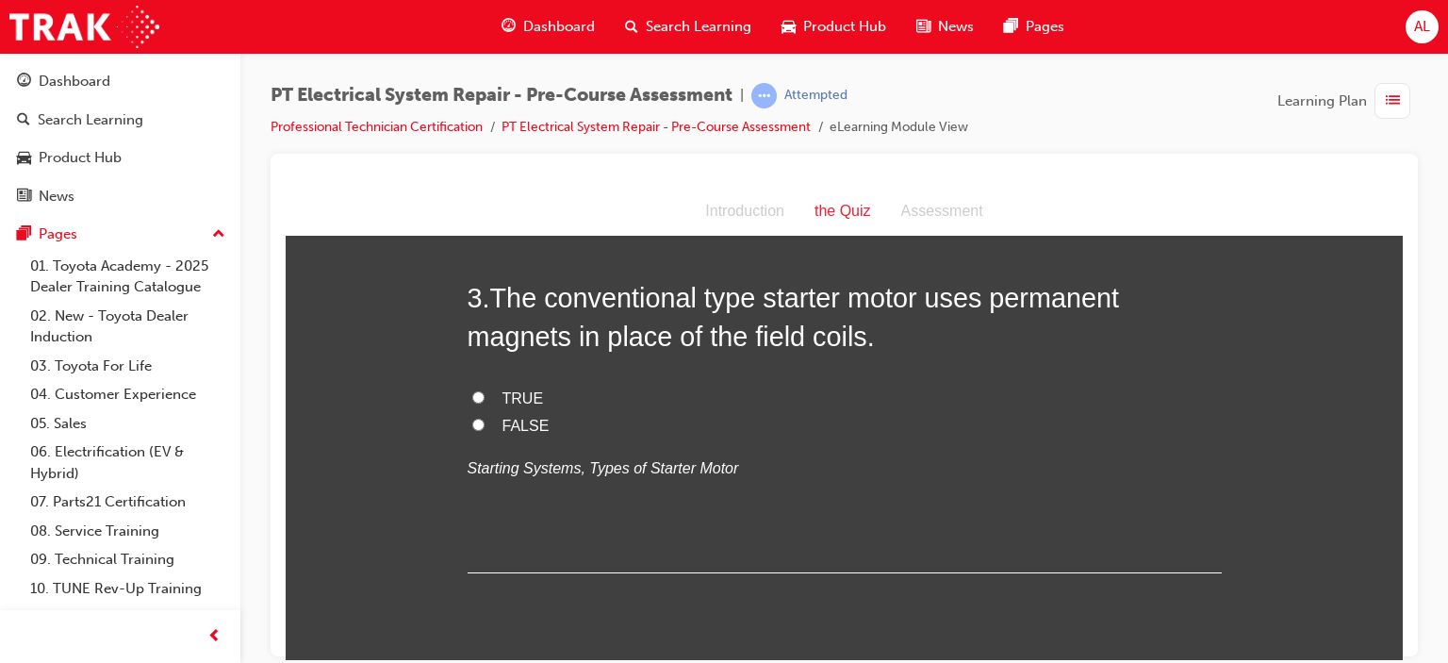
scroll to position [941, 0]
click at [472, 421] on input "FALSE" at bounding box center [478, 422] width 12 height 12
radio input "true"
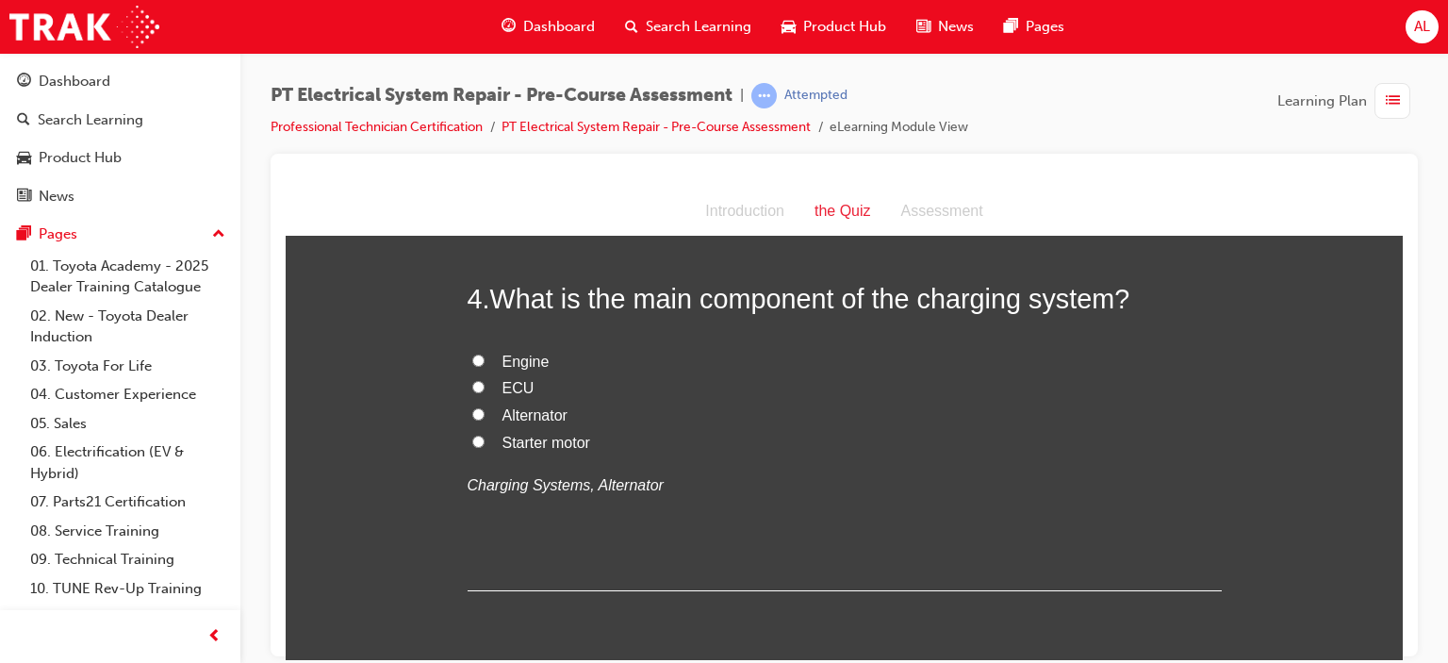
scroll to position [1328, 0]
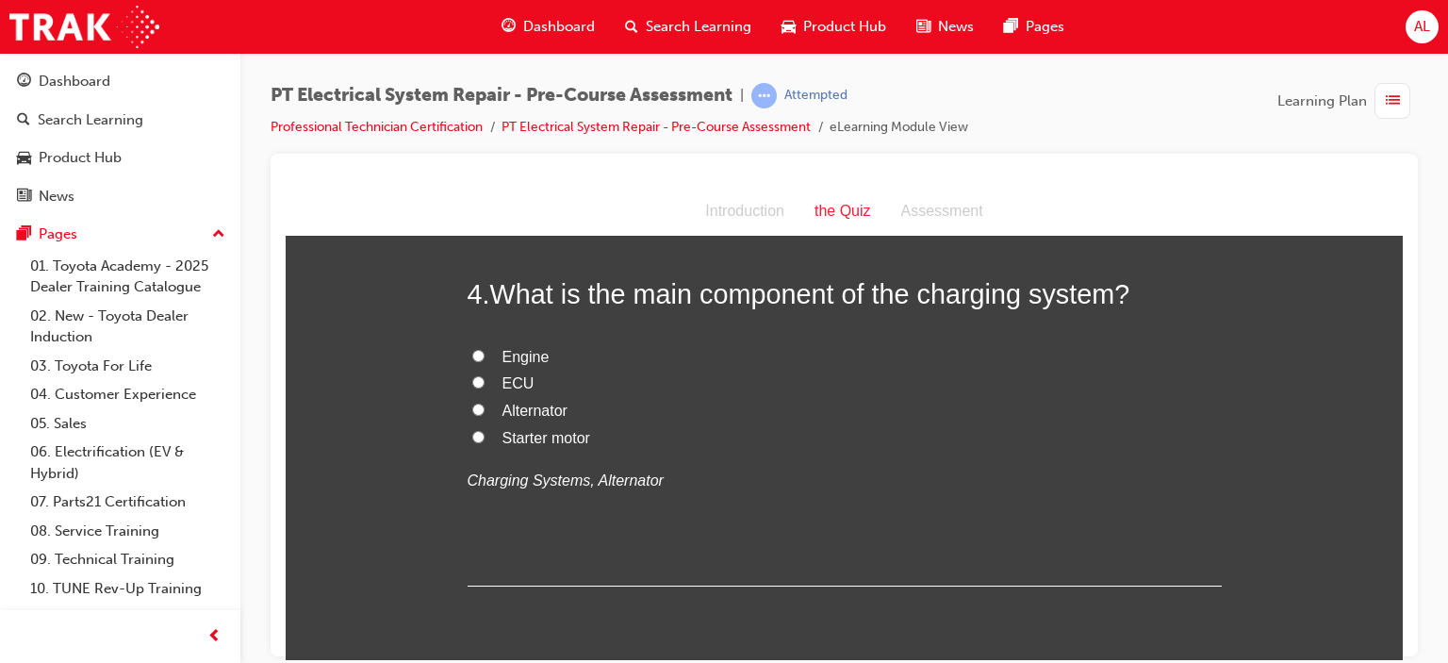
click at [472, 408] on input "Alternator" at bounding box center [478, 409] width 12 height 12
radio input "true"
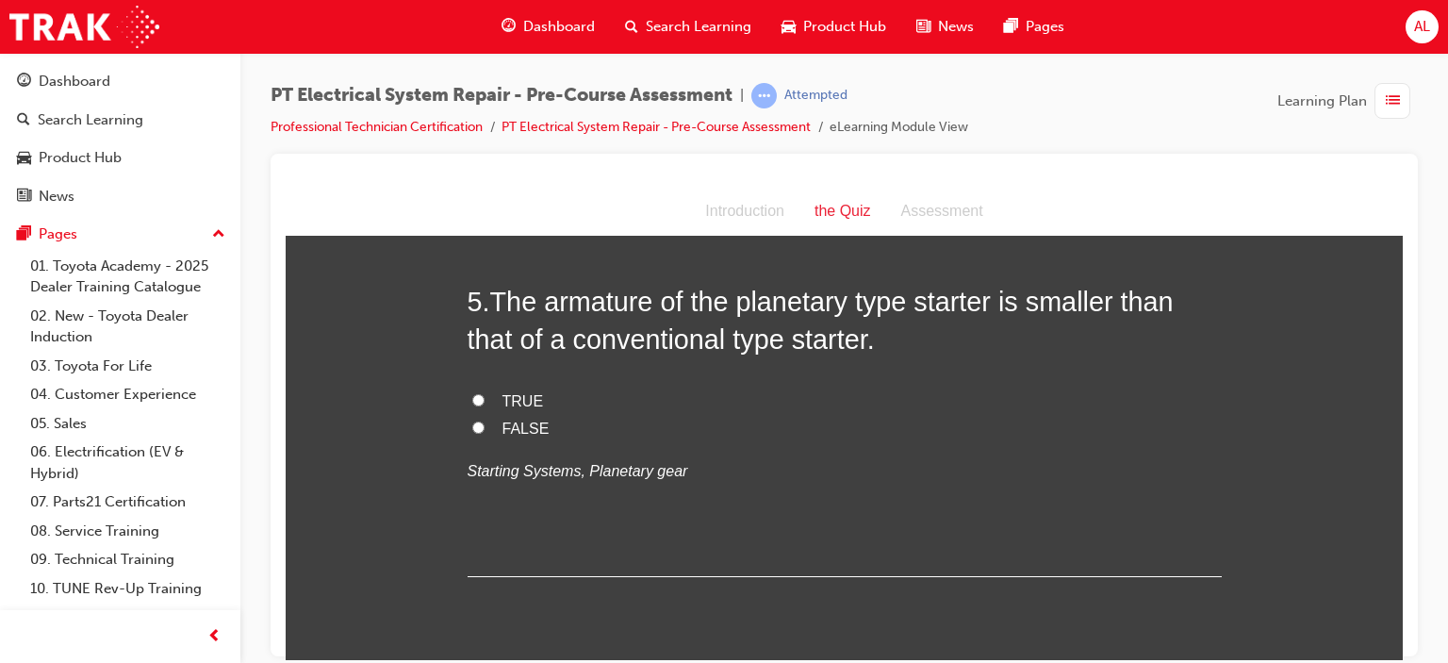
scroll to position [1723, 0]
click at [472, 397] on input "TRUE" at bounding box center [478, 398] width 12 height 12
radio input "true"
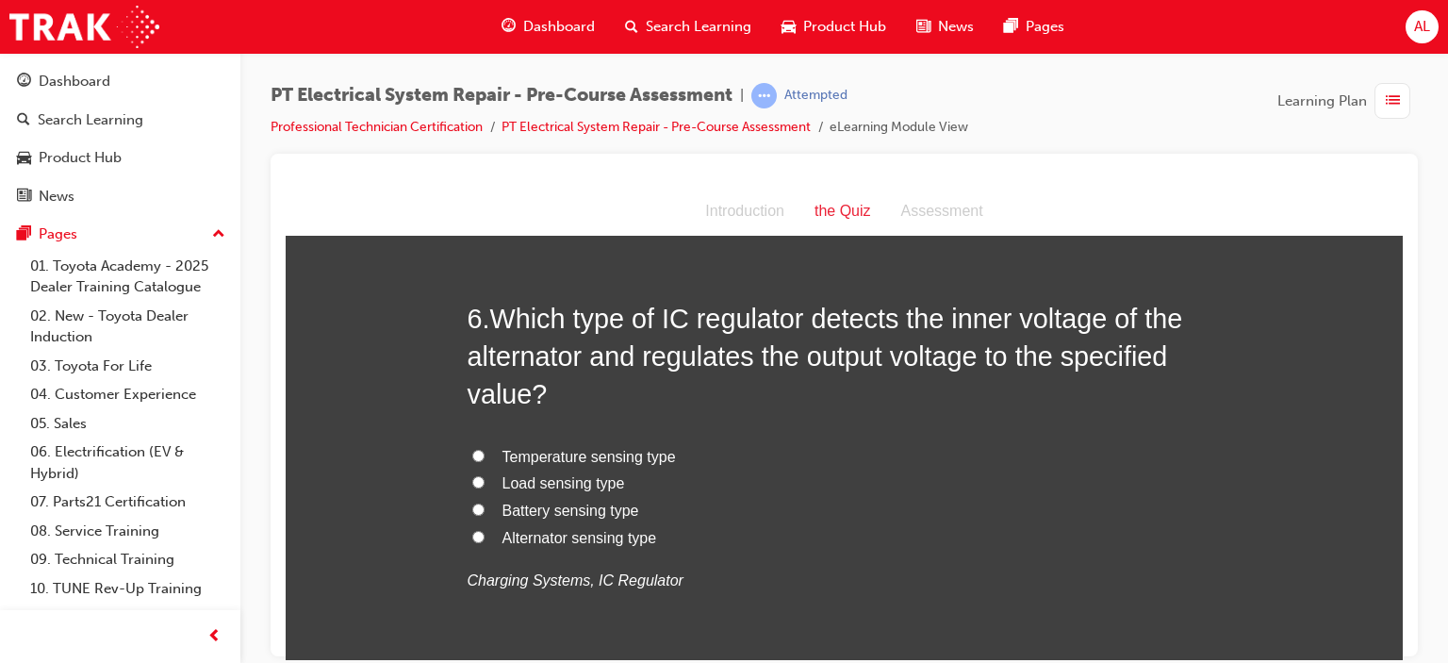
scroll to position [2099, 0]
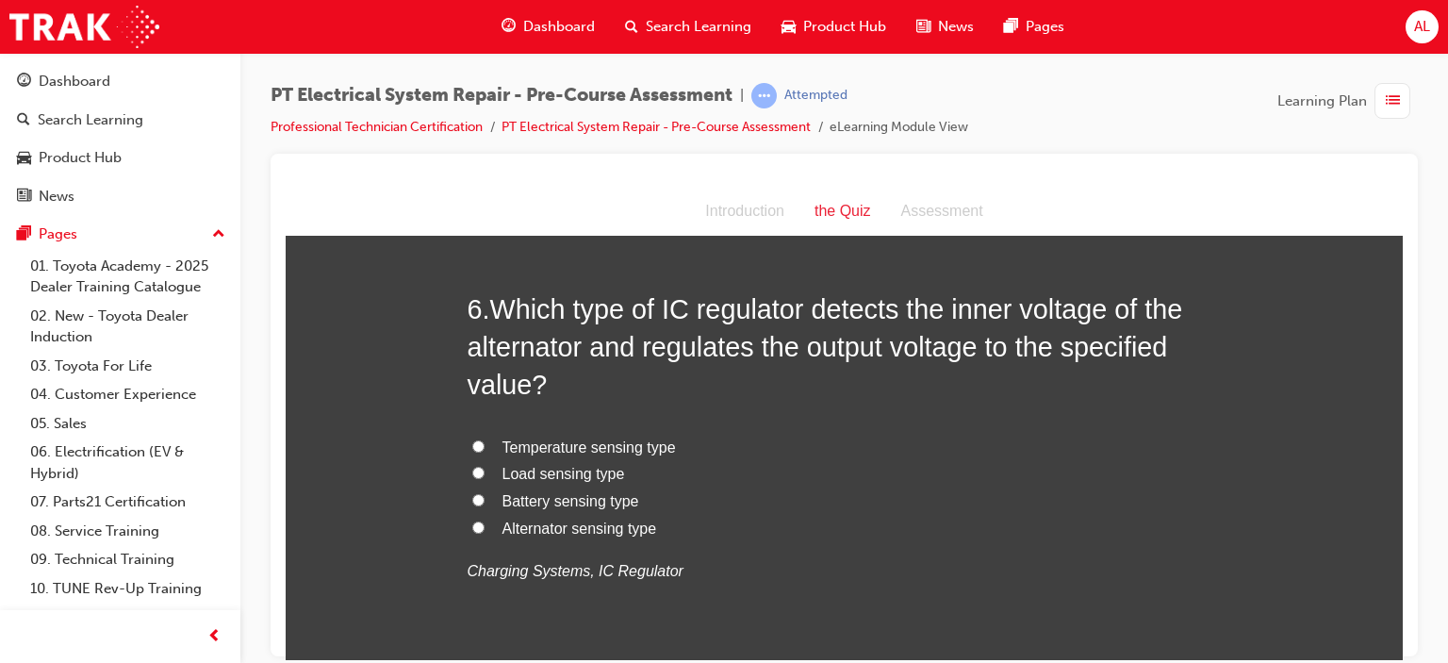
click at [393, 389] on div "You must select an answer for each question before you can submit. Please note,…" at bounding box center [844, 306] width 1117 height 4297
click at [472, 521] on input "Alternator sensing type" at bounding box center [478, 526] width 12 height 12
radio input "true"
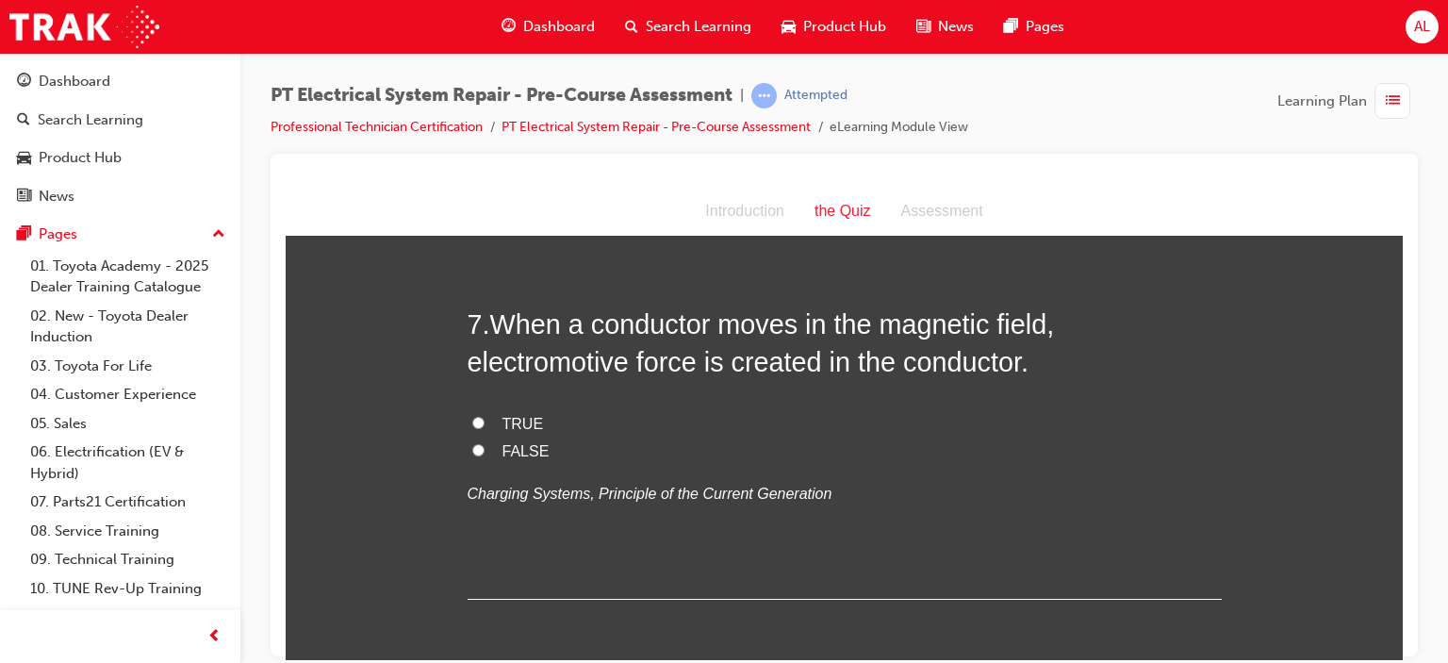
scroll to position [2563, 0]
click at [472, 417] on input "TRUE" at bounding box center [478, 420] width 12 height 12
radio input "true"
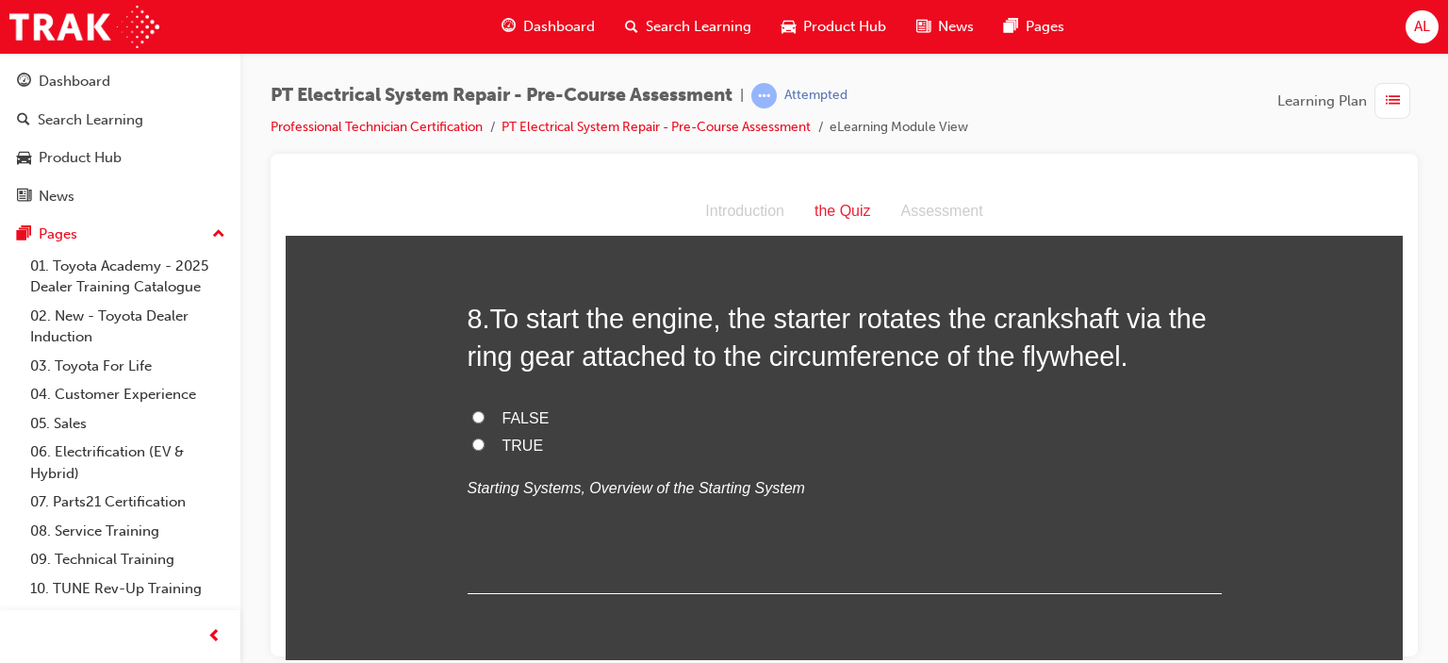
scroll to position [2953, 0]
click at [472, 436] on input "TRUE" at bounding box center [478, 442] width 12 height 12
radio input "true"
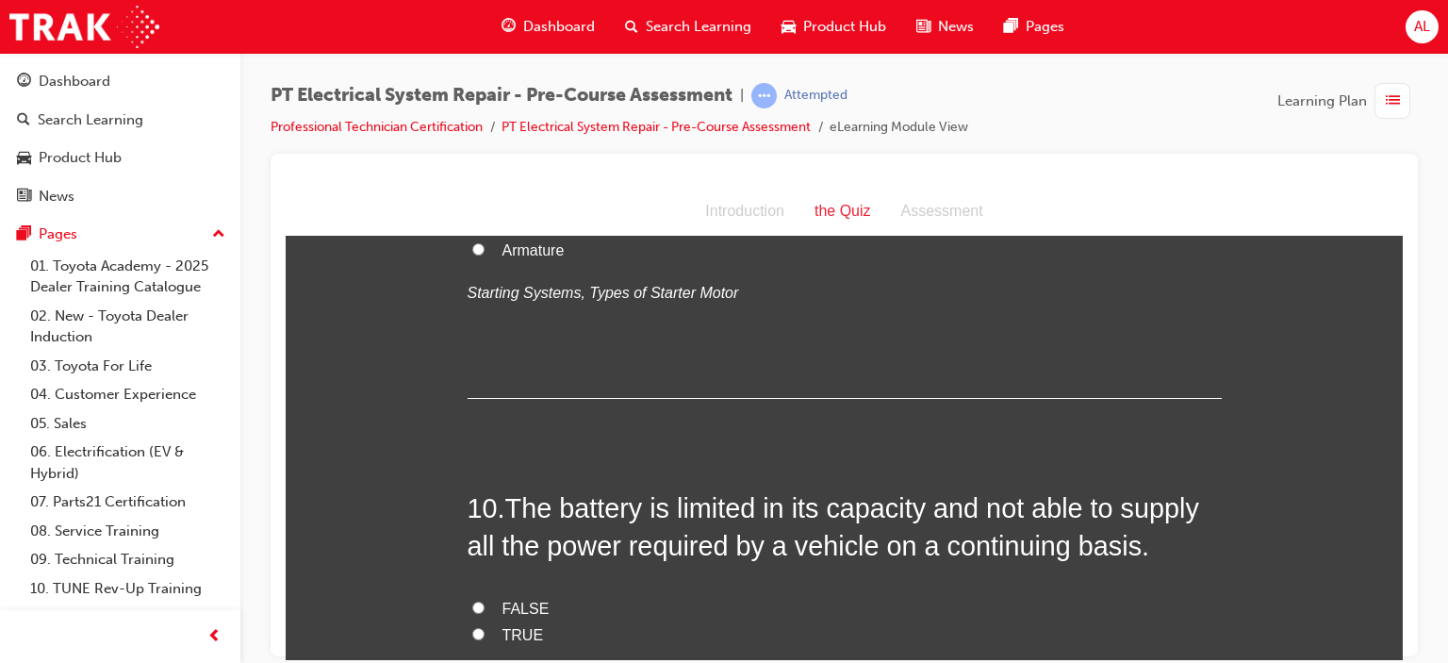
scroll to position [3628, 0]
click at [472, 227] on input "Planetary gear" at bounding box center [478, 221] width 12 height 12
radio input "true"
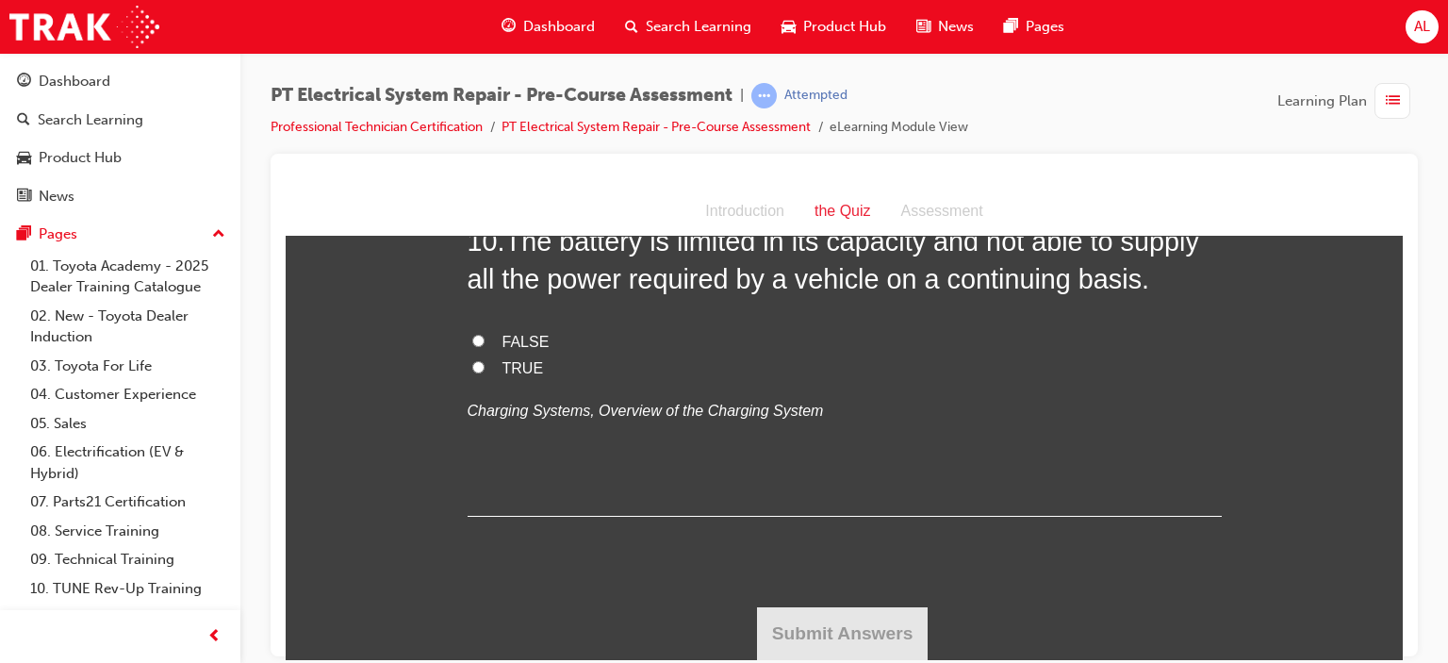
scroll to position [4069, 0]
click at [472, 372] on input "TRUE" at bounding box center [478, 366] width 12 height 12
radio input "true"
click at [805, 618] on button "Submit Answers" at bounding box center [843, 632] width 172 height 53
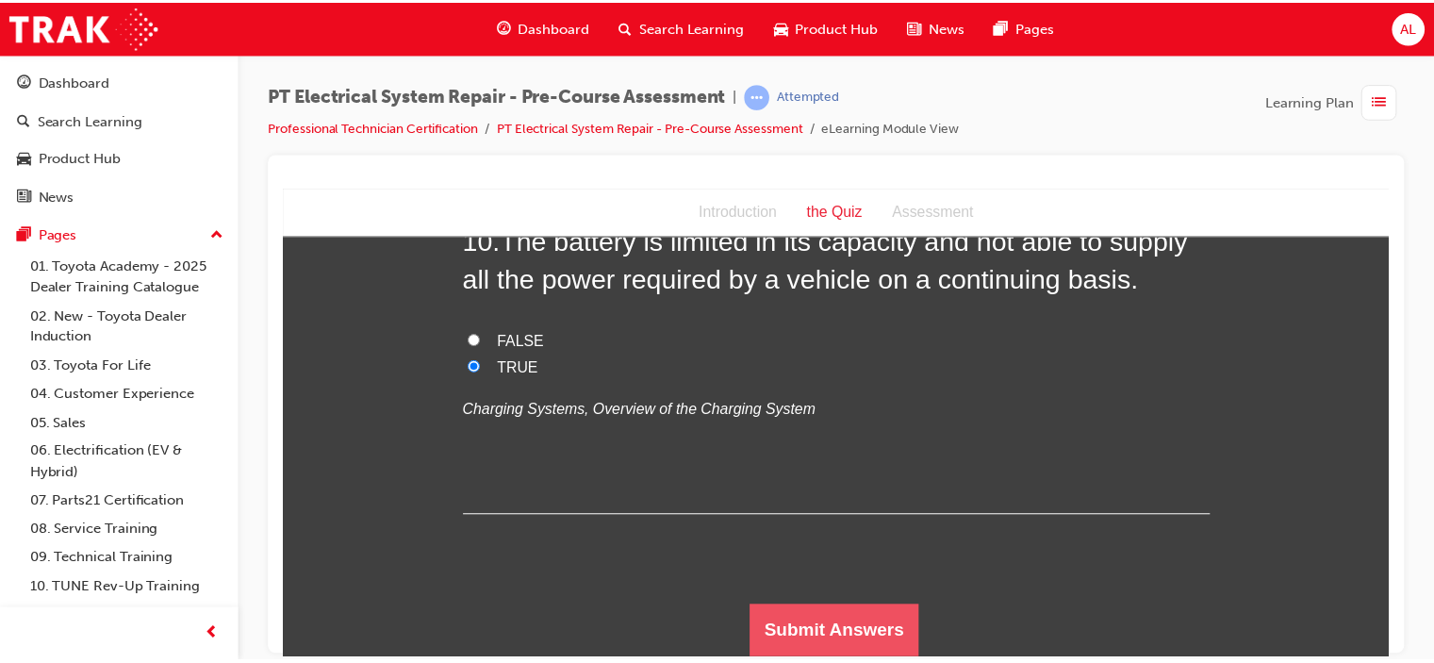
scroll to position [0, 0]
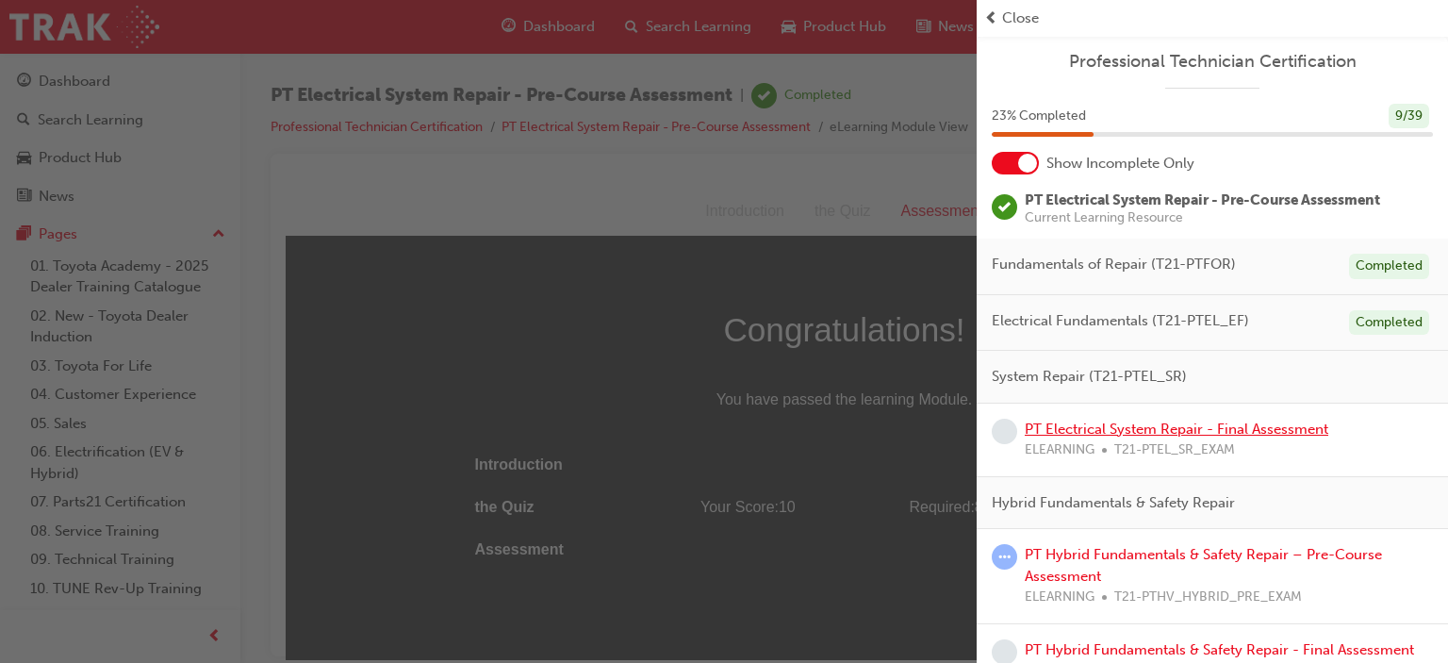
click at [1102, 434] on link "PT Electrical System Repair - Final Assessment" at bounding box center [1177, 429] width 304 height 17
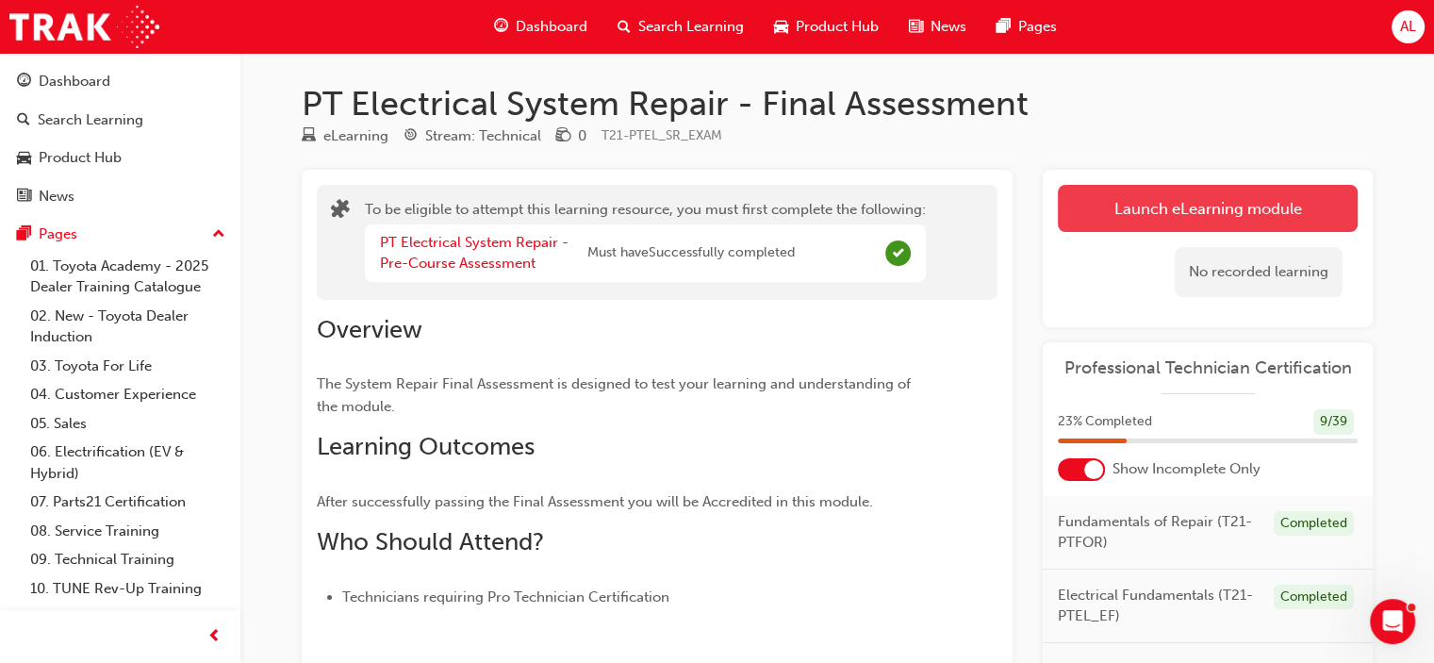
click at [1237, 195] on button "Launch eLearning module" at bounding box center [1208, 208] width 300 height 47
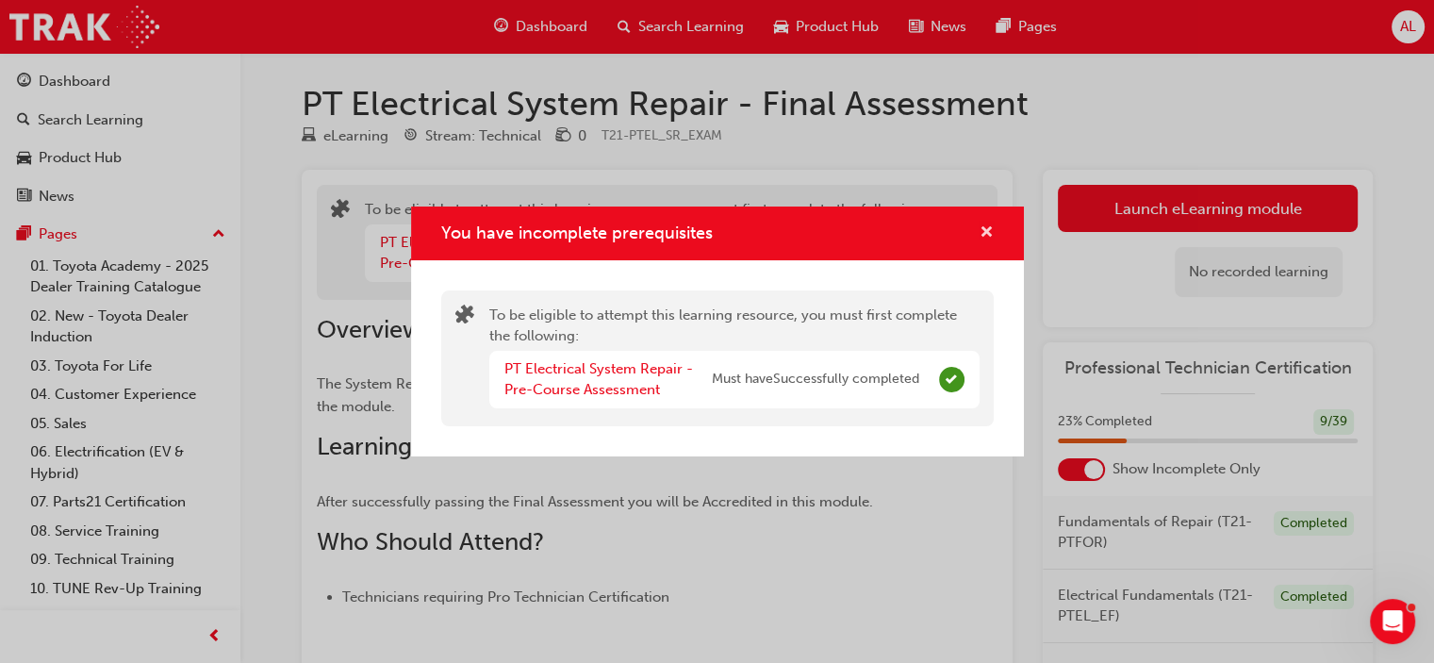
click at [984, 225] on span "cross-icon" at bounding box center [987, 233] width 14 height 17
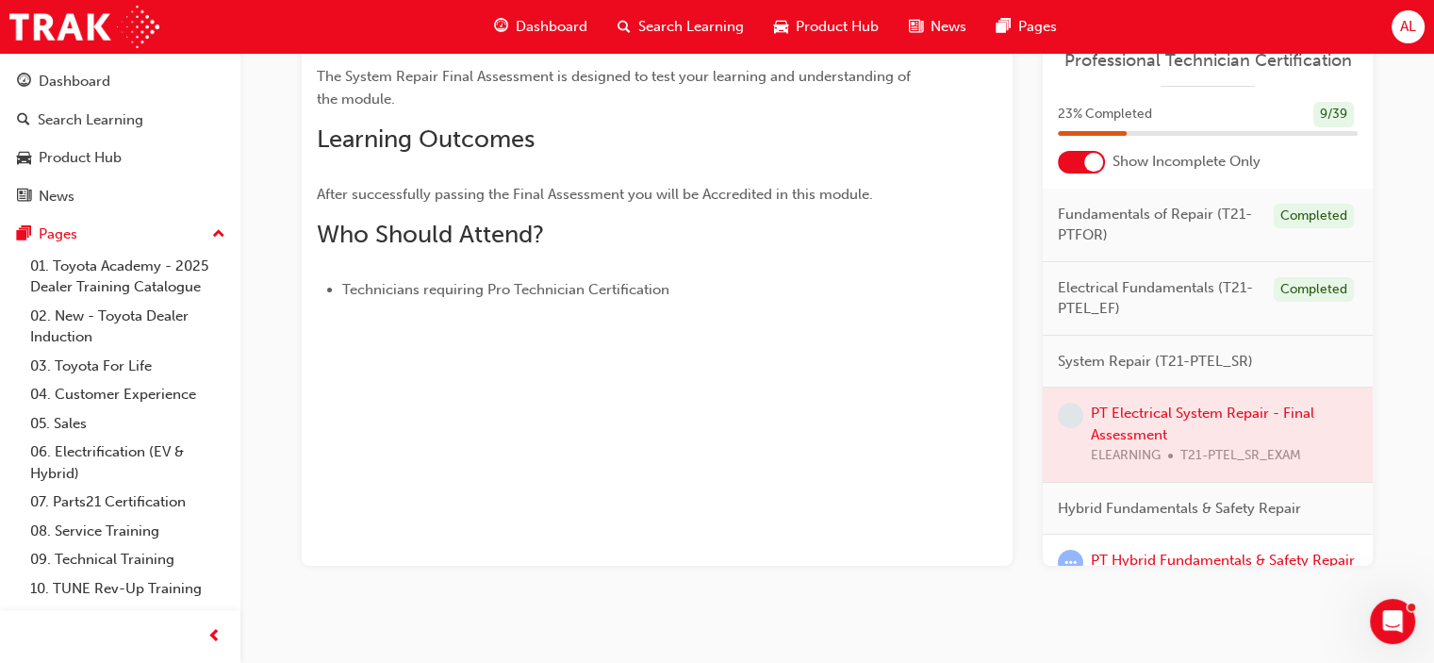
scroll to position [317, 0]
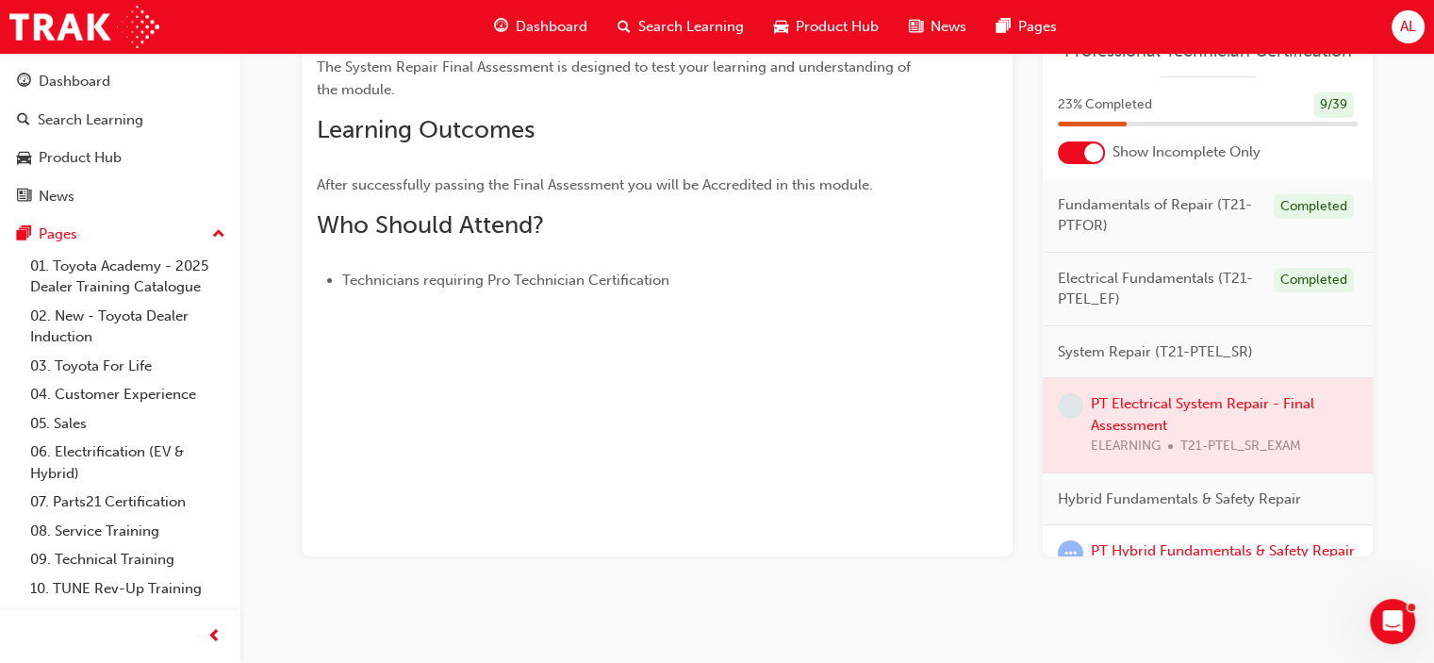
click at [562, 22] on span "Dashboard" at bounding box center [552, 27] width 72 height 22
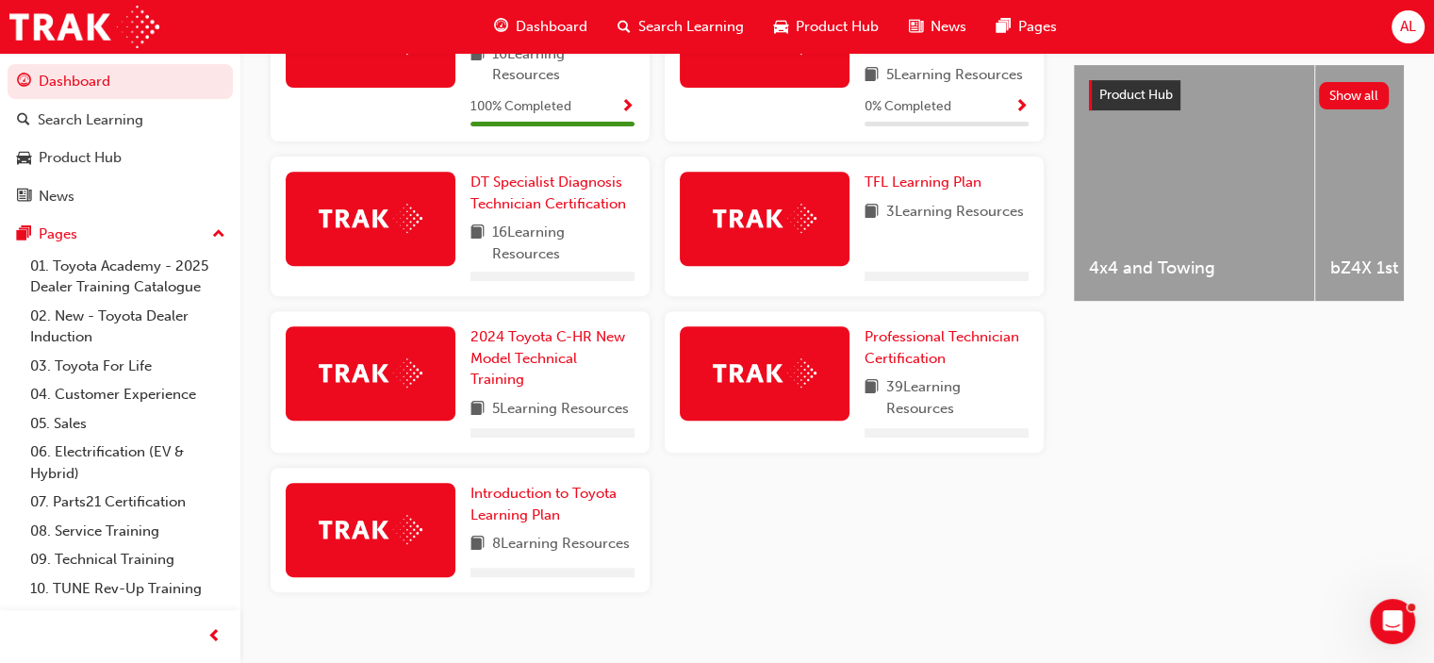
scroll to position [756, 0]
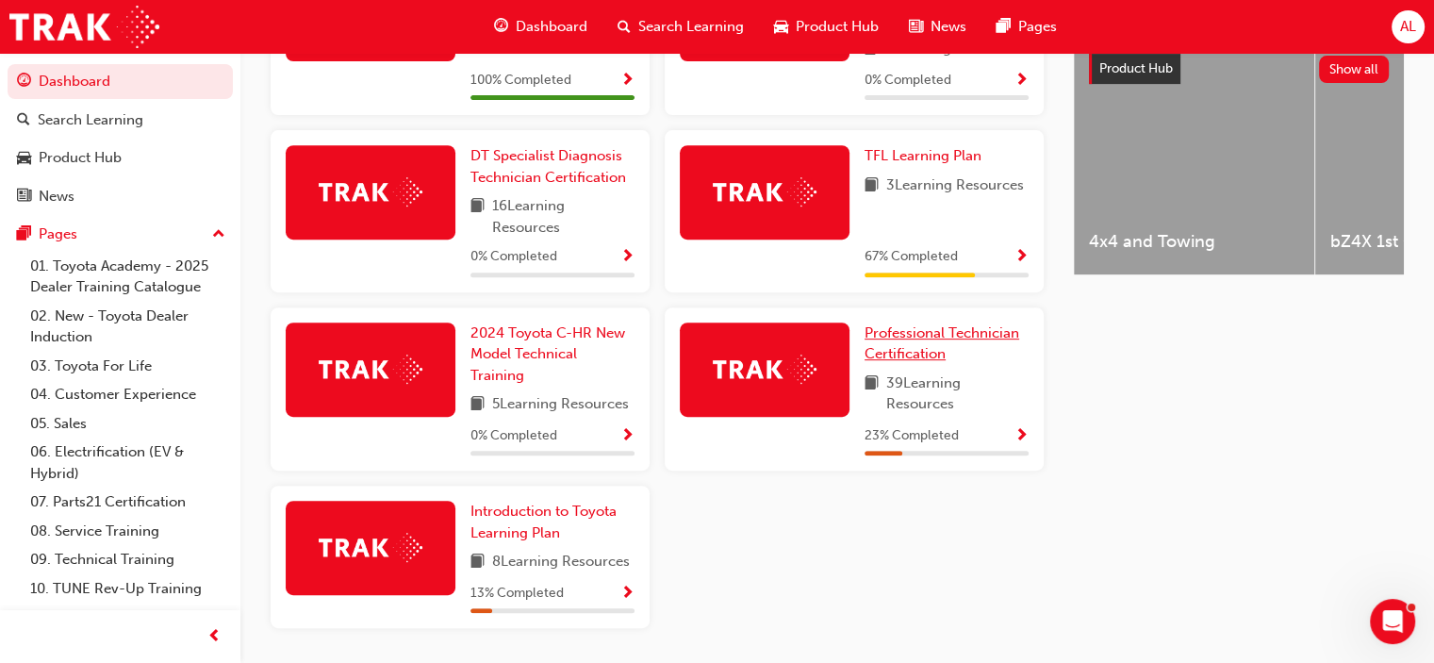
click at [904, 338] on span "Professional Technician Certification" at bounding box center [942, 343] width 155 height 39
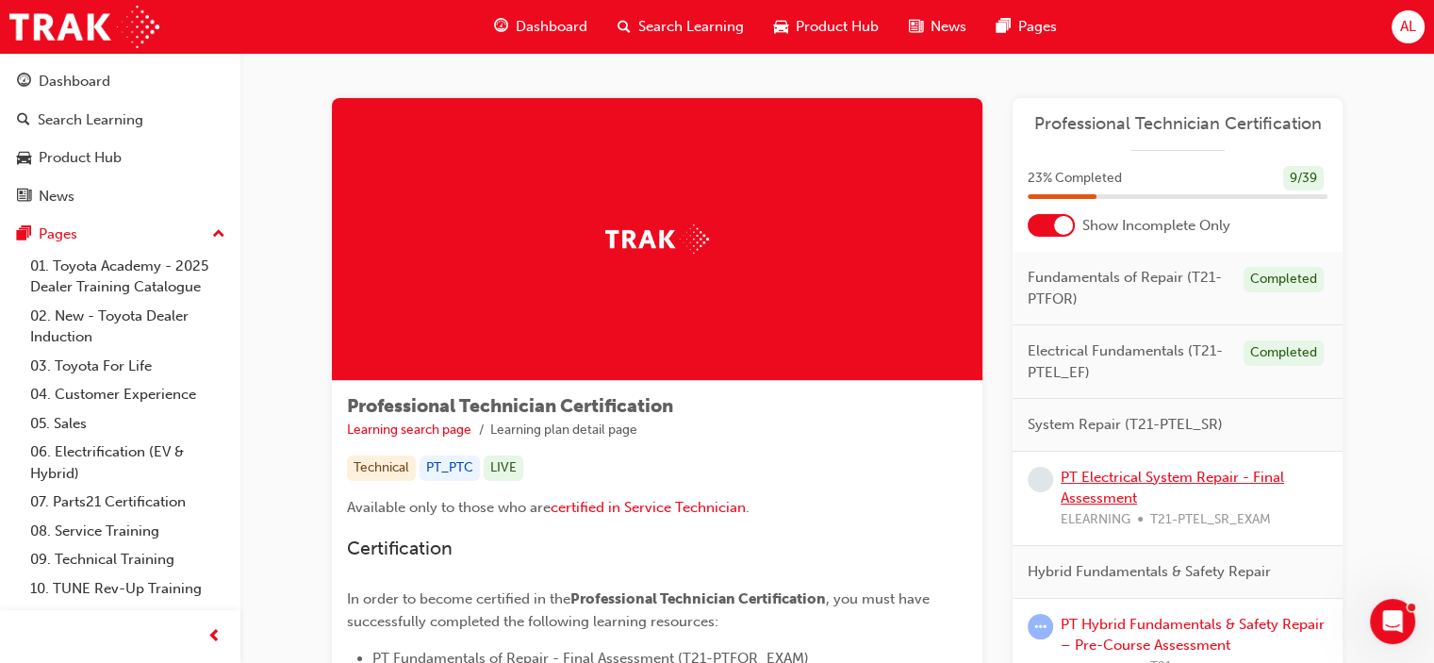
click at [1124, 475] on link "PT Electrical System Repair - Final Assessment" at bounding box center [1172, 488] width 223 height 39
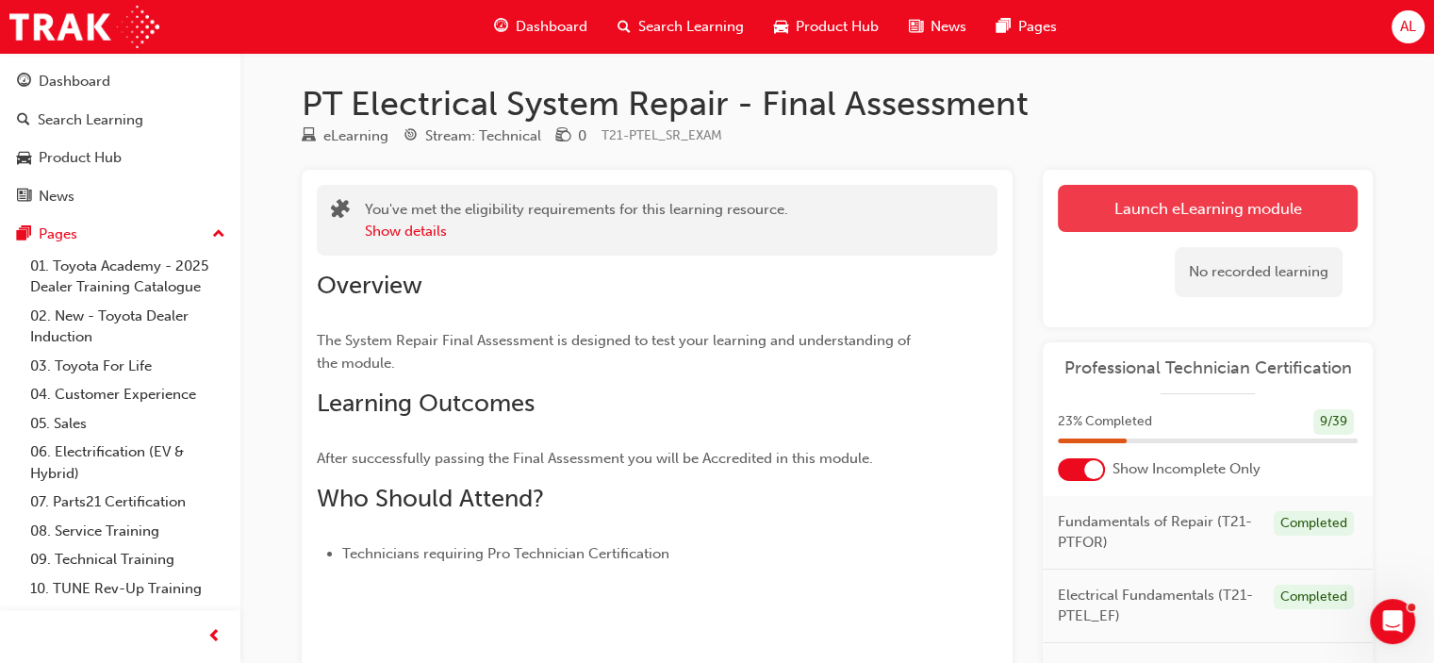
click at [1230, 207] on button "Launch eLearning module" at bounding box center [1208, 208] width 300 height 47
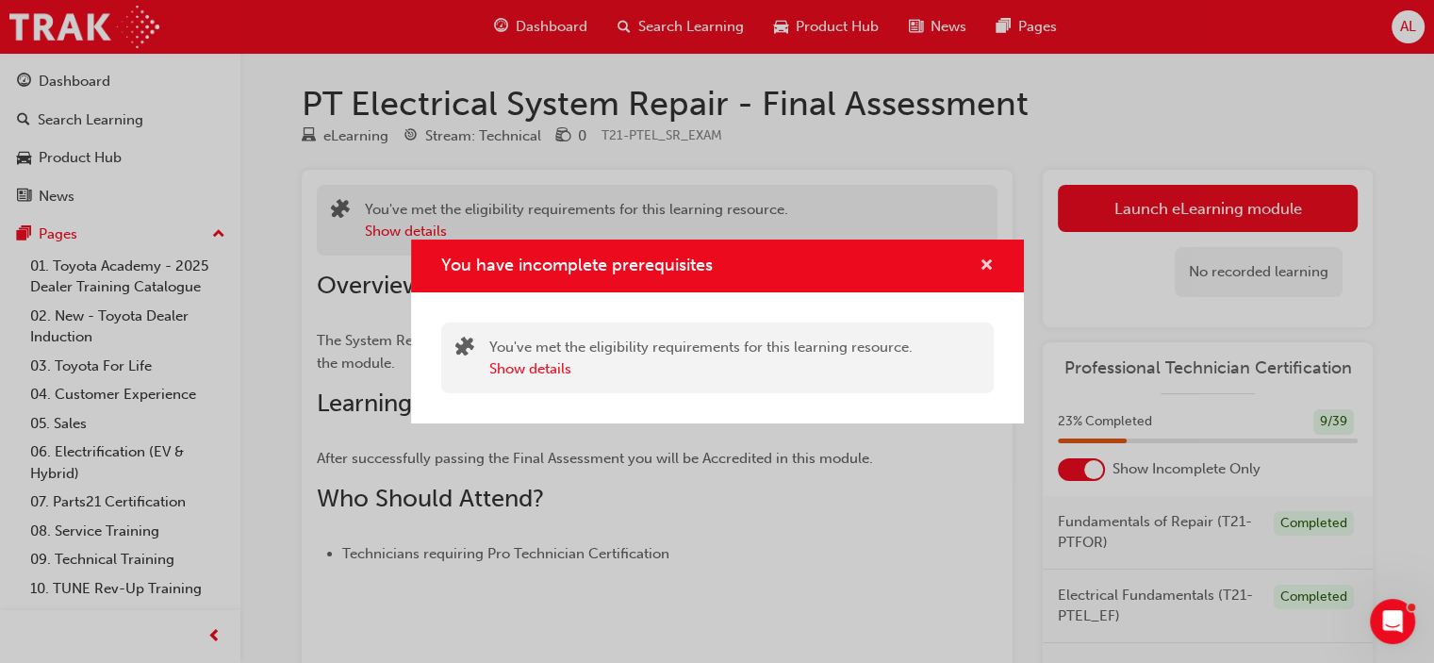
click at [985, 263] on span "cross-icon" at bounding box center [987, 266] width 14 height 17
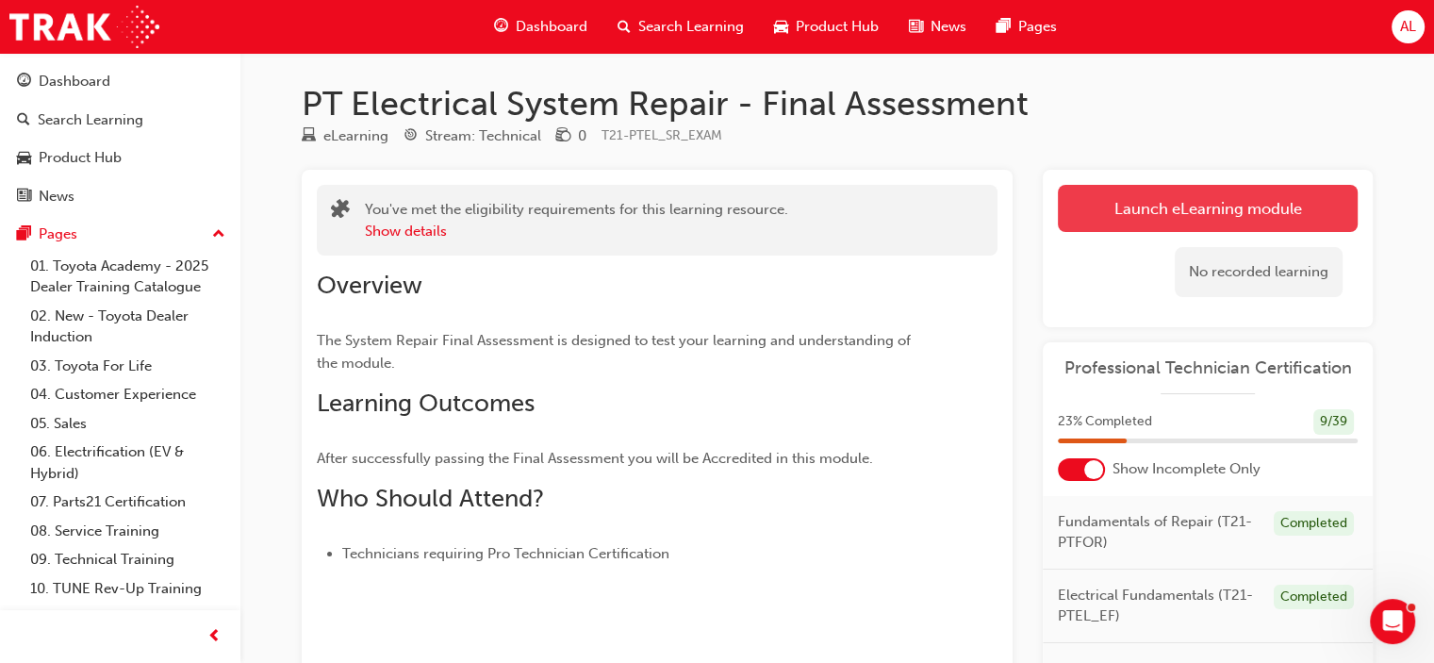
click at [1097, 203] on button "Launch eLearning module" at bounding box center [1208, 208] width 300 height 47
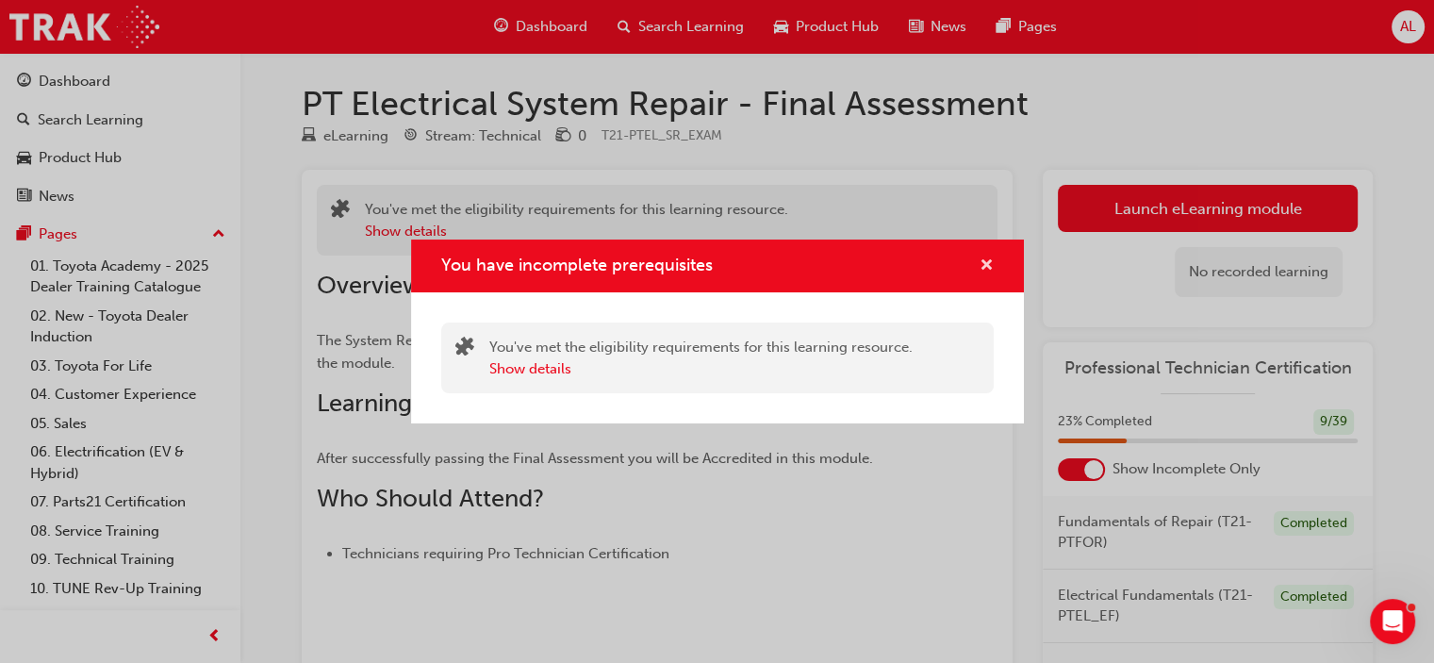
click at [984, 269] on span "cross-icon" at bounding box center [987, 266] width 14 height 17
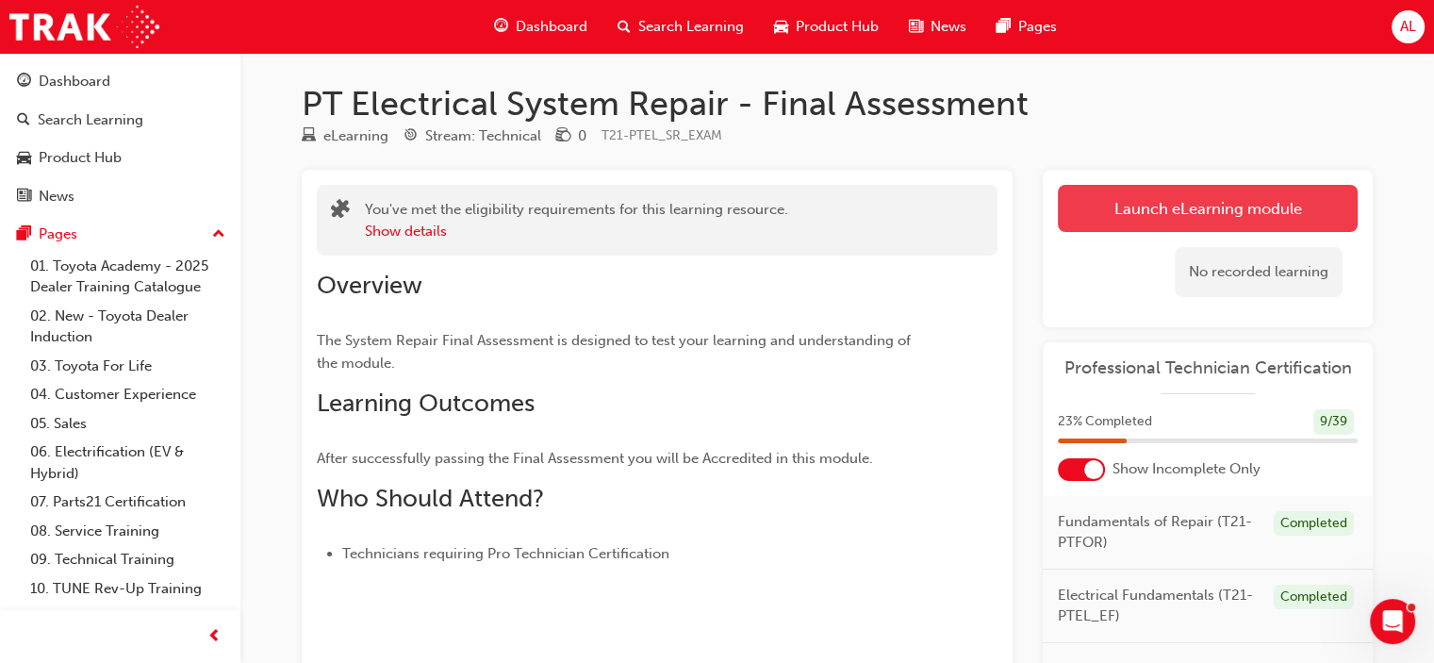
click at [1150, 220] on button "Launch eLearning module" at bounding box center [1208, 208] width 300 height 47
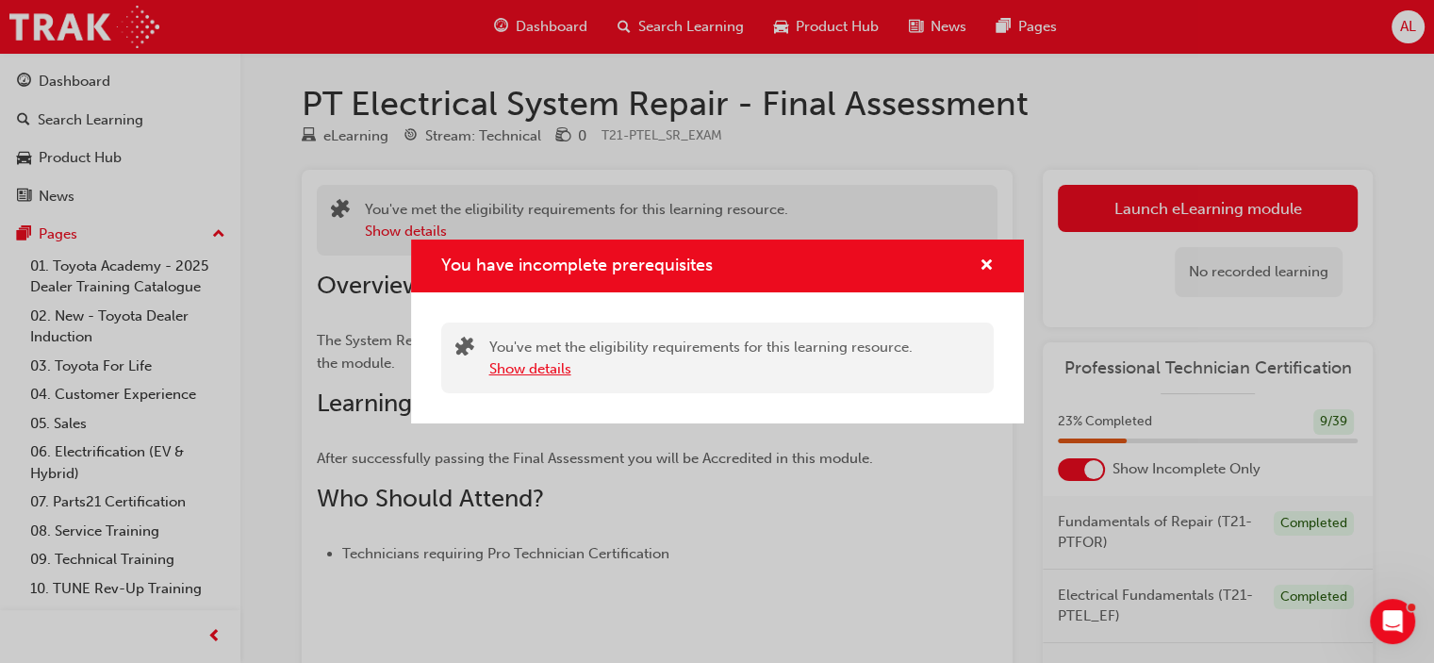
click at [508, 361] on button "Show details" at bounding box center [530, 369] width 82 height 22
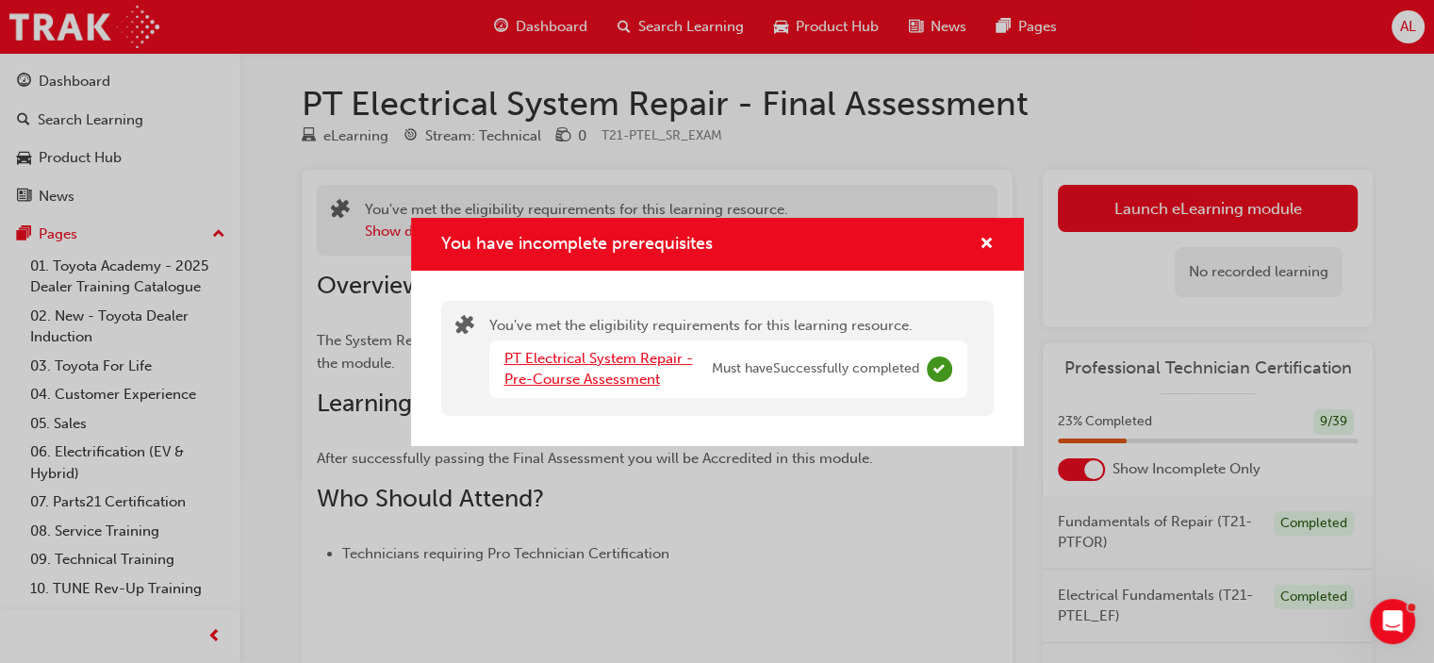
click at [557, 352] on link "PT Electrical System Repair - Pre-Course Assessment" at bounding box center [598, 369] width 189 height 39
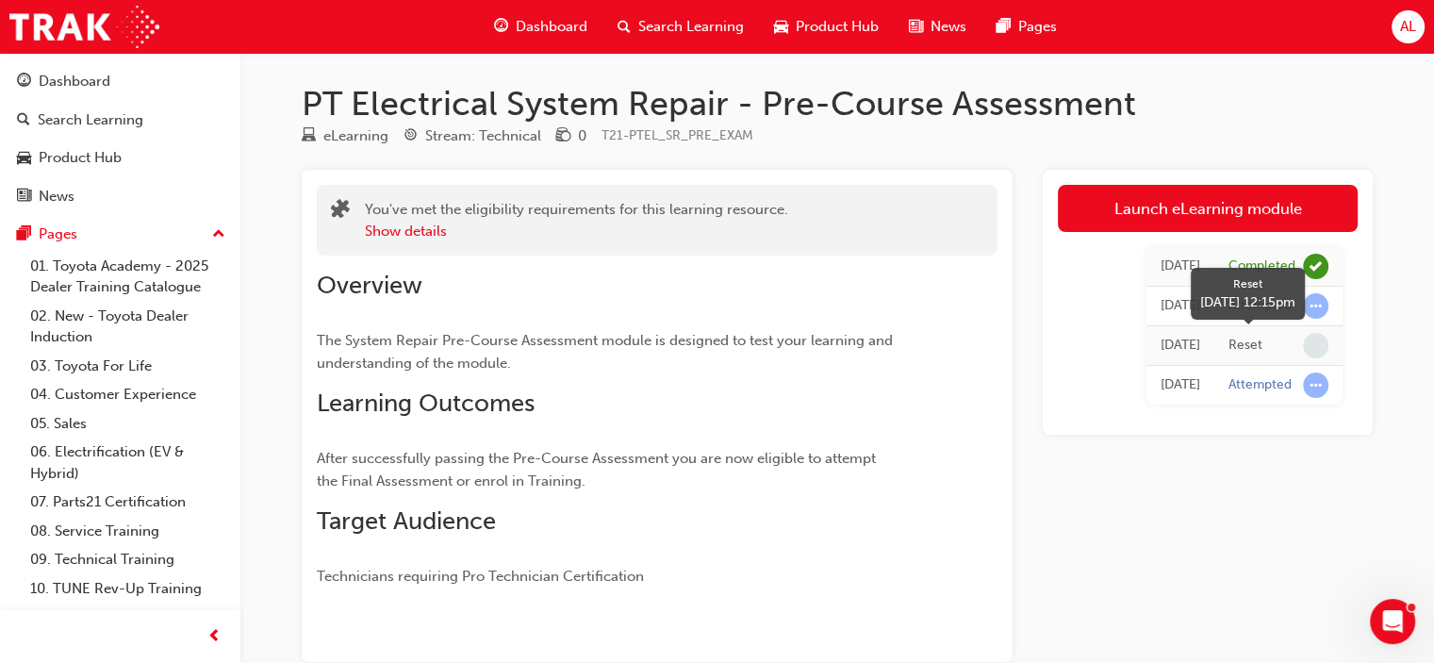
click at [1244, 342] on div "Reset" at bounding box center [1246, 346] width 34 height 18
click at [571, 22] on span "Dashboard" at bounding box center [552, 27] width 72 height 22
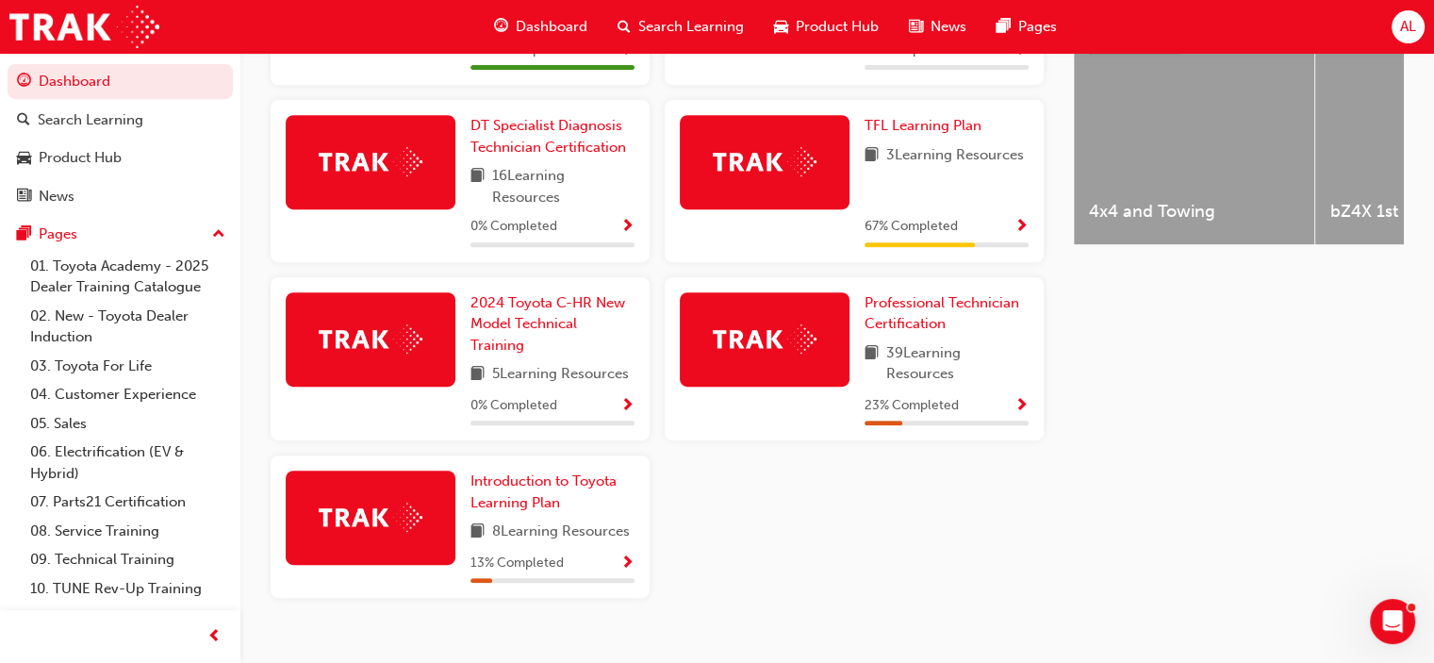
scroll to position [807, 0]
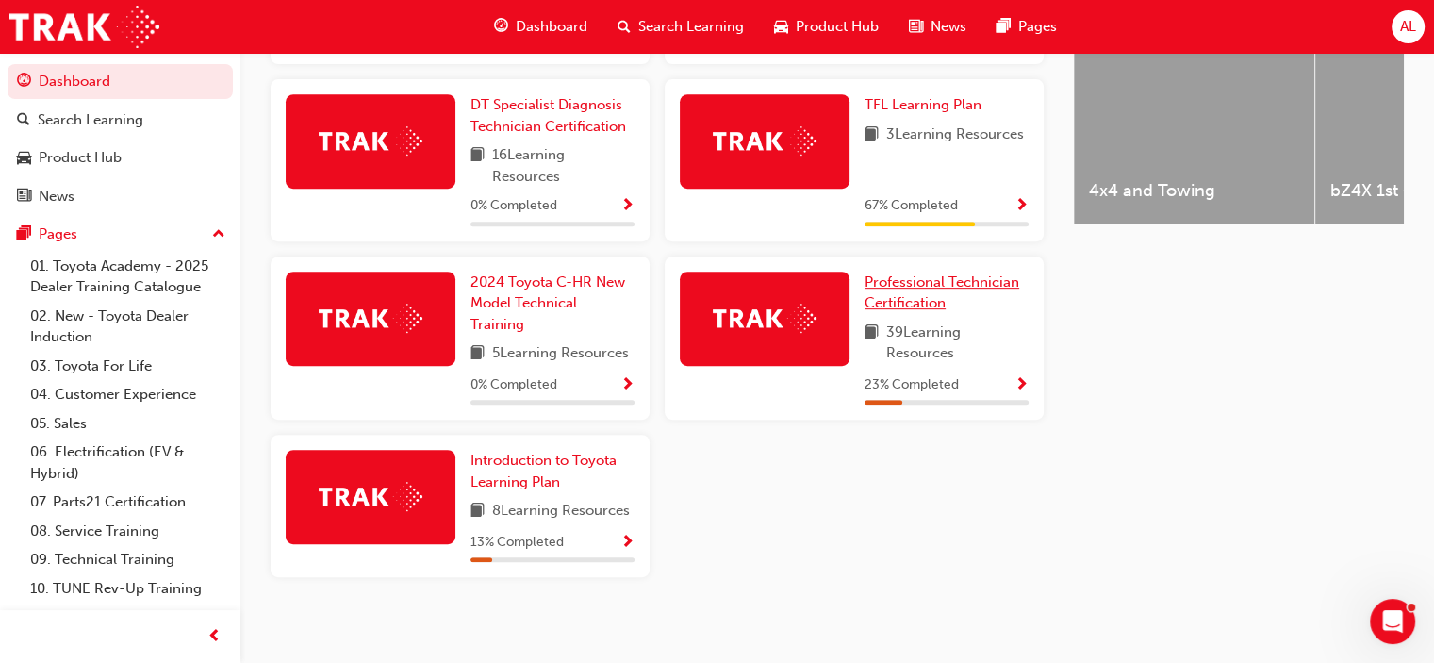
click at [884, 291] on span "Professional Technician Certification" at bounding box center [942, 292] width 155 height 39
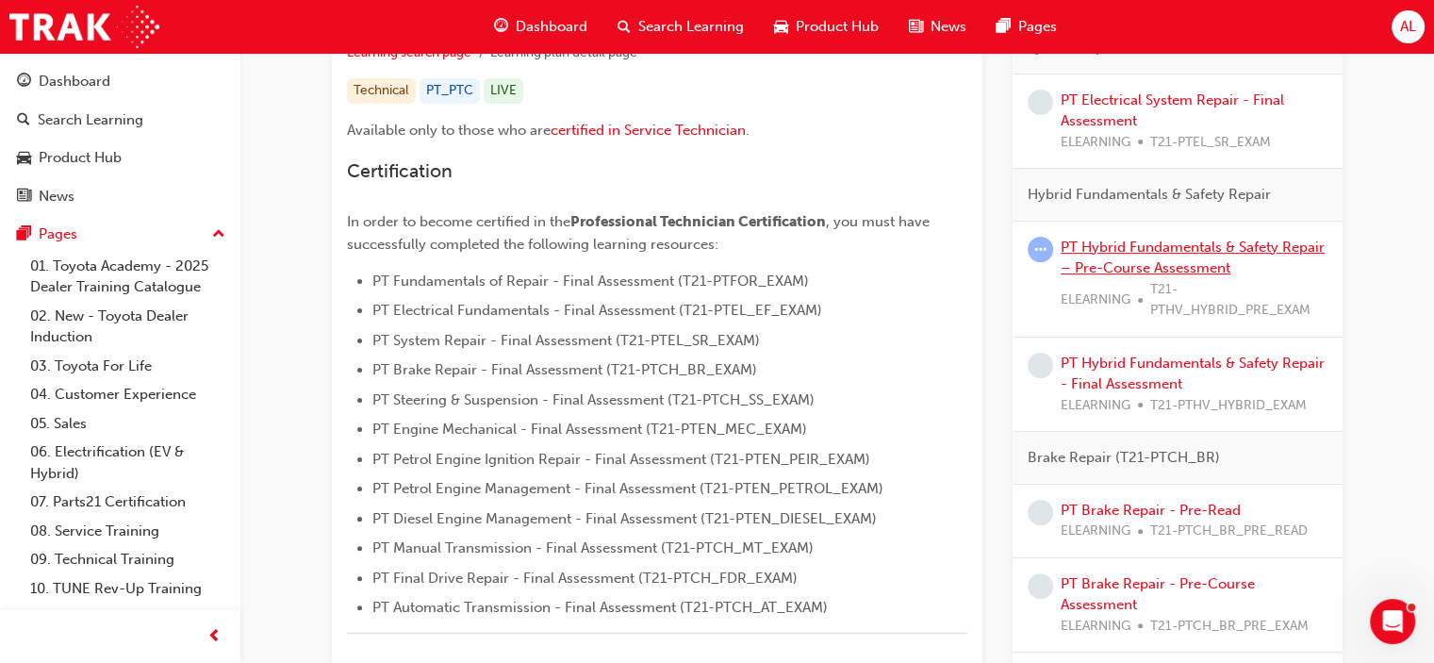
scroll to position [380, 0]
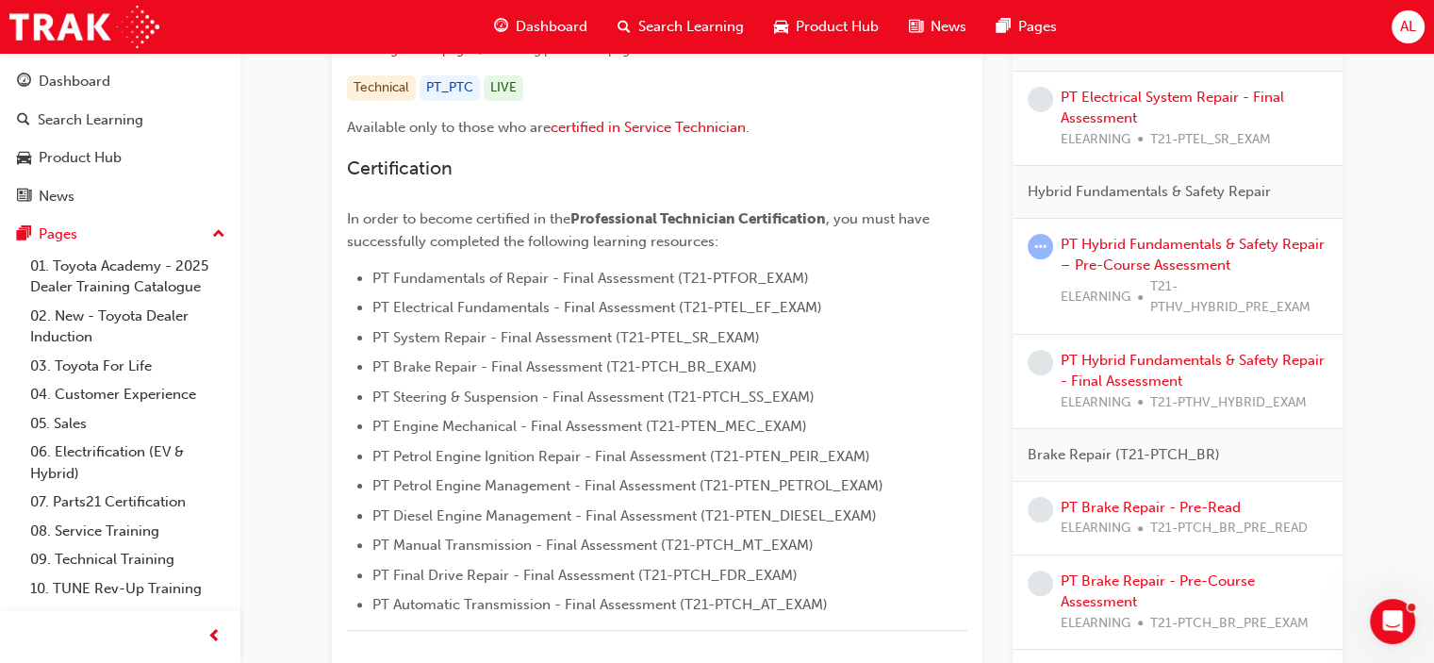
click at [1146, 252] on div "PT Hybrid Fundamentals & Safety Repair – Pre-Course Assessment ELEARNING T21-PT…" at bounding box center [1194, 276] width 267 height 85
click at [1147, 241] on link "PT Hybrid Fundamentals & Safety Repair – Pre-Course Assessment" at bounding box center [1193, 255] width 264 height 39
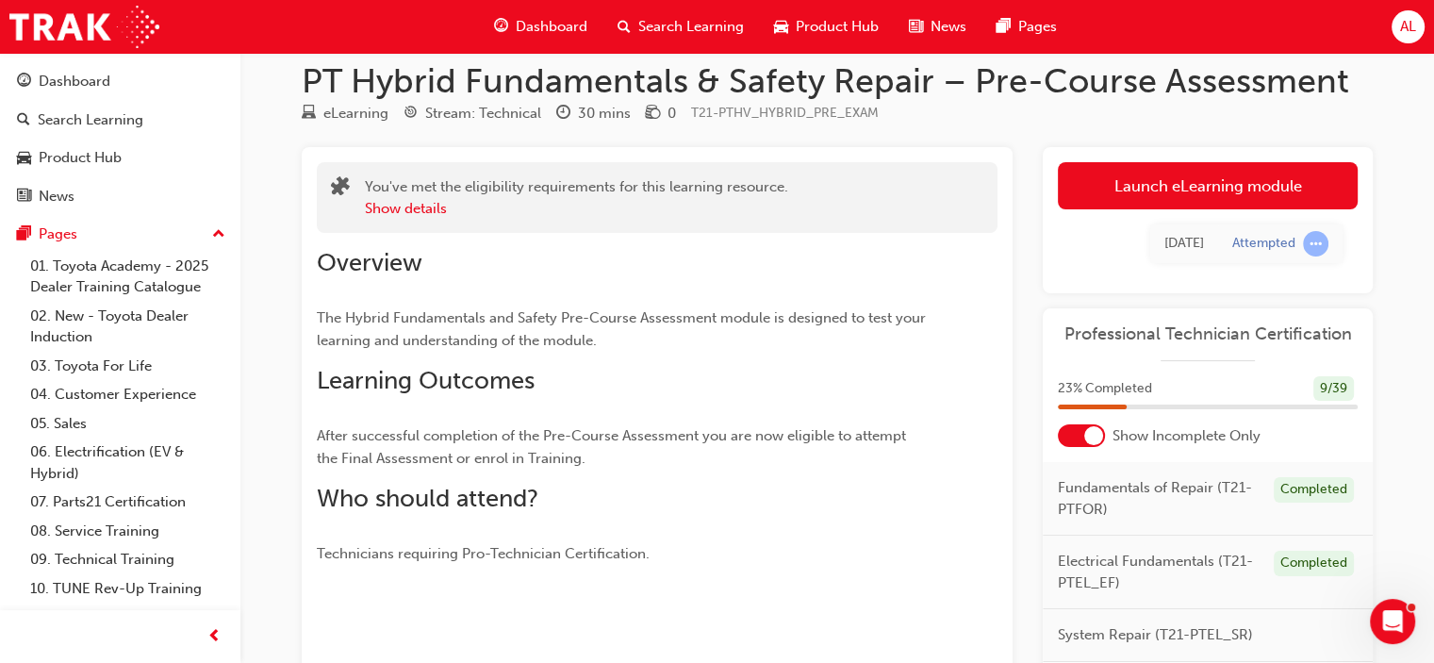
scroll to position [4, 0]
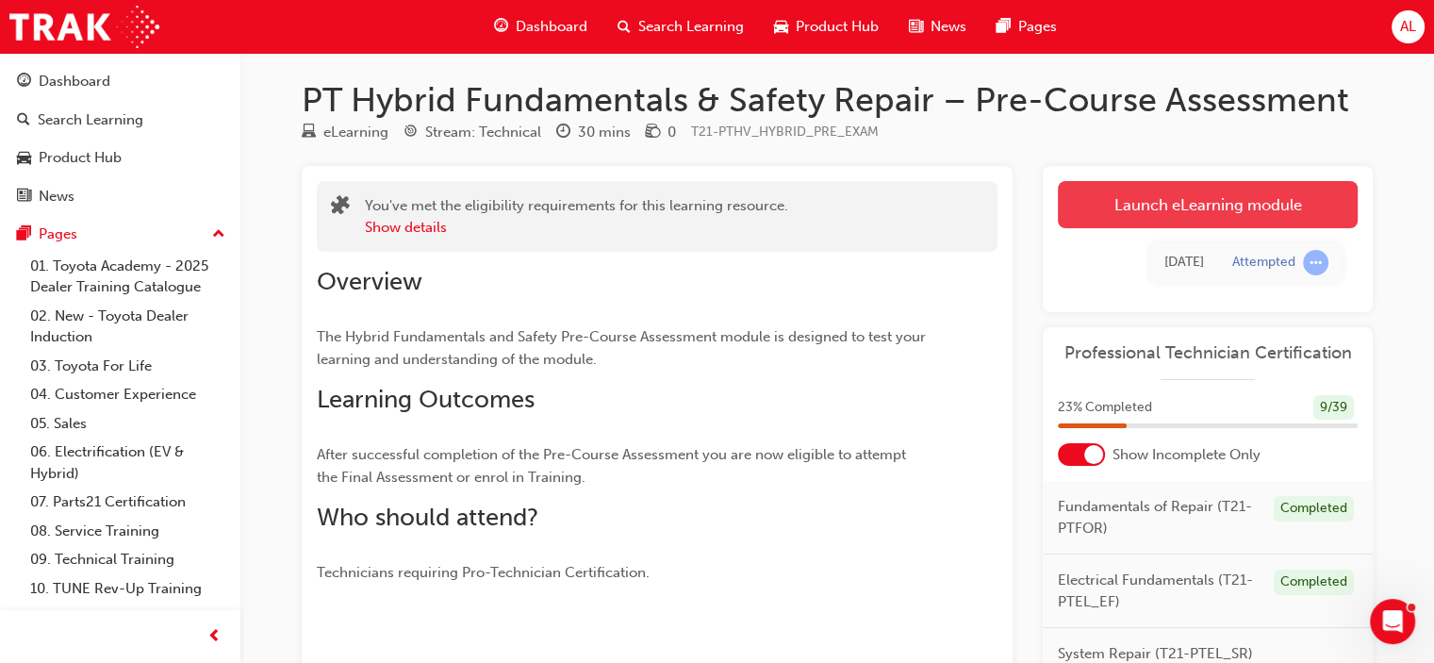
click at [1125, 194] on link "Launch eLearning module" at bounding box center [1208, 204] width 300 height 47
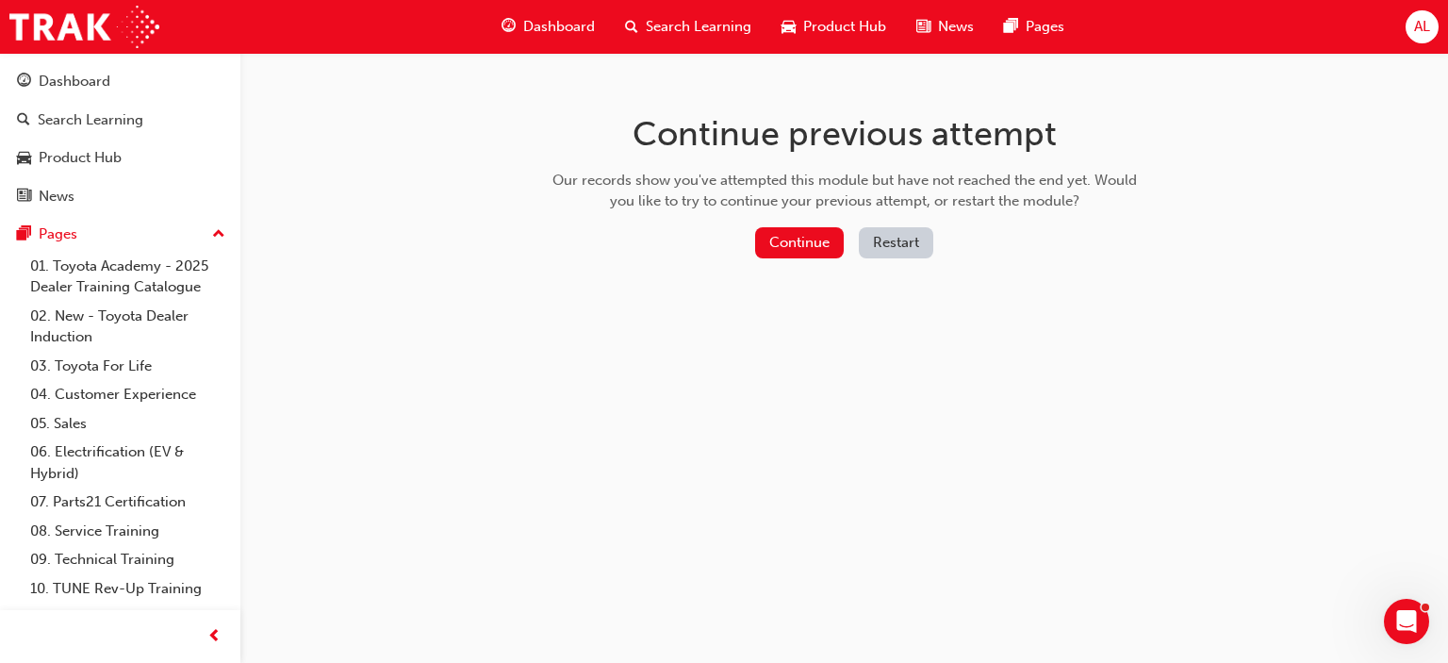
click at [878, 249] on button "Restart" at bounding box center [896, 242] width 74 height 31
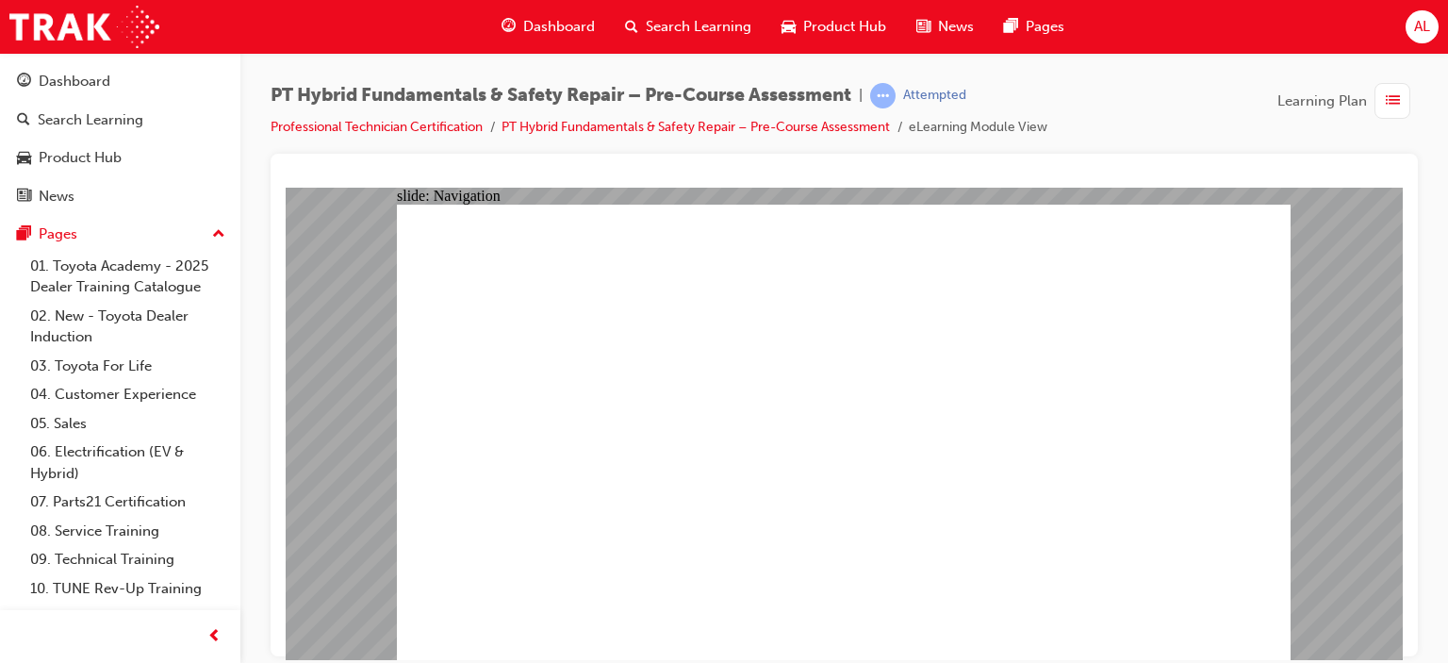
radio input "true"
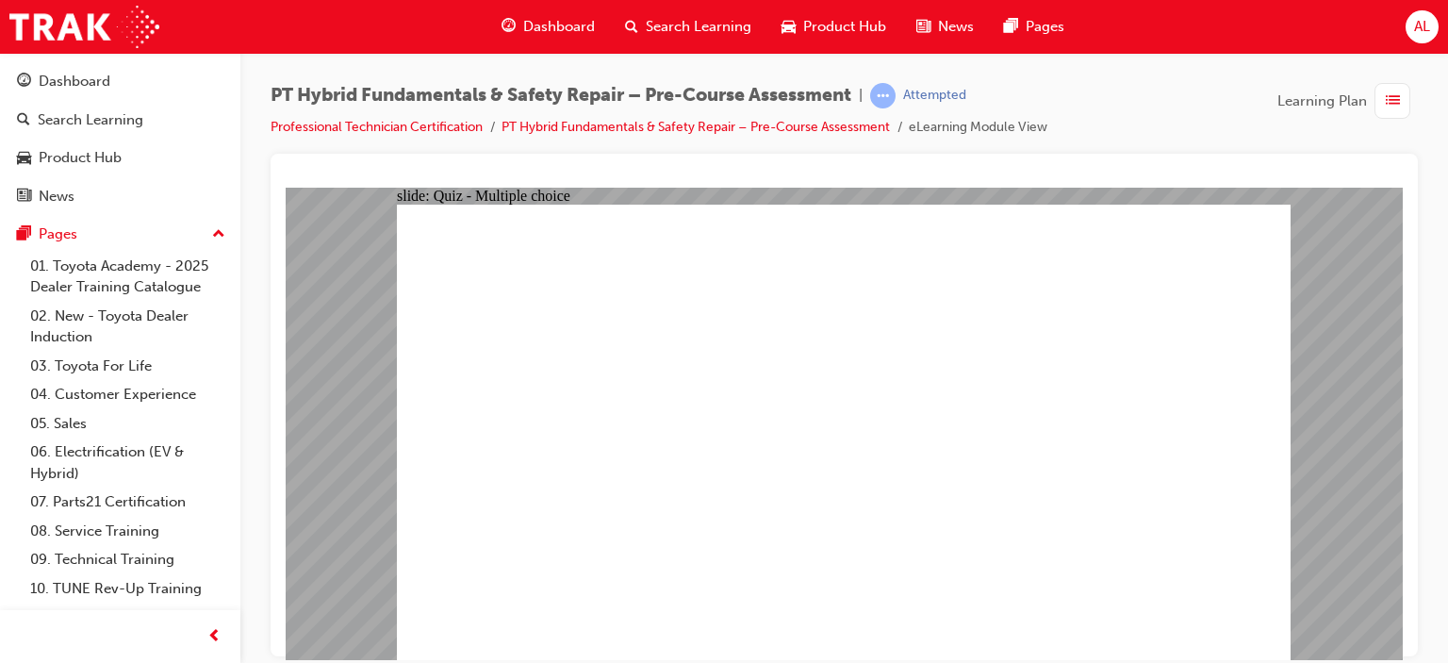
radio input "true"
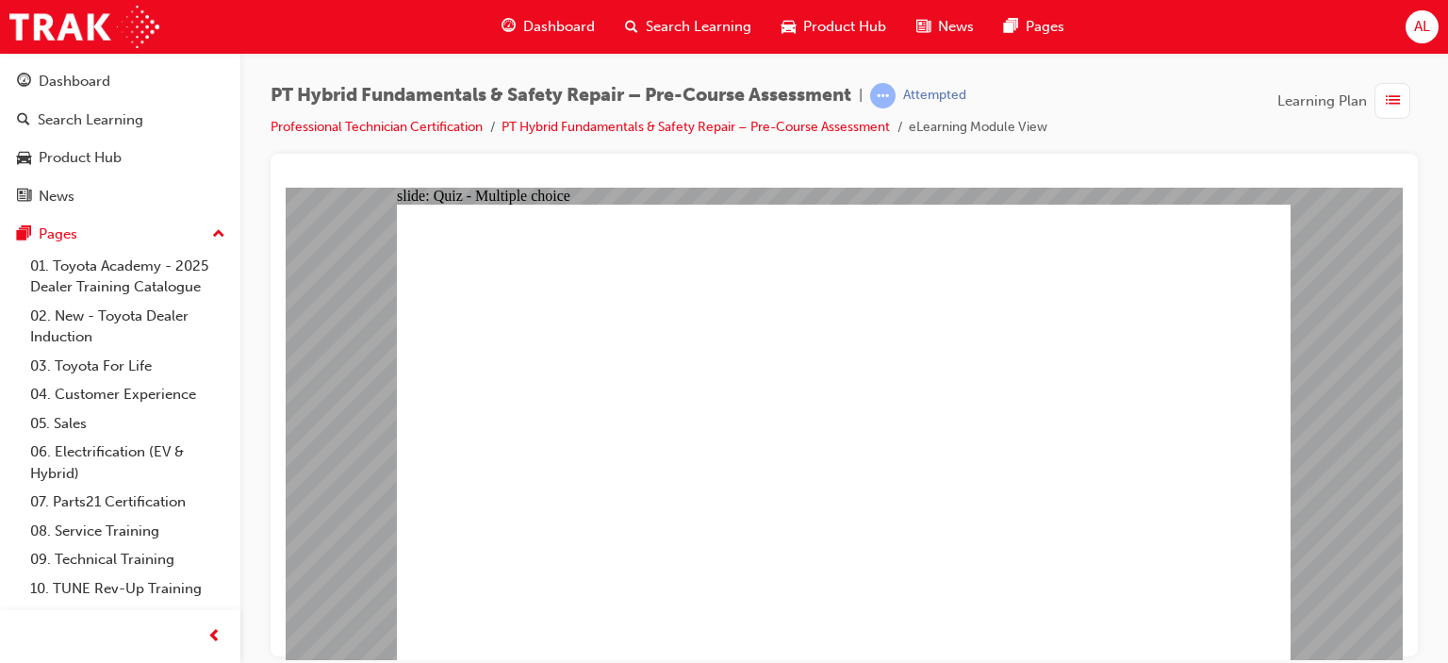
radio input "true"
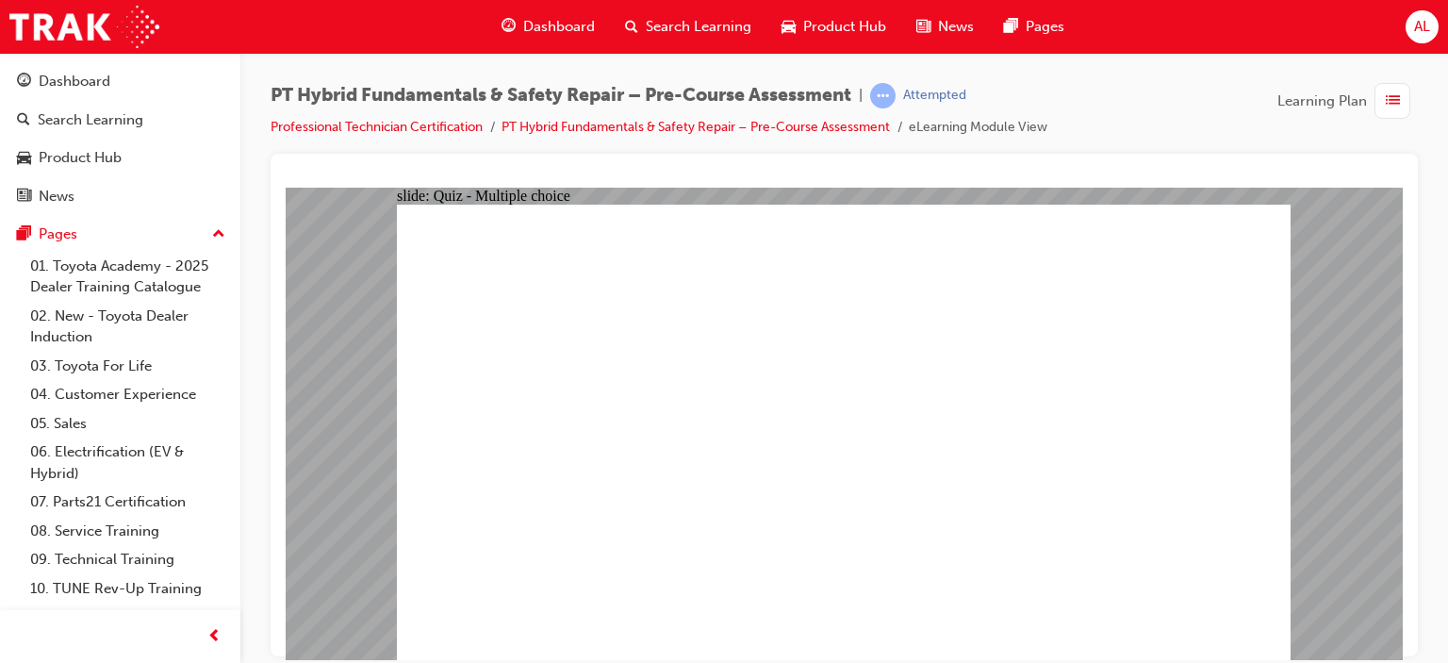
checkbox input "true"
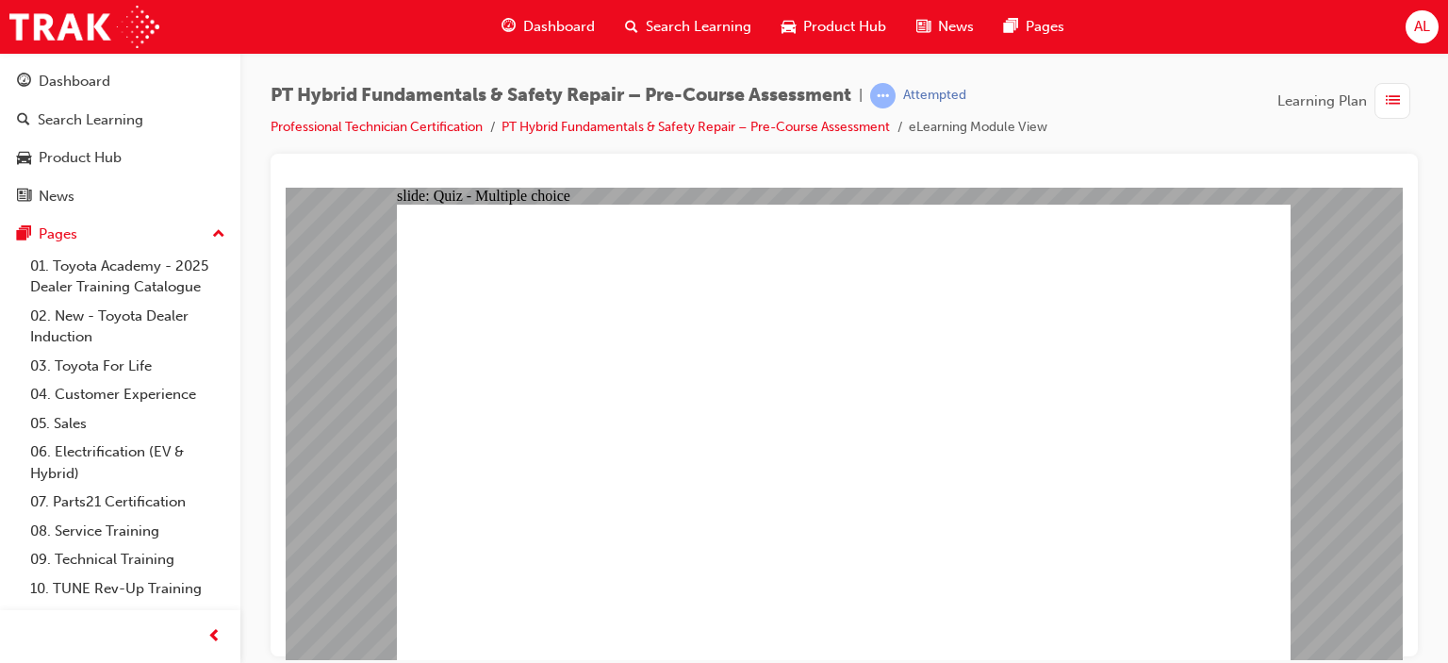
checkbox input "true"
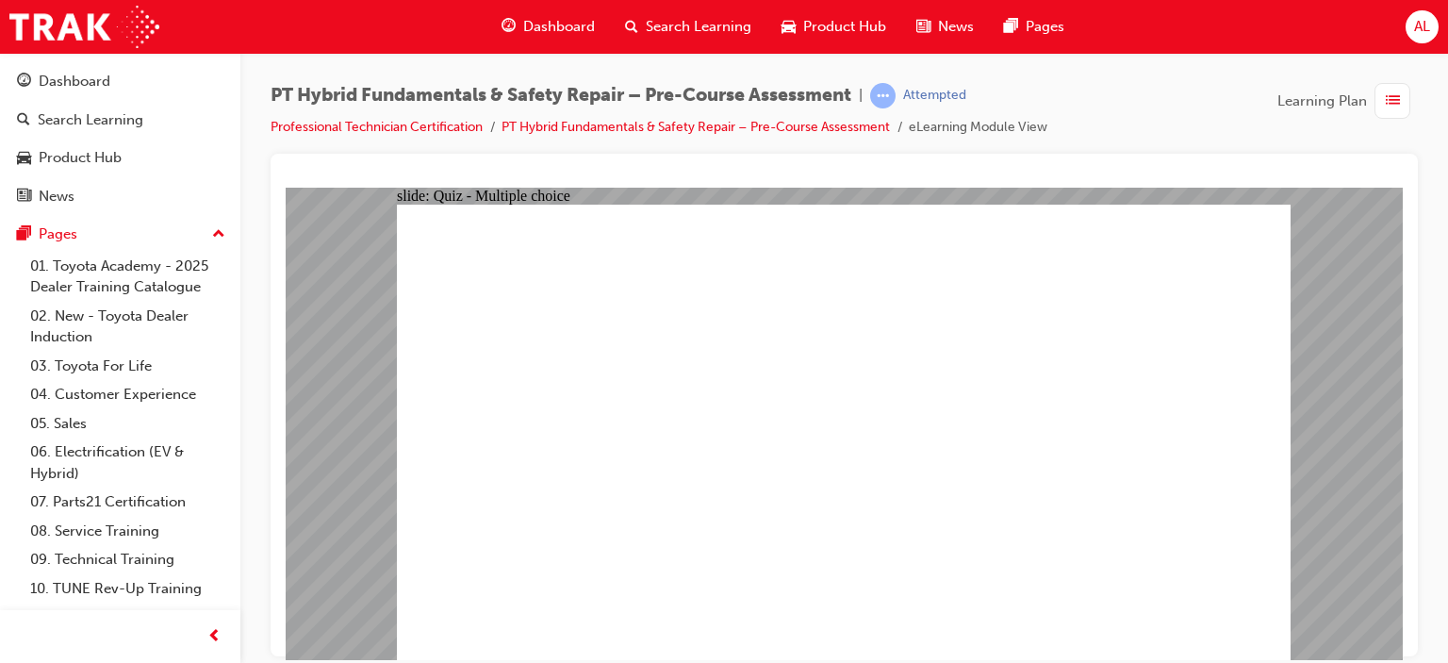
radio input "true"
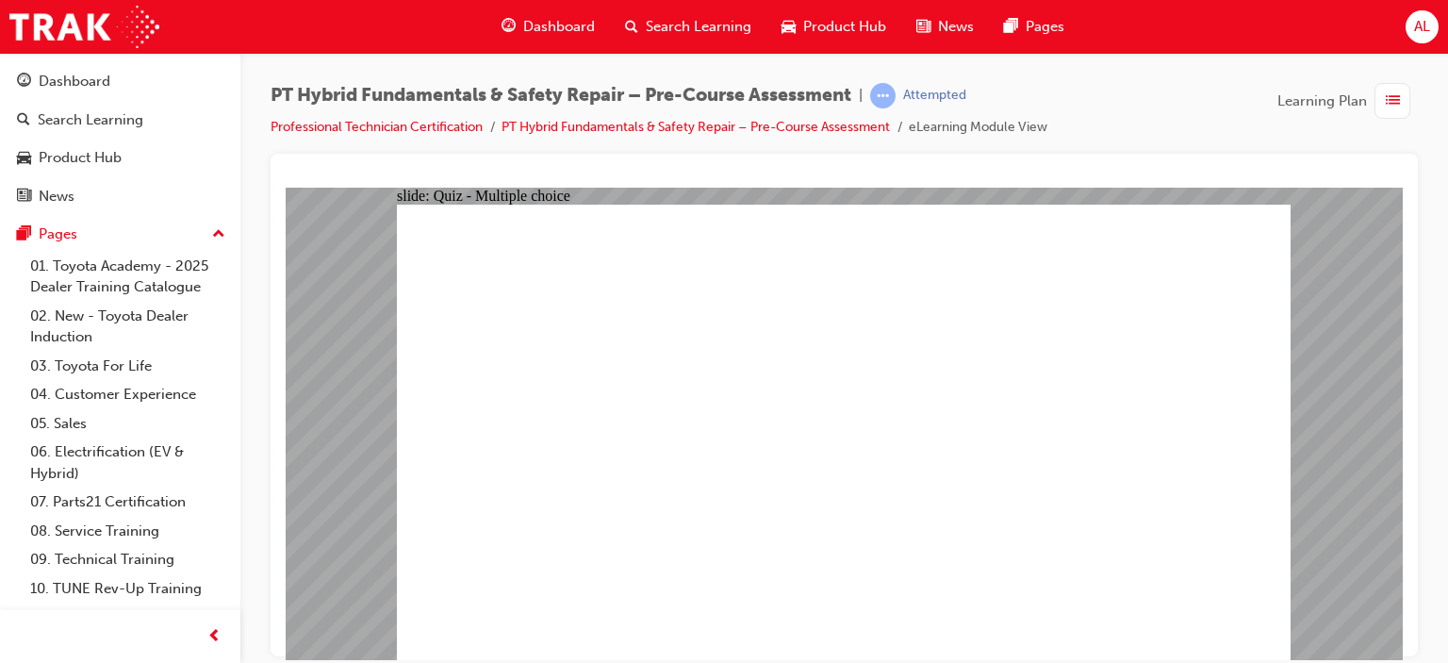
radio input "true"
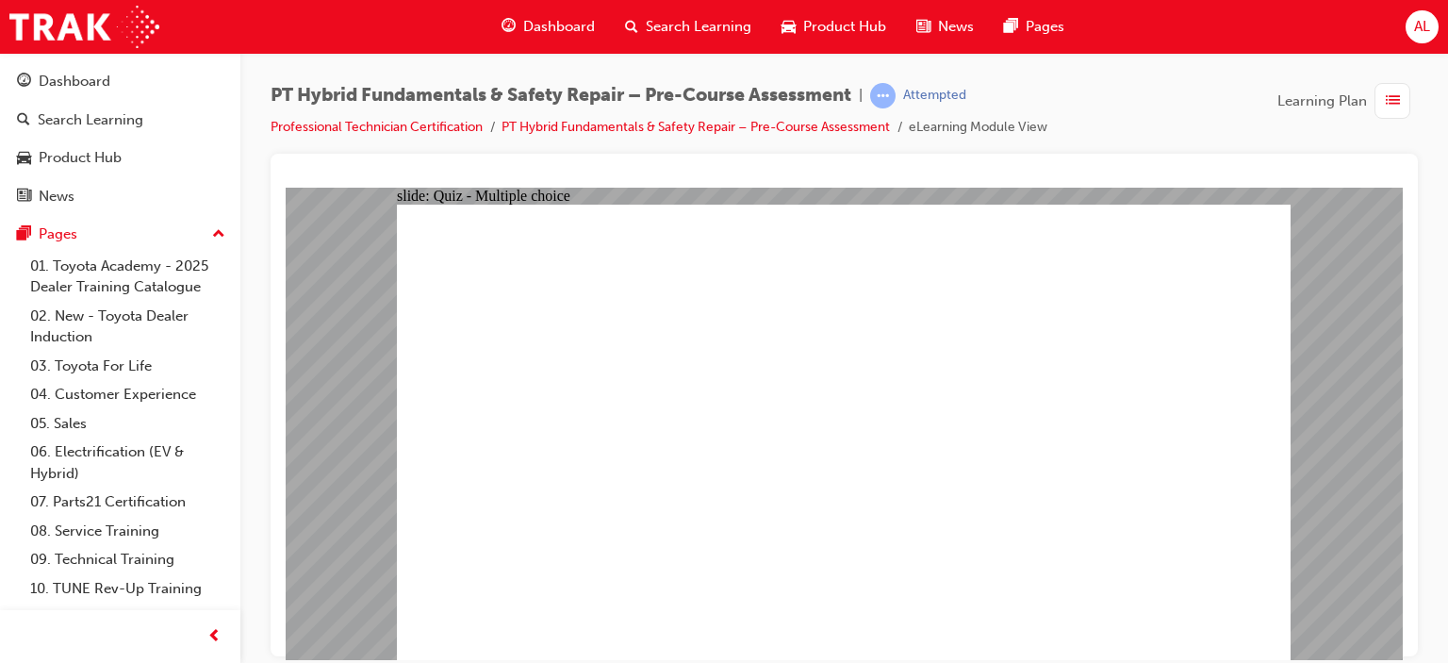
radio input "true"
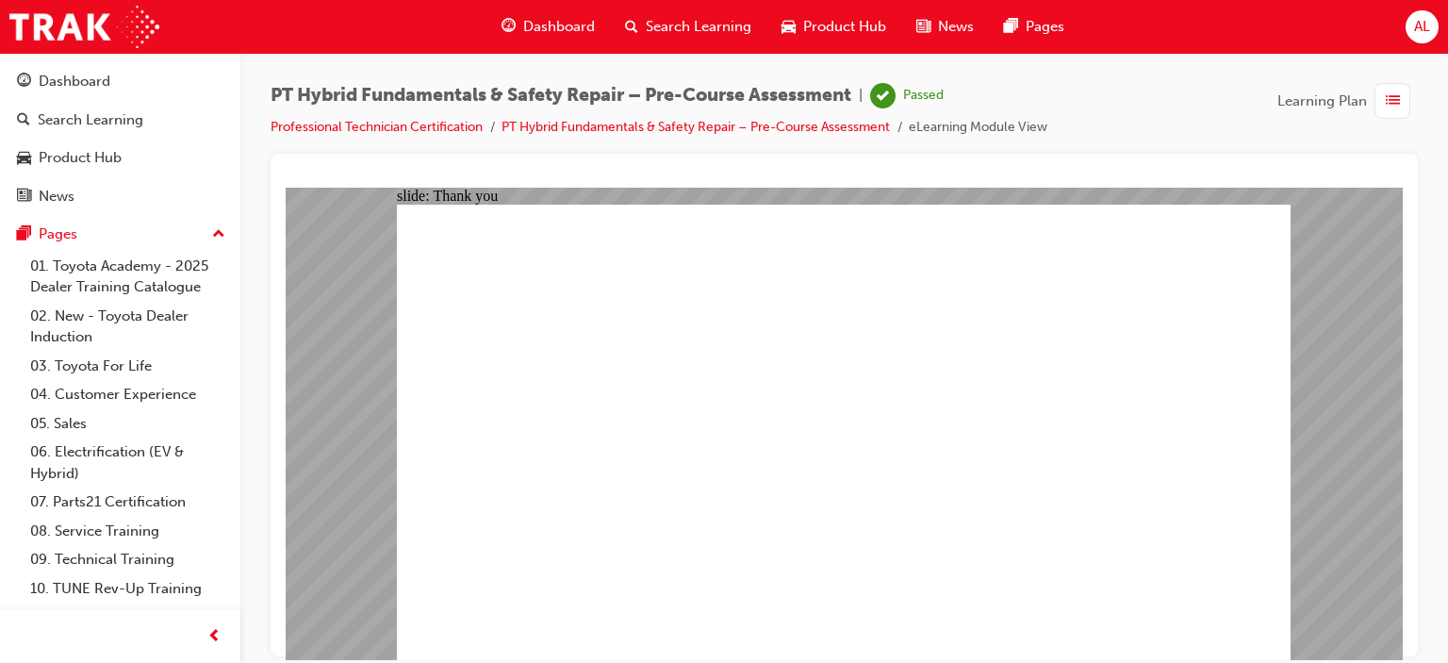
click at [551, 19] on span "Dashboard" at bounding box center [559, 27] width 72 height 22
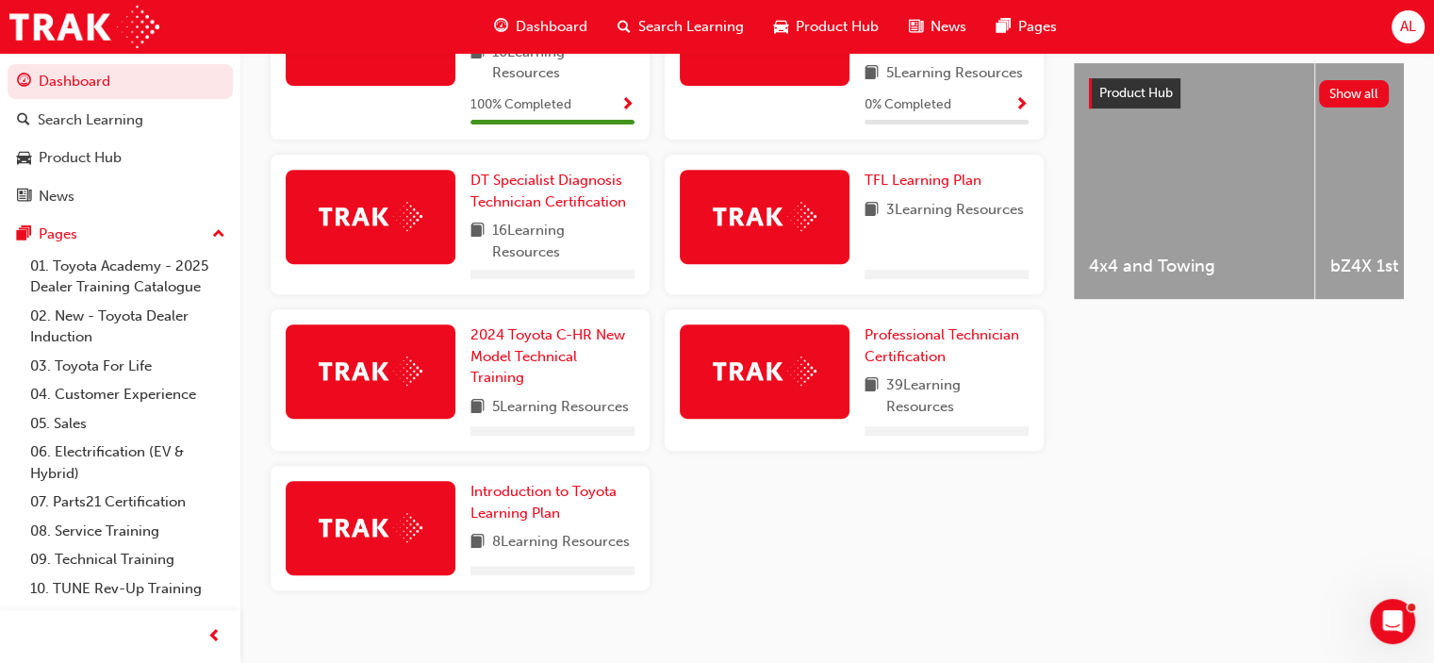
scroll to position [756, 0]
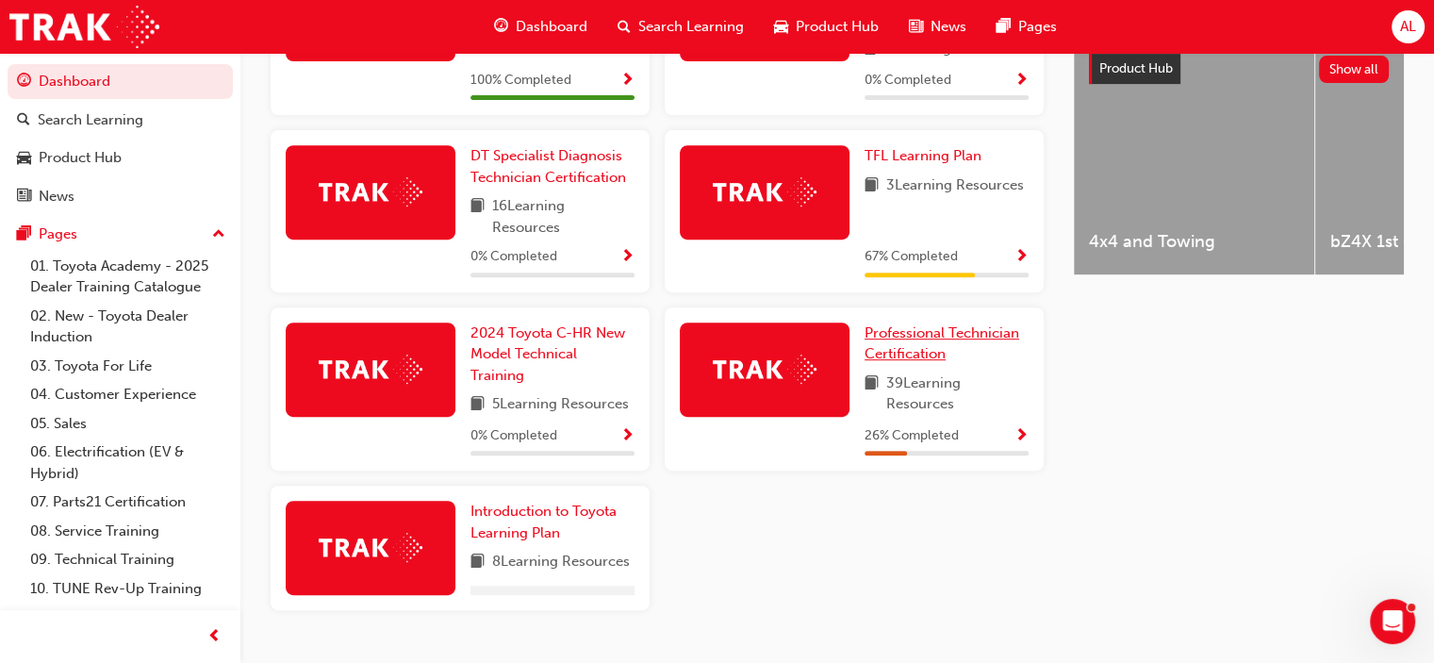
click at [897, 307] on div "TFL Learning Plan 3 Learning Resources 67 % Completed" at bounding box center [854, 218] width 394 height 177
click at [913, 338] on span "Professional Technician Certification" at bounding box center [942, 343] width 155 height 39
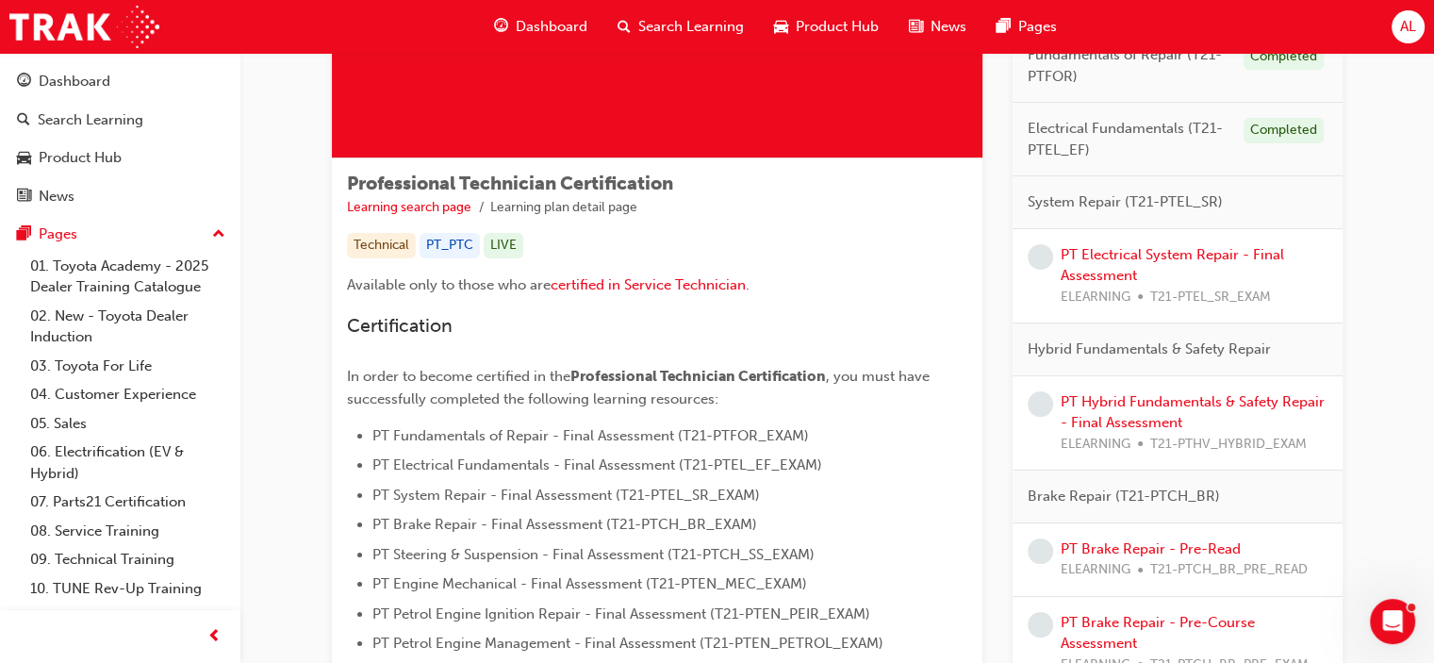
scroll to position [223, 0]
click at [1194, 255] on link "PT Electrical System Repair - Final Assessment" at bounding box center [1172, 265] width 223 height 39
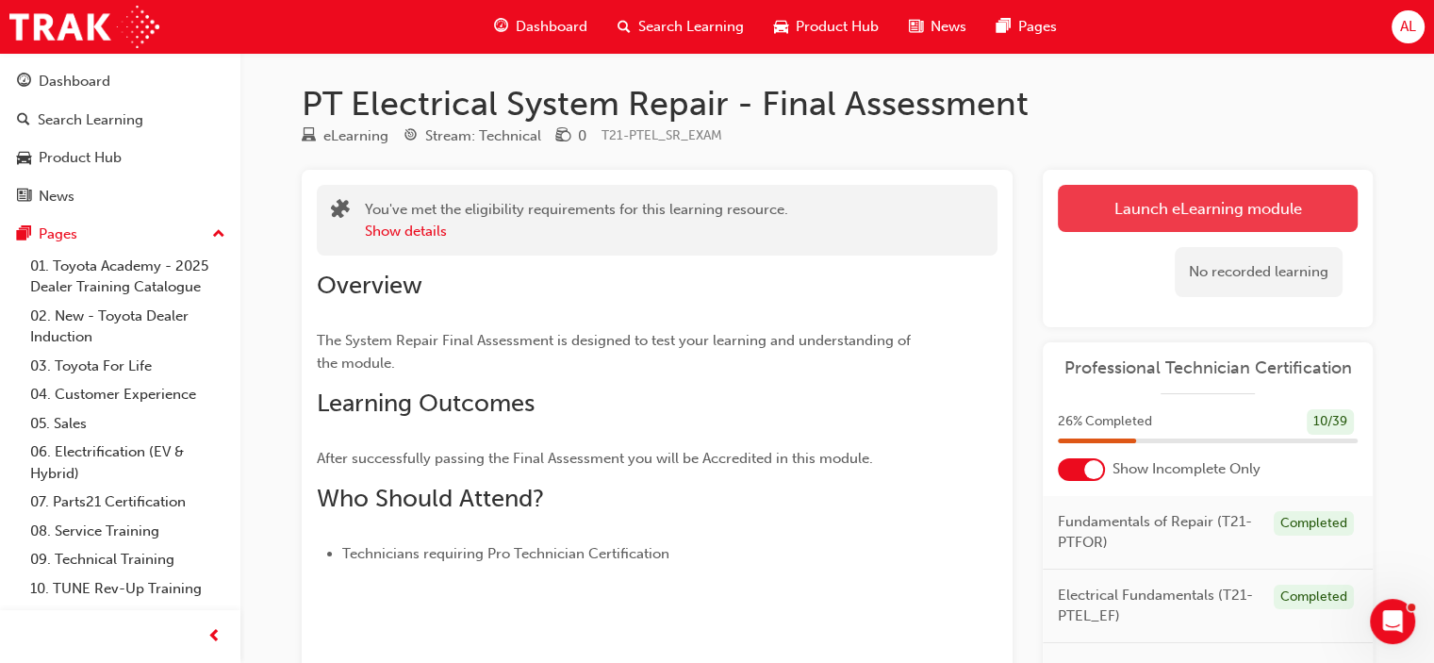
click at [1190, 209] on link "Launch eLearning module" at bounding box center [1208, 208] width 300 height 47
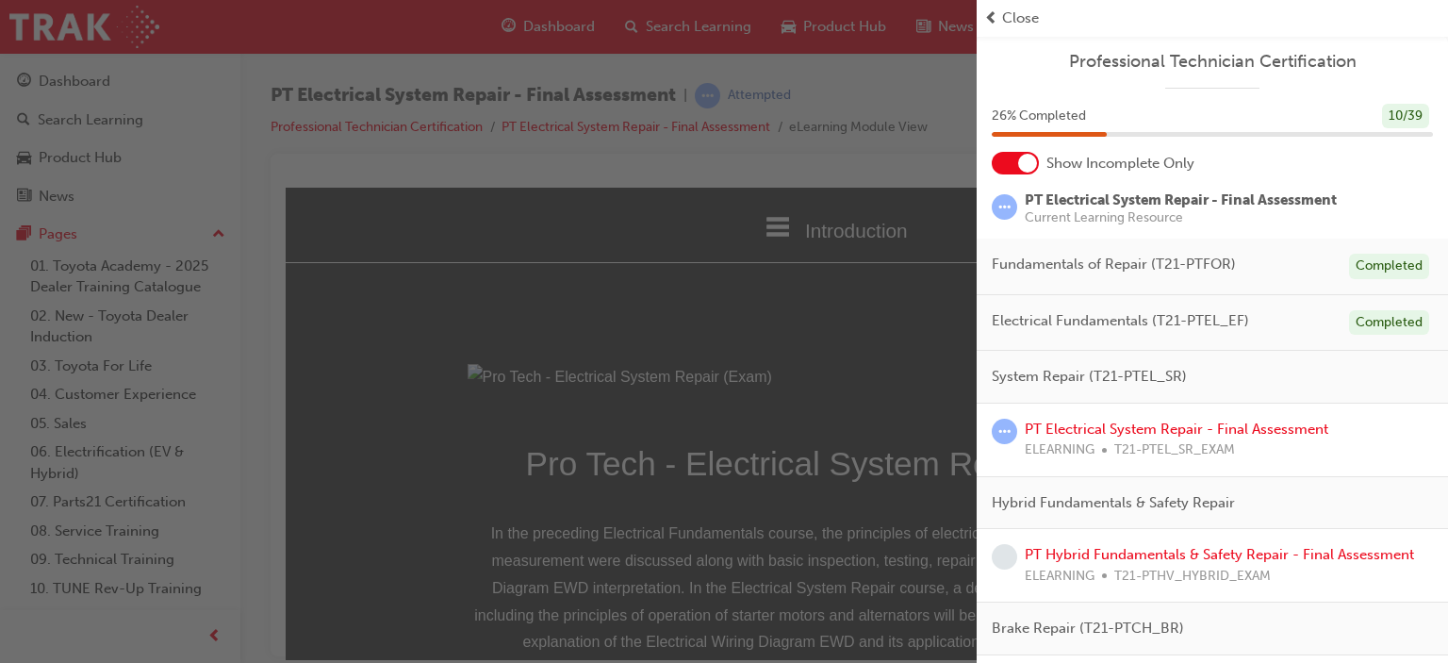
click at [928, 257] on div "button" at bounding box center [488, 331] width 977 height 663
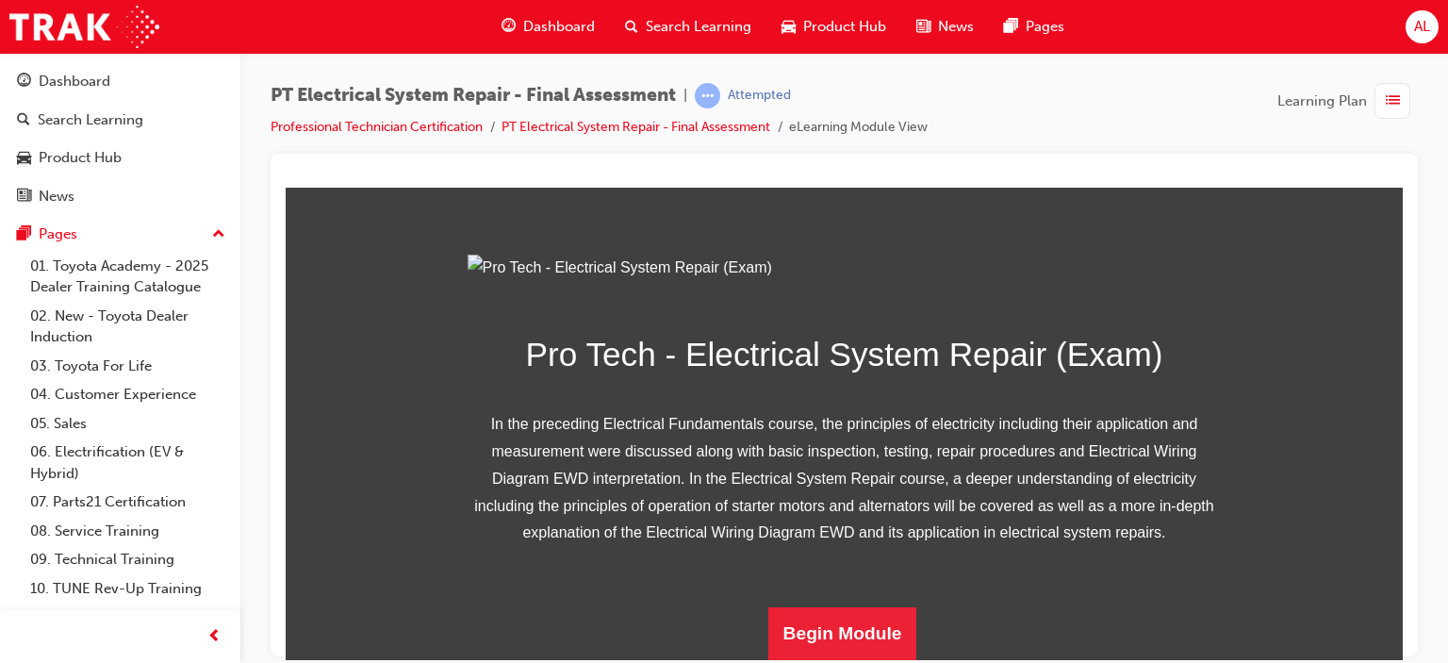
scroll to position [317, 0]
click at [851, 633] on button "Begin Module" at bounding box center [842, 632] width 149 height 53
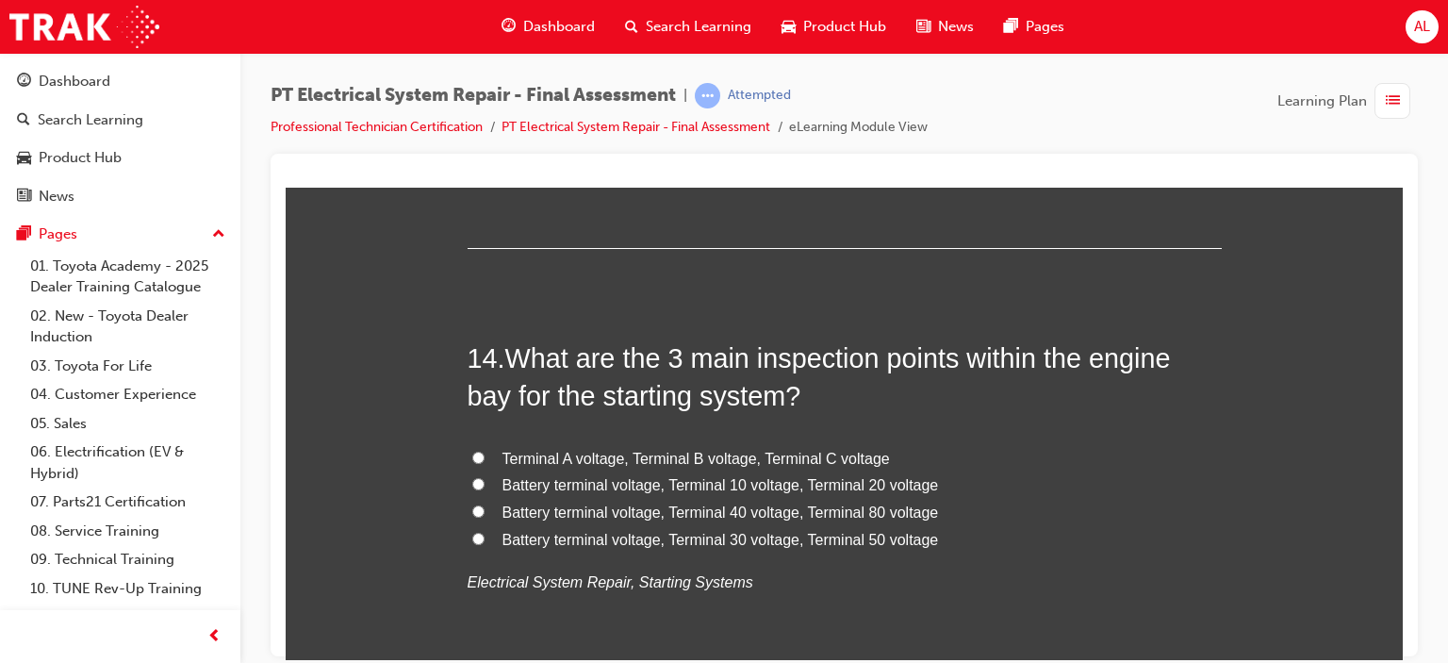
scroll to position [5717, 0]
click at [472, 533] on input "Battery terminal voltage, Terminal 30 voltage, Terminal 50 voltage" at bounding box center [478, 538] width 12 height 12
radio input "true"
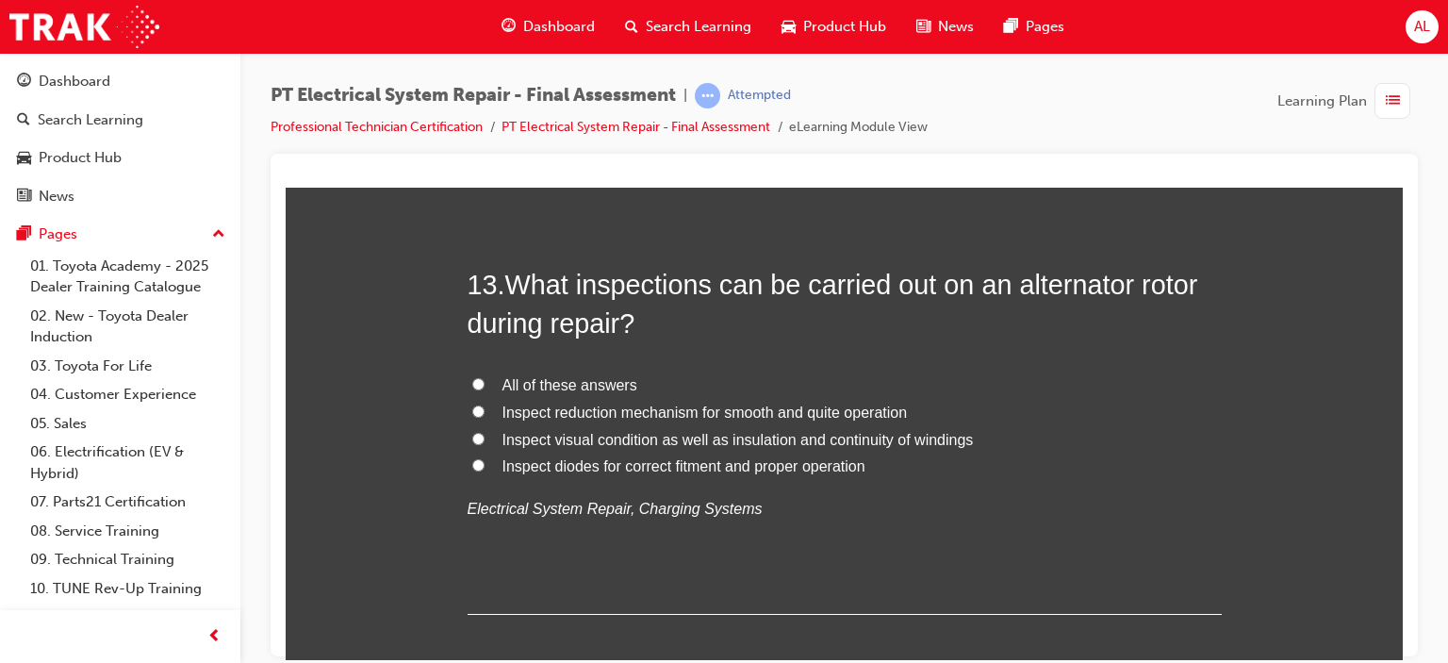
scroll to position [5344, 0]
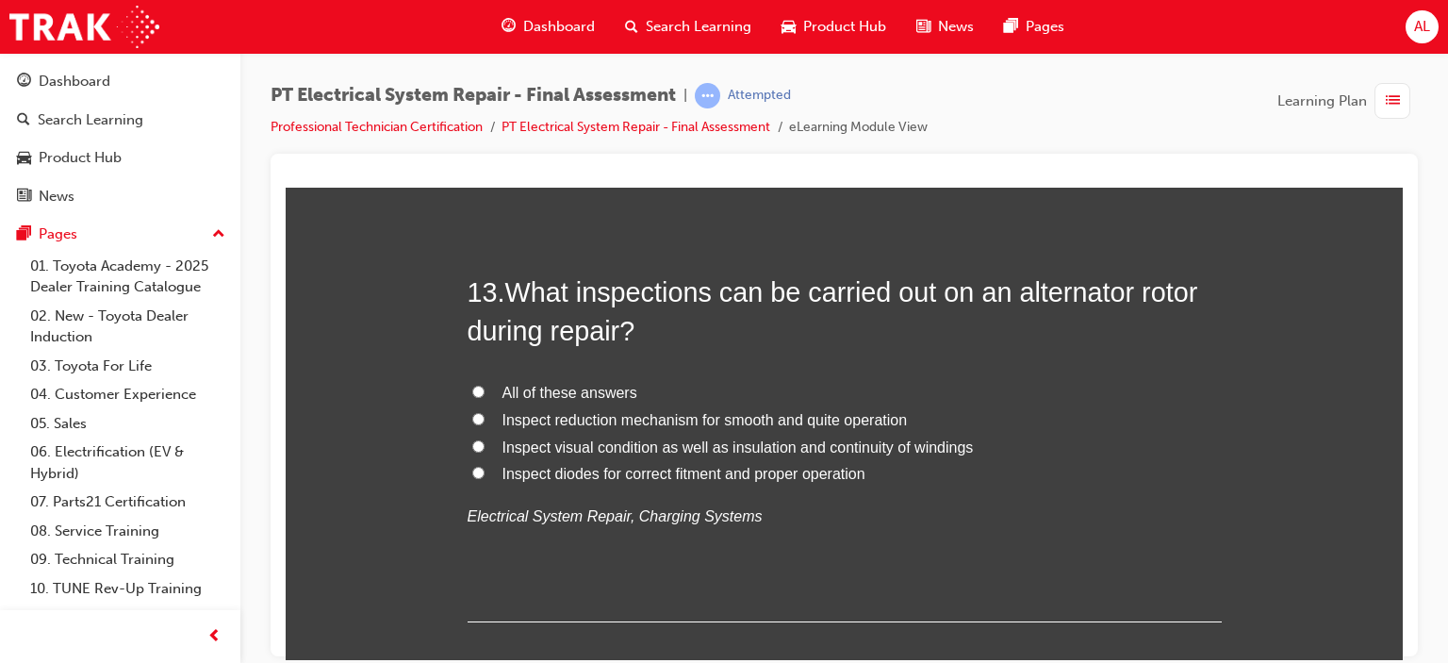
click at [472, 442] on input "Inspect visual condition as well as insulation and continuity of windings" at bounding box center [478, 445] width 12 height 12
radio input "true"
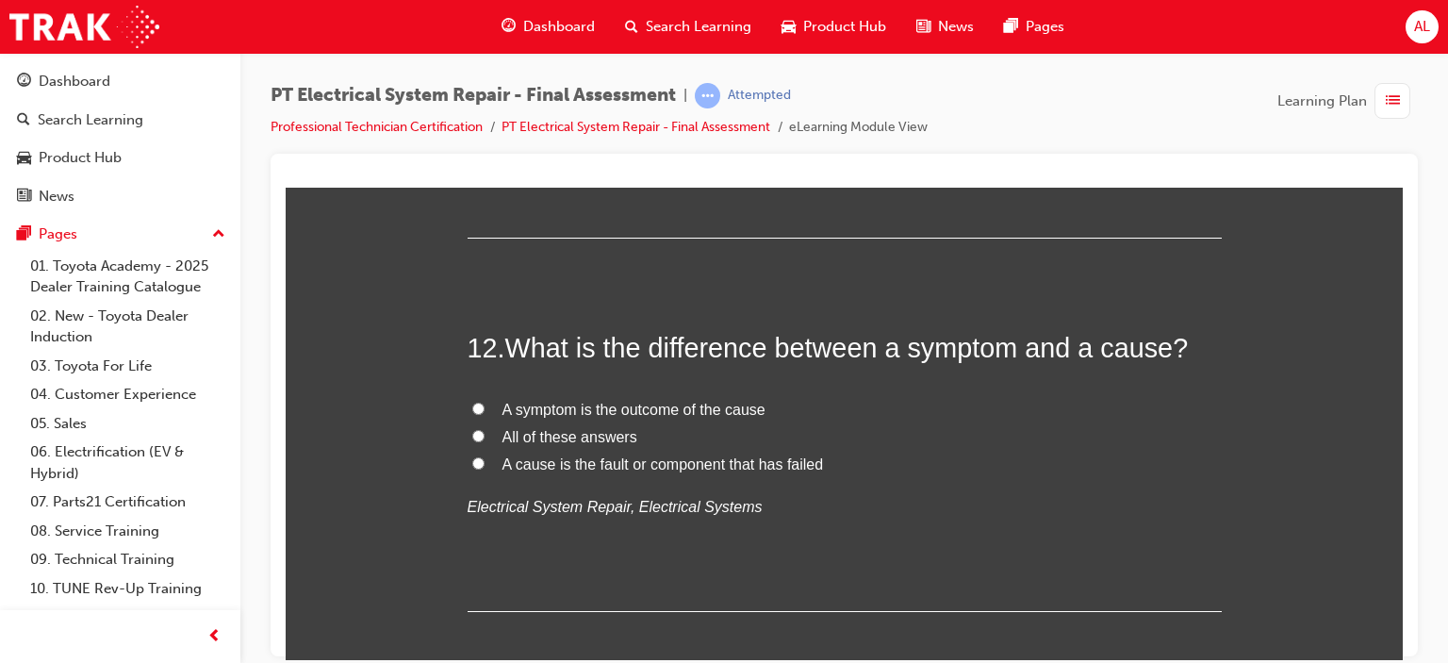
scroll to position [4911, 0]
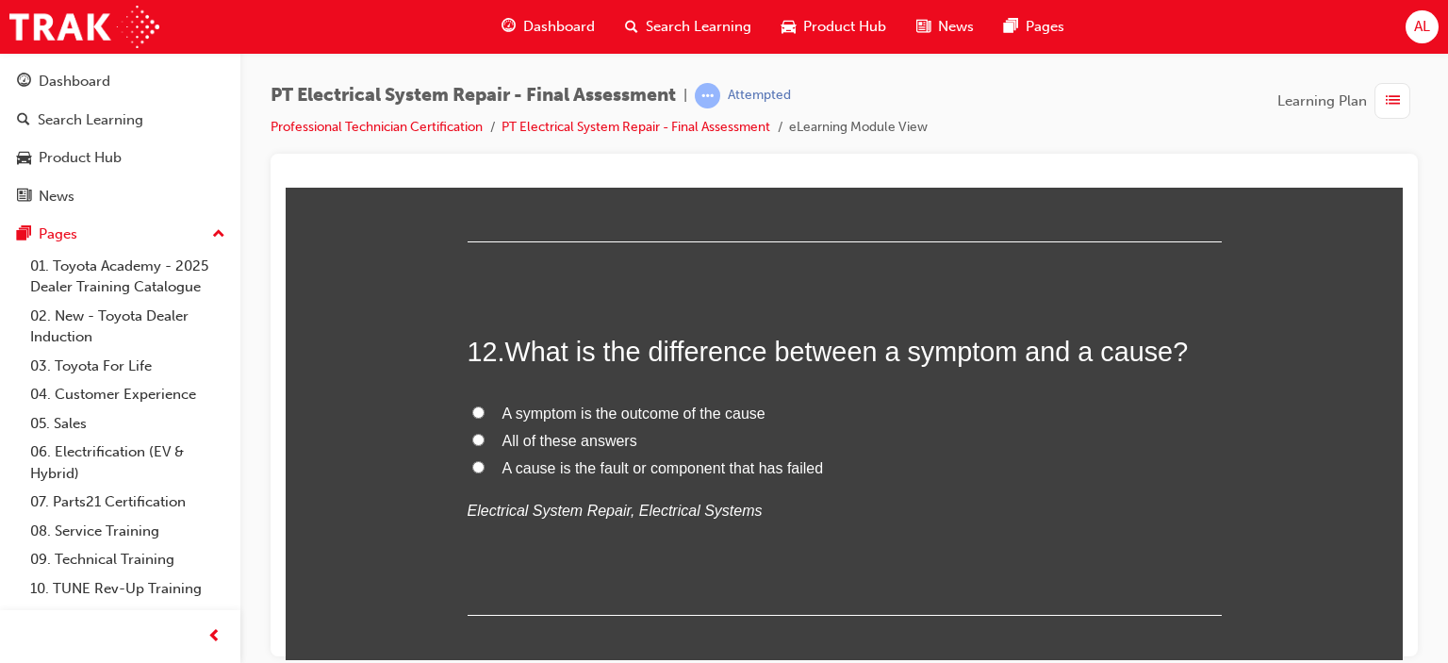
click at [472, 433] on input "All of these answers" at bounding box center [478, 439] width 12 height 12
radio input "true"
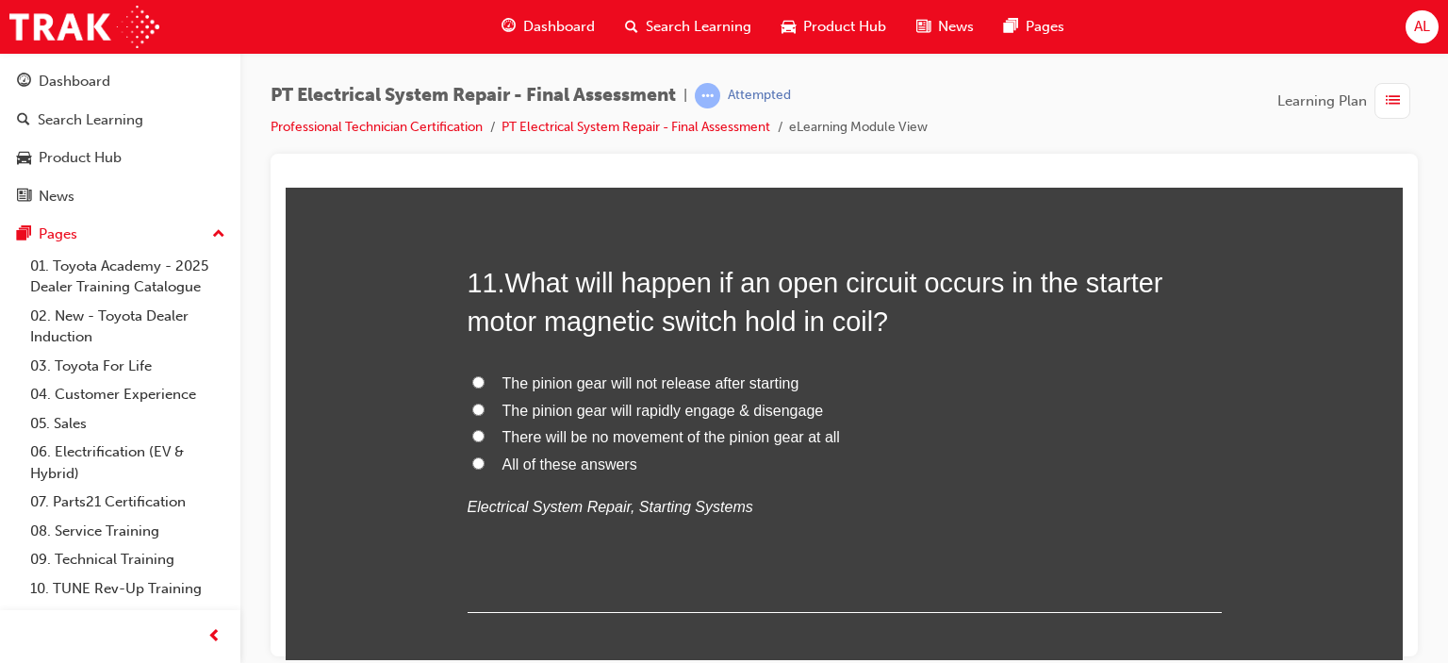
scroll to position [4539, 0]
click at [472, 381] on input "The pinion gear will not release after starting" at bounding box center [478, 383] width 12 height 12
radio input "true"
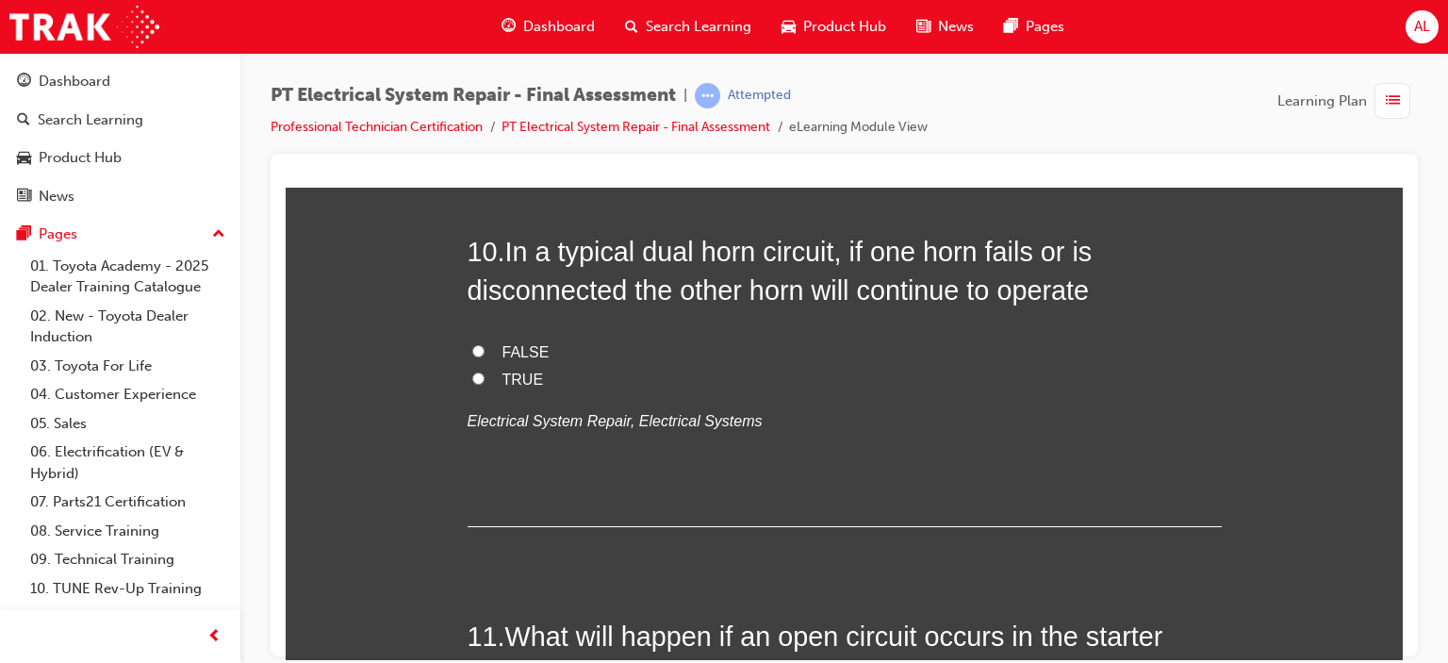
scroll to position [4177, 0]
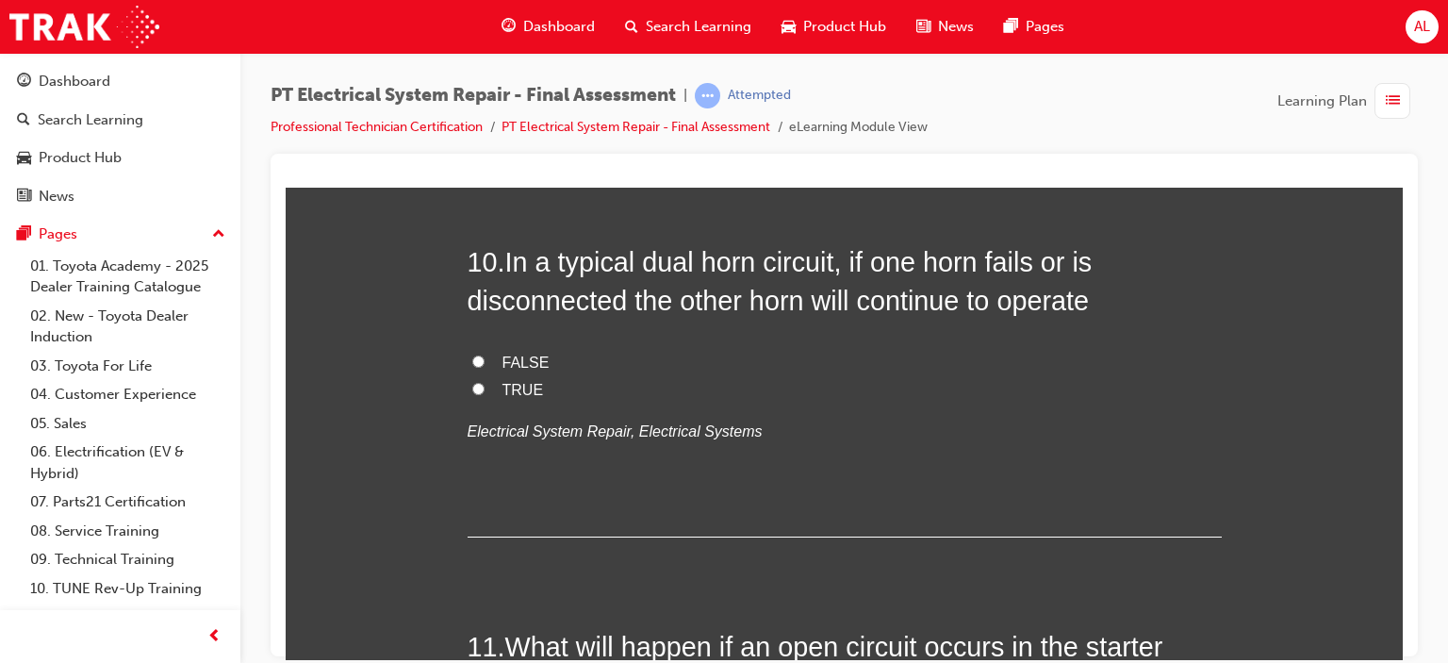
click at [472, 389] on input "TRUE" at bounding box center [478, 388] width 12 height 12
radio input "true"
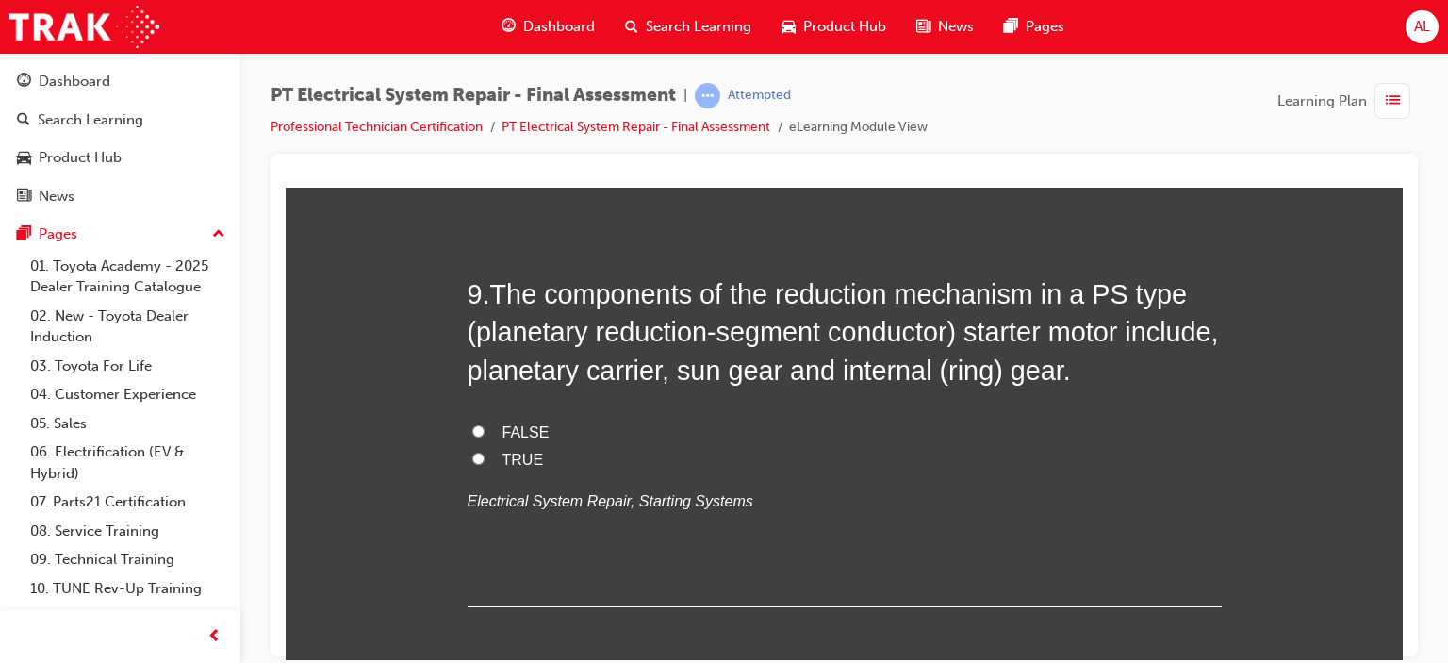
scroll to position [3716, 0]
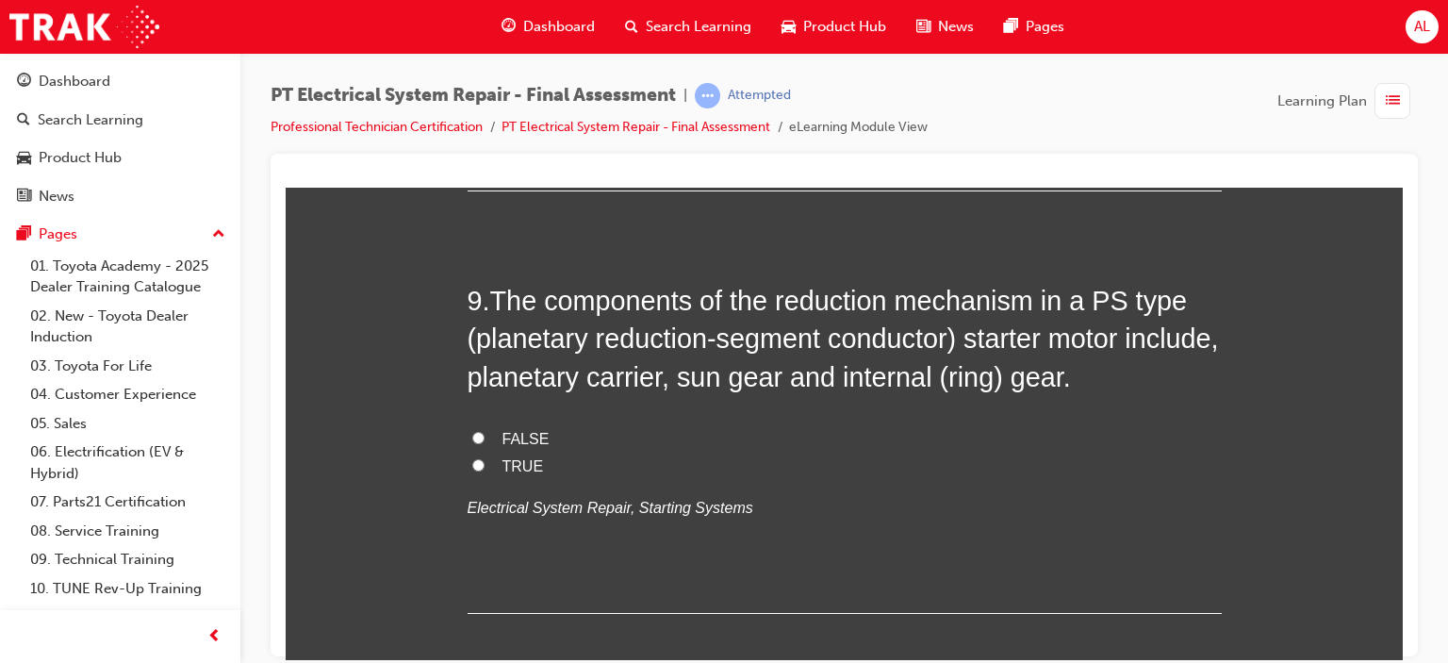
click at [472, 458] on input "TRUE" at bounding box center [478, 464] width 12 height 12
radio input "true"
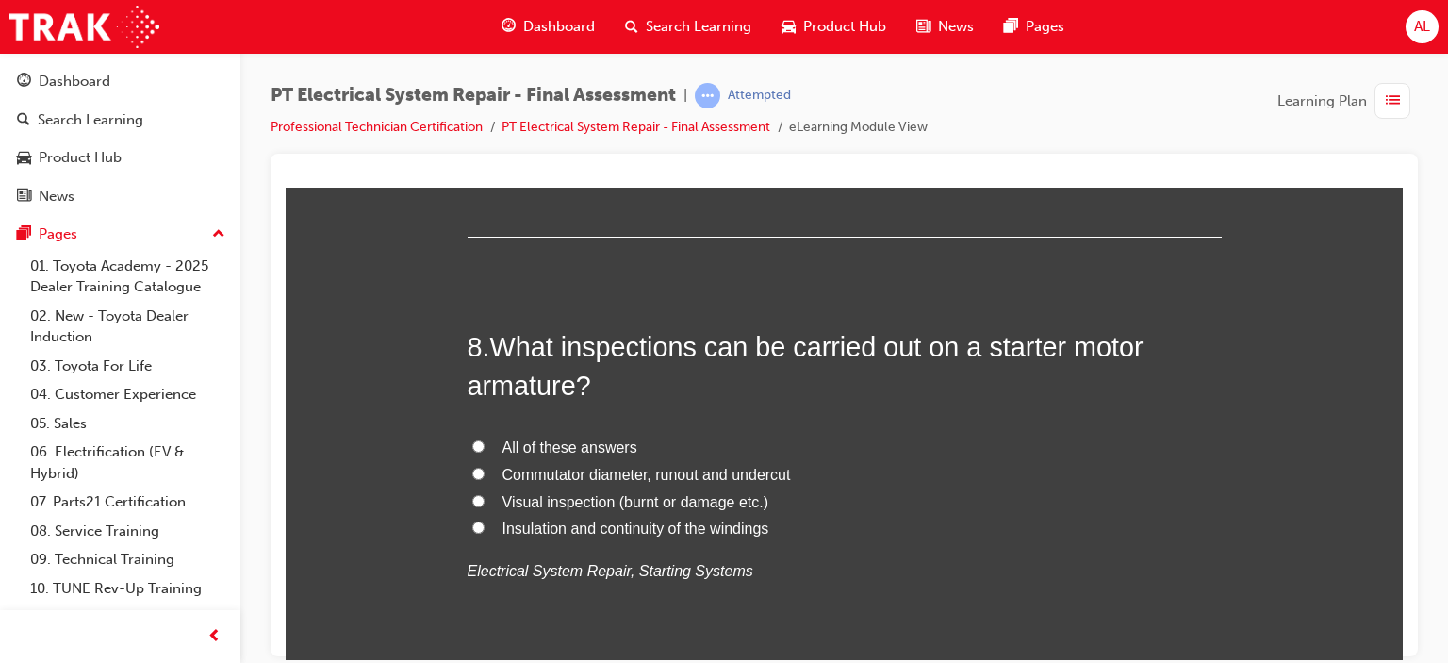
scroll to position [3237, 0]
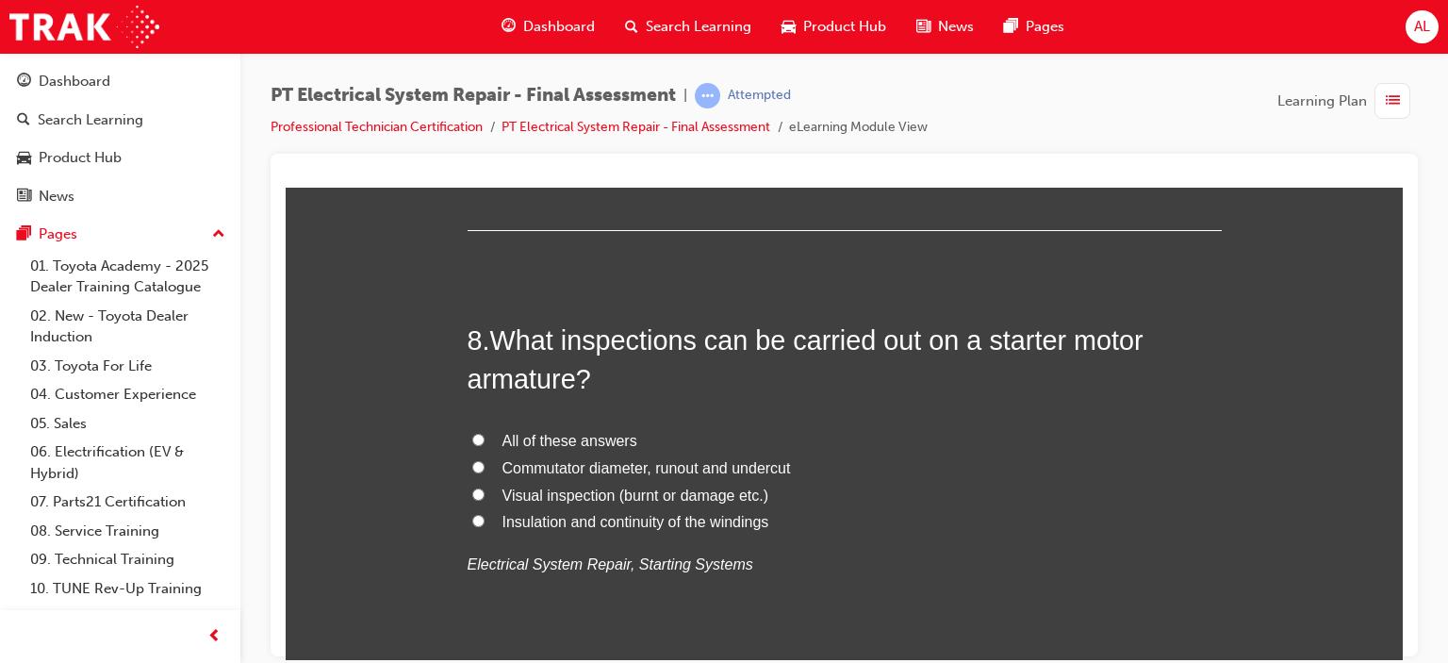
click at [472, 436] on input "All of these answers" at bounding box center [478, 439] width 12 height 12
radio input "true"
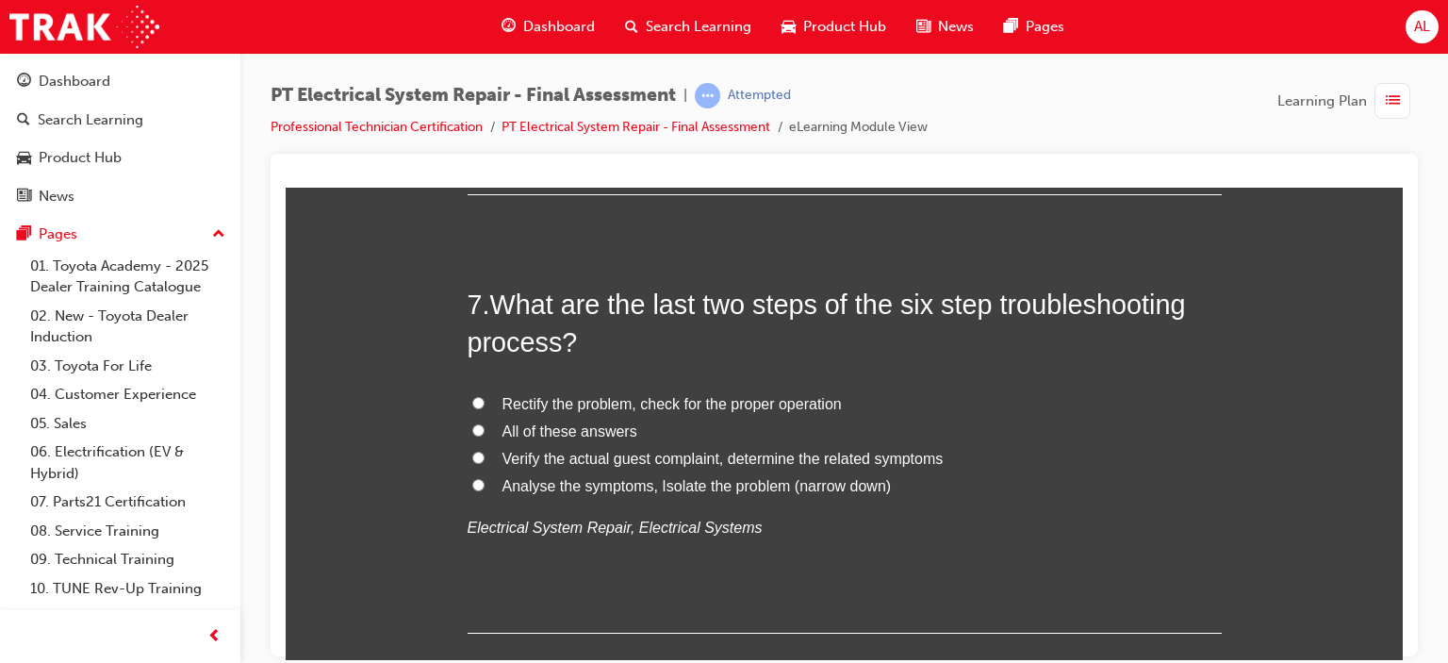
scroll to position [2833, 0]
click at [476, 398] on input "Rectify the problem, check for the proper operation" at bounding box center [478, 403] width 12 height 12
radio input "true"
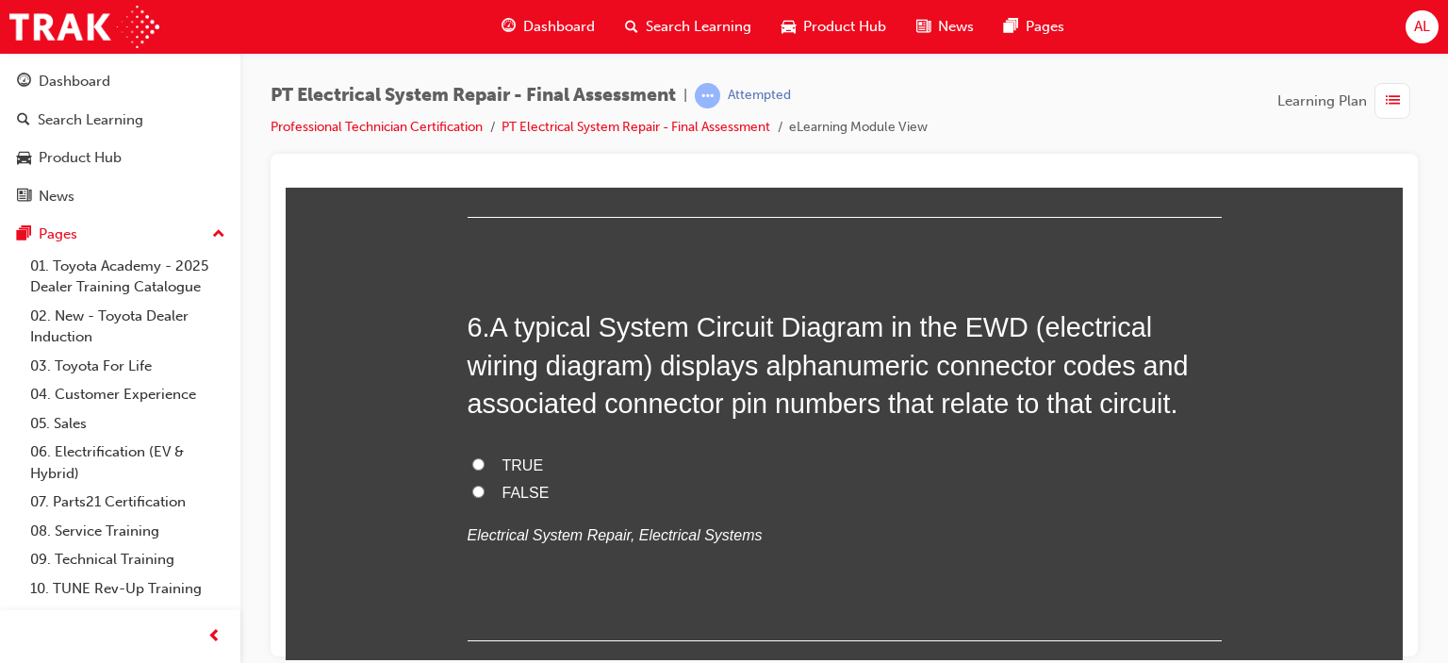
scroll to position [2396, 0]
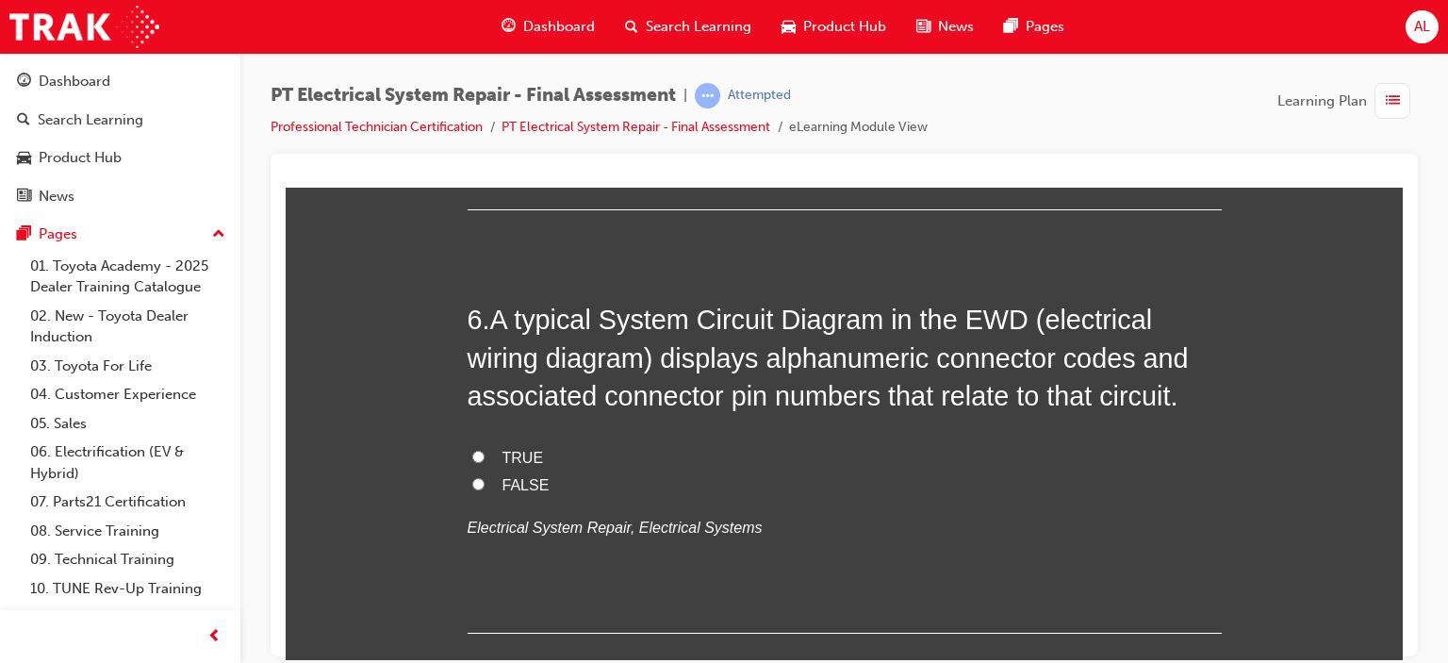
click at [472, 452] on input "TRUE" at bounding box center [478, 456] width 12 height 12
radio input "true"
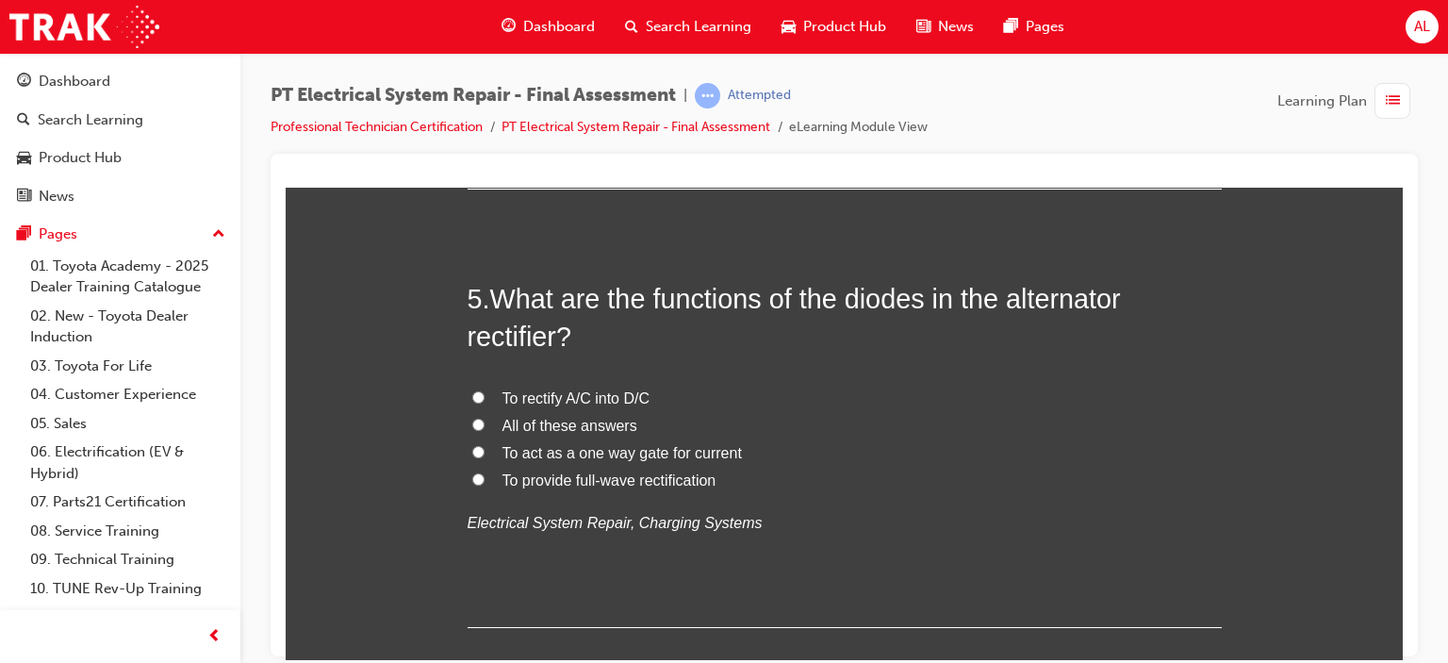
scroll to position [1969, 0]
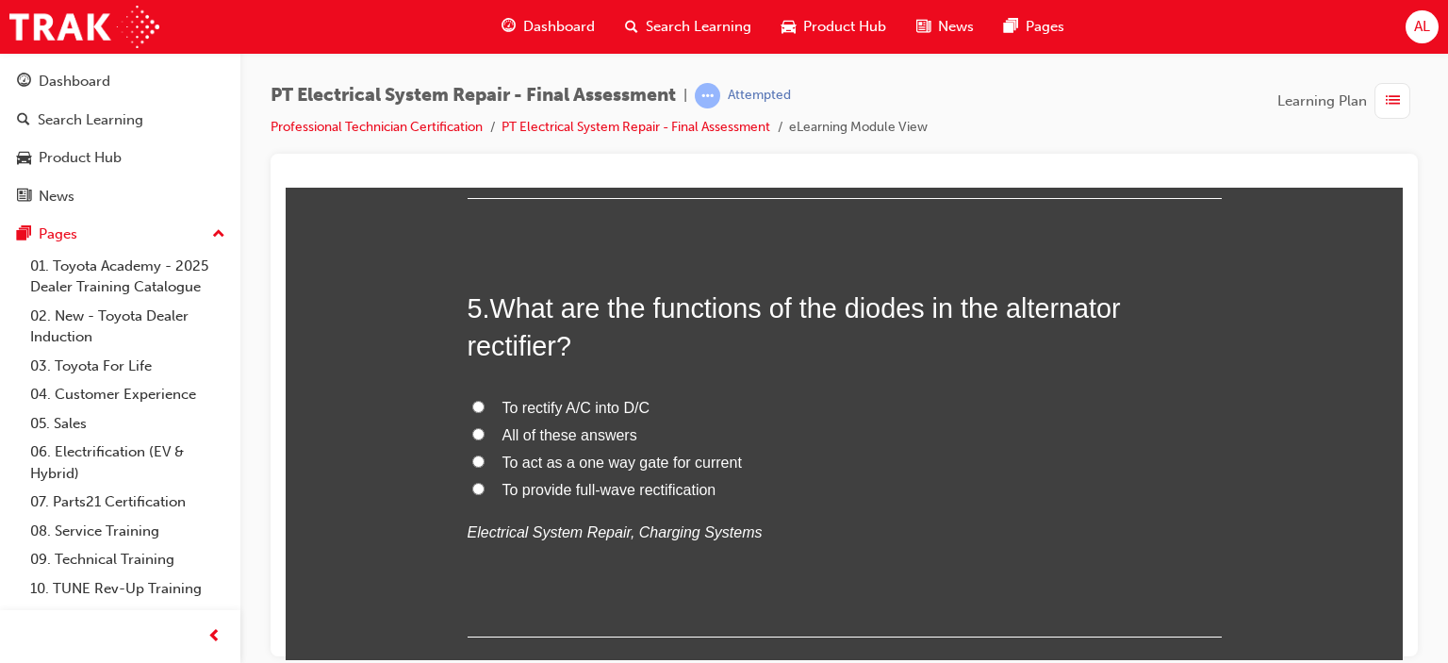
click at [472, 432] on input "All of these answers" at bounding box center [478, 433] width 12 height 12
radio input "true"
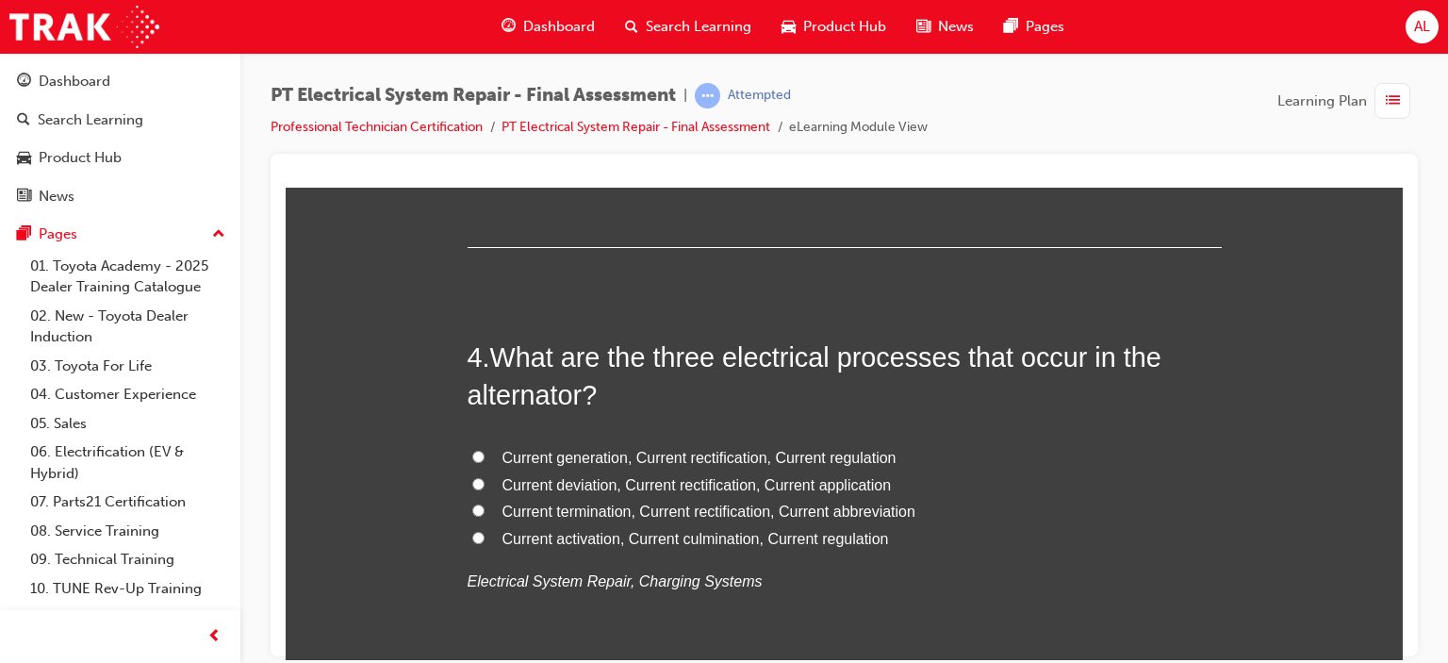
scroll to position [1477, 0]
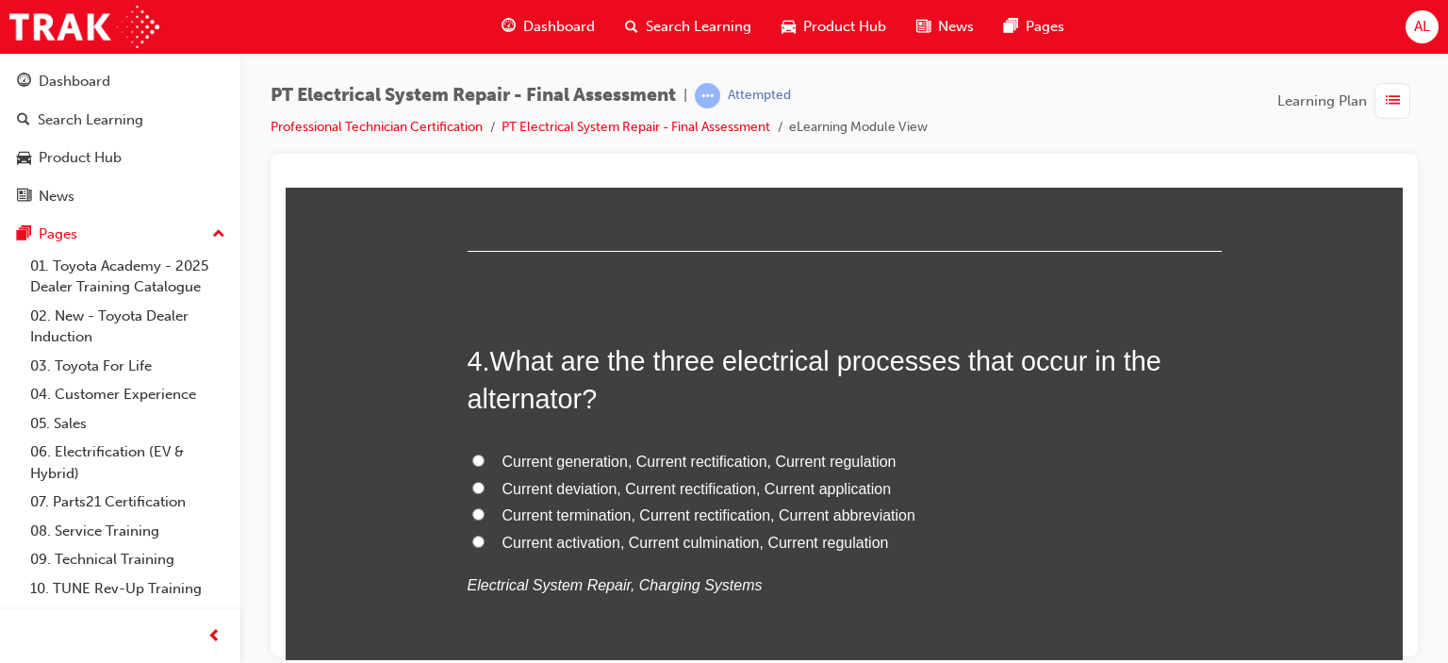
drag, startPoint x: 404, startPoint y: 455, endPoint x: 464, endPoint y: 435, distance: 63.8
click at [468, 451] on label "Current generation, Current rectification, Current regulation" at bounding box center [845, 461] width 754 height 27
click at [472, 454] on input "Current generation, Current rectification, Current regulation" at bounding box center [478, 460] width 12 height 12
radio input "true"
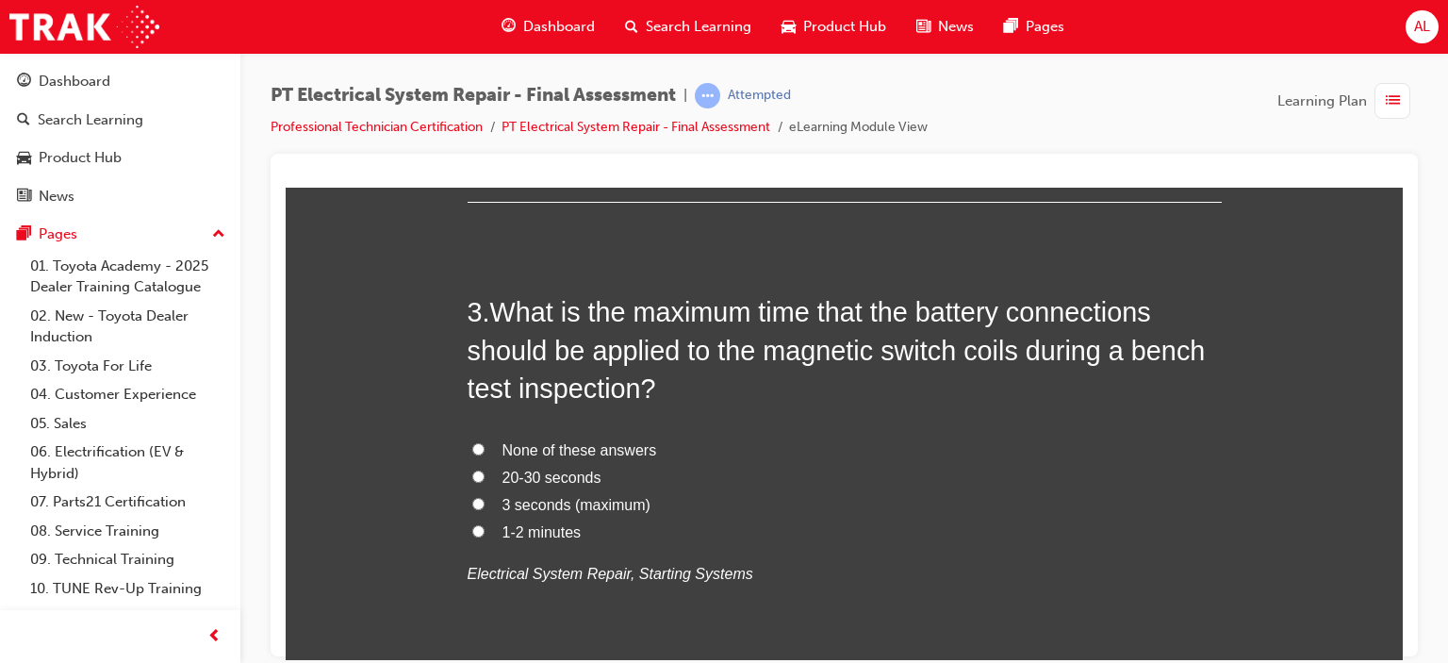
scroll to position [1037, 0]
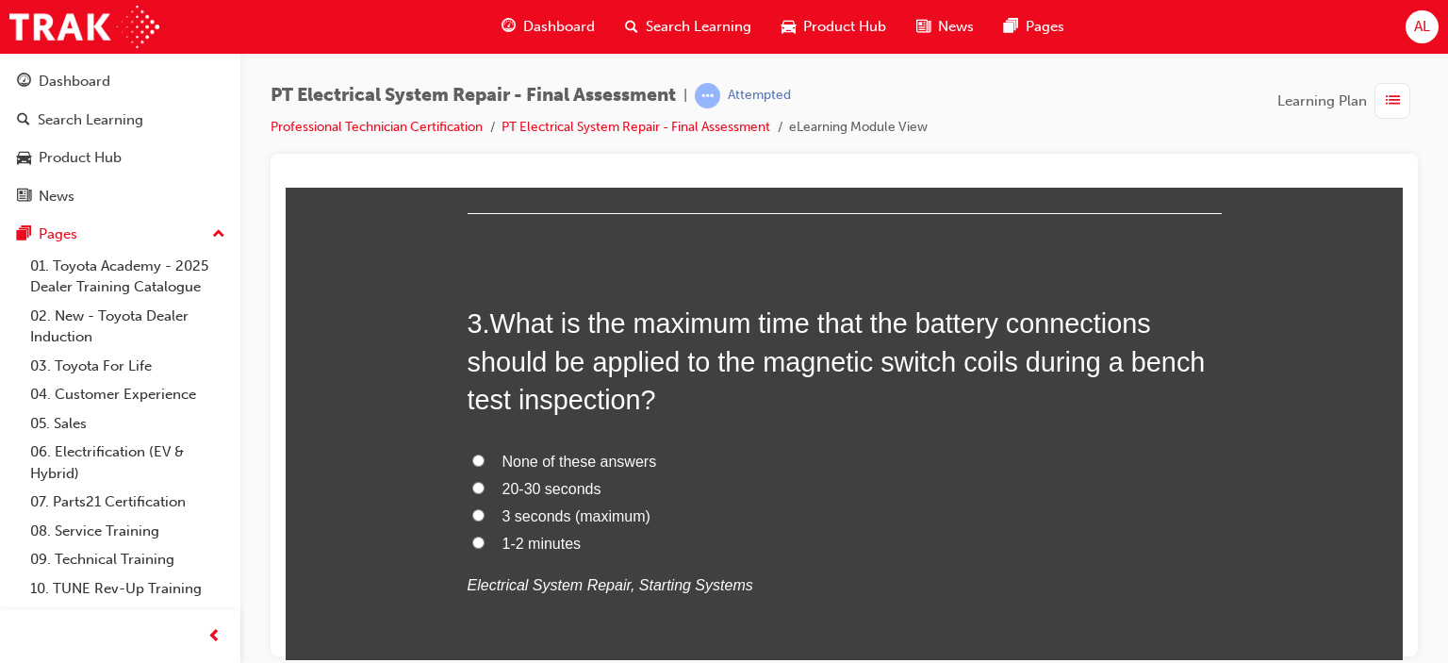
click at [472, 512] on input "3 seconds (maximum)" at bounding box center [478, 514] width 12 height 12
radio input "true"
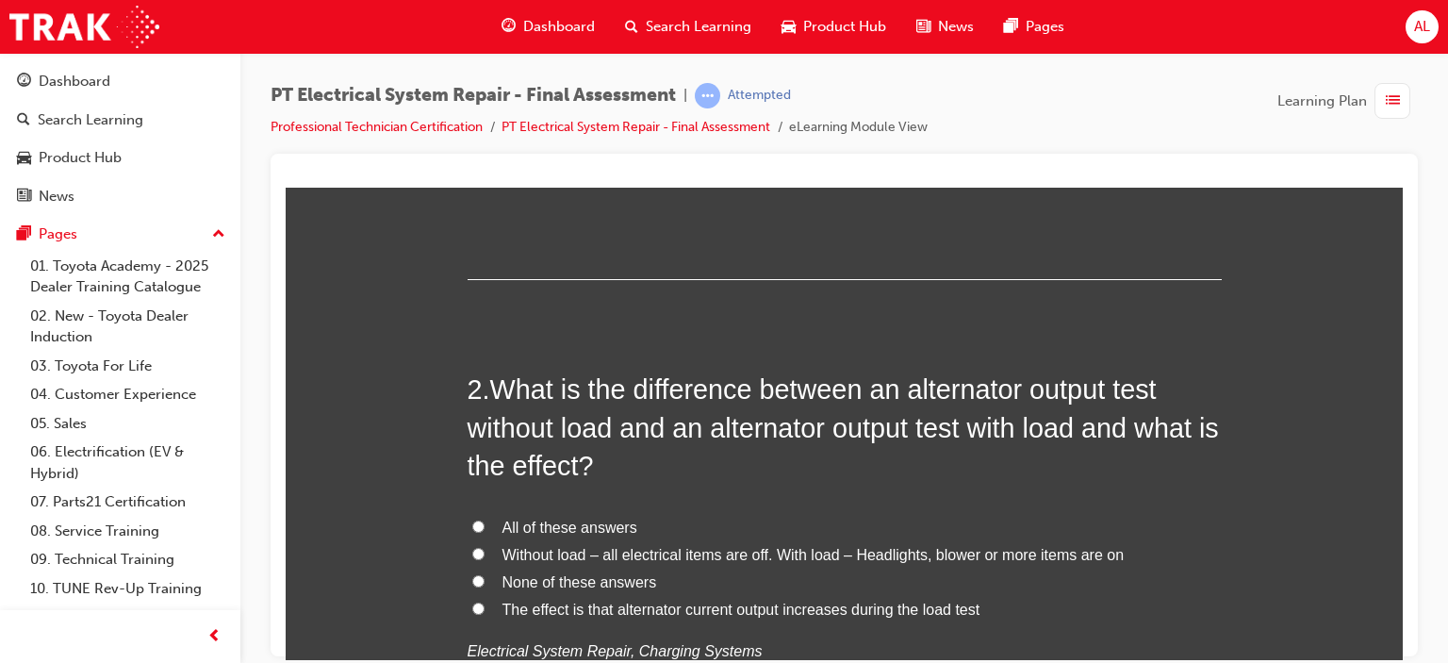
scroll to position [559, 0]
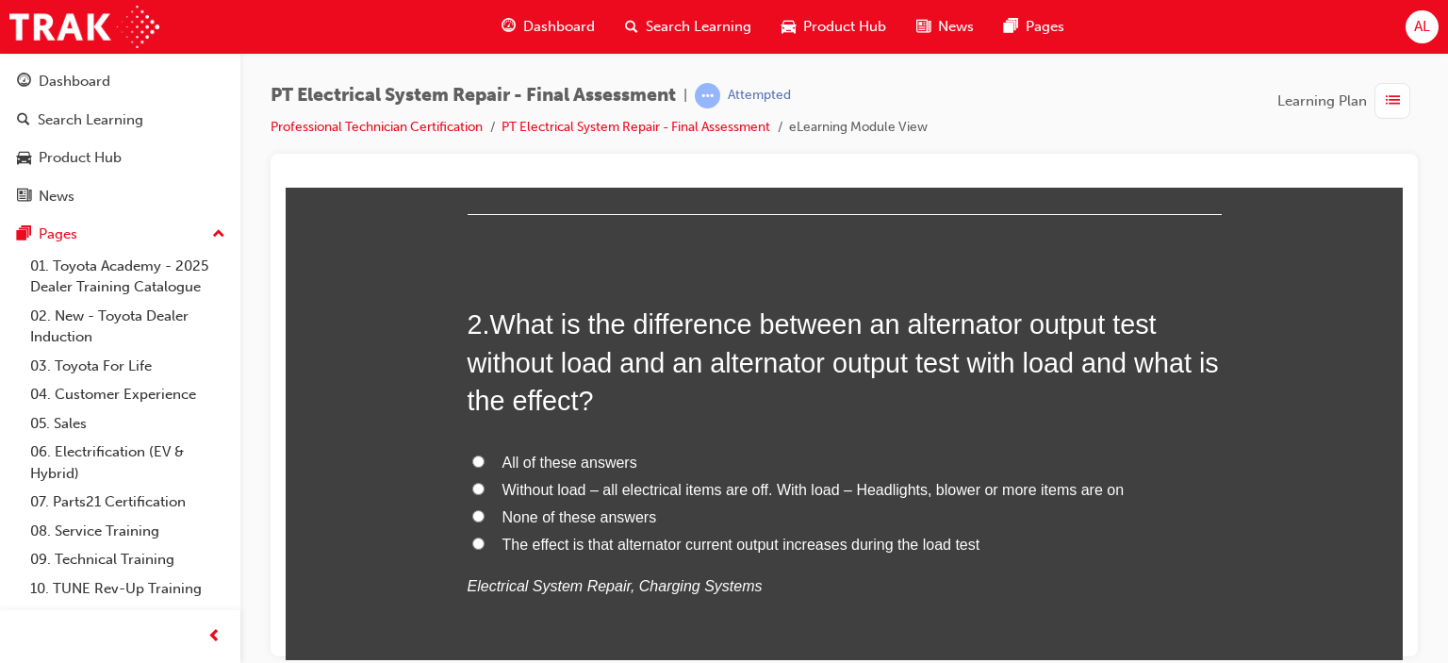
click at [472, 454] on input "All of these answers" at bounding box center [478, 460] width 12 height 12
radio input "true"
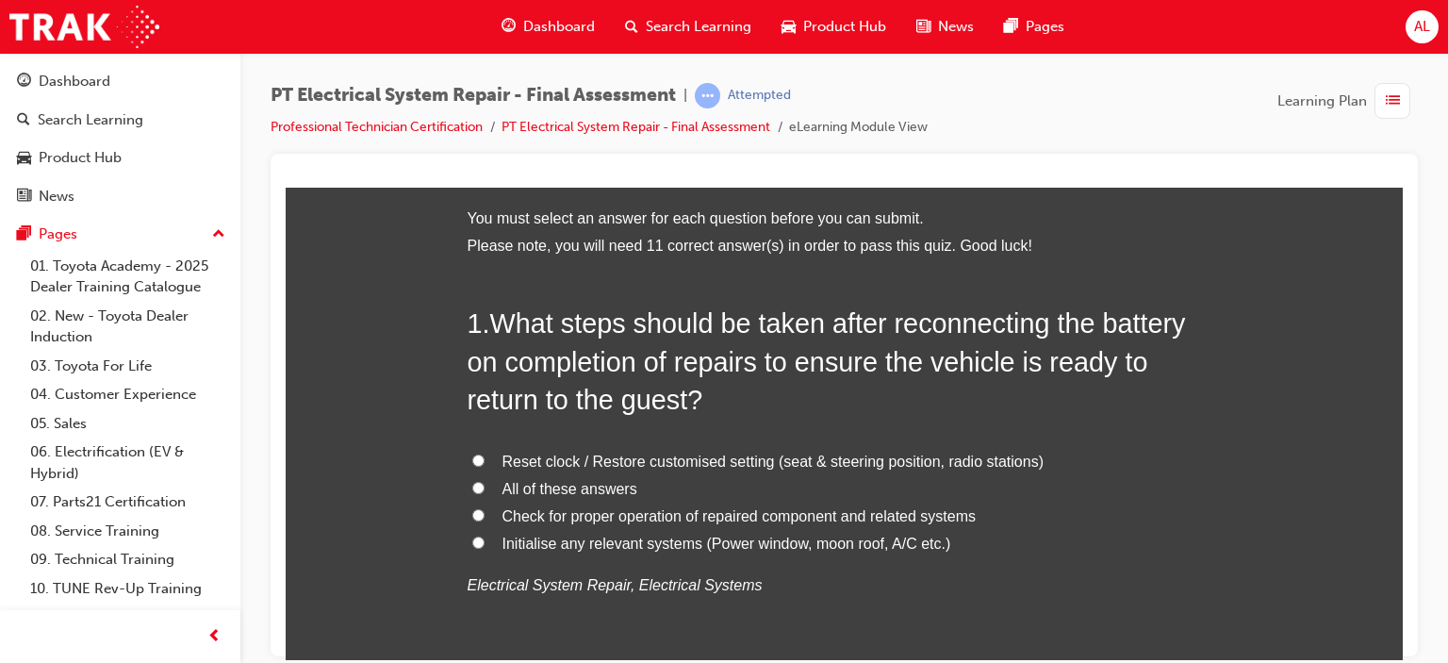
scroll to position [84, 0]
click at [472, 480] on input "All of these answers" at bounding box center [478, 486] width 12 height 12
radio input "true"
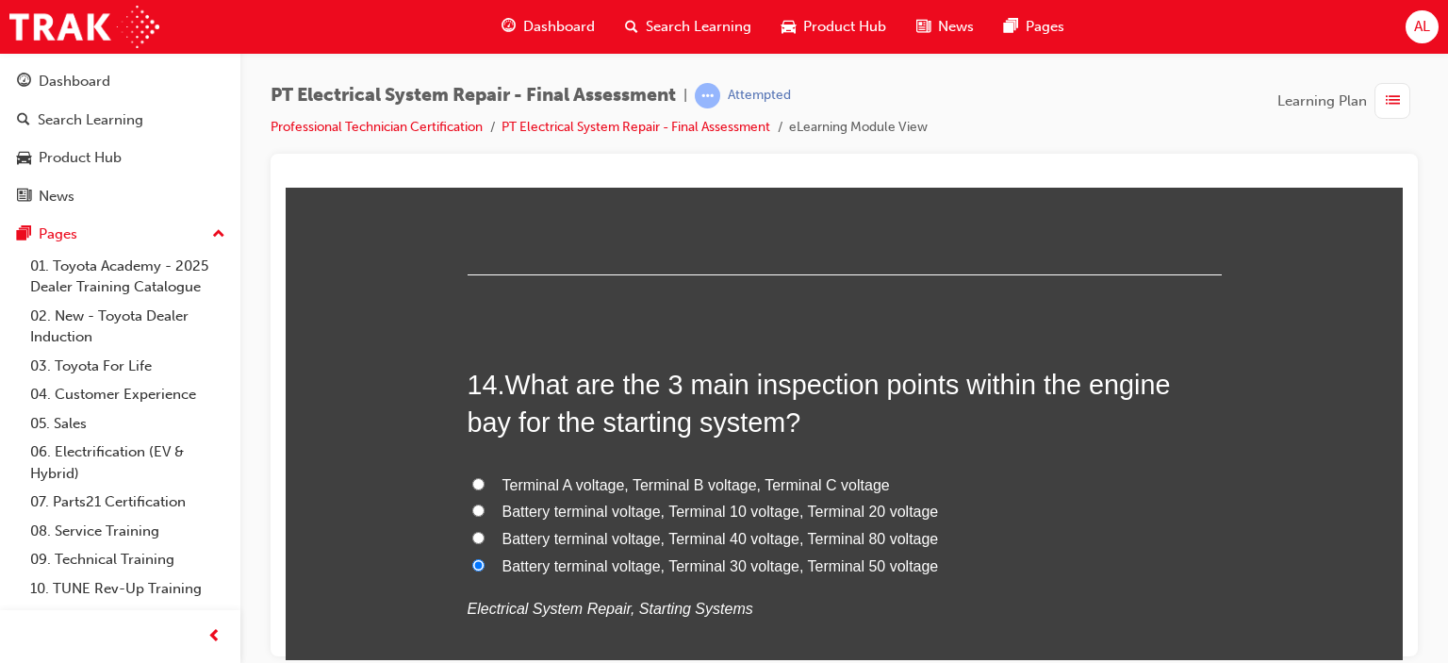
scroll to position [5884, 0]
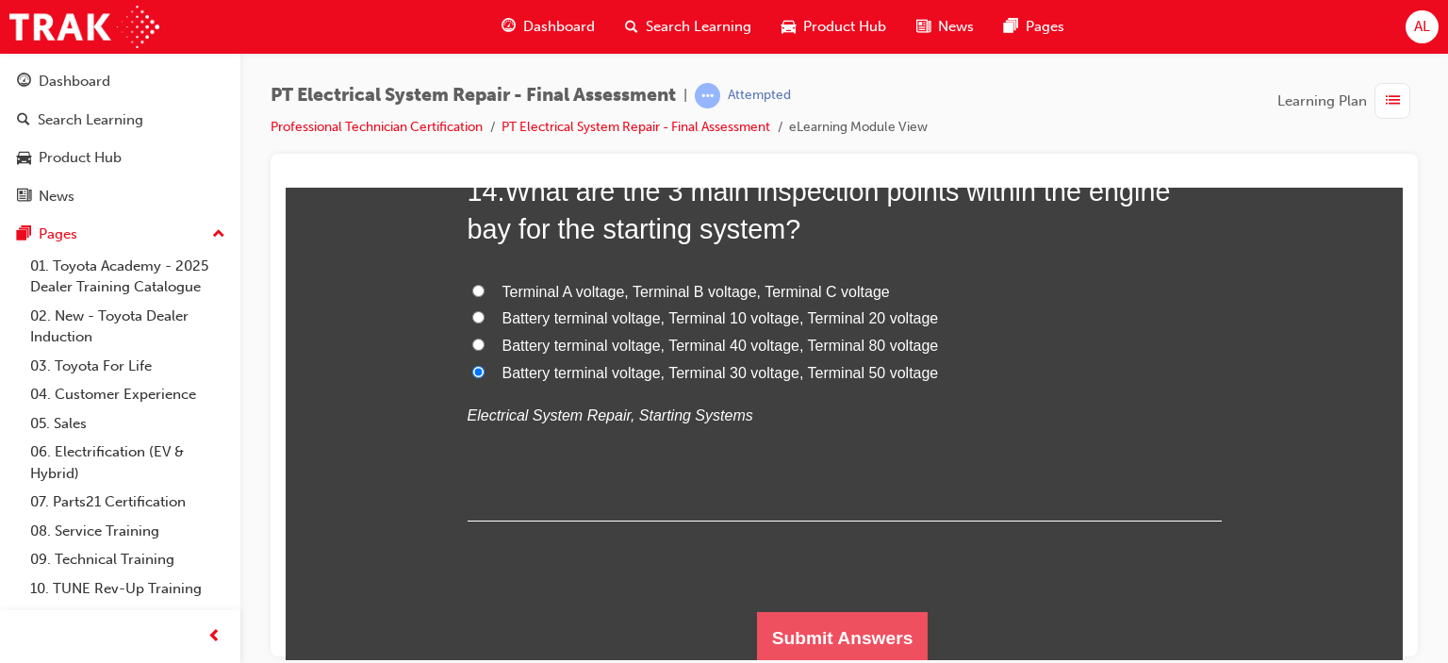
click at [792, 622] on button "Submit Answers" at bounding box center [843, 637] width 172 height 53
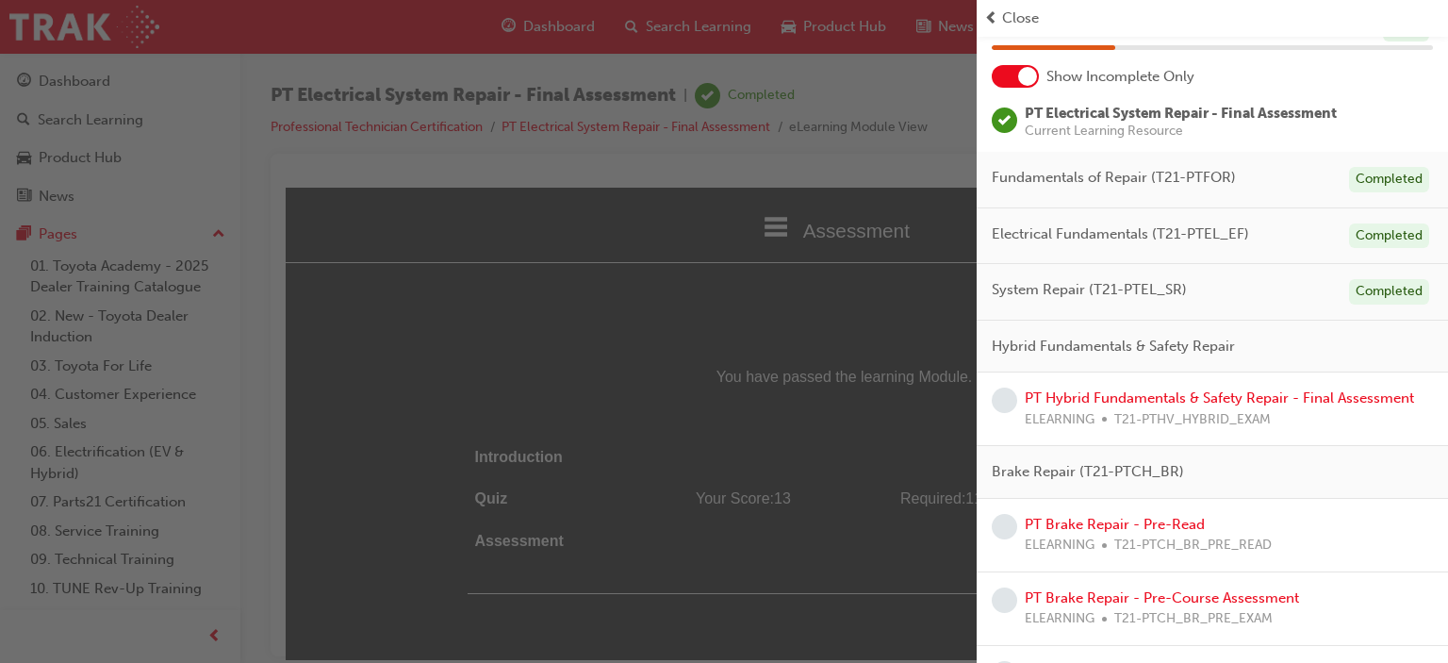
scroll to position [87, 0]
click at [1105, 397] on link "PT Hybrid Fundamentals & Safety Repair - Final Assessment" at bounding box center [1219, 397] width 389 height 17
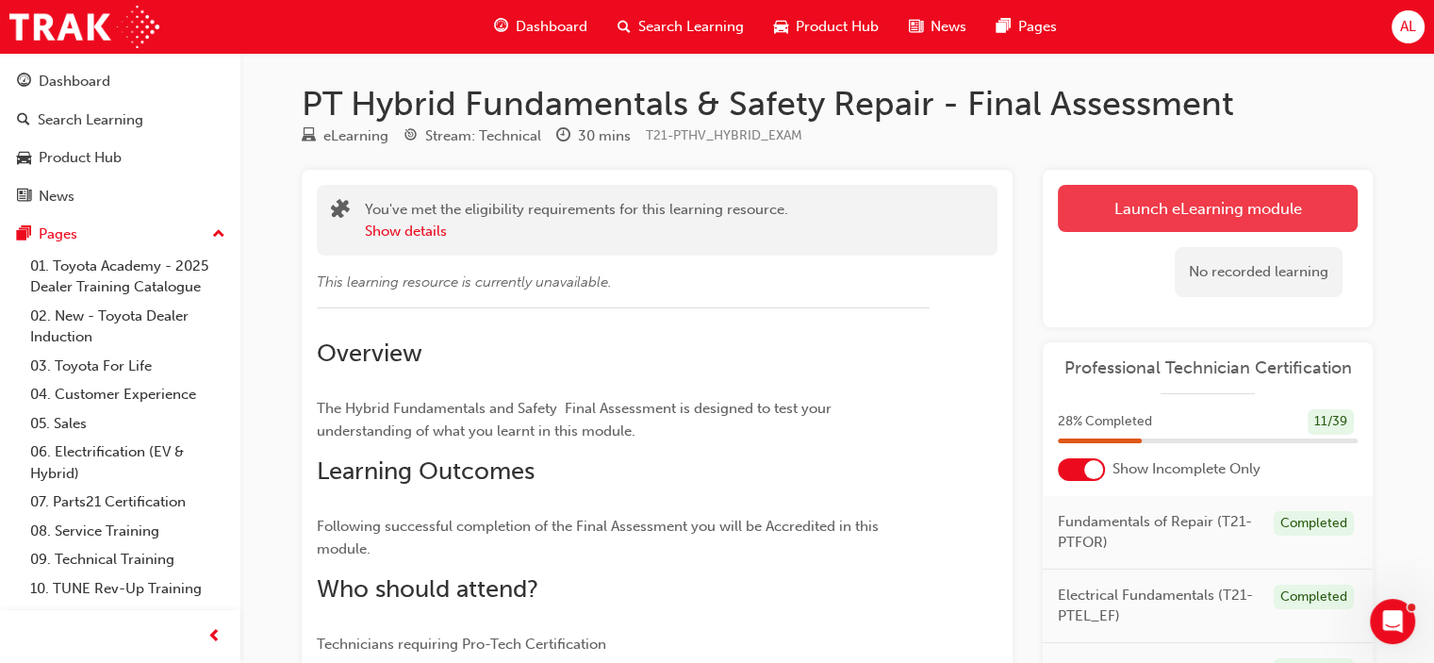
click at [1232, 219] on link "Launch eLearning module" at bounding box center [1208, 208] width 300 height 47
